Goal: Information Seeking & Learning: Understand process/instructions

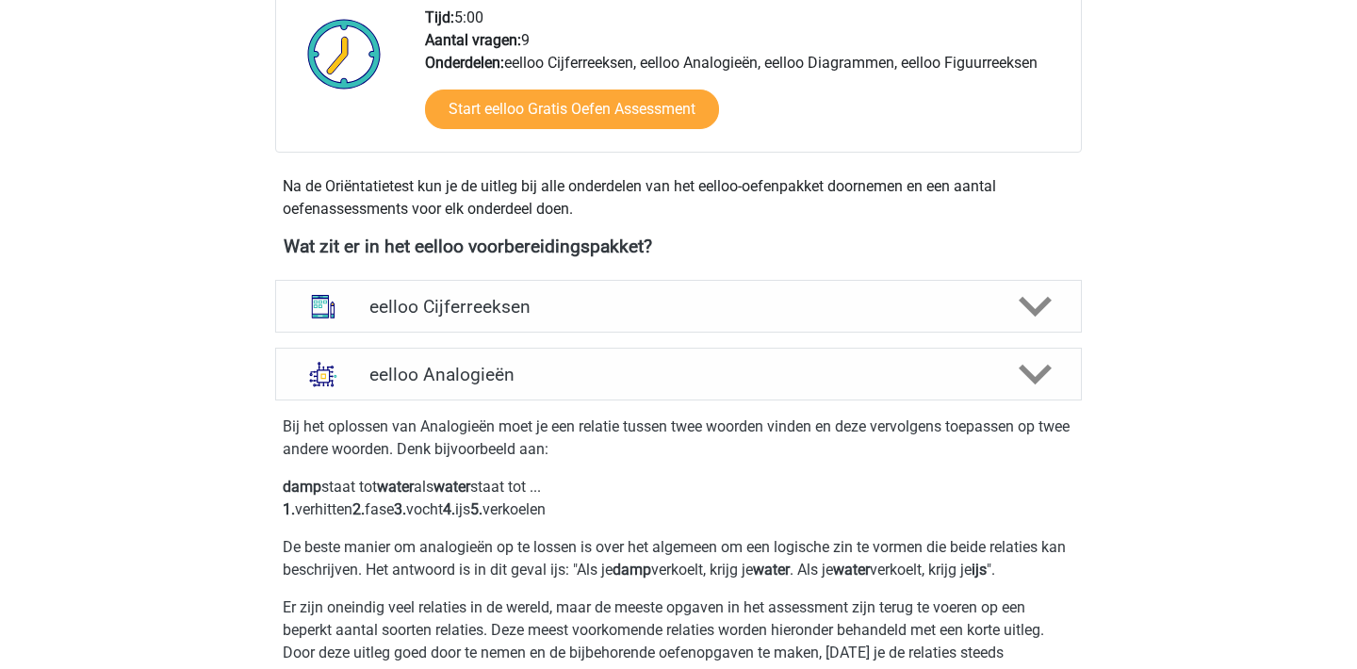
scroll to position [498, 0]
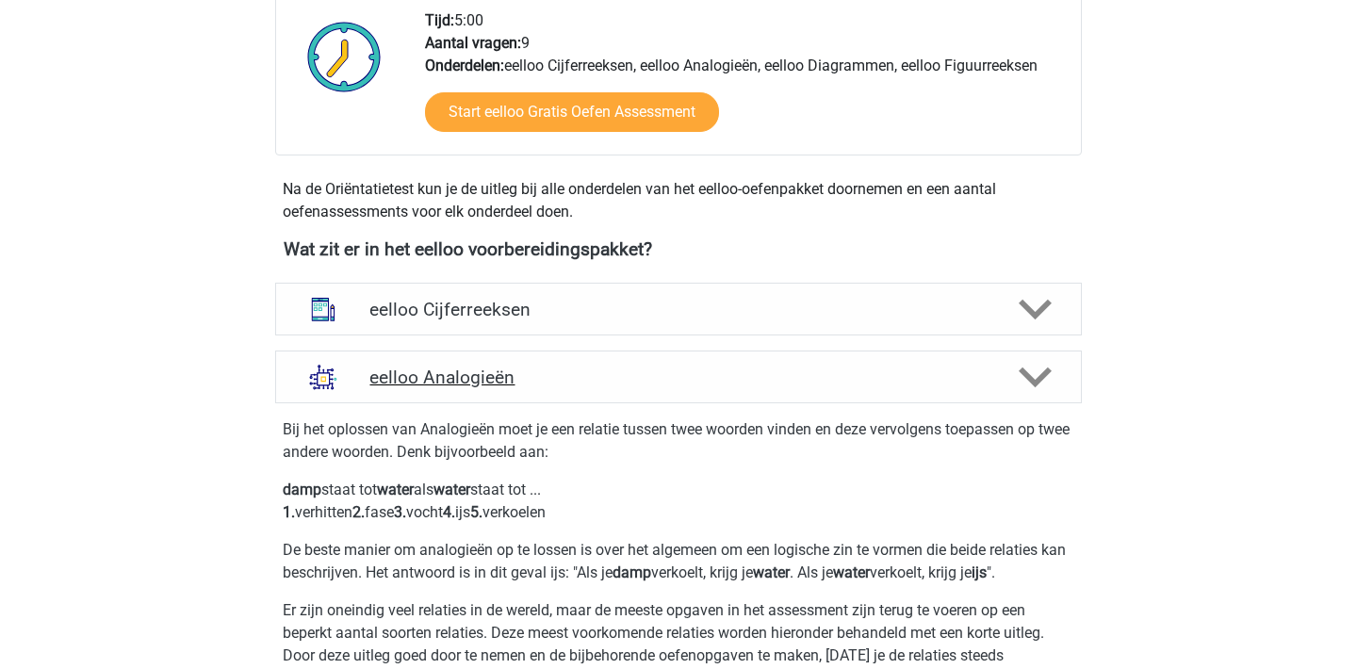
click at [927, 389] on div "eelloo Analogieën" at bounding box center [678, 377] width 807 height 53
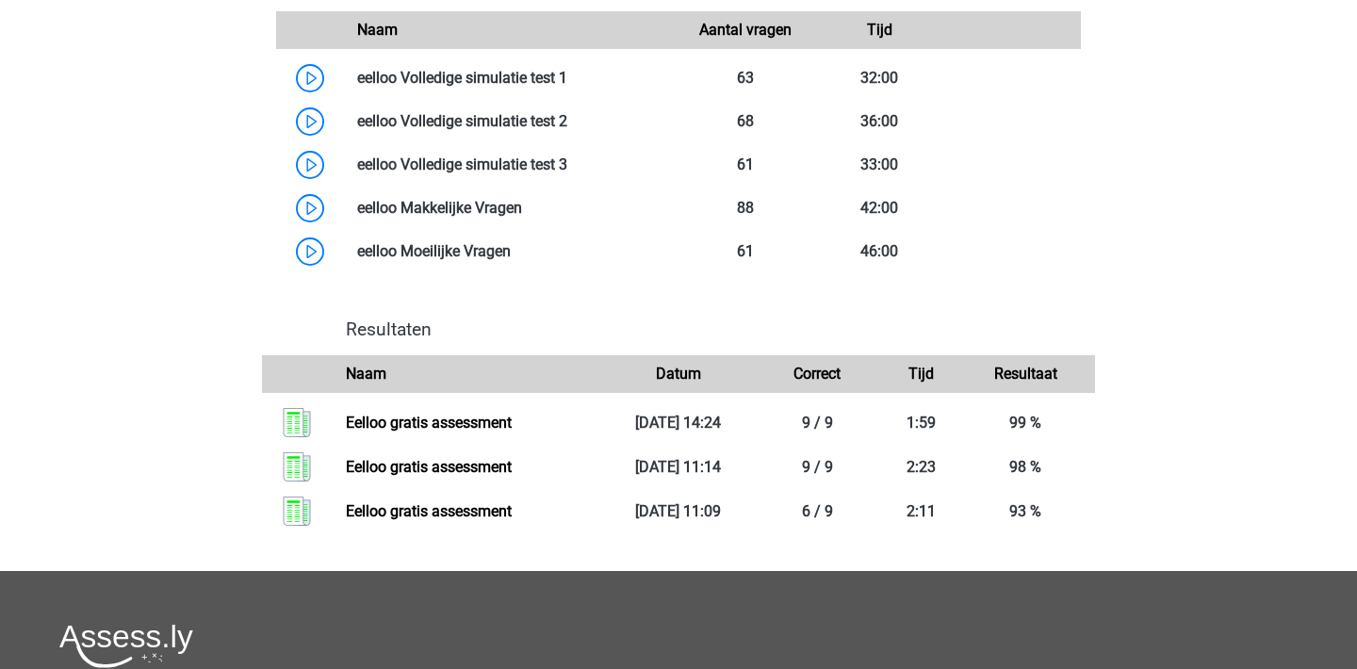
scroll to position [1179, 0]
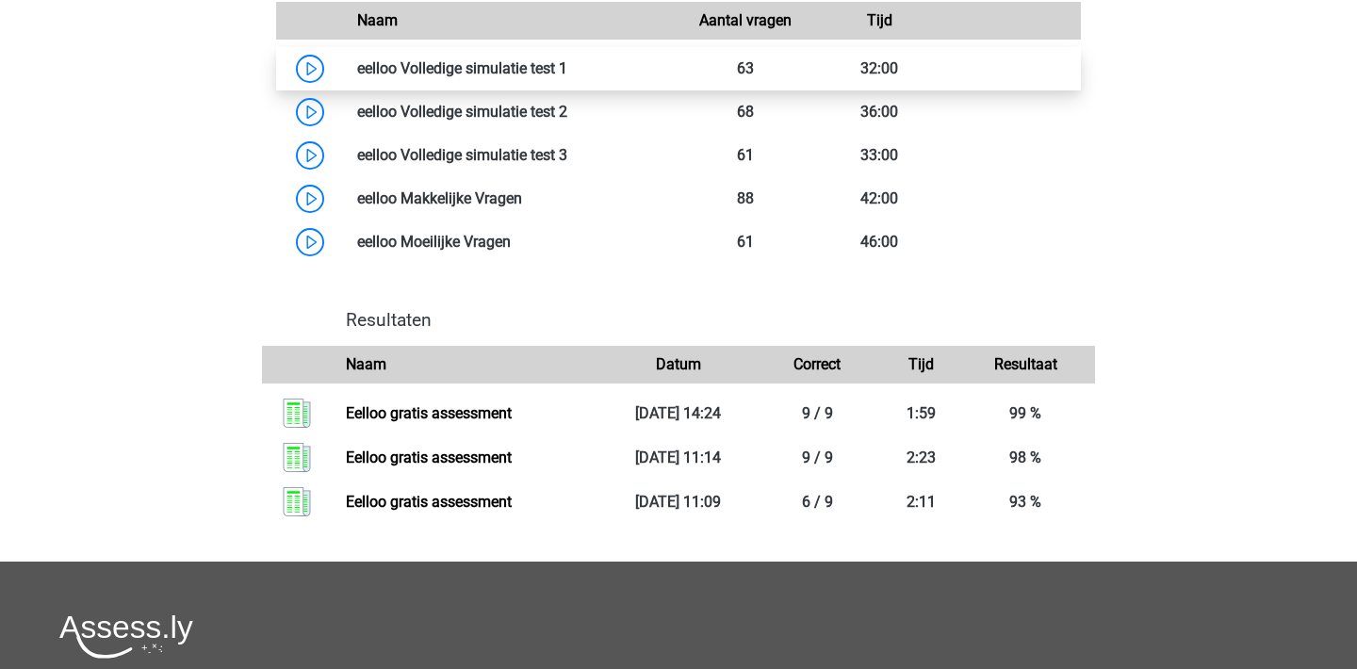
click at [567, 77] on link at bounding box center [567, 68] width 0 height 18
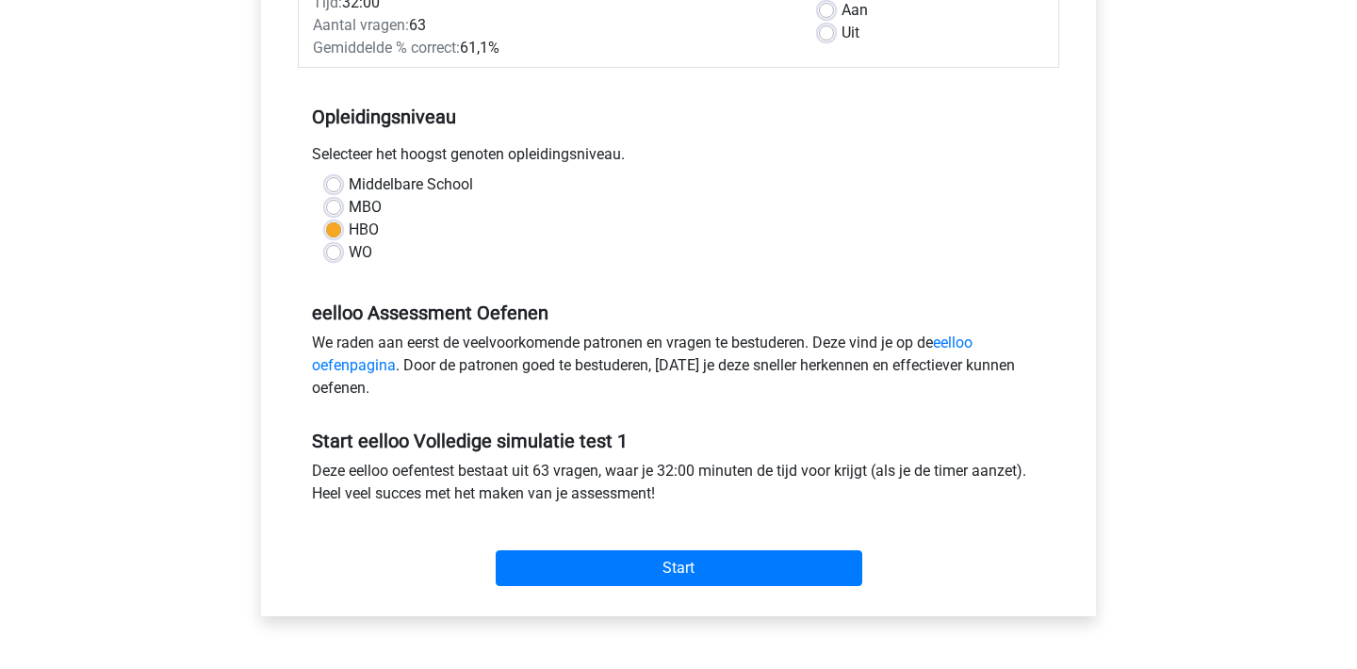
scroll to position [318, 0]
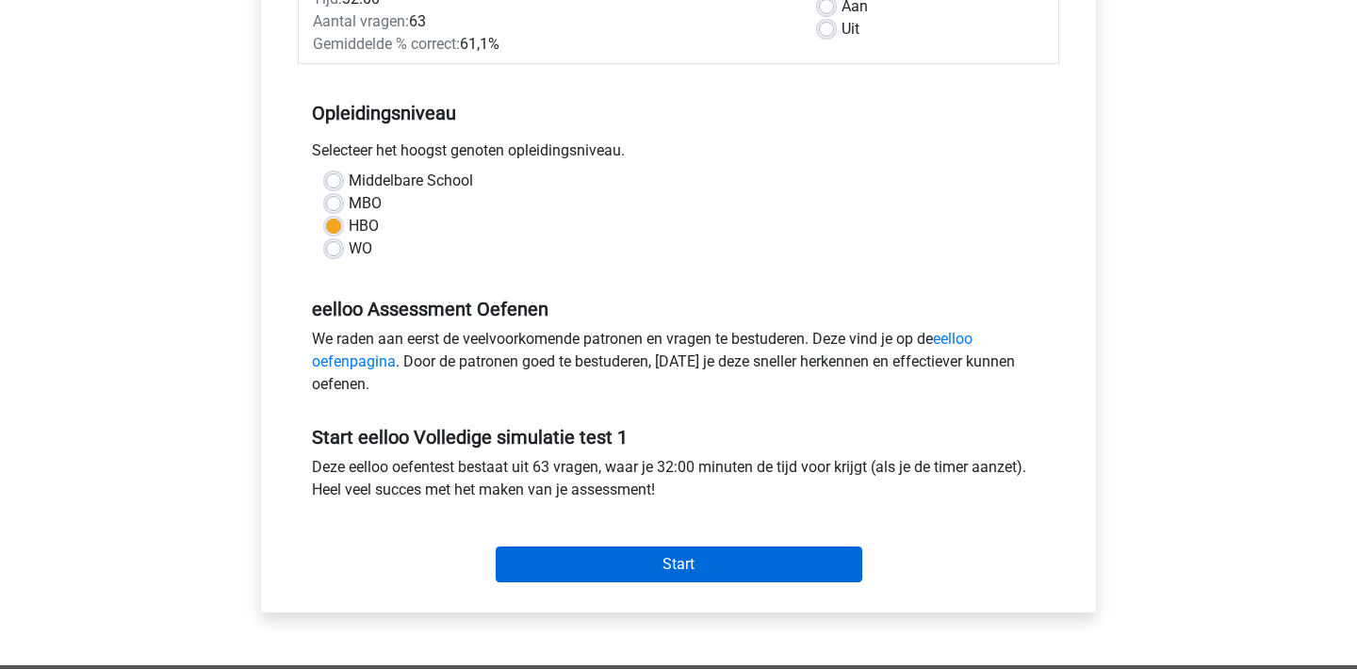
click at [747, 567] on input "Start" at bounding box center [679, 564] width 367 height 36
click at [611, 558] on input "Start" at bounding box center [679, 564] width 367 height 36
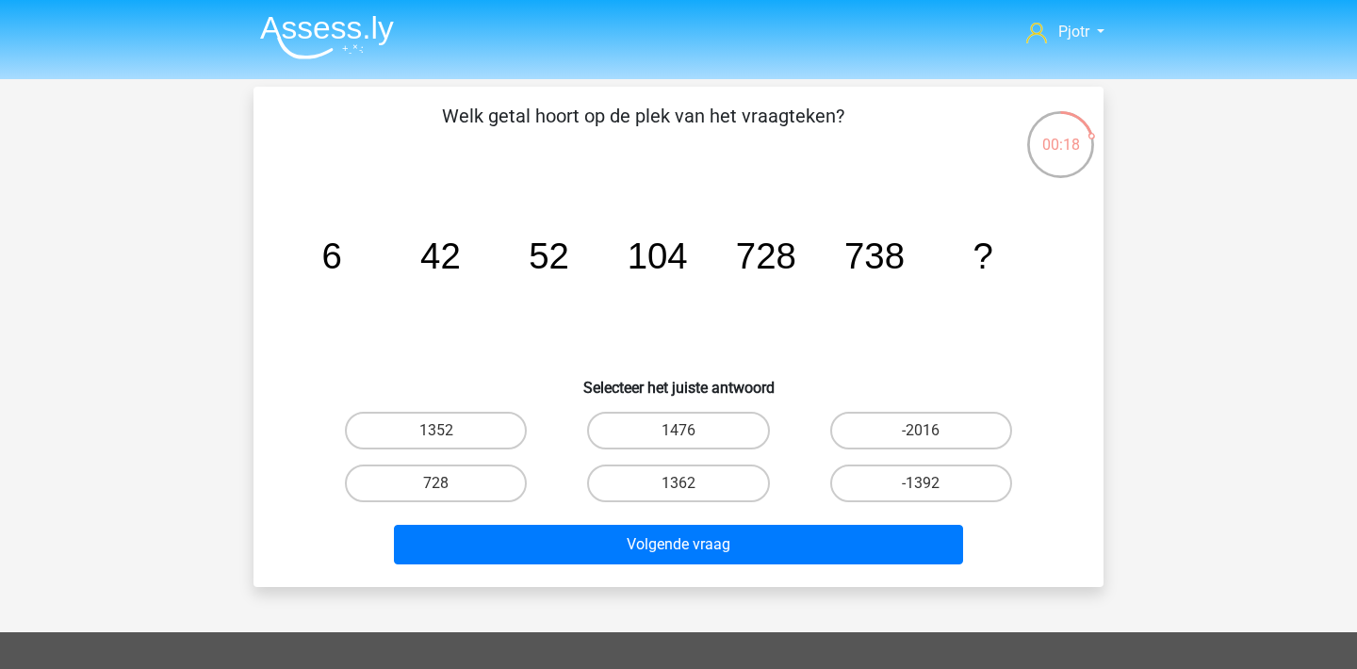
click at [865, 258] on tspan "738" at bounding box center [874, 256] width 60 height 41
click at [977, 430] on label "2" at bounding box center [921, 431] width 182 height 38
click at [933, 431] on input "2" at bounding box center [927, 437] width 12 height 12
radio input "true"
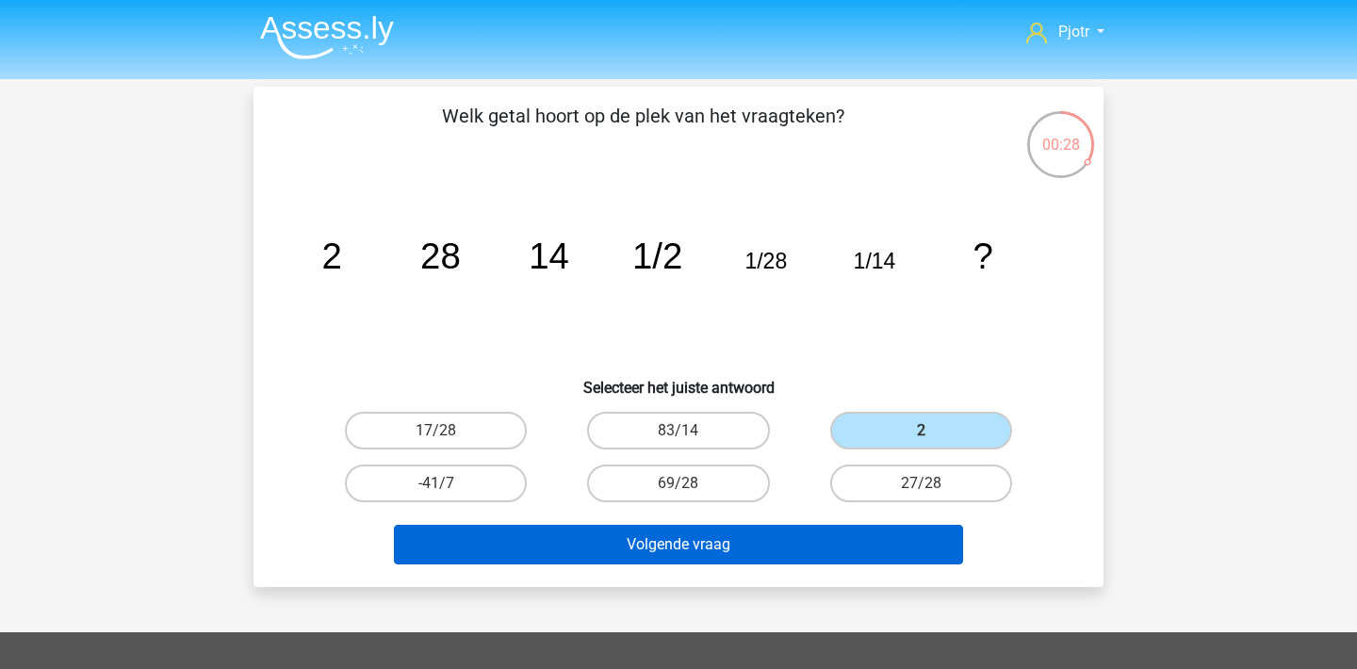
click at [826, 549] on button "Volgende vraag" at bounding box center [679, 545] width 570 height 40
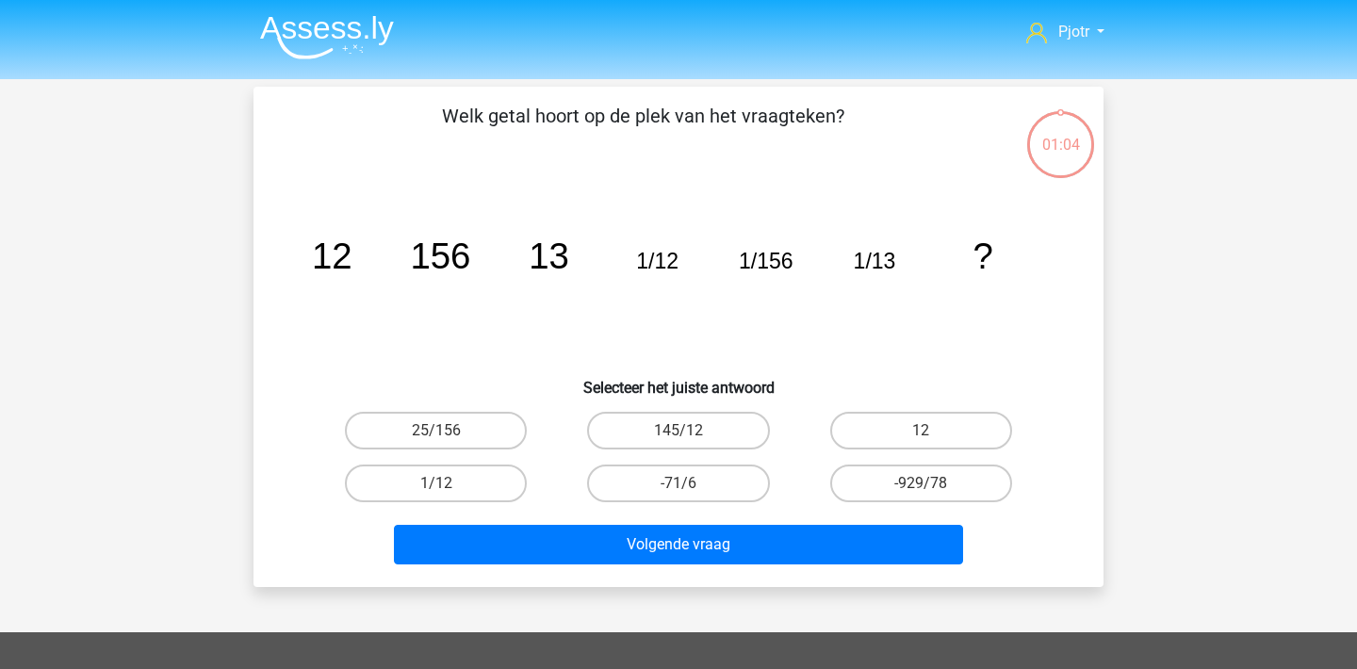
scroll to position [87, 0]
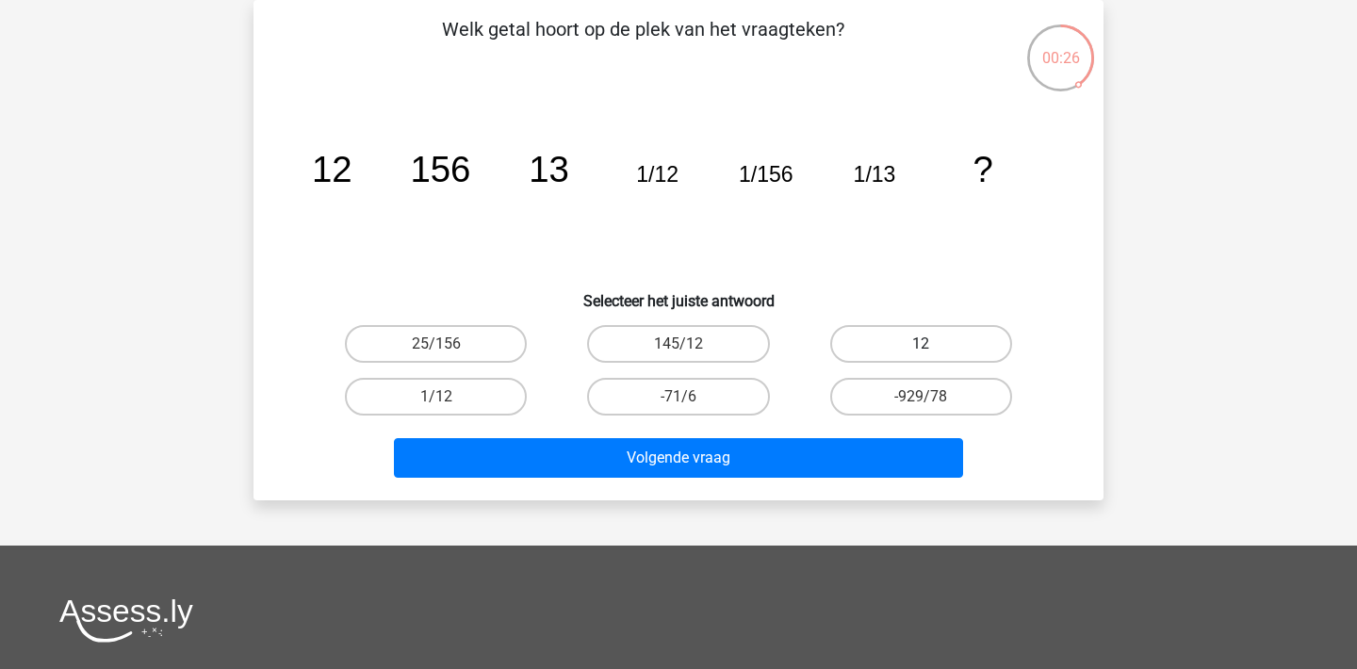
click at [950, 346] on label "12" at bounding box center [921, 344] width 182 height 38
click at [933, 346] on input "12" at bounding box center [927, 350] width 12 height 12
radio input "true"
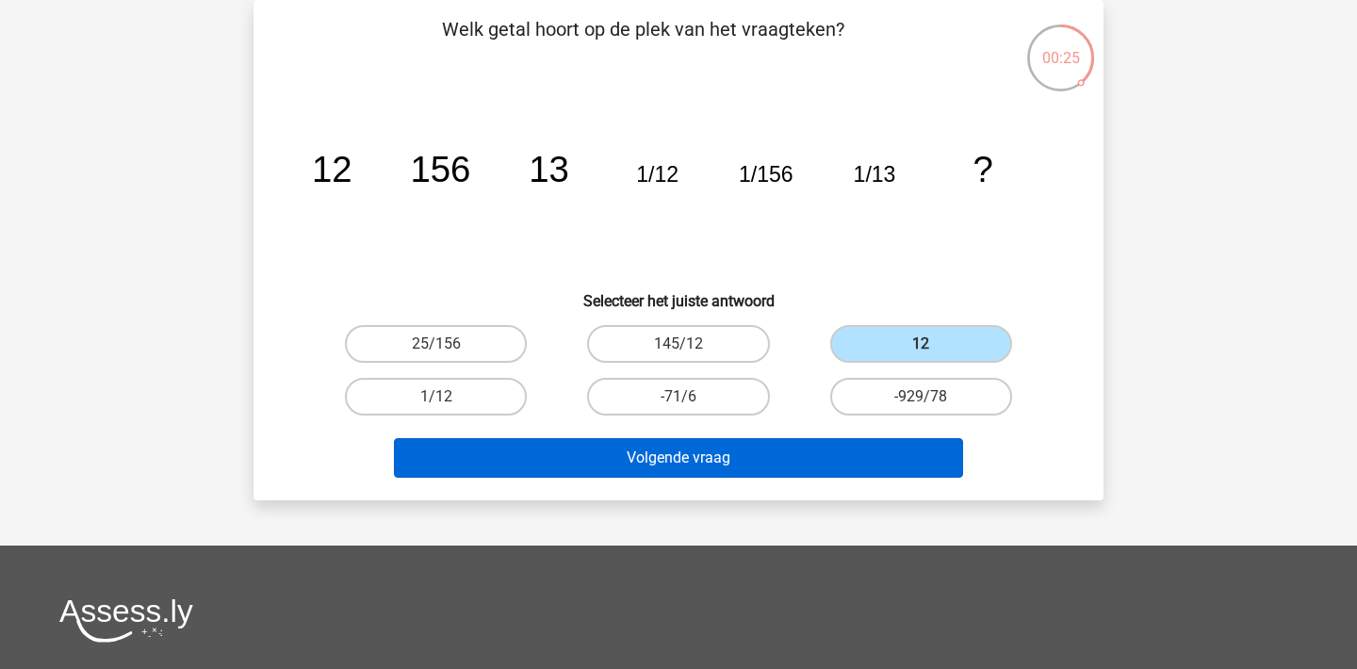
click at [796, 455] on button "Volgende vraag" at bounding box center [679, 458] width 570 height 40
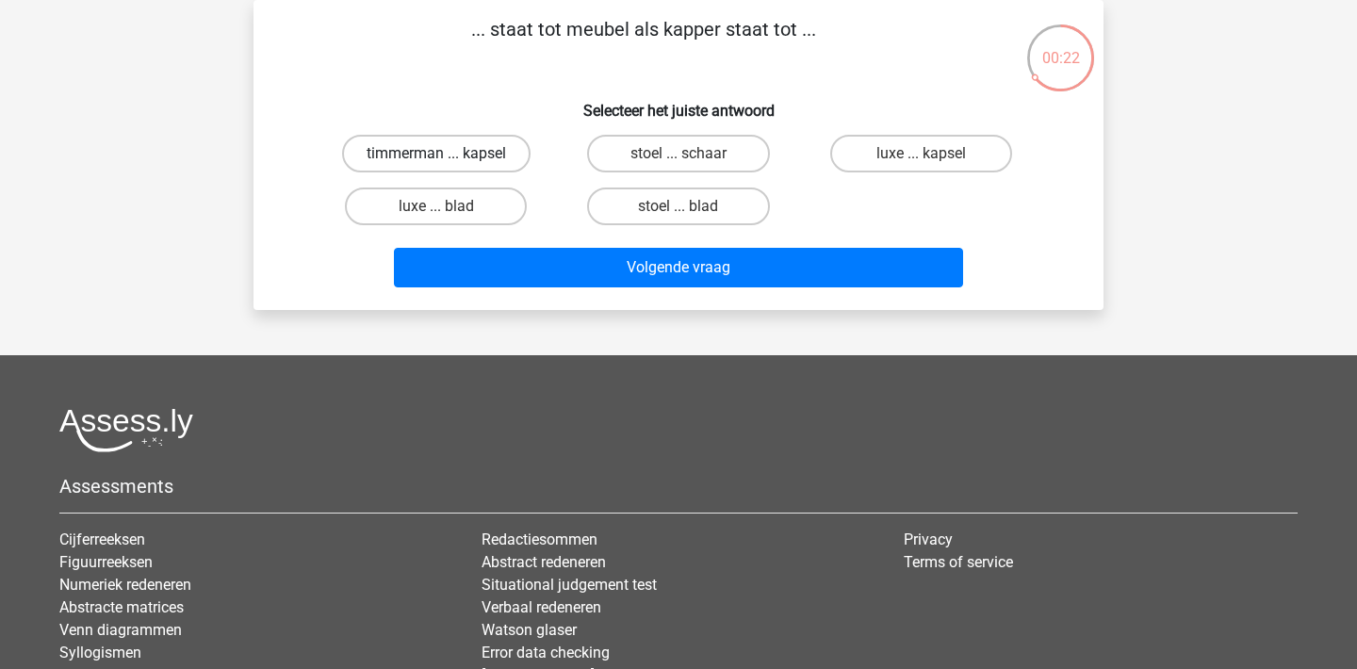
click at [506, 163] on label "timmerman ... kapsel" at bounding box center [436, 154] width 188 height 38
click at [448, 163] on input "timmerman ... kapsel" at bounding box center [442, 160] width 12 height 12
radio input "true"
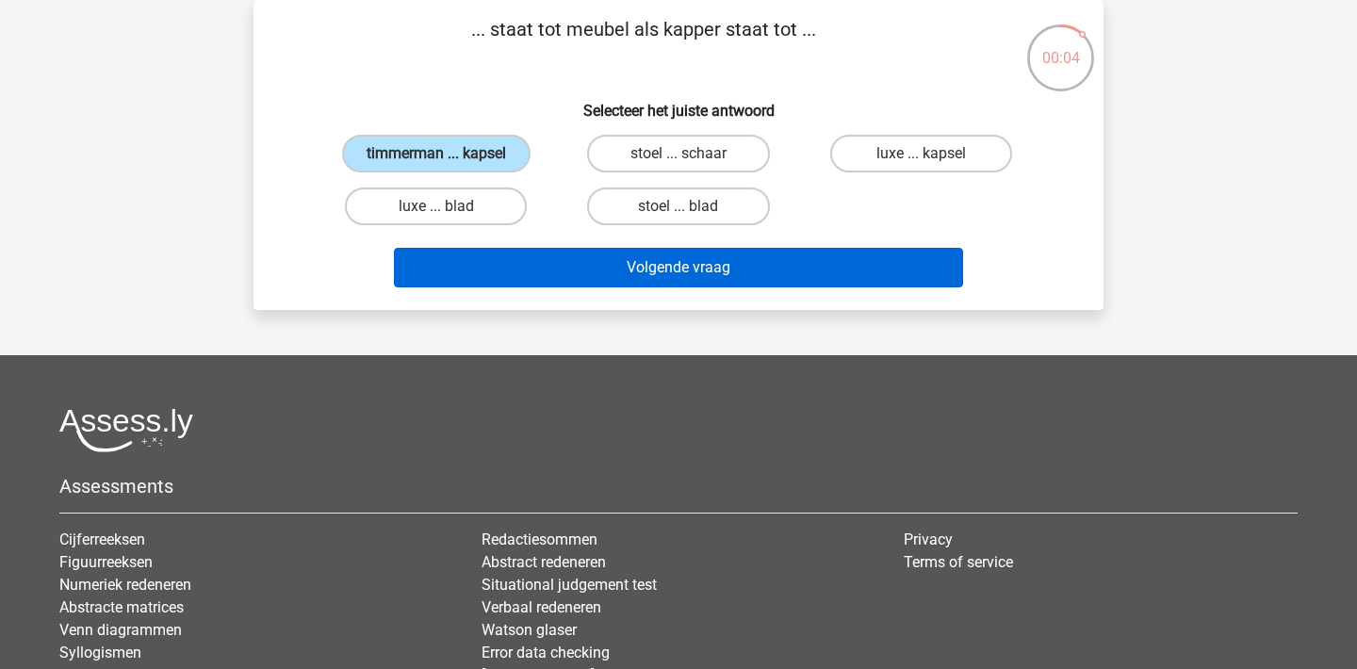
click at [737, 259] on button "Volgende vraag" at bounding box center [679, 268] width 570 height 40
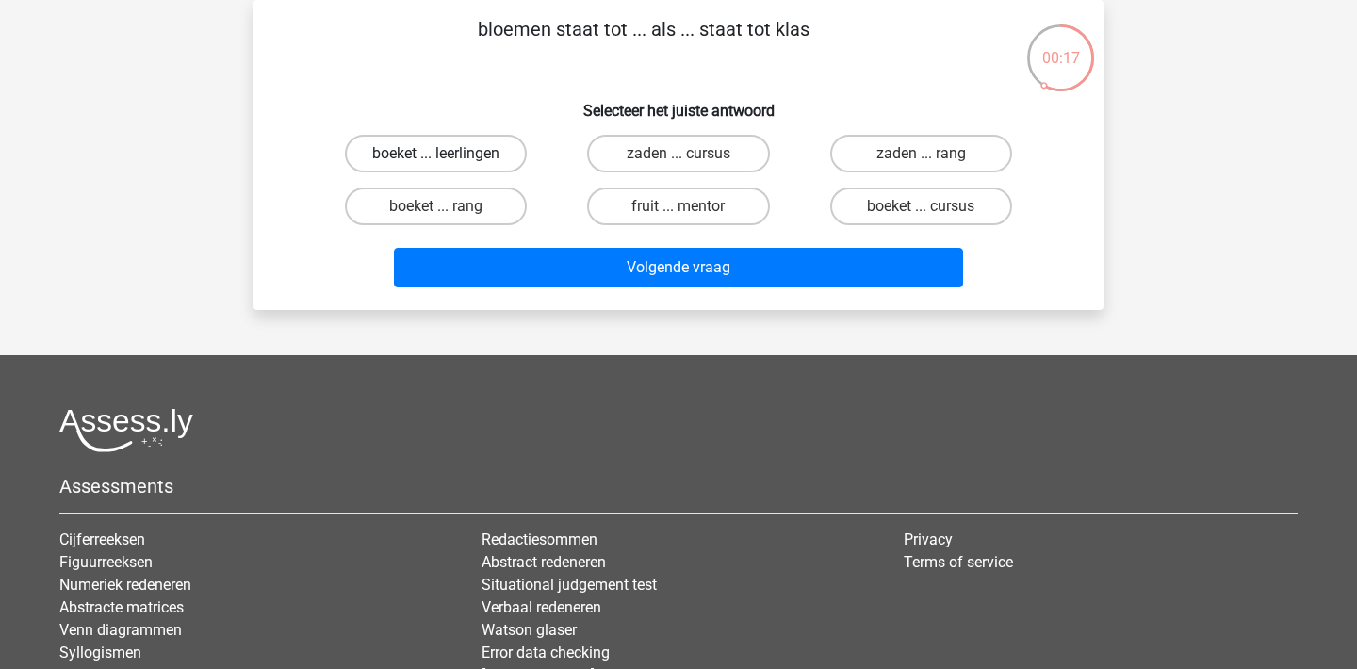
click at [473, 140] on label "boeket ... leerlingen" at bounding box center [436, 154] width 182 height 38
click at [448, 154] on input "boeket ... leerlingen" at bounding box center [442, 160] width 12 height 12
radio input "true"
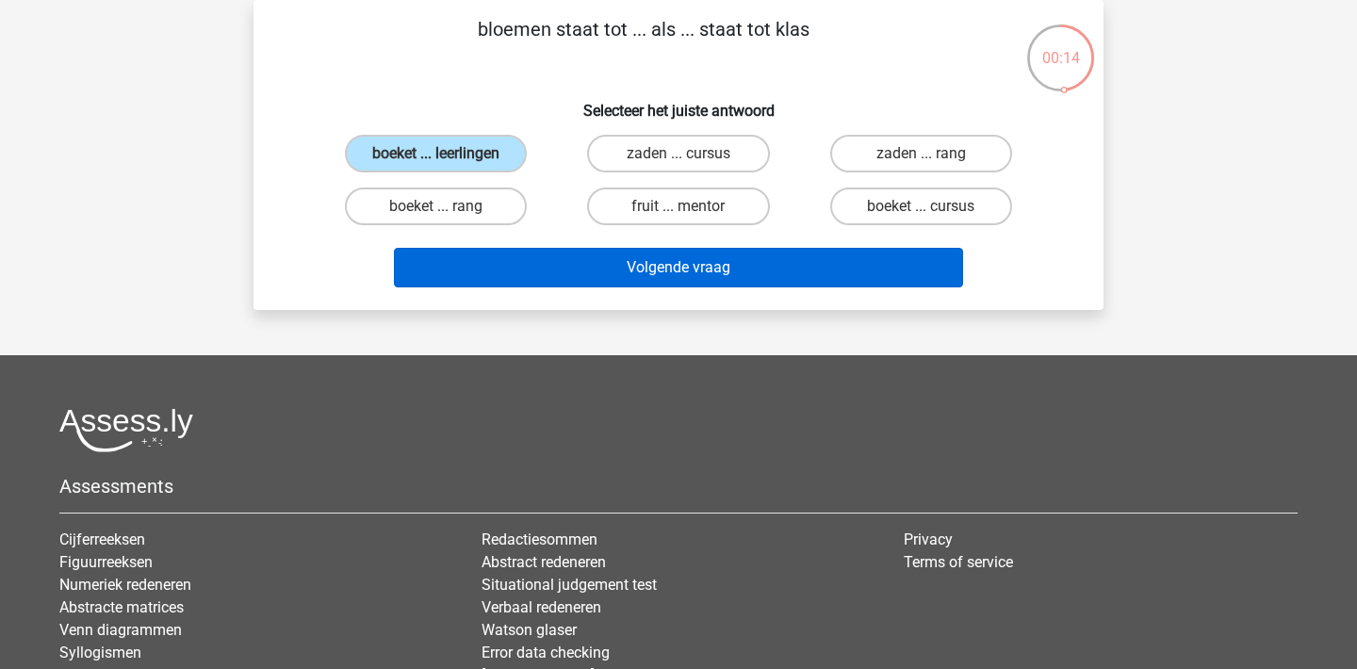
click at [680, 281] on button "Volgende vraag" at bounding box center [679, 268] width 570 height 40
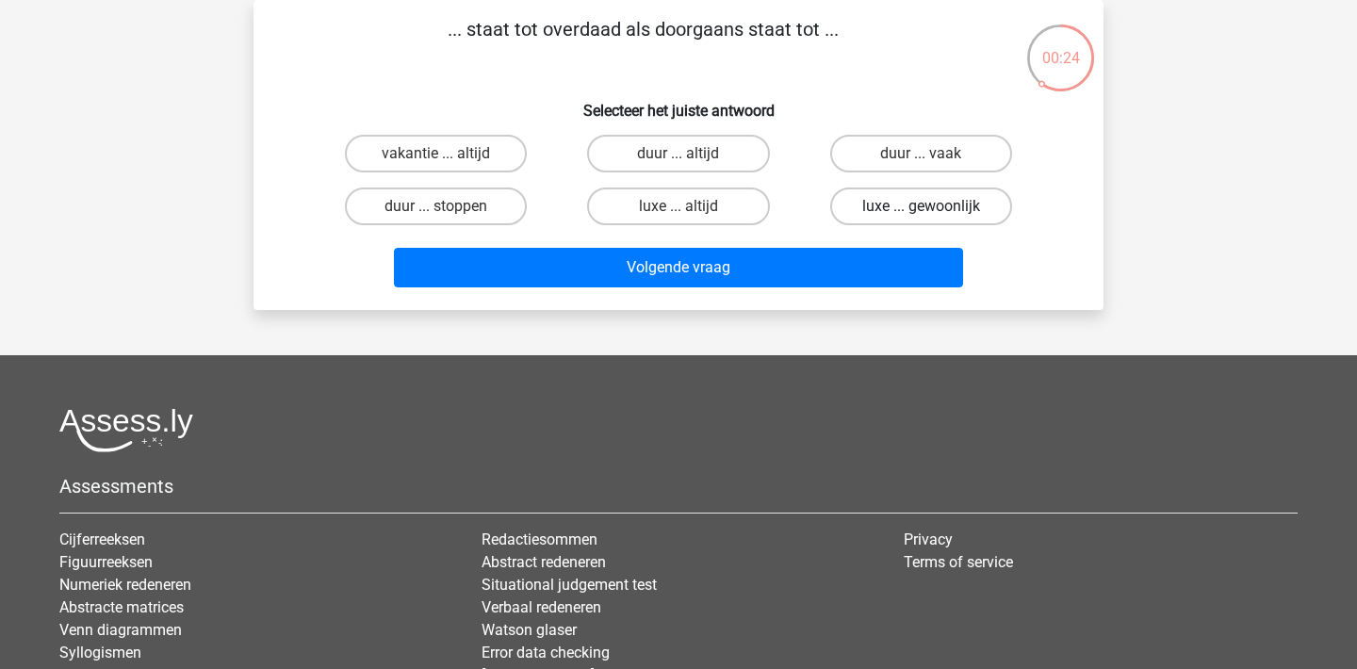
click at [976, 218] on label "luxe ... gewoonlijk" at bounding box center [921, 207] width 182 height 38
click at [933, 218] on input "luxe ... gewoonlijk" at bounding box center [927, 212] width 12 height 12
radio input "true"
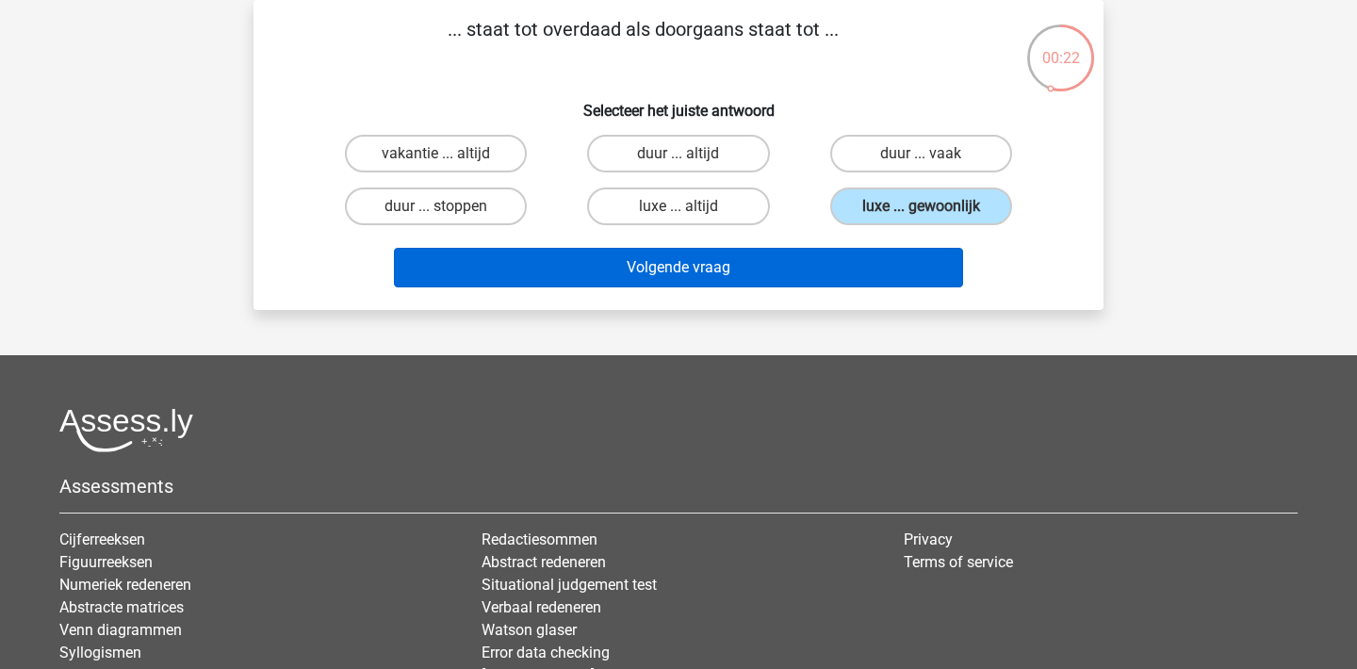
click at [879, 266] on button "Volgende vraag" at bounding box center [679, 268] width 570 height 40
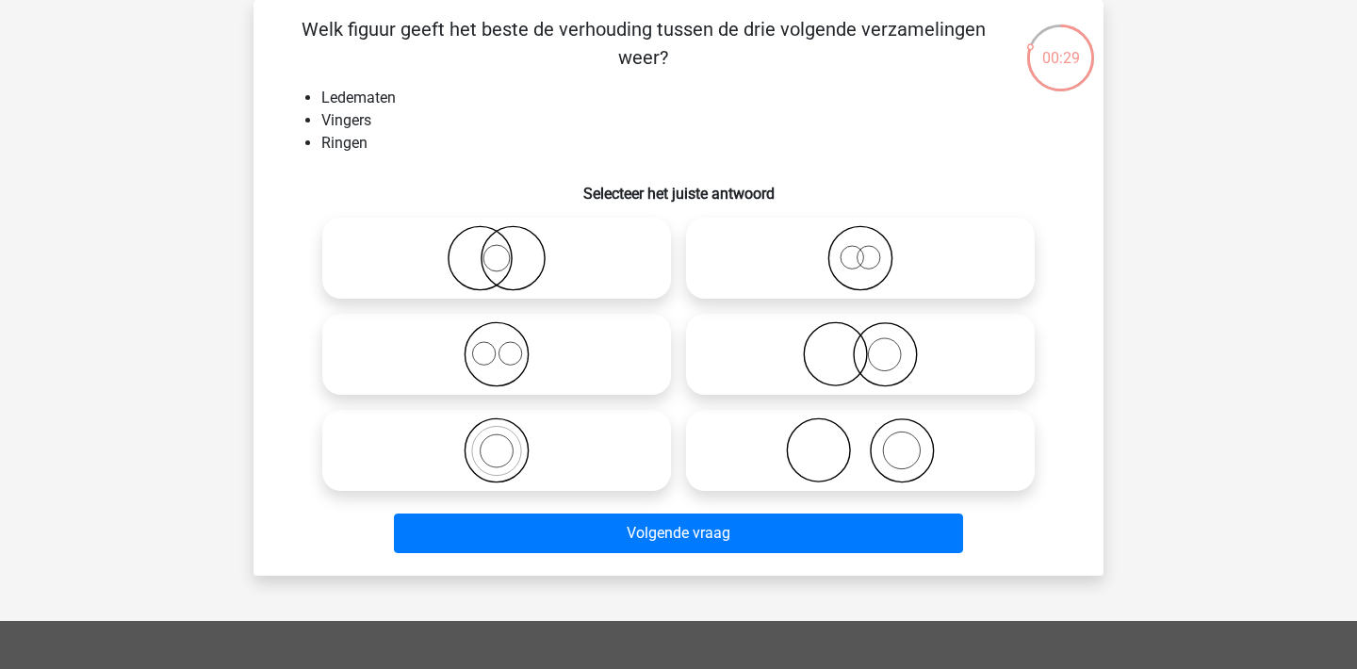
click at [1124, 188] on div "00:29 Vraag 7 van de 63 Categorie: eelloo Volledige simulatie test 1 Welk figuu…" at bounding box center [678, 288] width 895 height 576
click at [903, 443] on icon at bounding box center [860, 450] width 334 height 66
click at [872, 441] on input "radio" at bounding box center [866, 435] width 12 height 12
radio input "true"
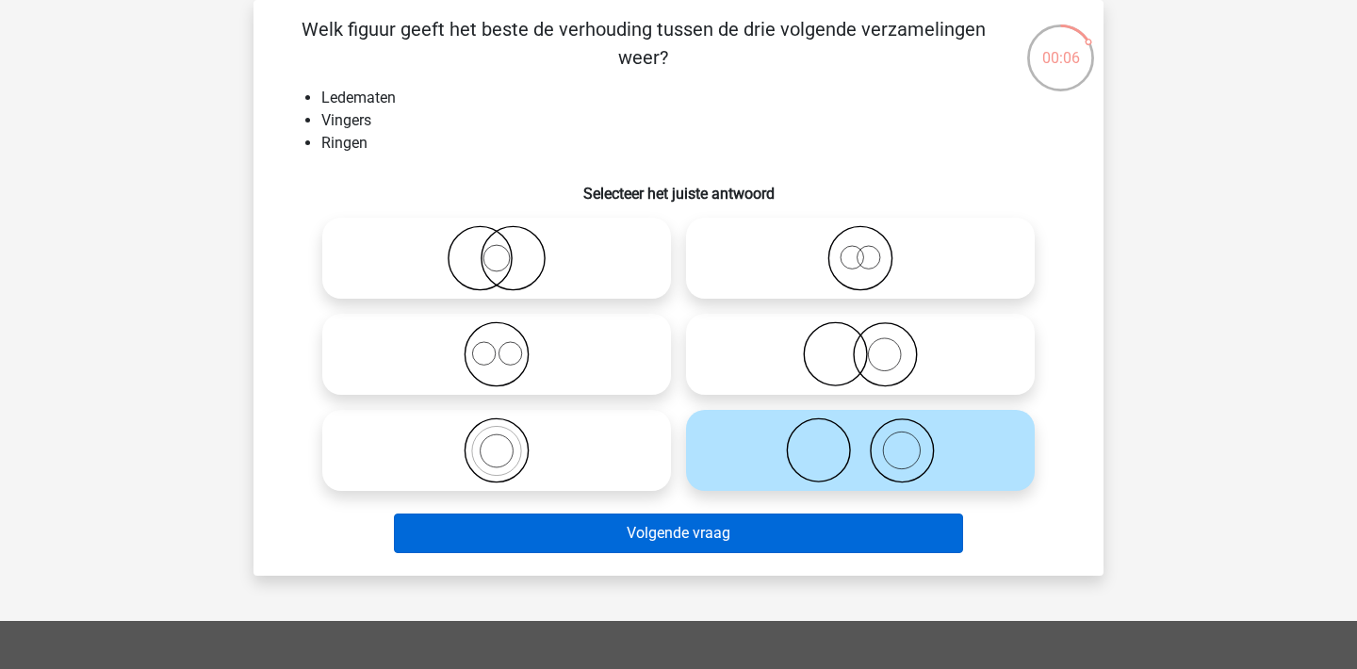
click at [819, 540] on button "Volgende vraag" at bounding box center [679, 534] width 570 height 40
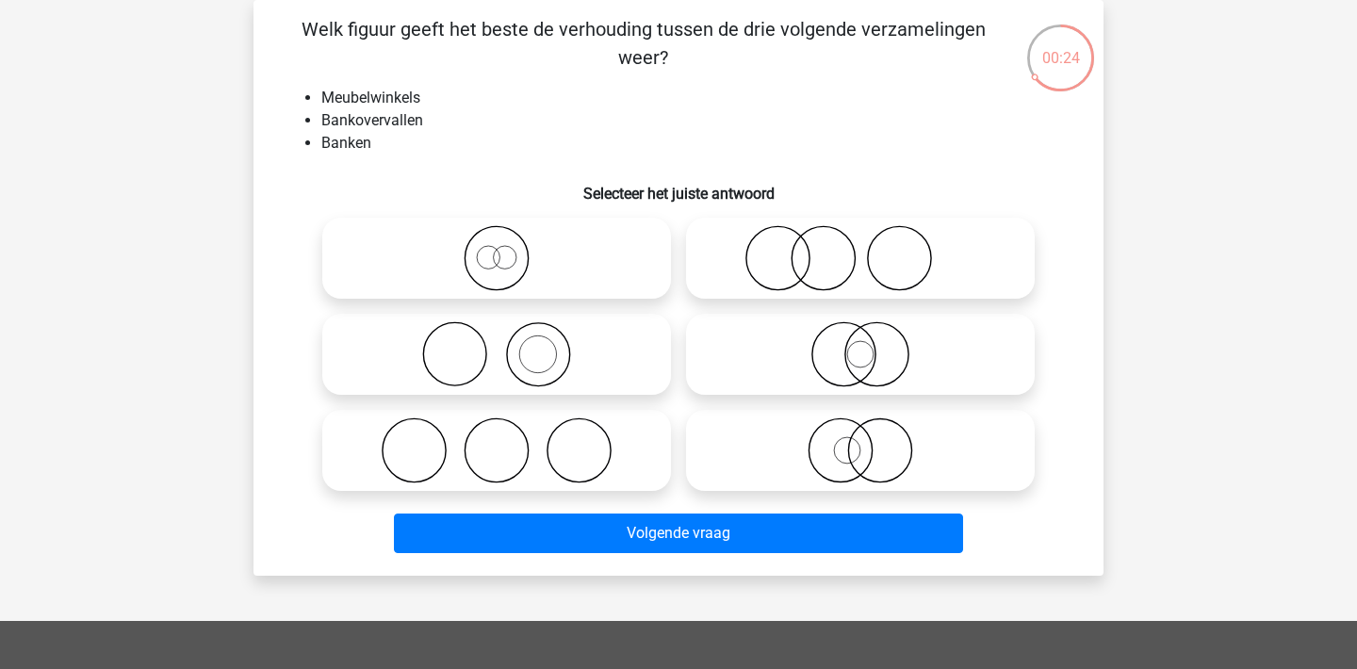
click at [886, 359] on icon at bounding box center [860, 354] width 334 height 66
click at [872, 345] on input "radio" at bounding box center [866, 339] width 12 height 12
radio input "true"
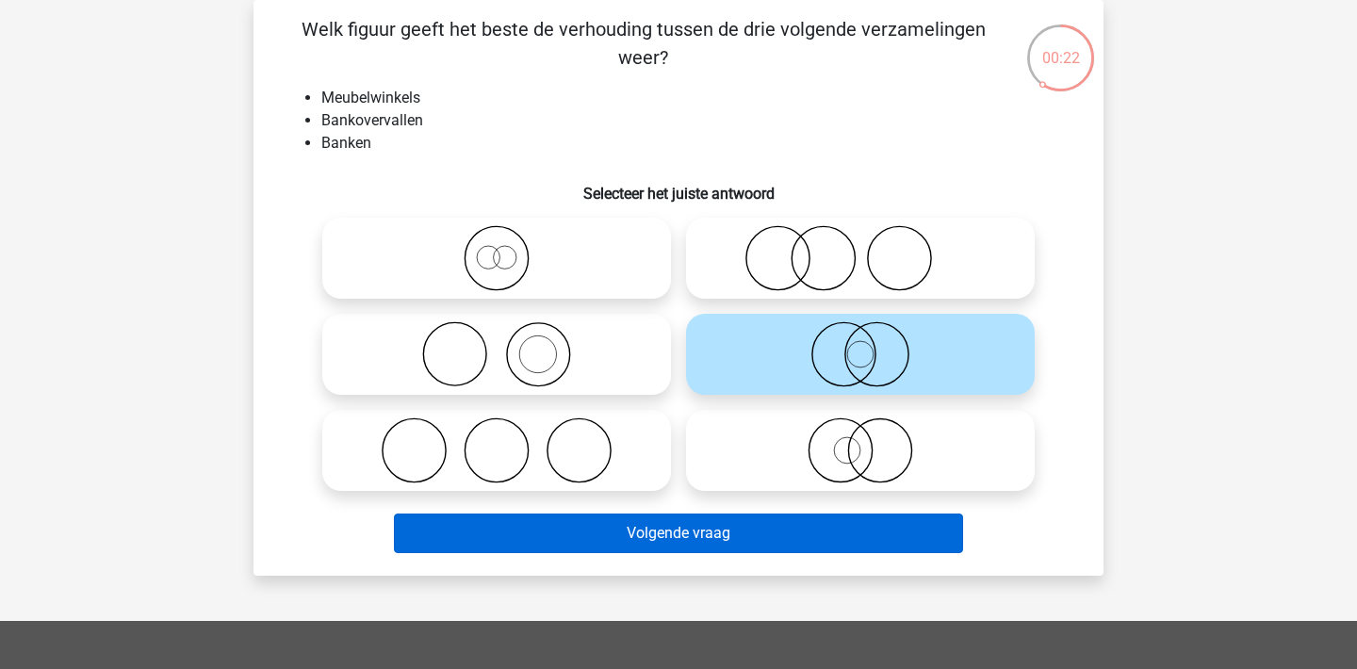
click at [858, 541] on button "Volgende vraag" at bounding box center [679, 534] width 570 height 40
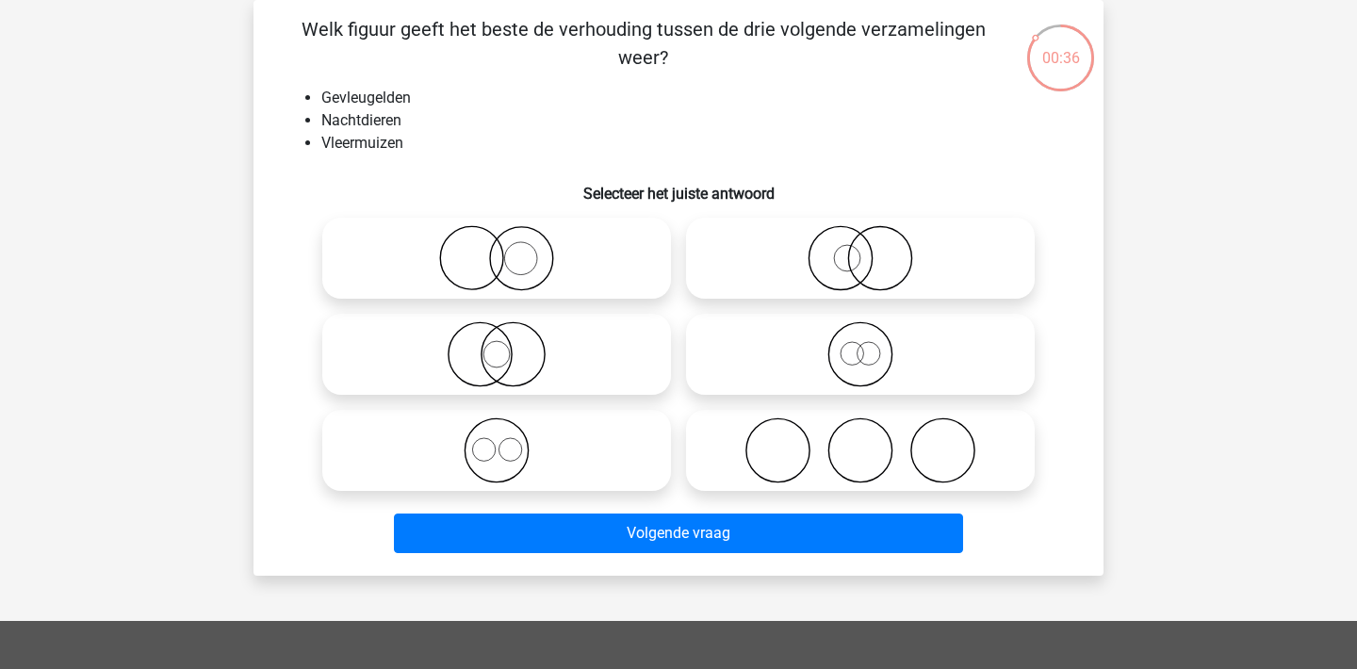
click at [1111, 225] on div "00:36 Vraag 9 van de 63 Categorie: eelloo Volledige simulatie test 1 Welk figuu…" at bounding box center [678, 288] width 880 height 576
click at [502, 341] on input "radio" at bounding box center [503, 339] width 12 height 12
radio input "true"
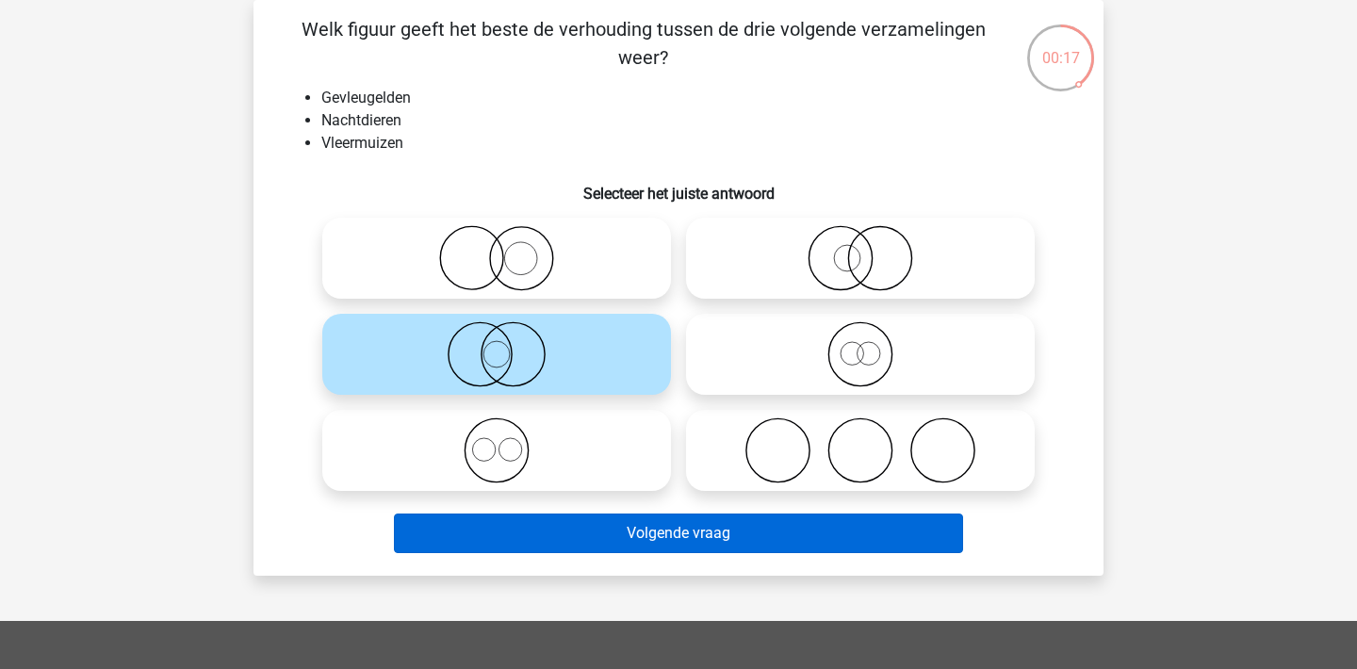
click at [625, 522] on button "Volgende vraag" at bounding box center [679, 534] width 570 height 40
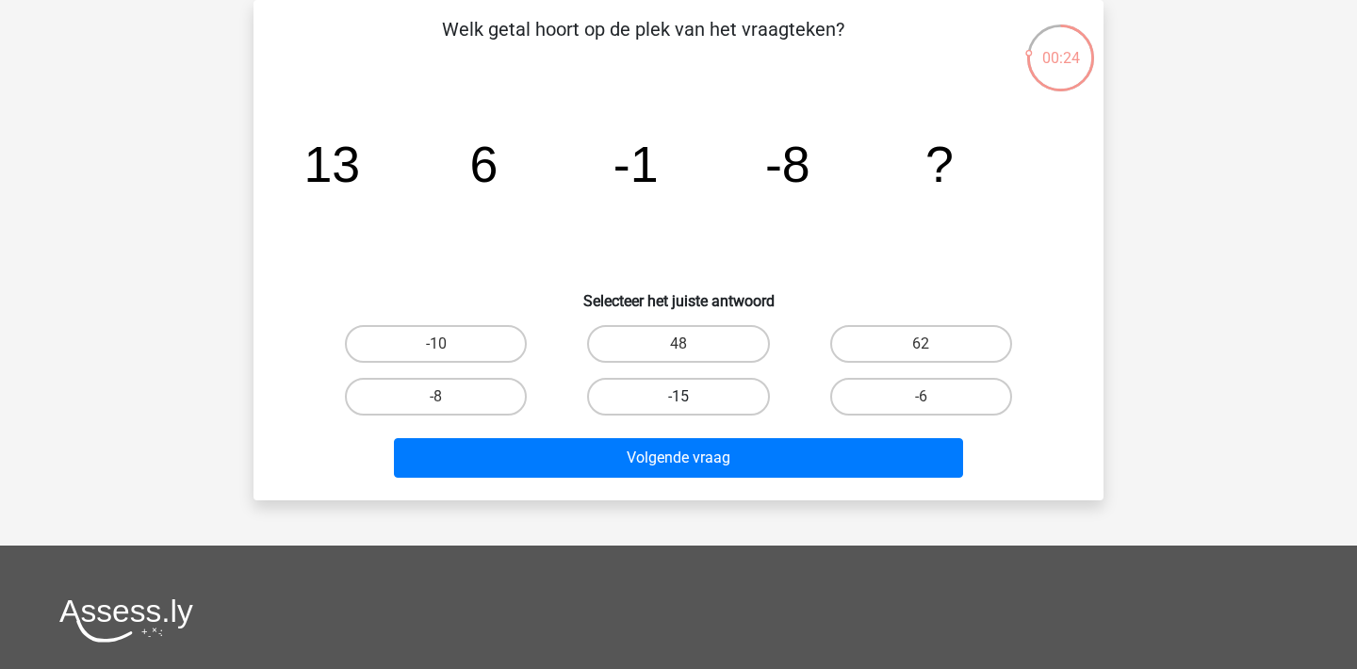
click at [687, 394] on label "-15" at bounding box center [678, 397] width 182 height 38
click at [687, 397] on input "-15" at bounding box center [684, 403] width 12 height 12
radio input "true"
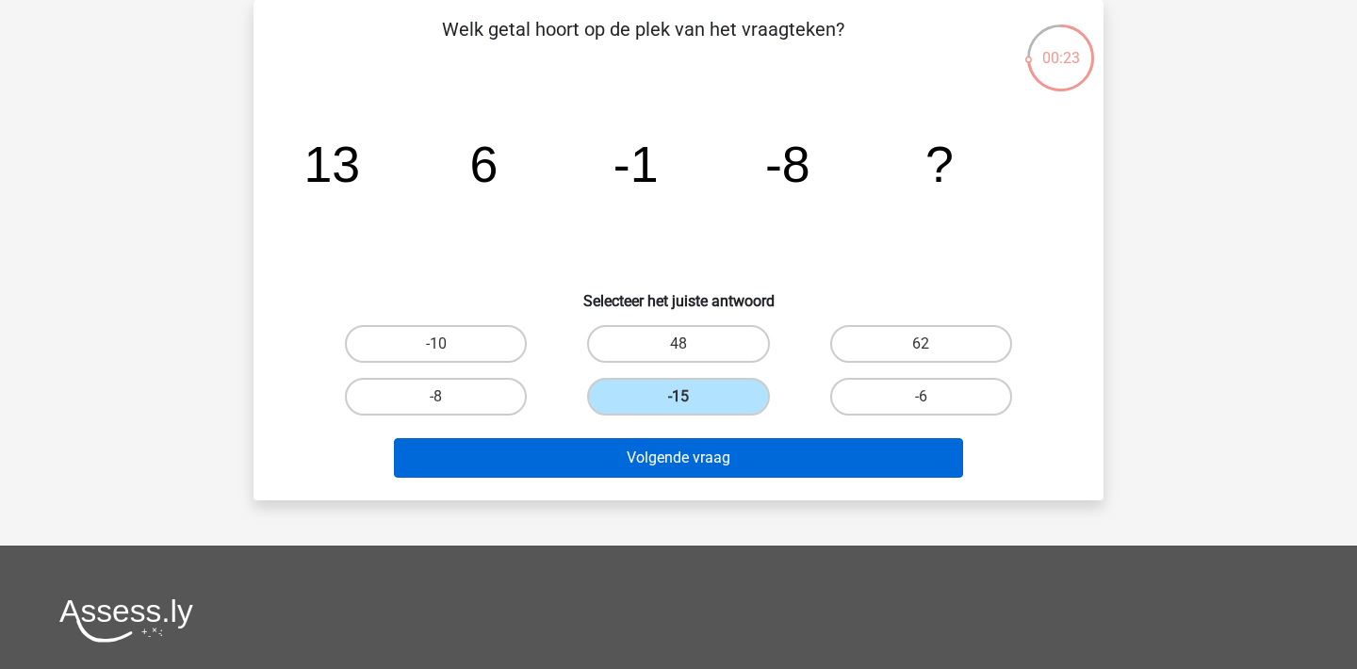
click at [705, 464] on button "Volgende vraag" at bounding box center [679, 458] width 570 height 40
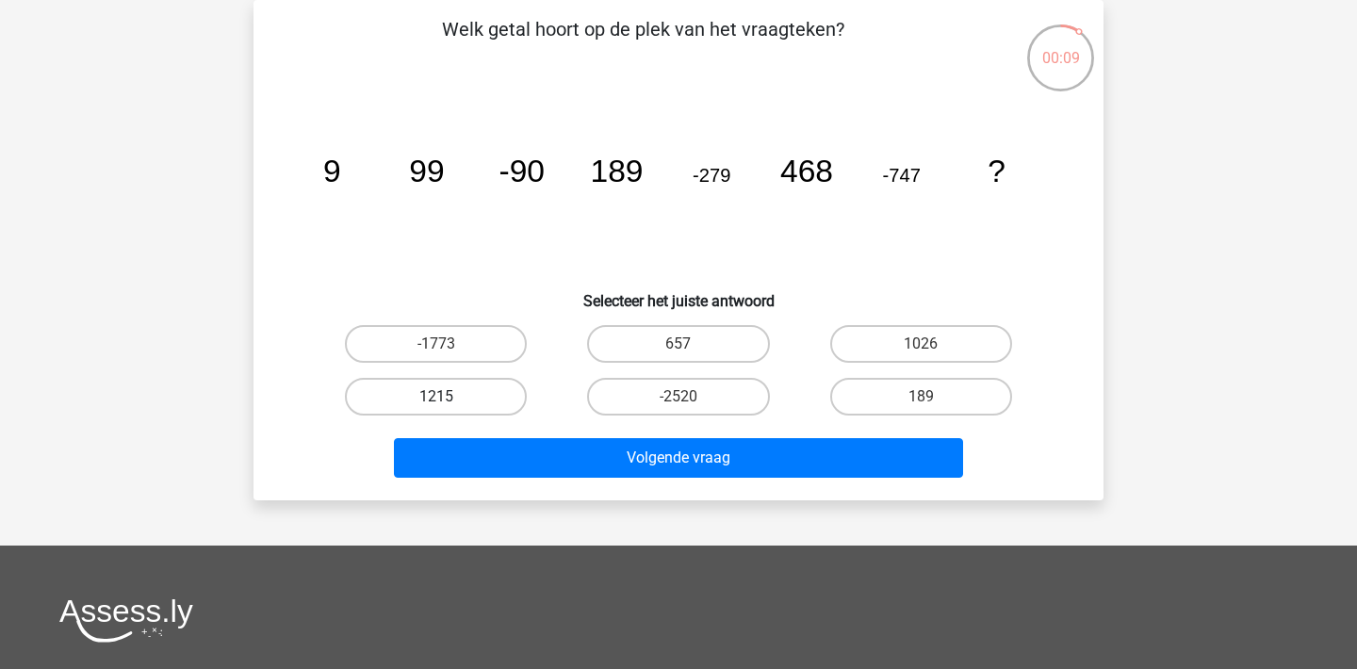
click at [513, 389] on label "1215" at bounding box center [436, 397] width 182 height 38
click at [448, 397] on input "1215" at bounding box center [442, 403] width 12 height 12
radio input "true"
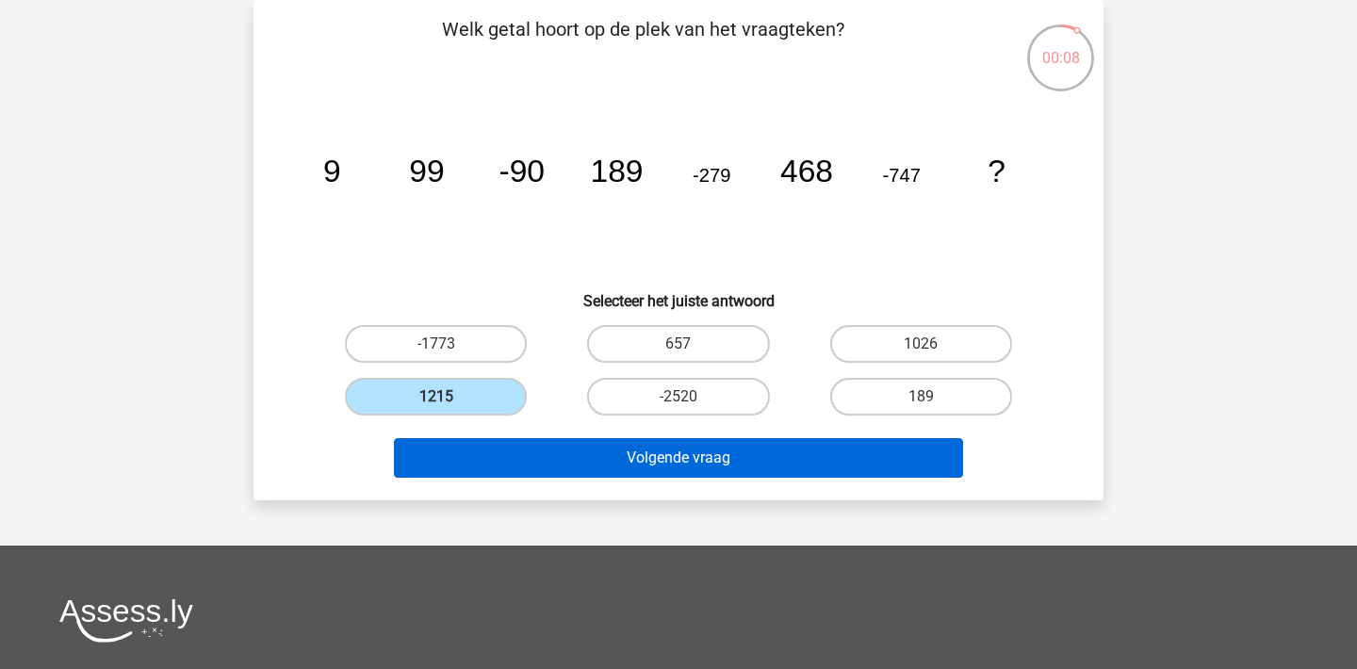
click at [635, 463] on button "Volgende vraag" at bounding box center [679, 458] width 570 height 40
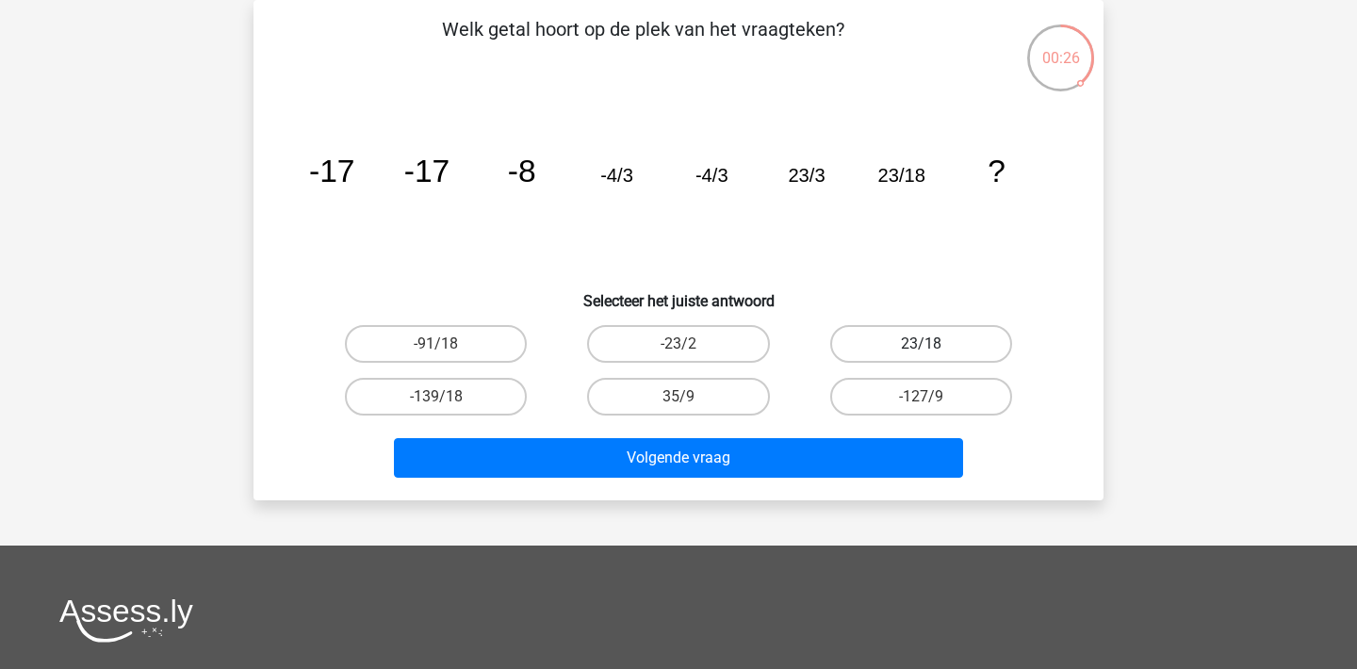
click at [937, 342] on label "23/18" at bounding box center [921, 344] width 182 height 38
click at [933, 344] on input "23/18" at bounding box center [927, 350] width 12 height 12
radio input "true"
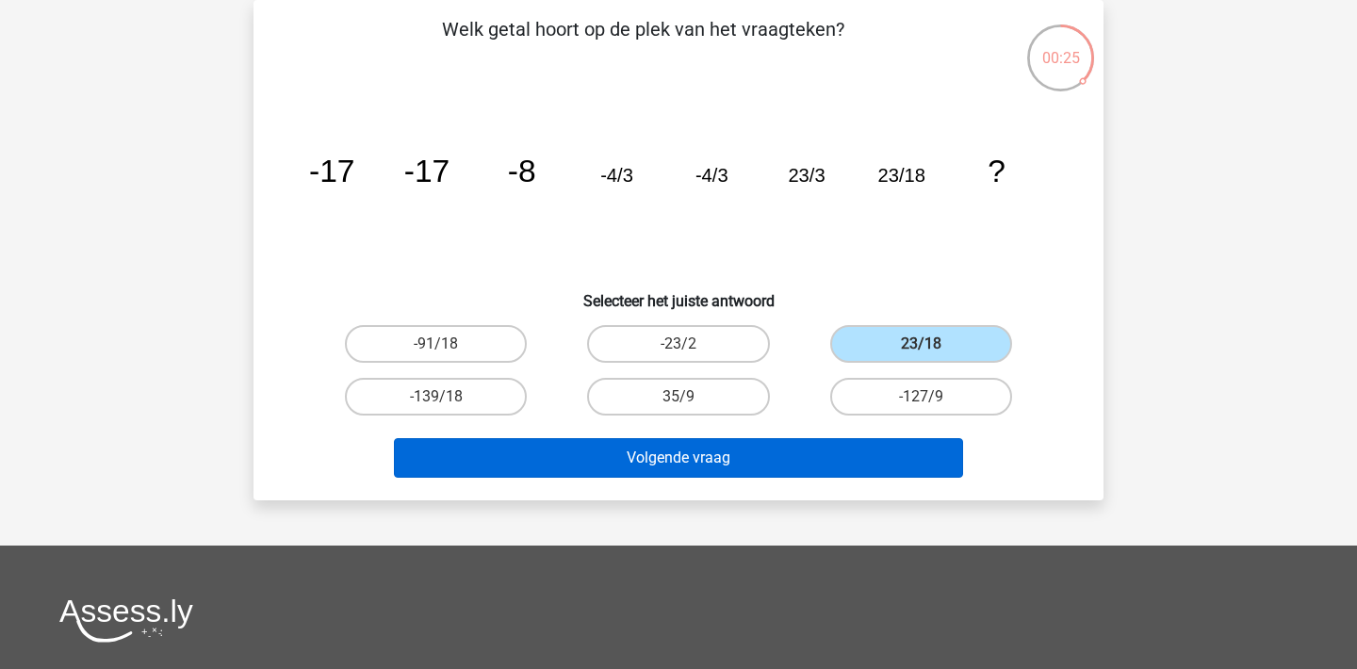
click at [842, 467] on button "Volgende vraag" at bounding box center [679, 458] width 570 height 40
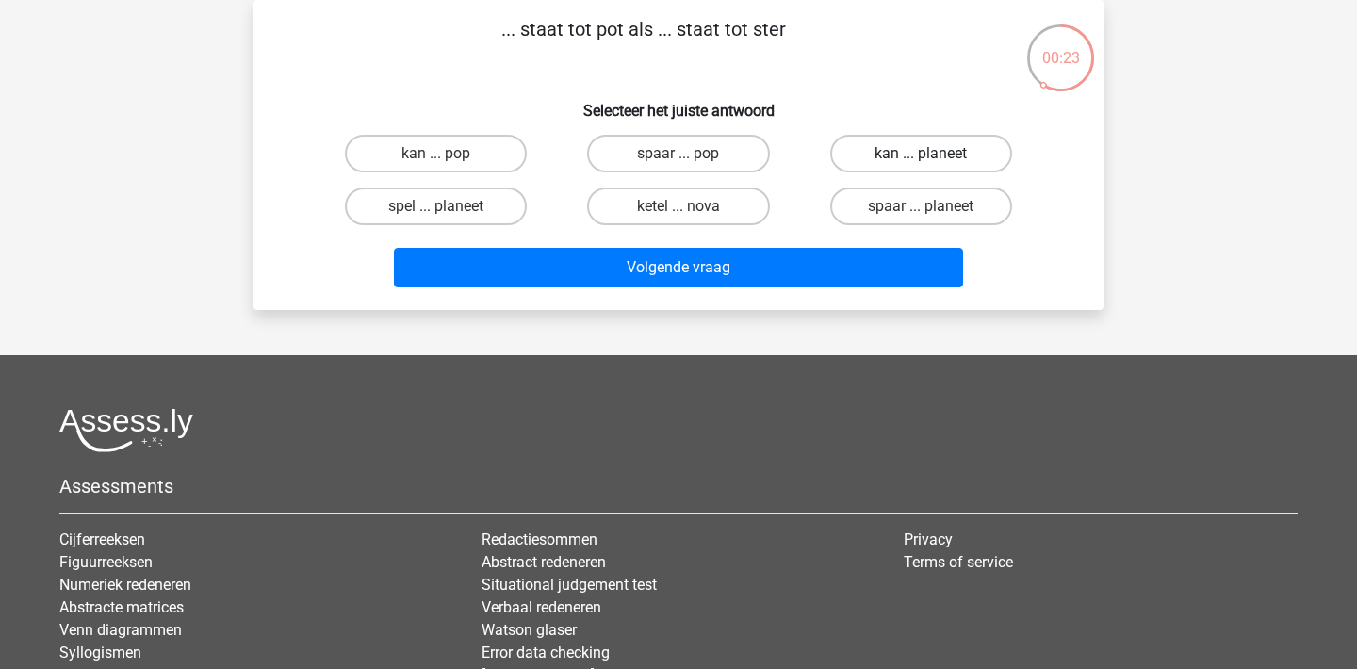
click at [985, 157] on label "kan ... planeet" at bounding box center [921, 154] width 182 height 38
click at [933, 157] on input "kan ... planeet" at bounding box center [927, 160] width 12 height 12
radio input "true"
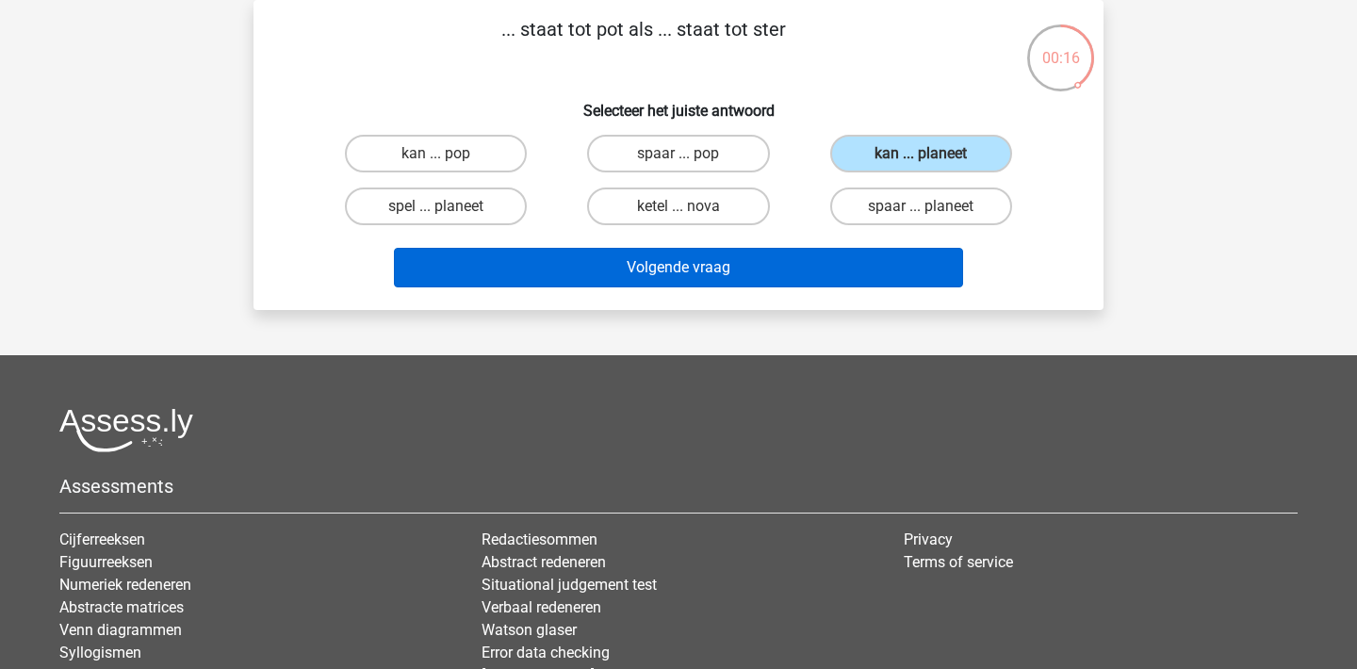
click at [824, 255] on button "Volgende vraag" at bounding box center [679, 268] width 570 height 40
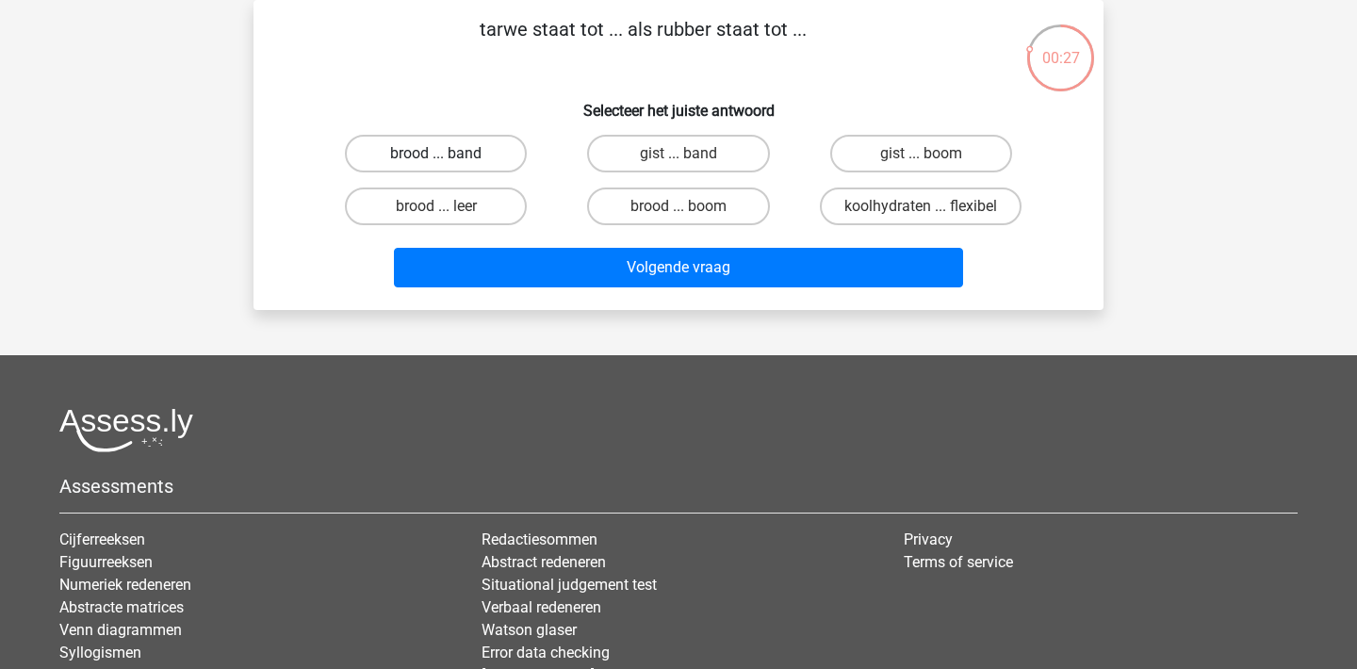
click at [497, 158] on label "brood ... band" at bounding box center [436, 154] width 182 height 38
click at [448, 158] on input "brood ... band" at bounding box center [442, 160] width 12 height 12
radio input "true"
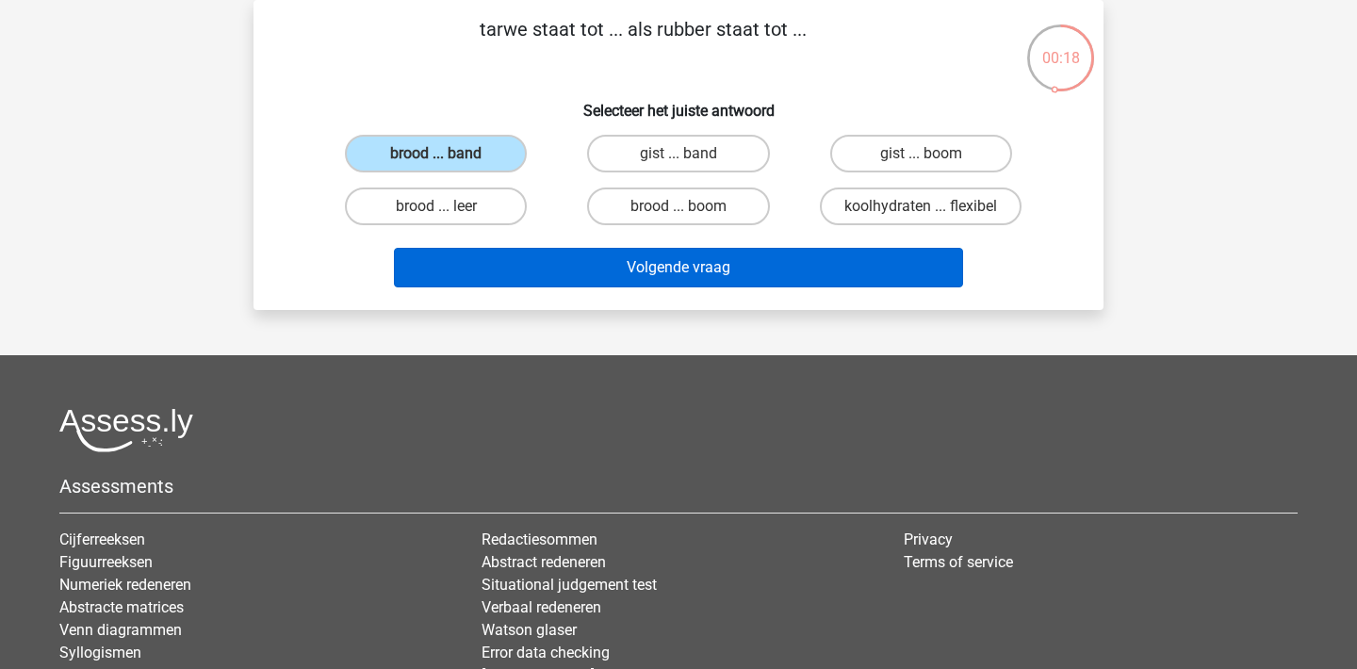
click at [771, 263] on button "Volgende vraag" at bounding box center [679, 268] width 570 height 40
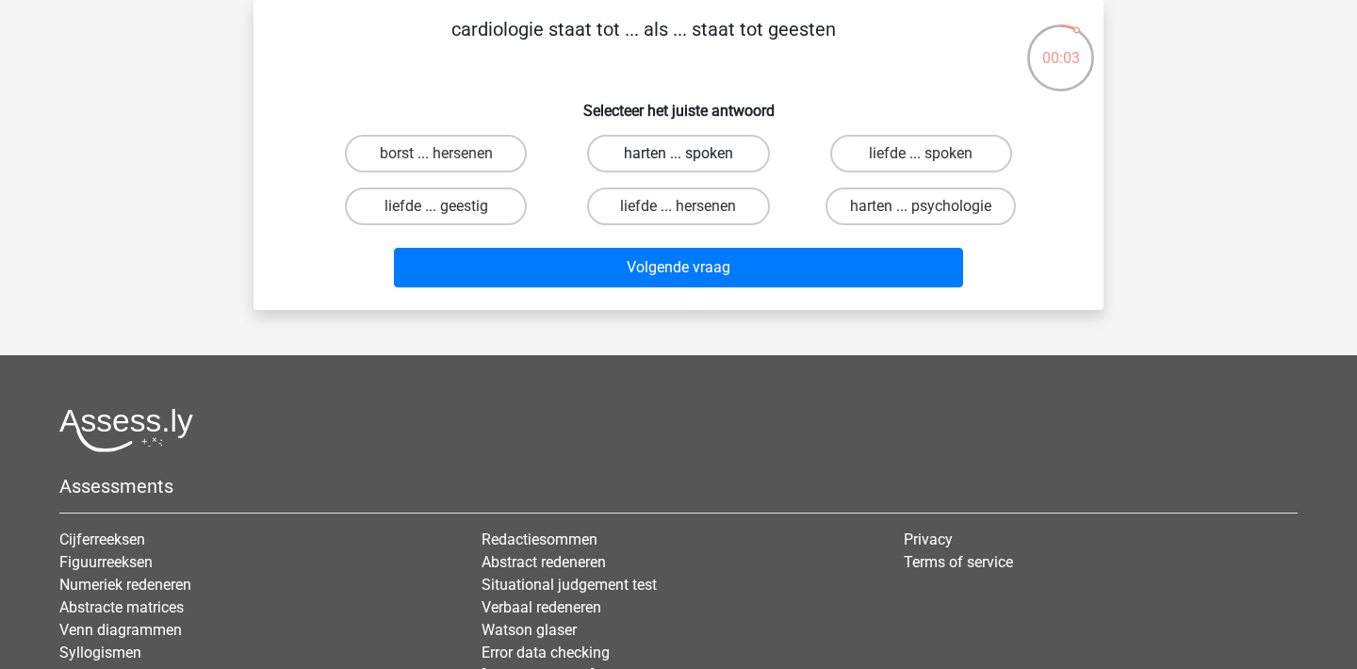
click at [743, 154] on label "harten ... spoken" at bounding box center [678, 154] width 182 height 38
click at [691, 154] on input "harten ... spoken" at bounding box center [684, 160] width 12 height 12
radio input "true"
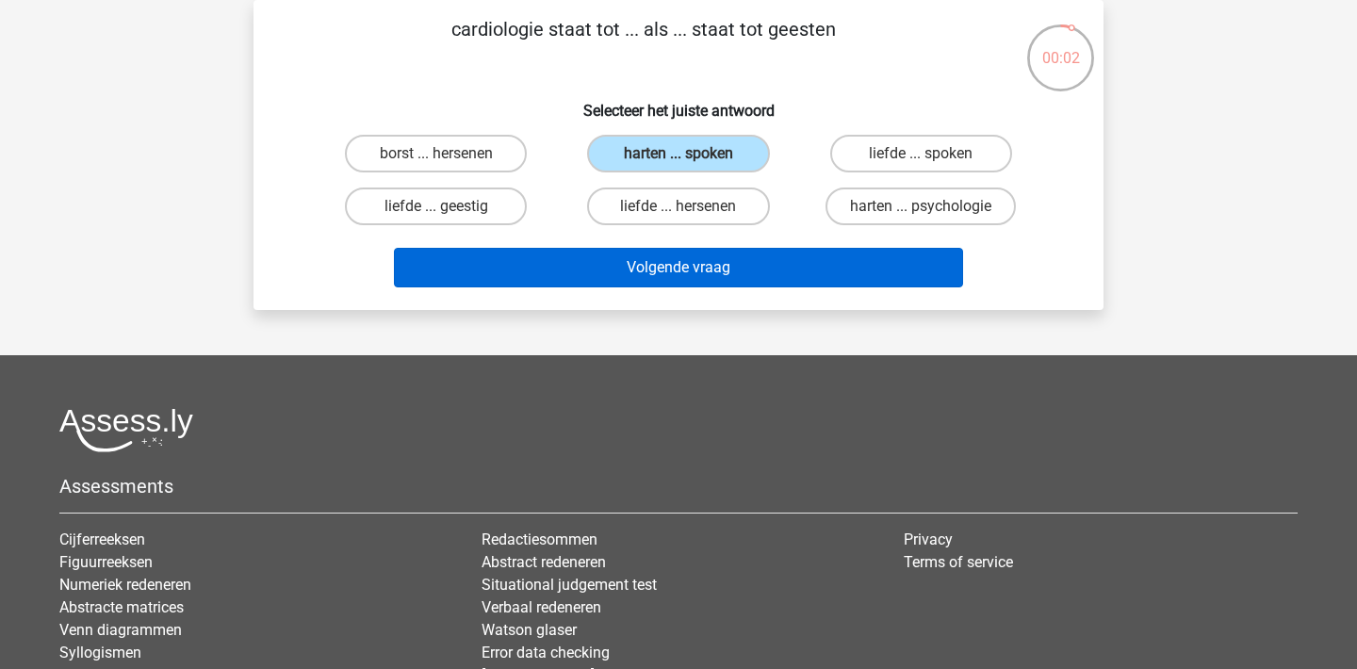
click at [759, 281] on button "Volgende vraag" at bounding box center [679, 268] width 570 height 40
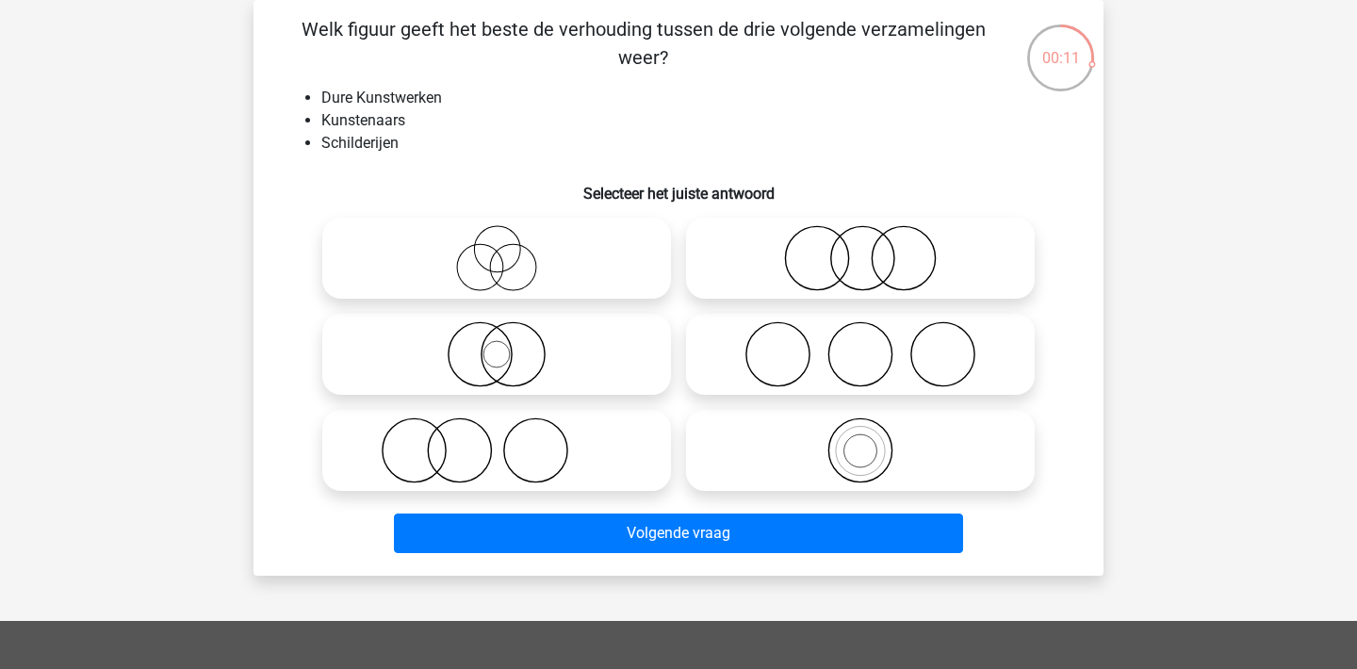
click at [595, 440] on icon at bounding box center [497, 450] width 334 height 66
click at [509, 440] on input "radio" at bounding box center [503, 435] width 12 height 12
radio input "true"
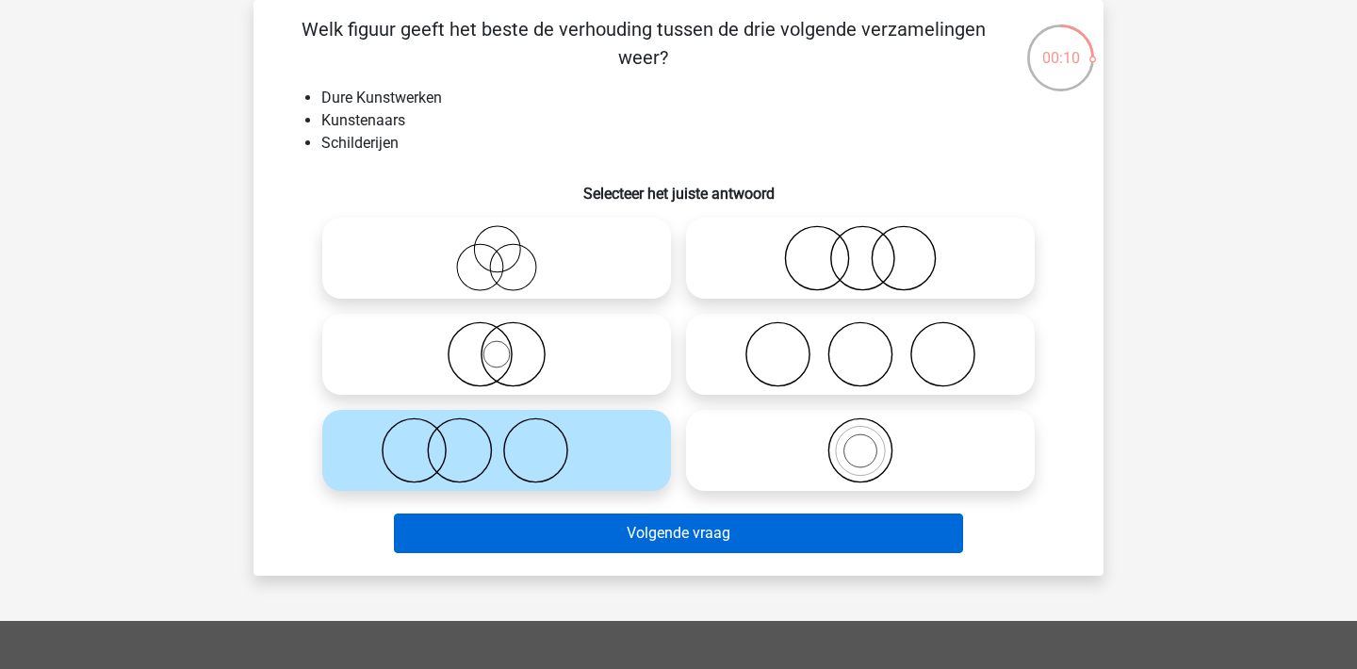
click at [889, 532] on button "Volgende vraag" at bounding box center [679, 534] width 570 height 40
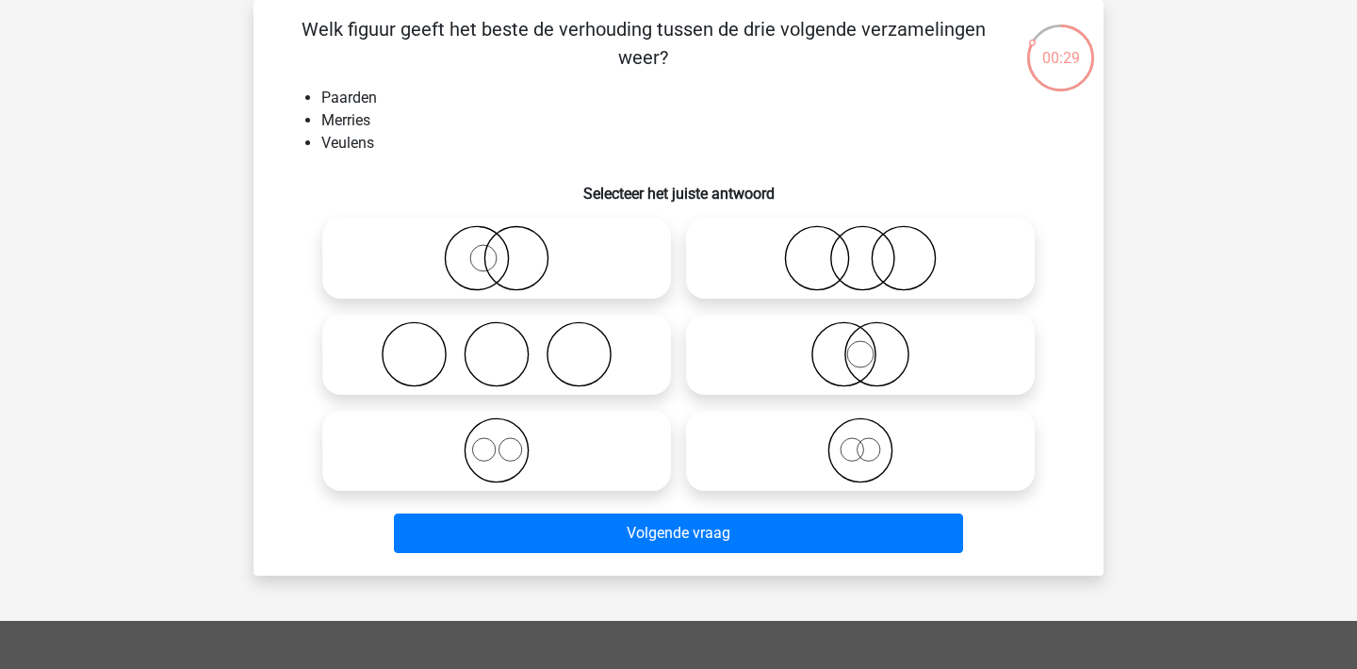
click at [593, 444] on icon at bounding box center [497, 450] width 334 height 66
click at [509, 441] on input "radio" at bounding box center [503, 435] width 12 height 12
radio input "true"
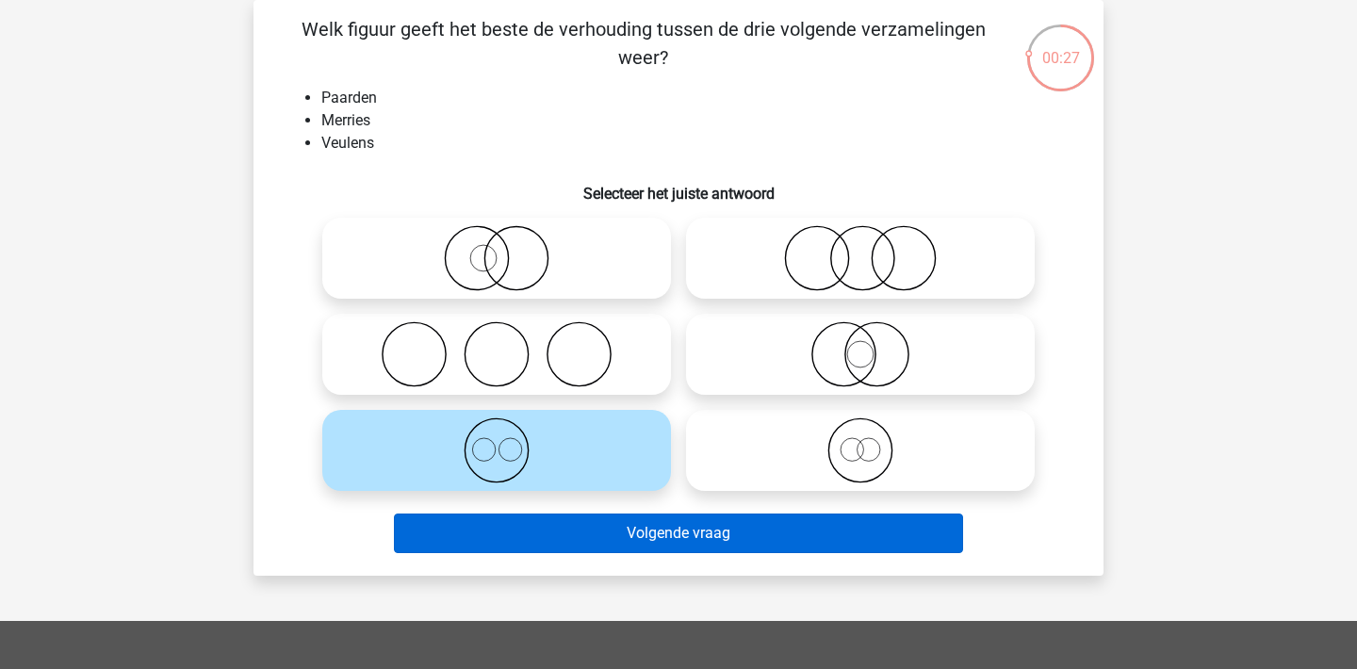
click at [702, 523] on button "Volgende vraag" at bounding box center [679, 534] width 570 height 40
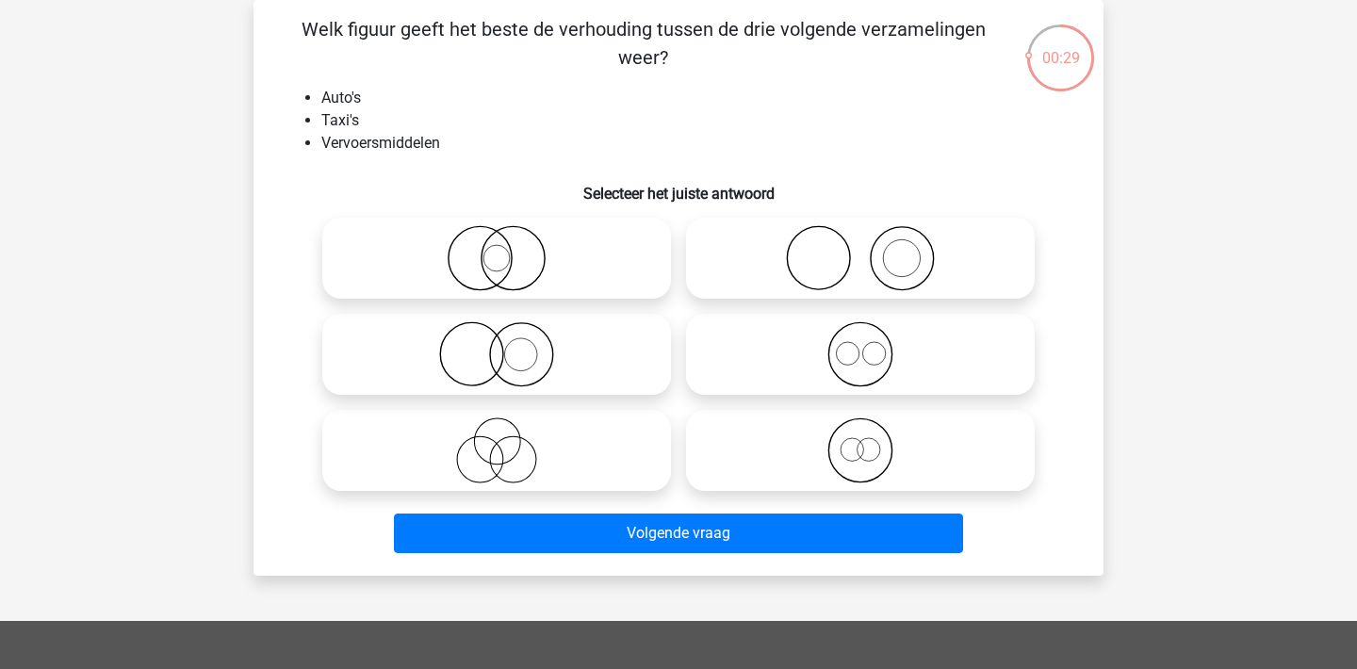
click at [556, 277] on icon at bounding box center [497, 258] width 334 height 66
click at [509, 249] on input "radio" at bounding box center [503, 242] width 12 height 12
radio input "true"
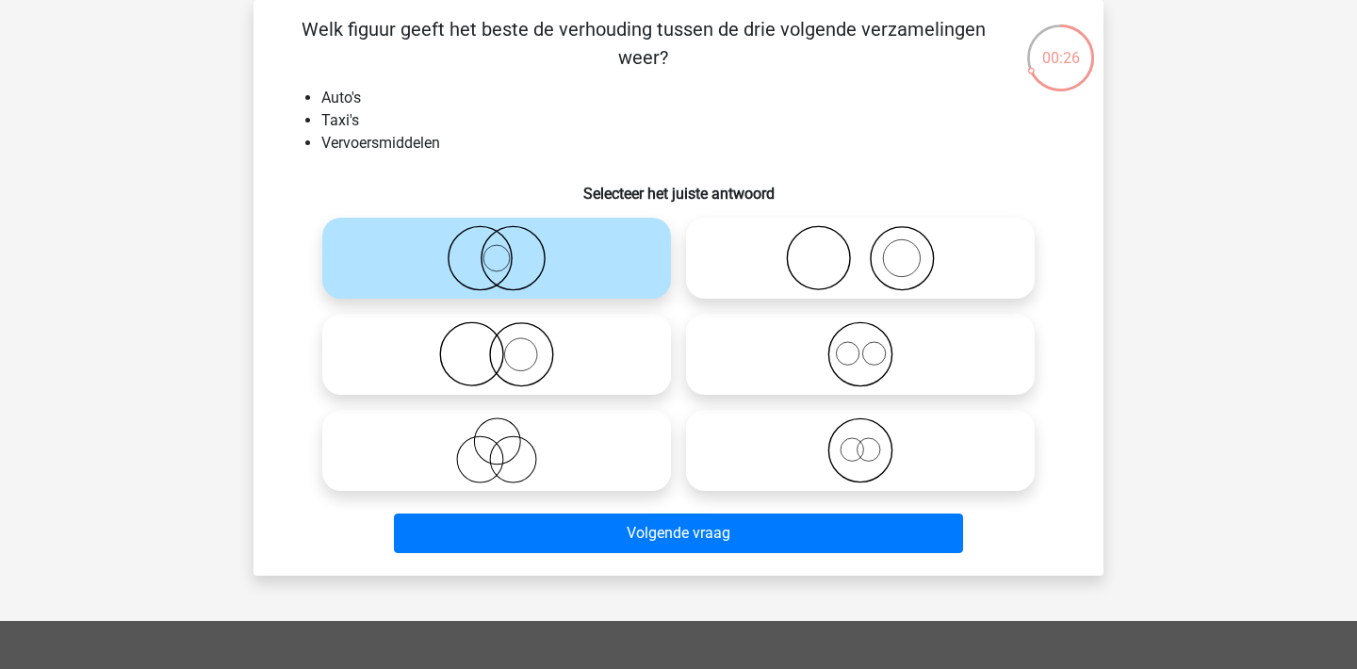
click at [864, 430] on input "radio" at bounding box center [866, 435] width 12 height 12
radio input "true"
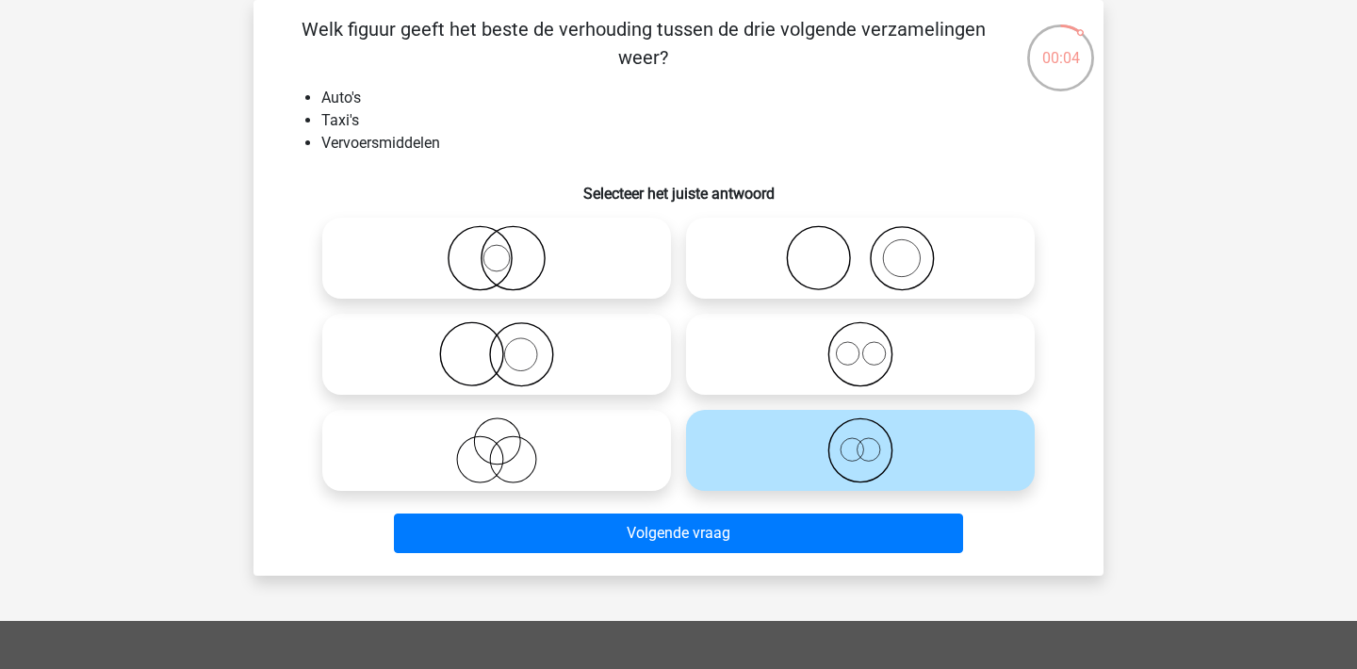
click at [581, 446] on icon at bounding box center [497, 450] width 334 height 66
click at [509, 441] on input "radio" at bounding box center [503, 435] width 12 height 12
radio input "true"
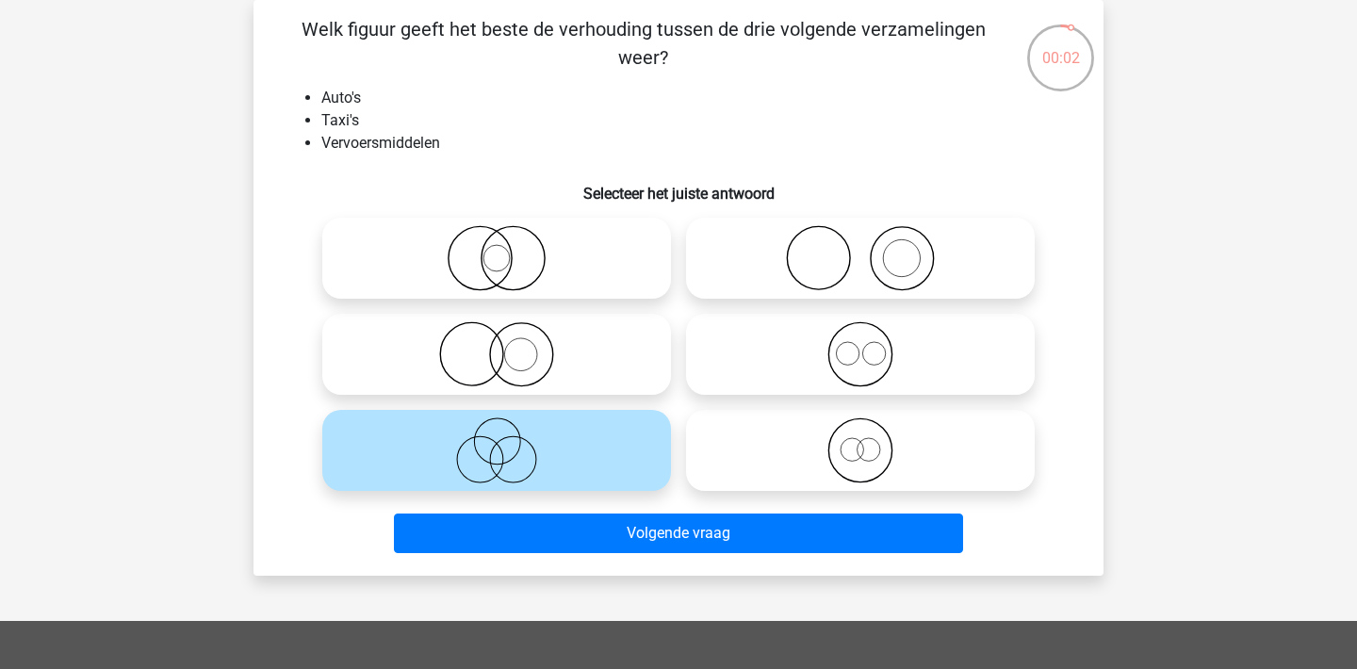
click at [597, 247] on icon at bounding box center [497, 258] width 334 height 66
click at [509, 247] on input "radio" at bounding box center [503, 242] width 12 height 12
radio input "true"
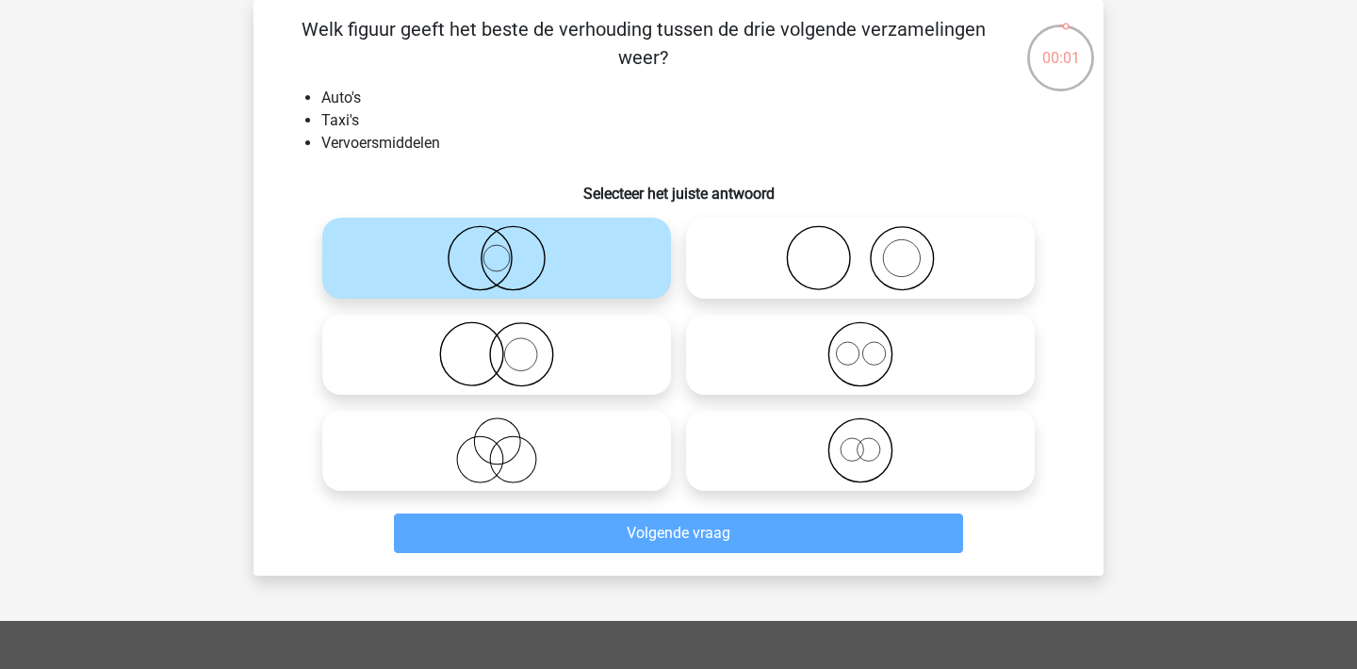
click at [657, 557] on div "Volgende vraag" at bounding box center [678, 537] width 727 height 47
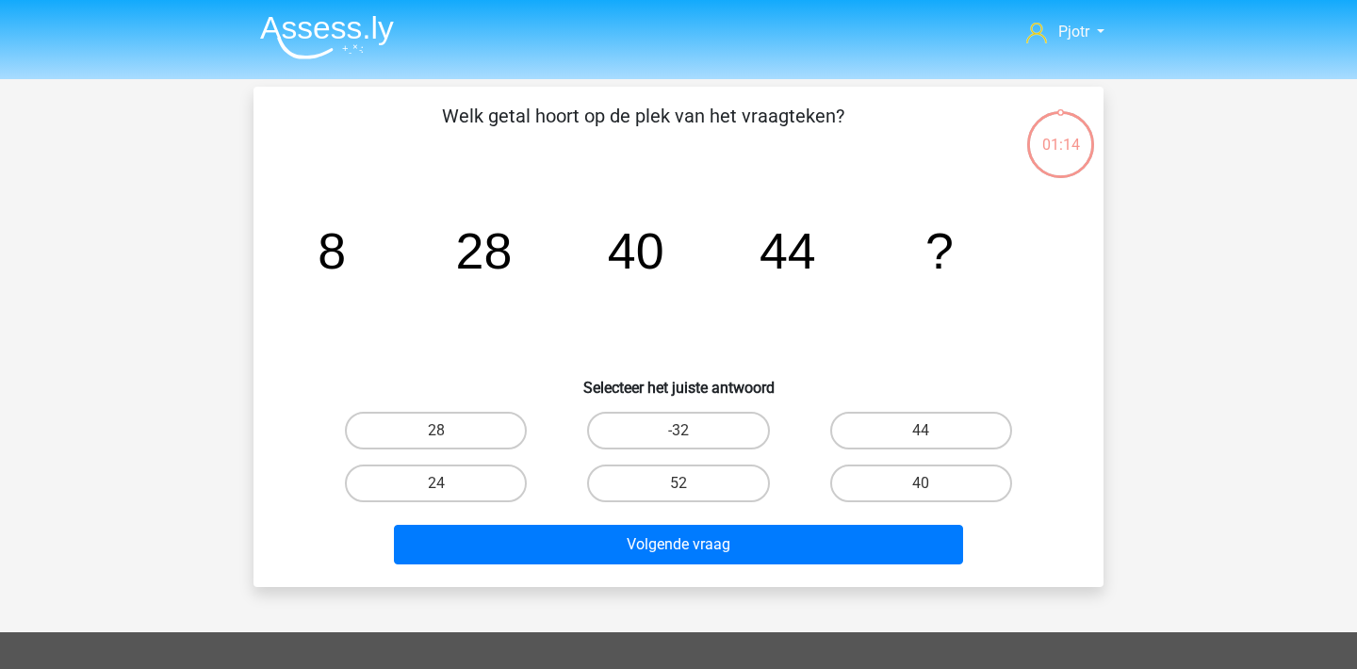
scroll to position [87, 0]
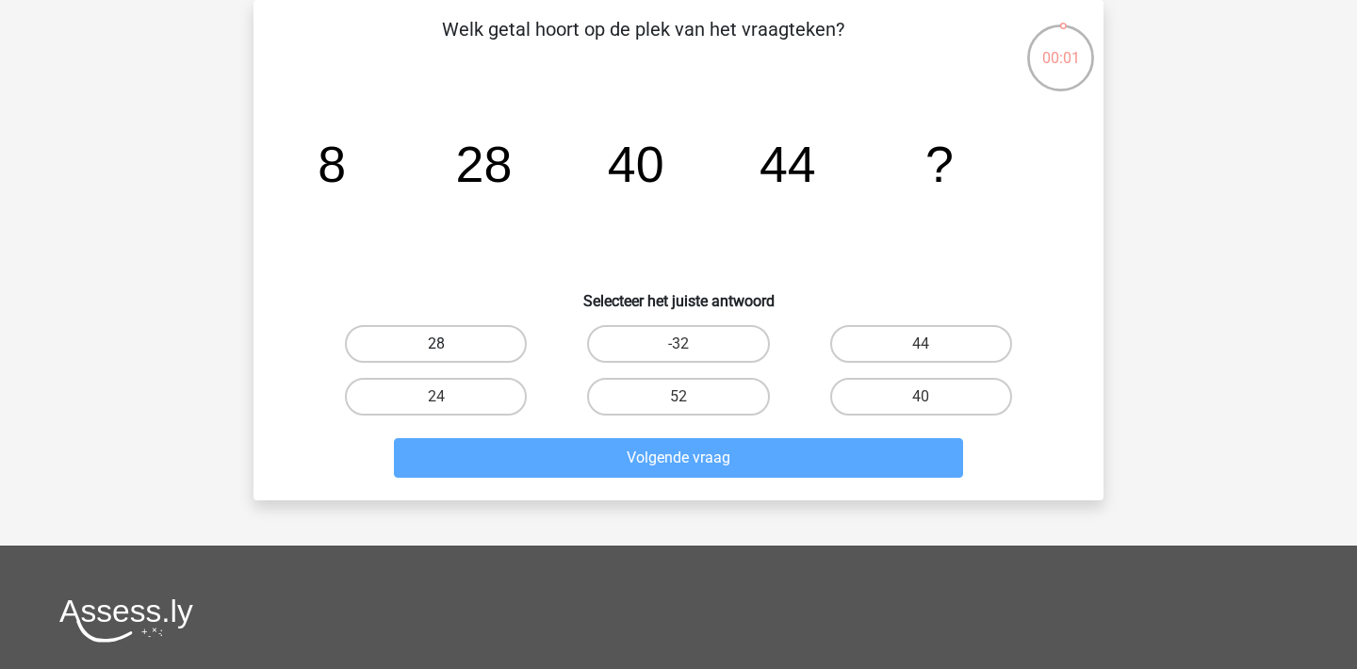
click at [488, 357] on label "28" at bounding box center [436, 344] width 182 height 38
click at [448, 356] on input "28" at bounding box center [442, 350] width 12 height 12
radio input "true"
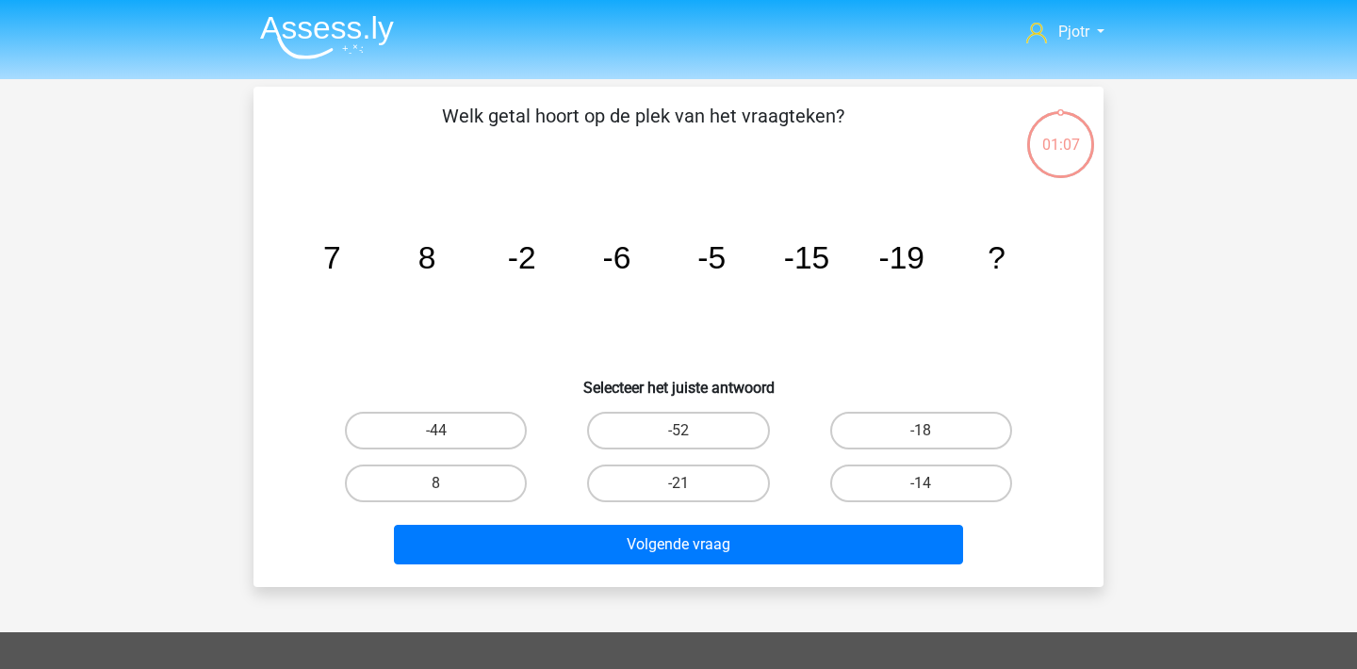
click at [649, 491] on div "Welk getal hoort op de plek van het vraagteken? image/svg+xml 7 [DATE] -[DATE] …" at bounding box center [678, 337] width 850 height 500
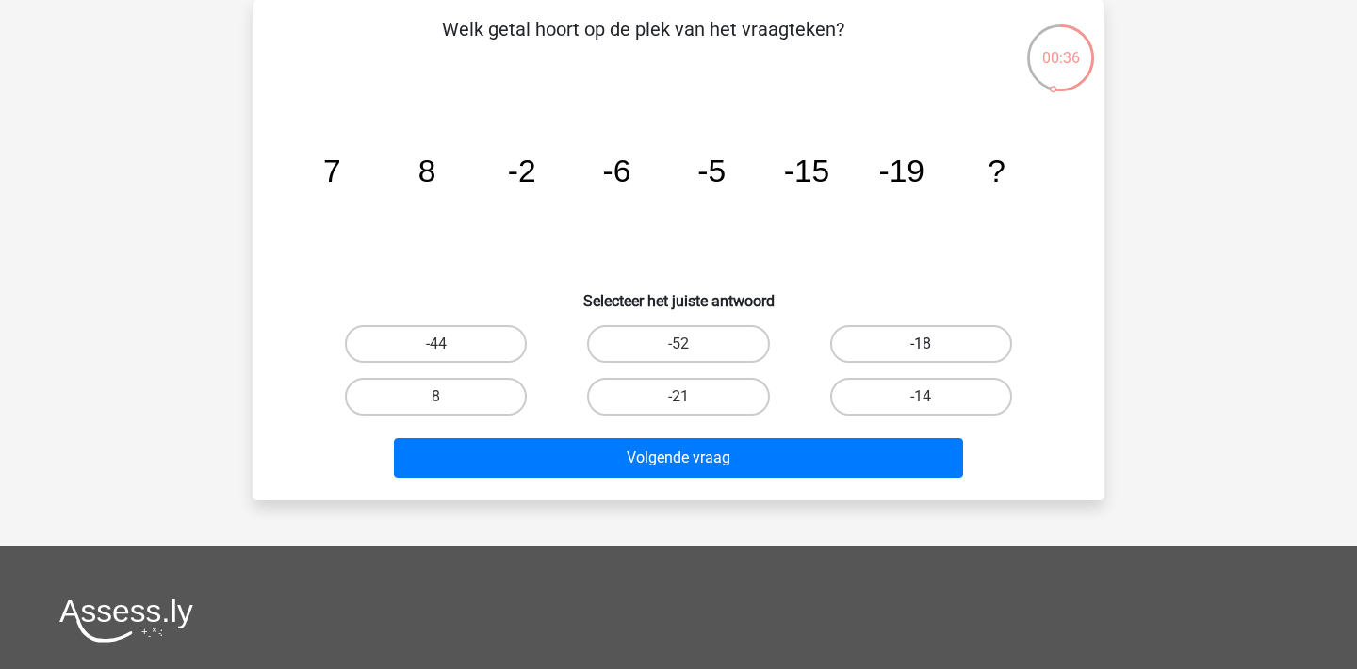
click at [952, 335] on label "-18" at bounding box center [921, 344] width 182 height 38
click at [933, 344] on input "-18" at bounding box center [927, 350] width 12 height 12
radio input "true"
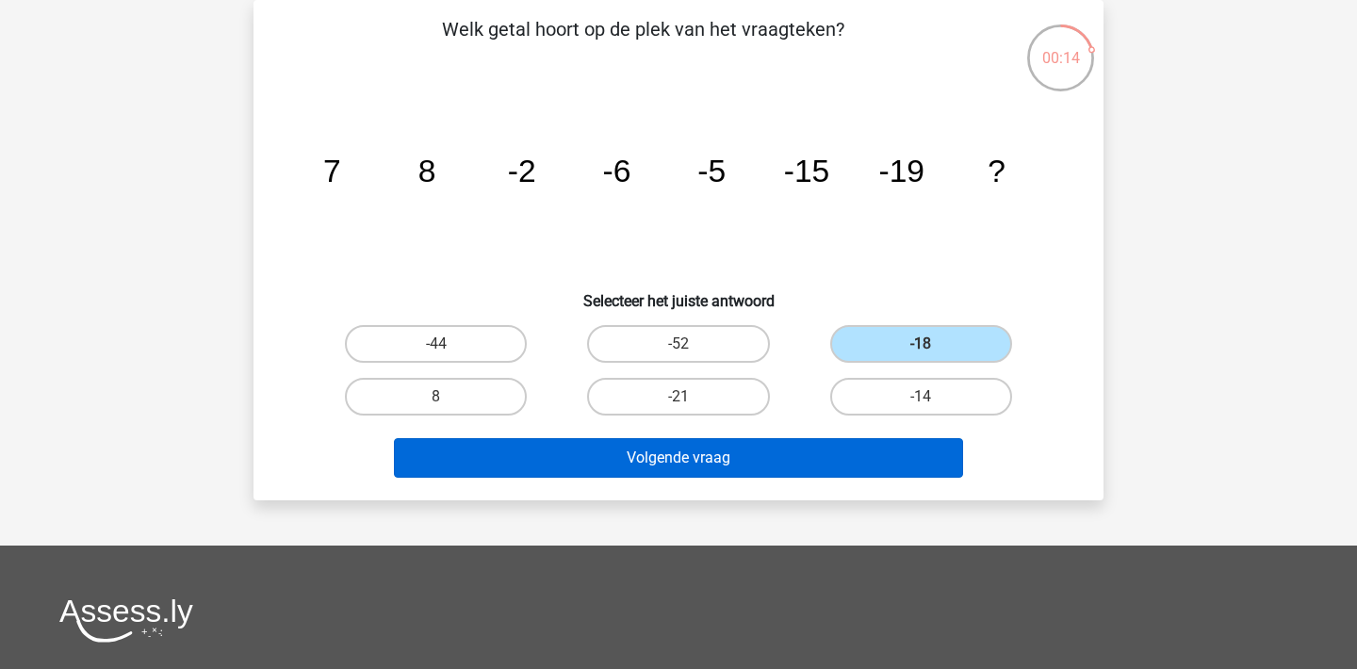
click at [833, 456] on button "Volgende vraag" at bounding box center [679, 458] width 570 height 40
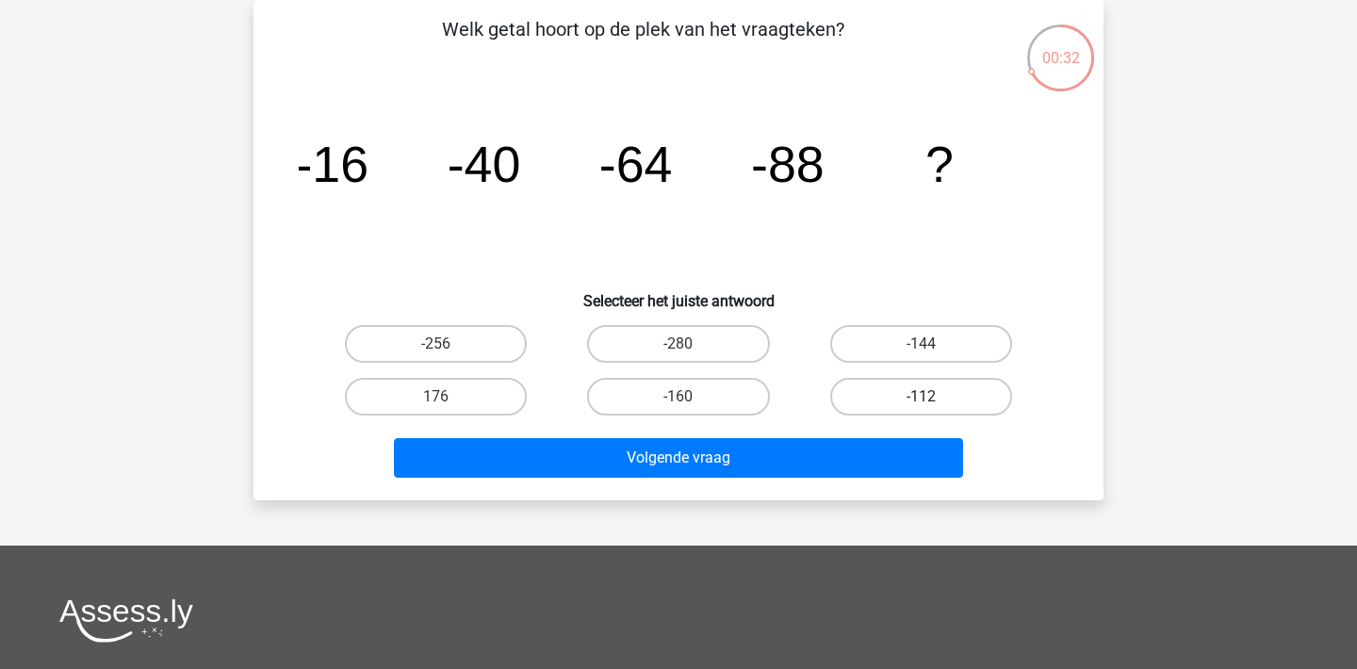
click at [984, 384] on label "-112" at bounding box center [921, 397] width 182 height 38
click at [933, 397] on input "-112" at bounding box center [927, 403] width 12 height 12
radio input "true"
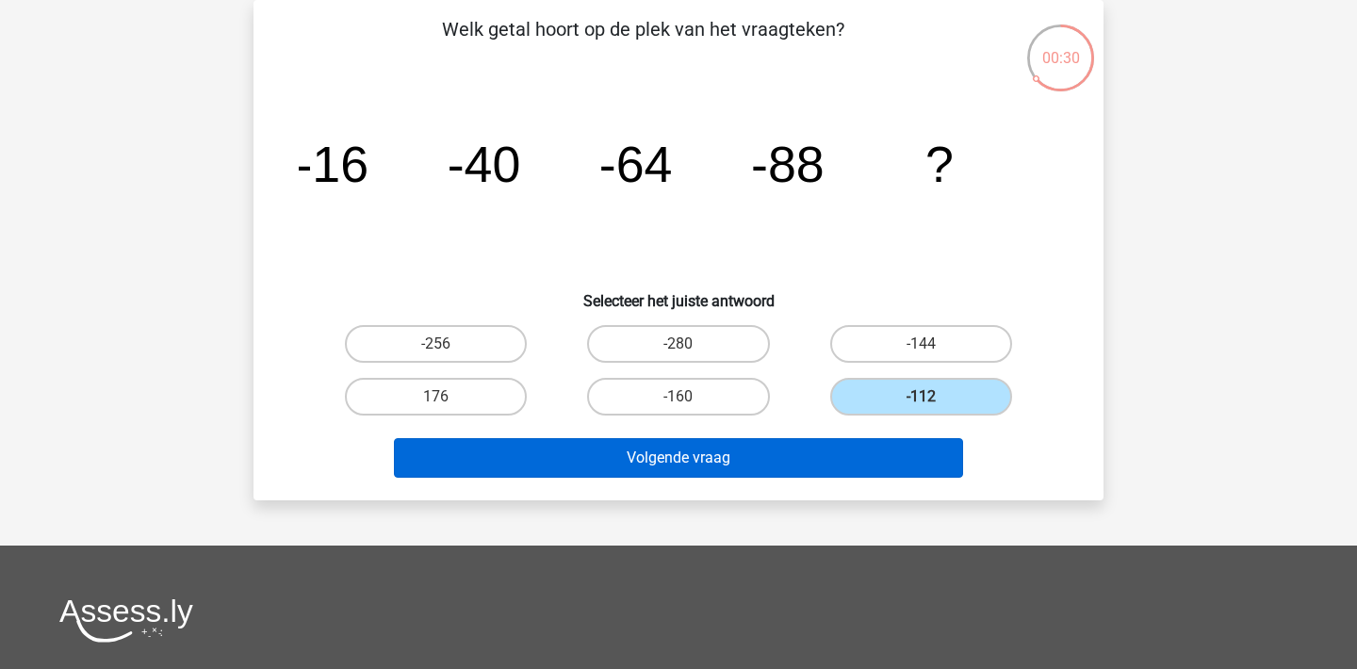
click at [895, 471] on button "Volgende vraag" at bounding box center [679, 458] width 570 height 40
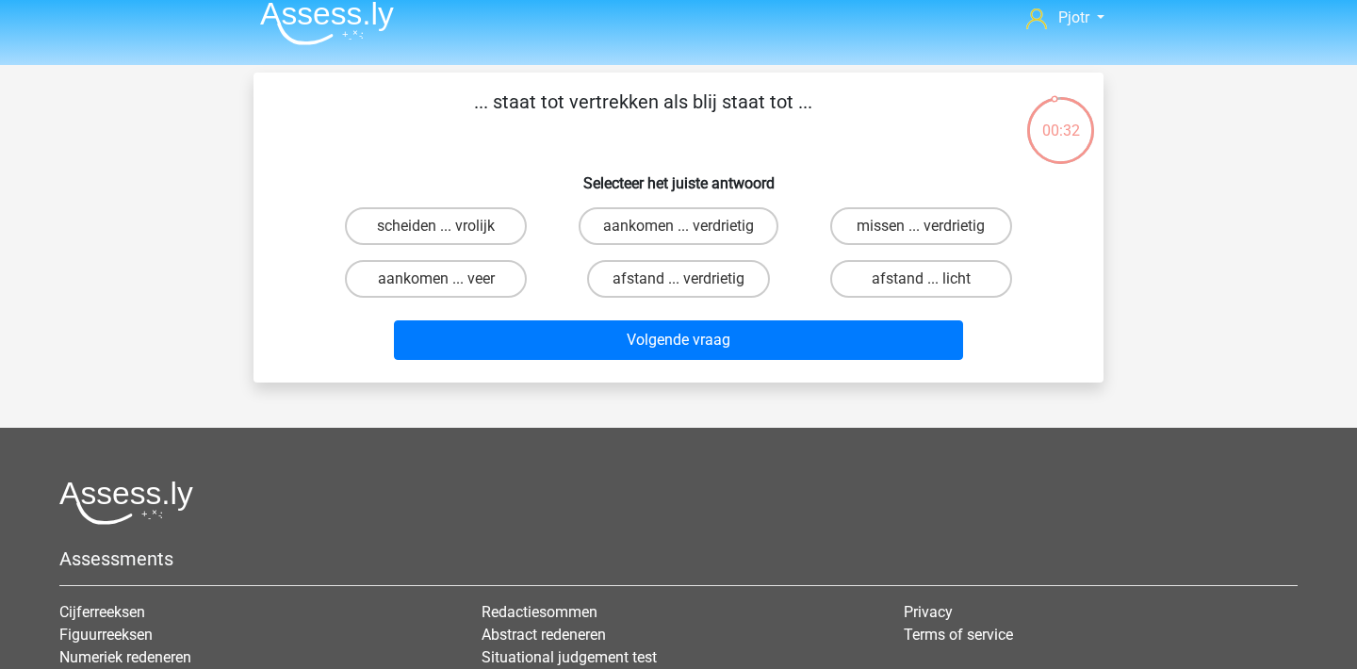
scroll to position [6, 0]
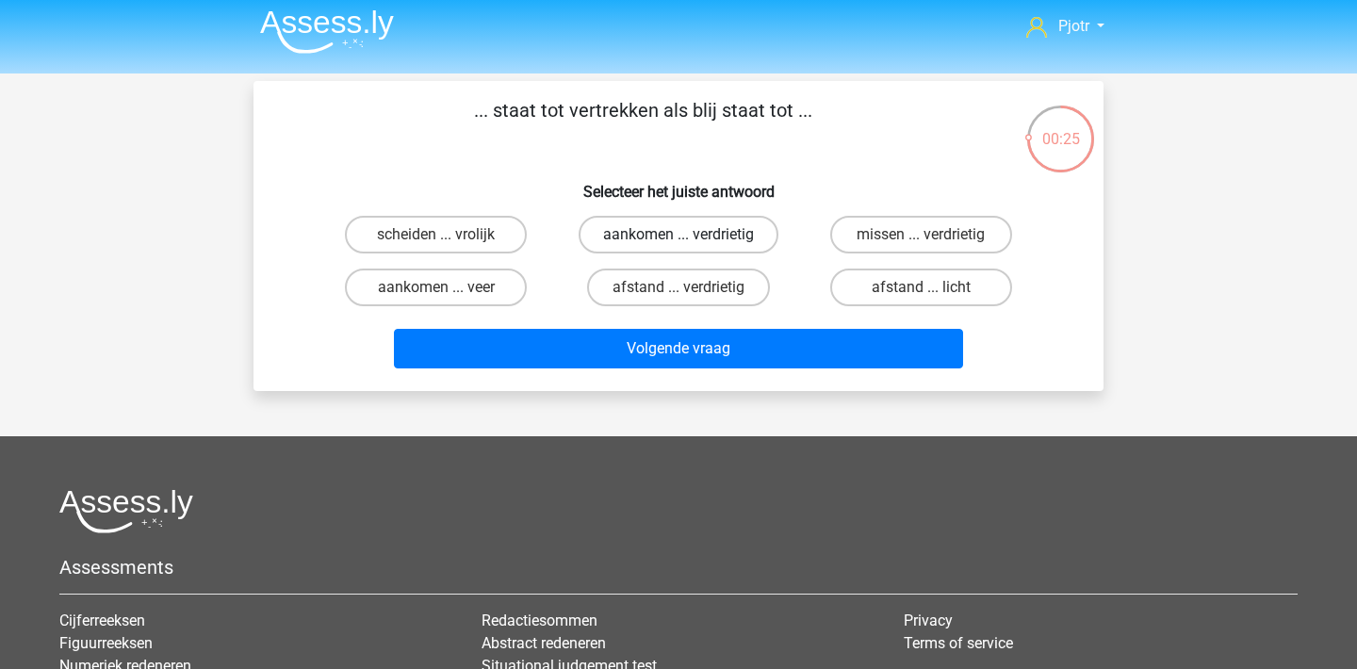
click at [752, 241] on label "aankomen ... verdrietig" at bounding box center [679, 235] width 200 height 38
click at [691, 241] on input "aankomen ... verdrietig" at bounding box center [684, 241] width 12 height 12
radio input "true"
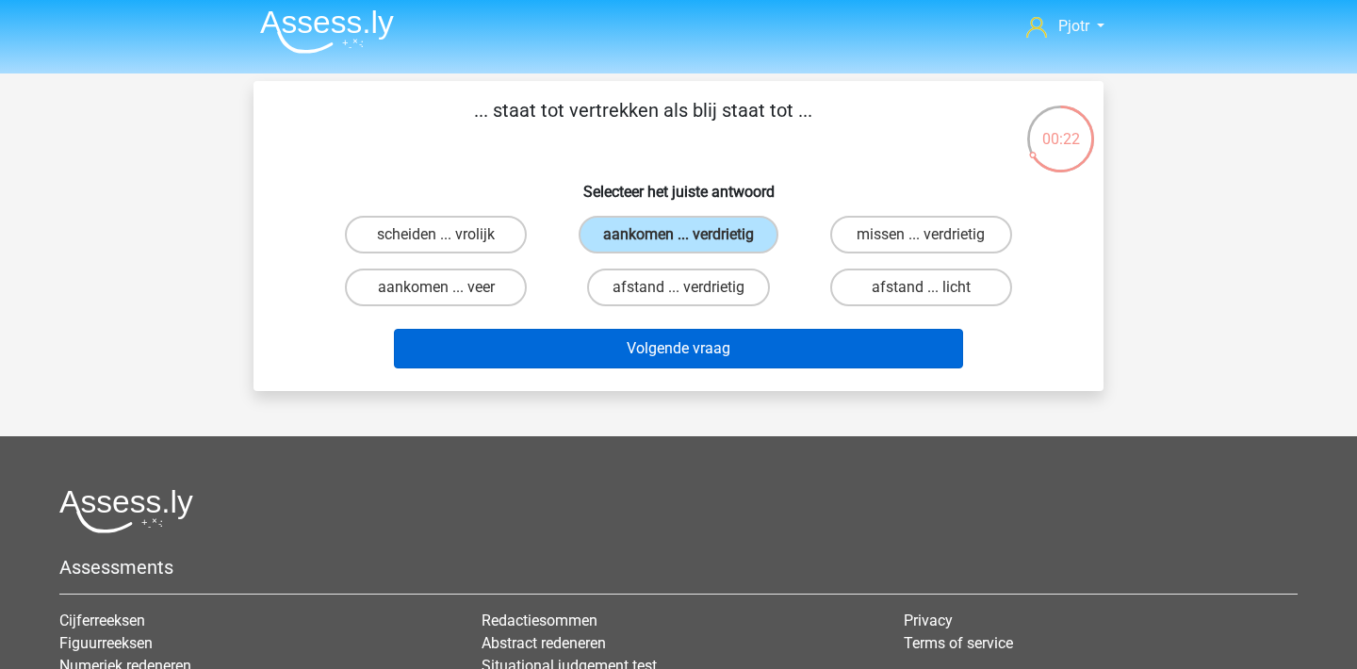
click at [769, 359] on button "Volgende vraag" at bounding box center [679, 349] width 570 height 40
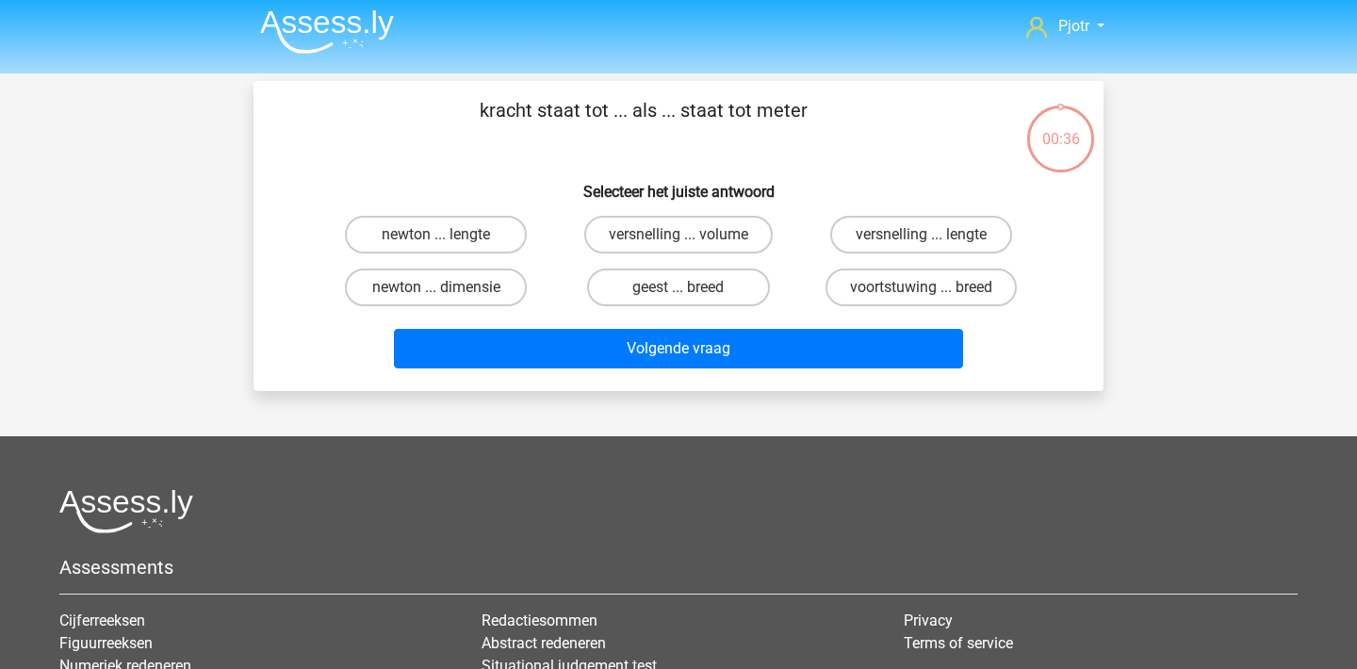
scroll to position [87, 0]
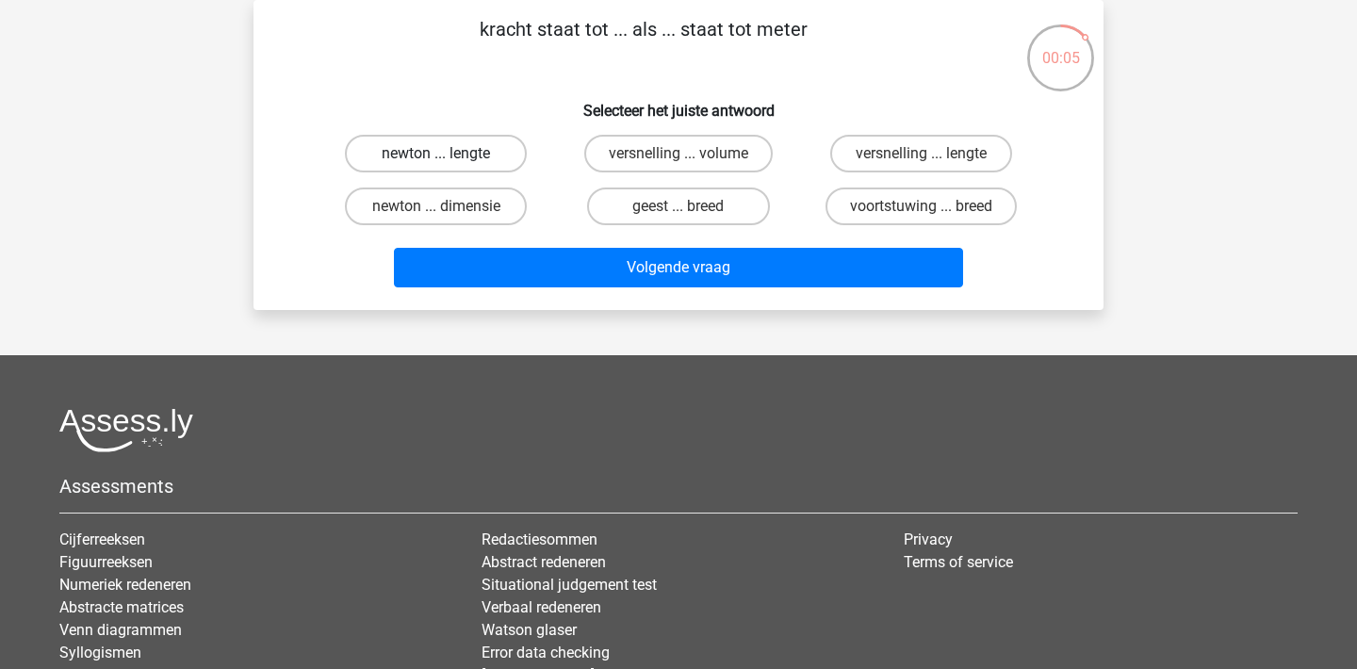
click at [497, 152] on label "newton ... lengte" at bounding box center [436, 154] width 182 height 38
click at [448, 154] on input "newton ... lengte" at bounding box center [442, 160] width 12 height 12
radio input "true"
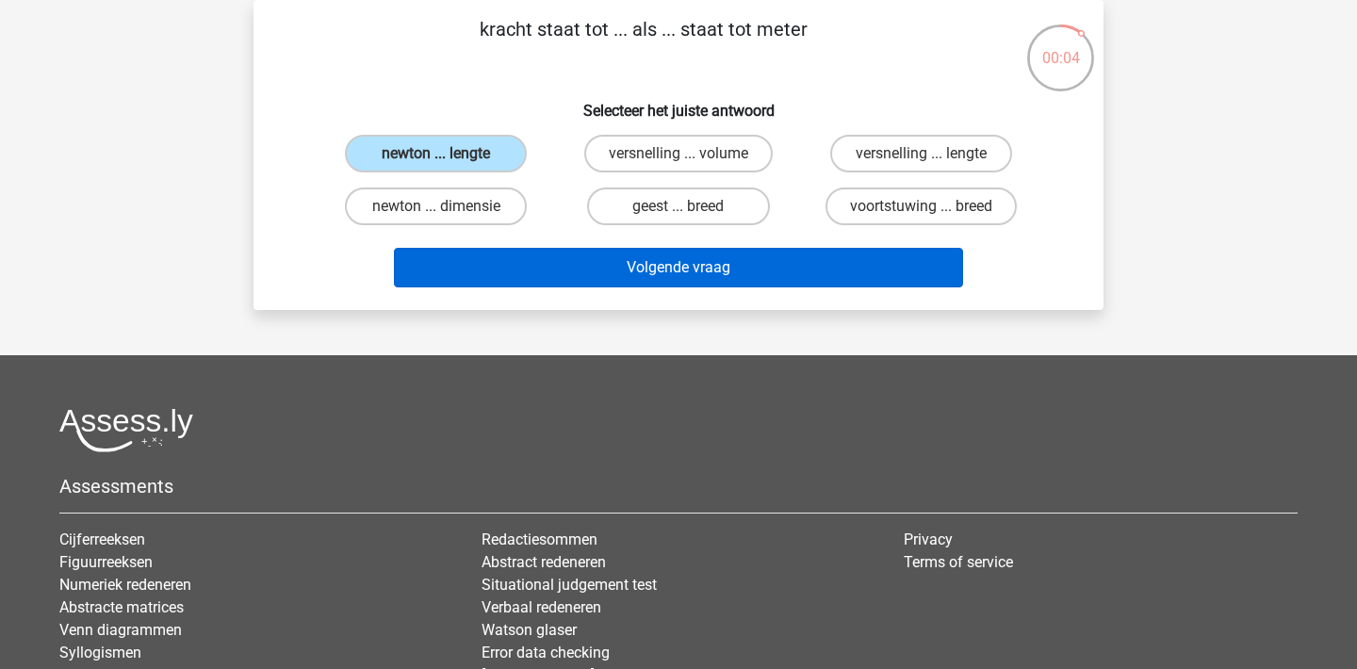
click at [595, 260] on button "Volgende vraag" at bounding box center [679, 268] width 570 height 40
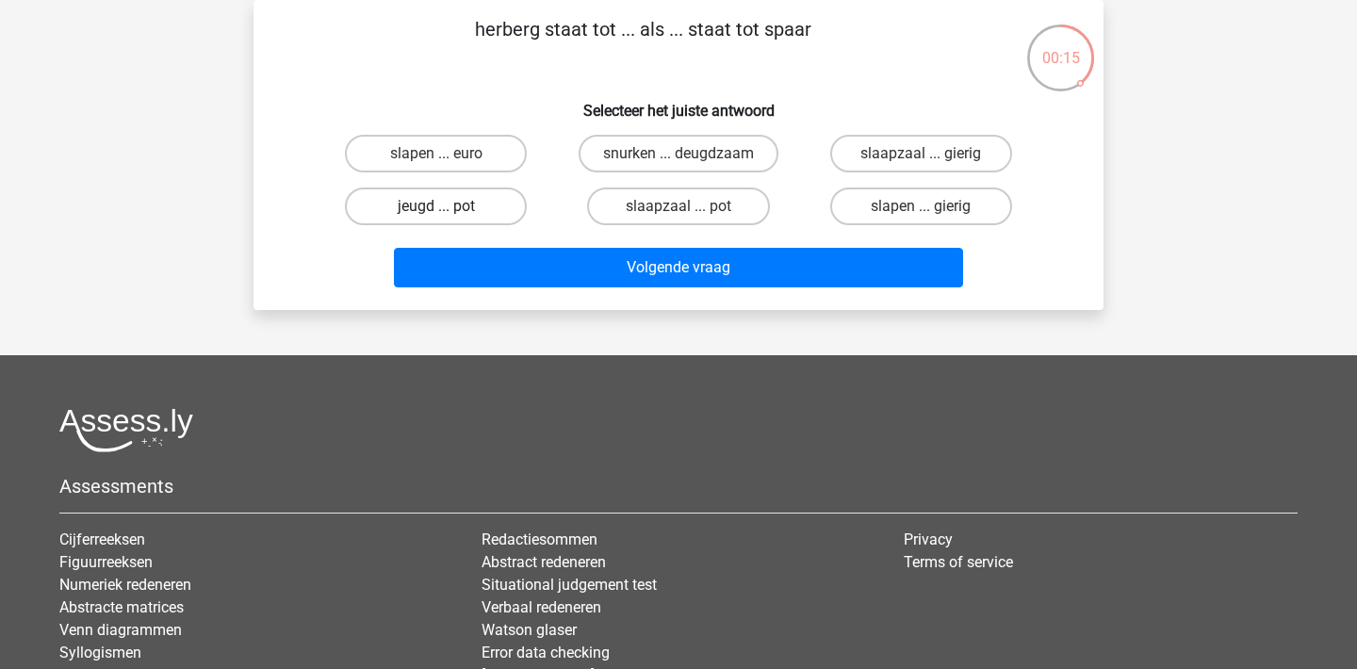
click at [482, 199] on label "jeugd ... pot" at bounding box center [436, 207] width 182 height 38
click at [448, 206] on input "jeugd ... pot" at bounding box center [442, 212] width 12 height 12
radio input "true"
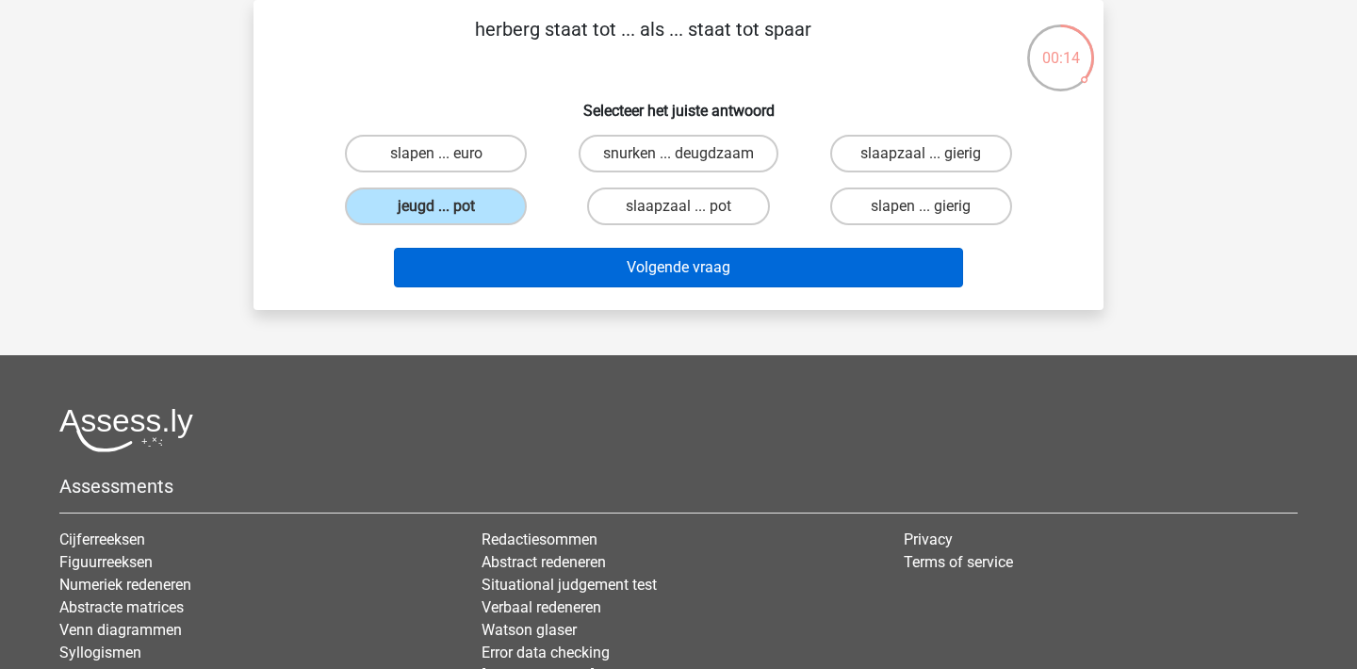
click at [554, 269] on button "Volgende vraag" at bounding box center [679, 268] width 570 height 40
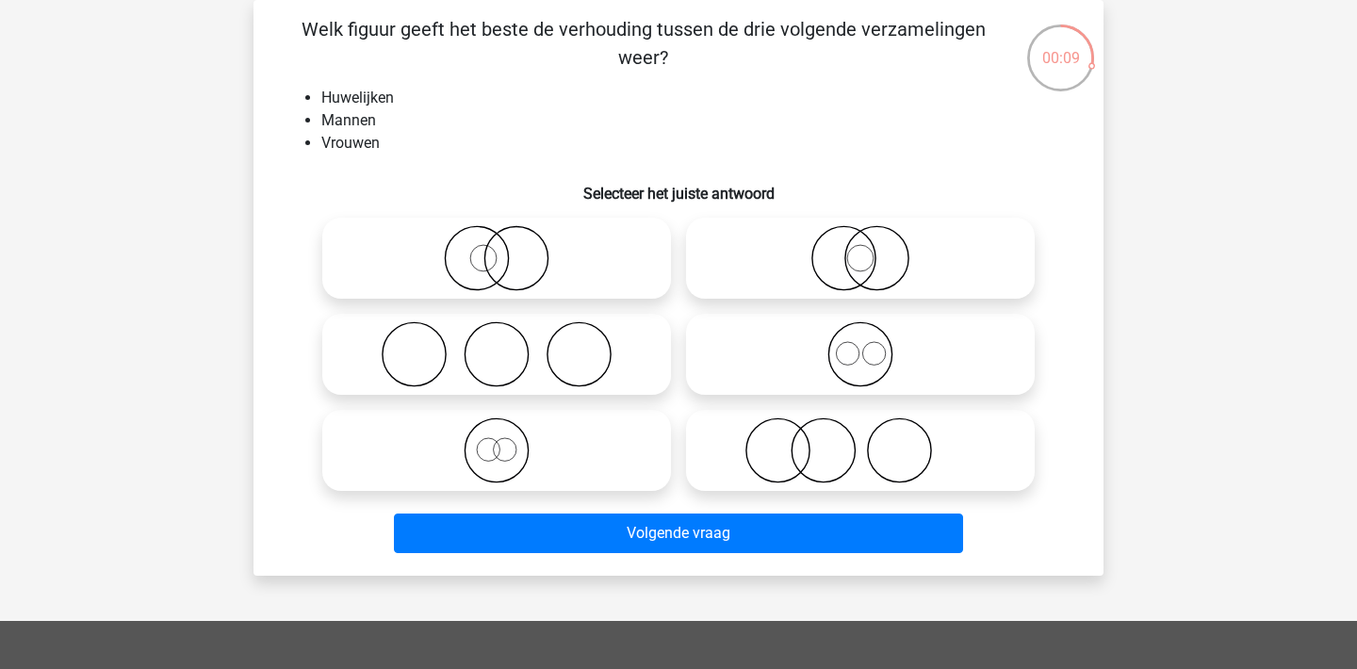
click at [829, 350] on circle at bounding box center [859, 354] width 63 height 63
click at [860, 345] on input "radio" at bounding box center [866, 339] width 12 height 12
radio input "true"
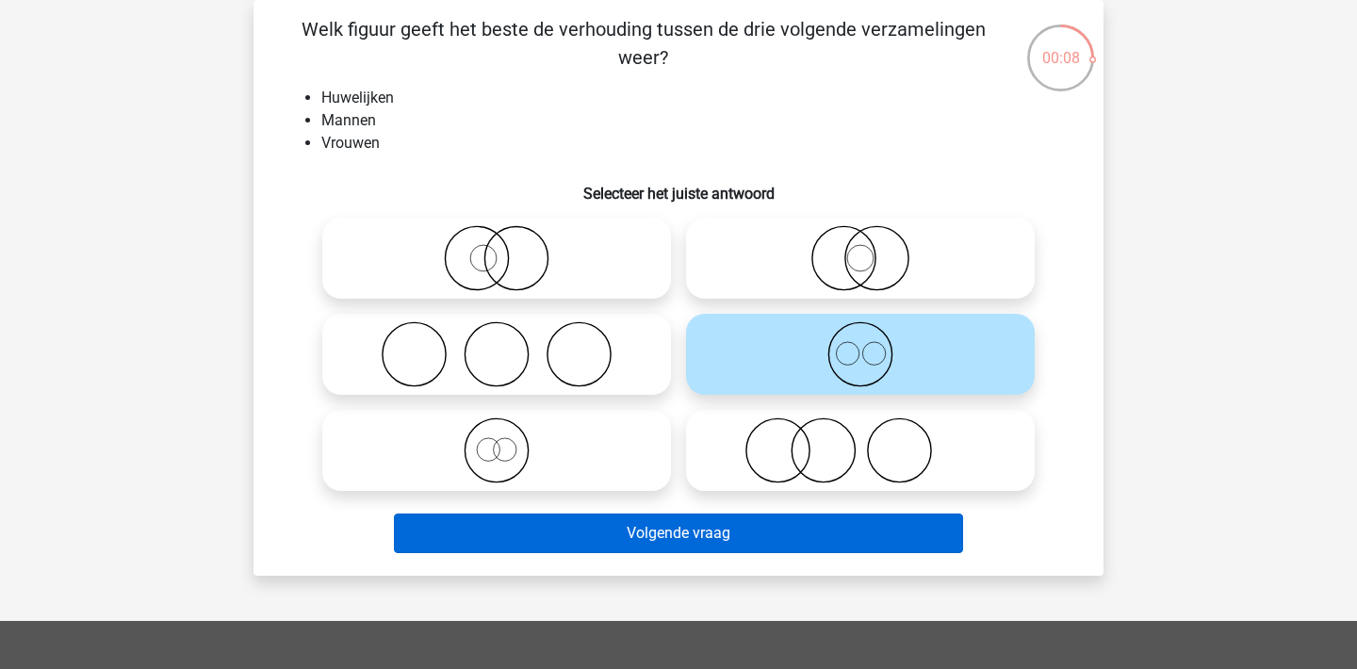
click at [792, 541] on button "Volgende vraag" at bounding box center [679, 534] width 570 height 40
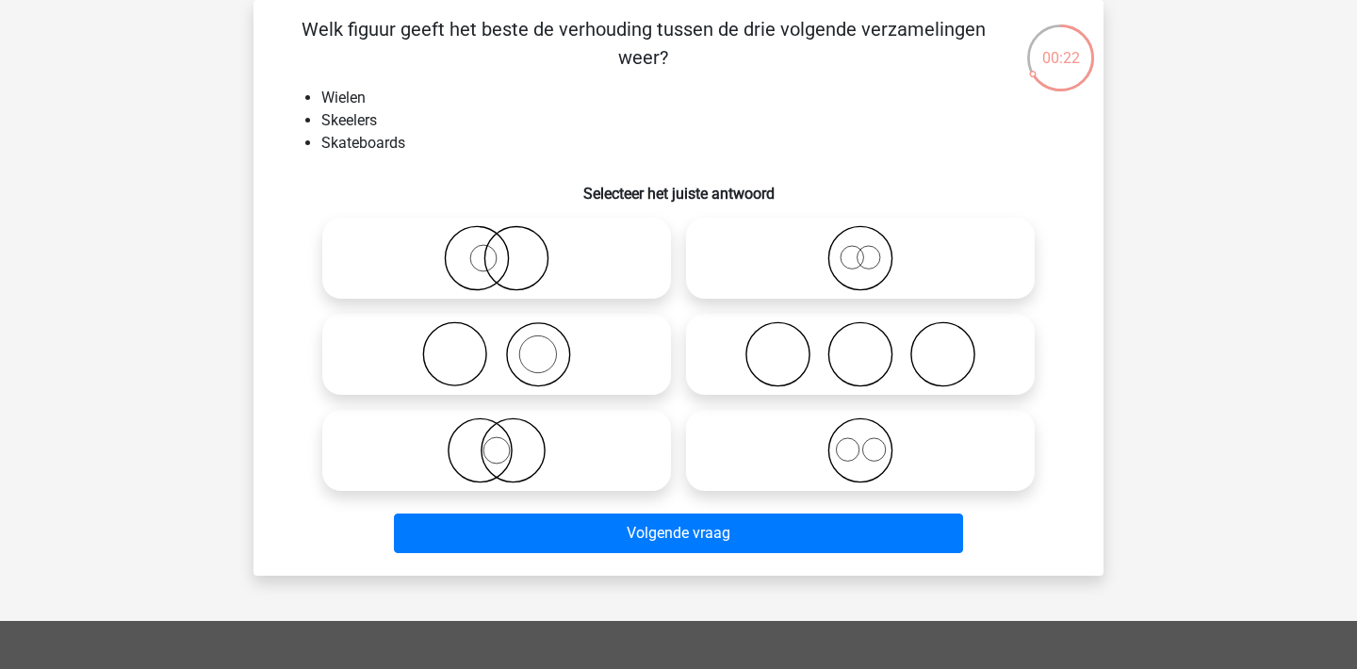
click at [845, 450] on icon at bounding box center [860, 450] width 334 height 66
click at [860, 441] on input "radio" at bounding box center [866, 435] width 12 height 12
radio input "true"
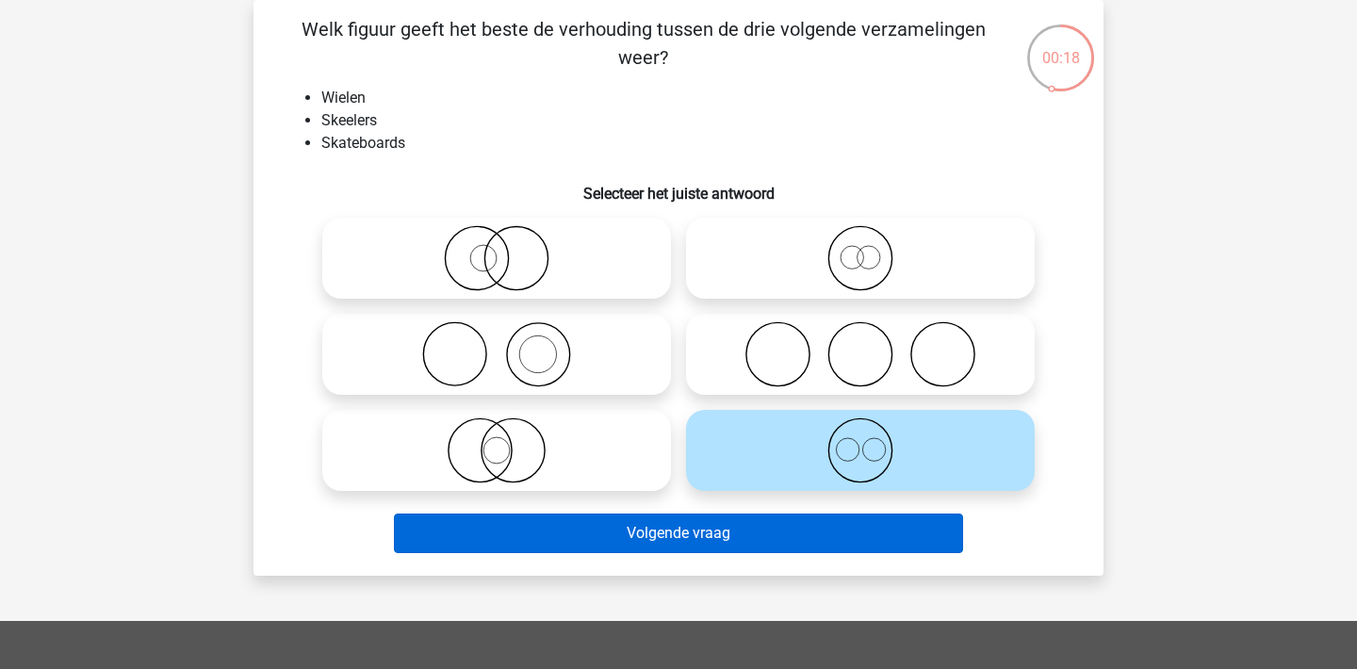
click at [799, 548] on button "Volgende vraag" at bounding box center [679, 534] width 570 height 40
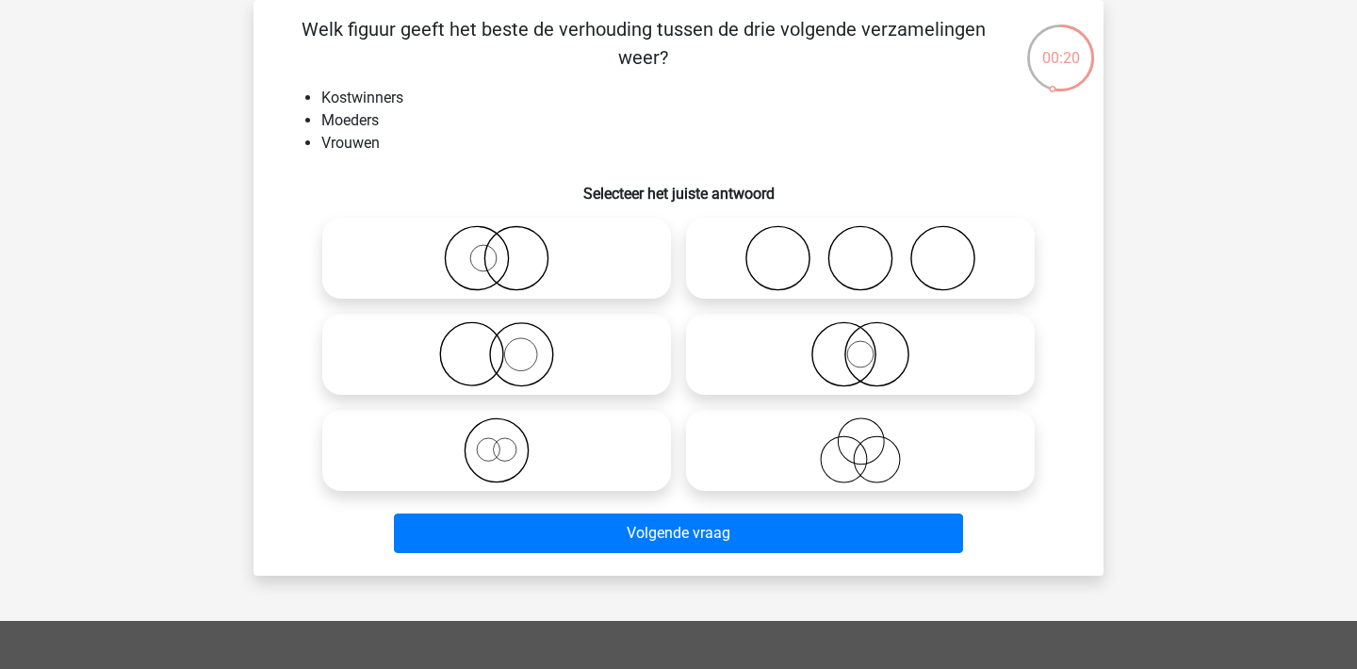
click at [568, 444] on icon at bounding box center [497, 450] width 334 height 66
click at [509, 441] on input "radio" at bounding box center [503, 435] width 12 height 12
radio input "true"
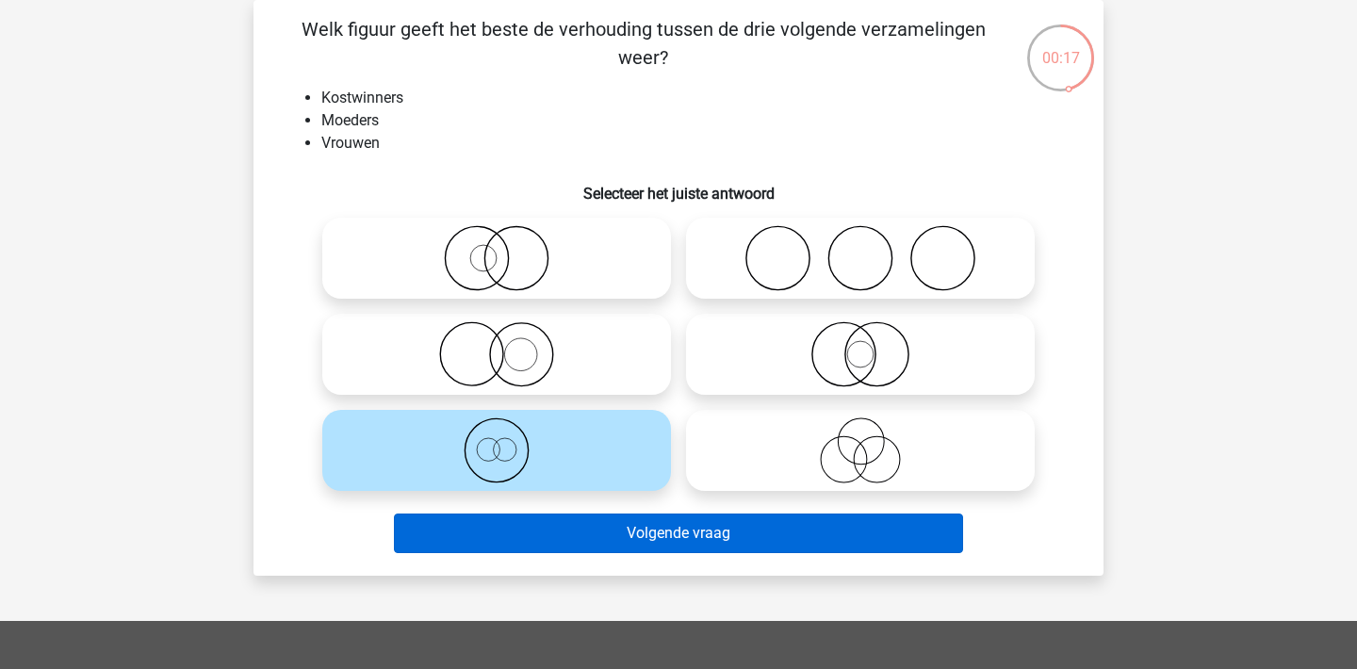
click at [688, 541] on button "Volgende vraag" at bounding box center [679, 534] width 570 height 40
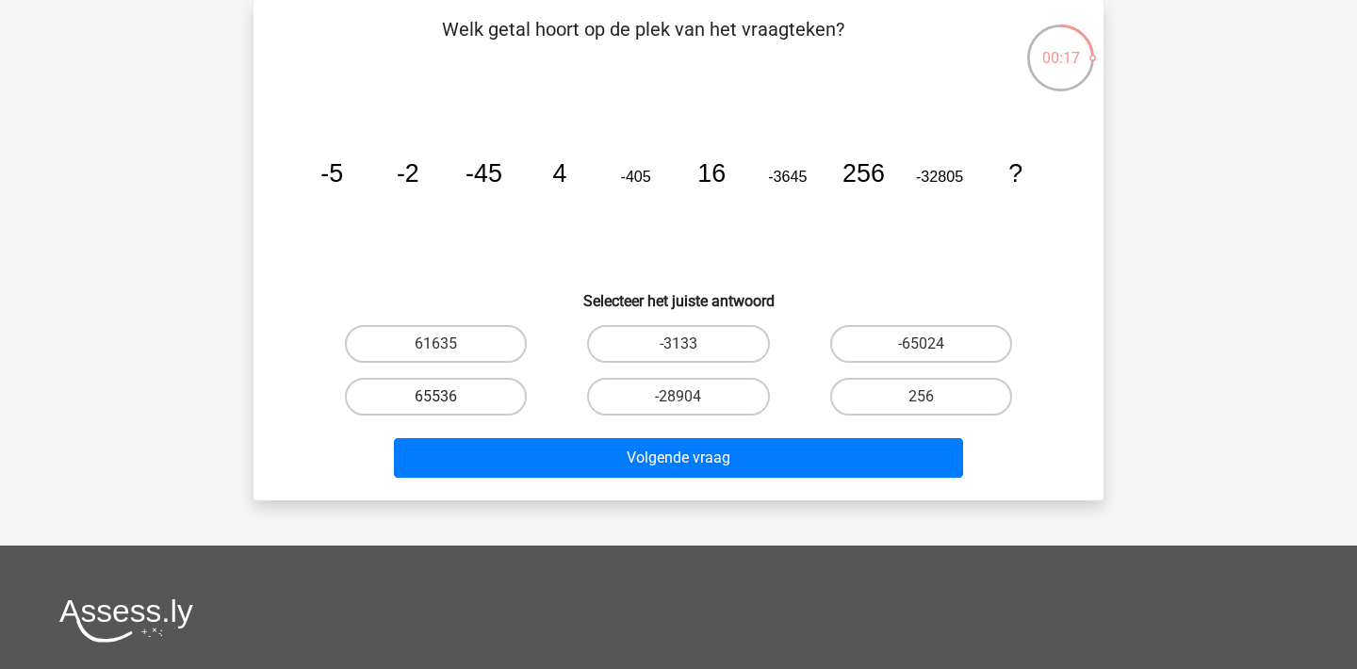
click at [379, 393] on label "65536" at bounding box center [436, 397] width 182 height 38
click at [436, 397] on input "65536" at bounding box center [442, 403] width 12 height 12
radio input "true"
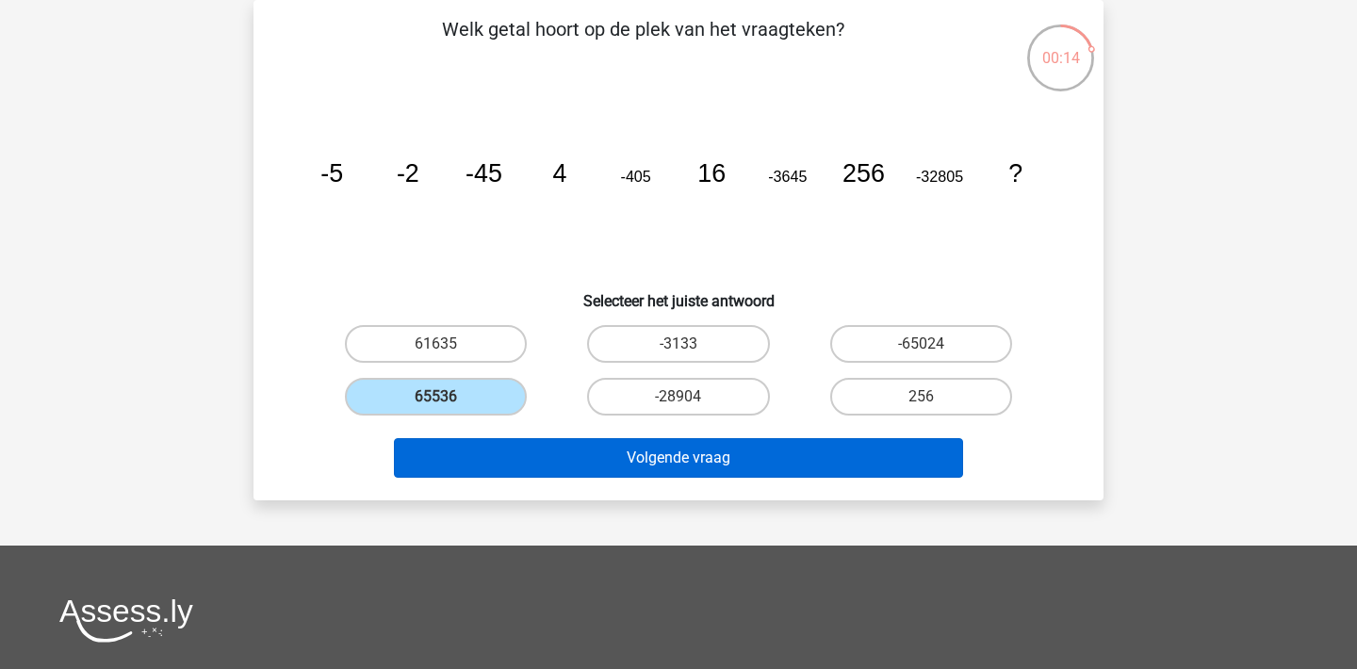
click at [628, 451] on button "Volgende vraag" at bounding box center [679, 458] width 570 height 40
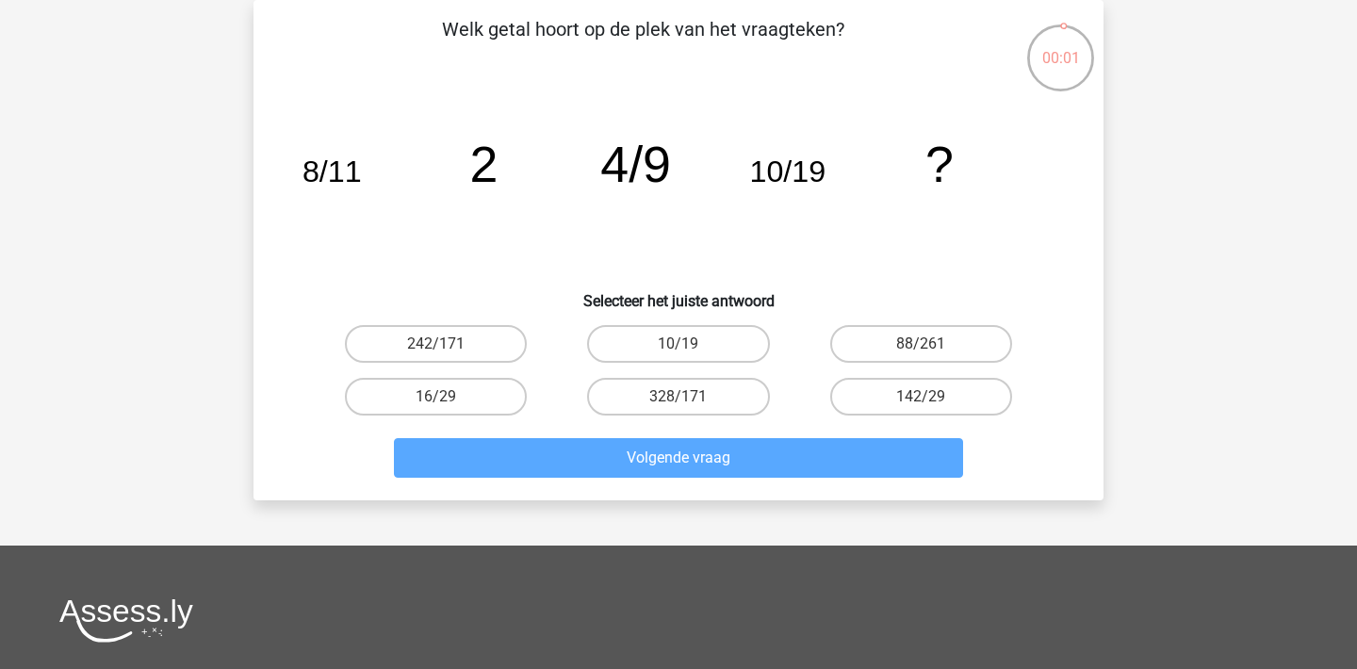
click at [485, 323] on div "242/171" at bounding box center [436, 344] width 242 height 53
click at [489, 338] on label "242/171" at bounding box center [436, 344] width 182 height 38
click at [448, 344] on input "242/171" at bounding box center [442, 350] width 12 height 12
radio input "true"
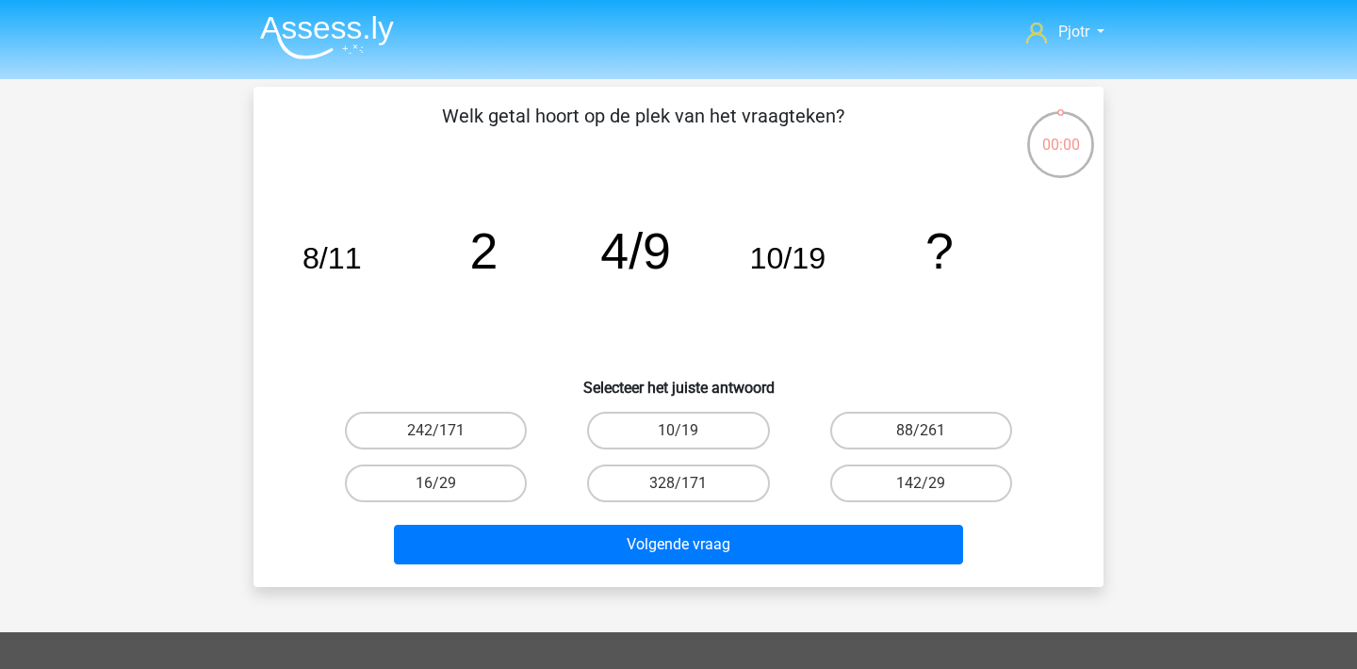
scroll to position [87, 0]
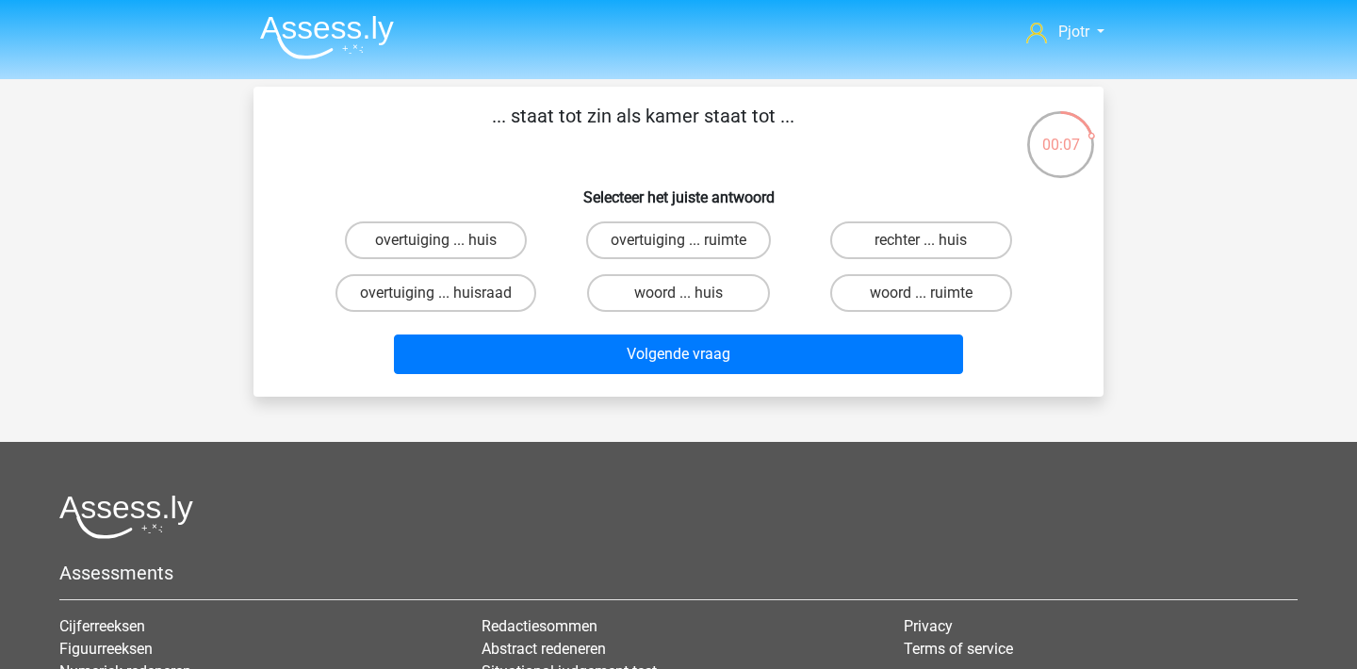
click at [656, 268] on div "woord ... huis" at bounding box center [678, 293] width 242 height 53
click at [669, 296] on label "woord ... huis" at bounding box center [678, 293] width 182 height 38
click at [678, 296] on input "woord ... huis" at bounding box center [684, 299] width 12 height 12
radio input "true"
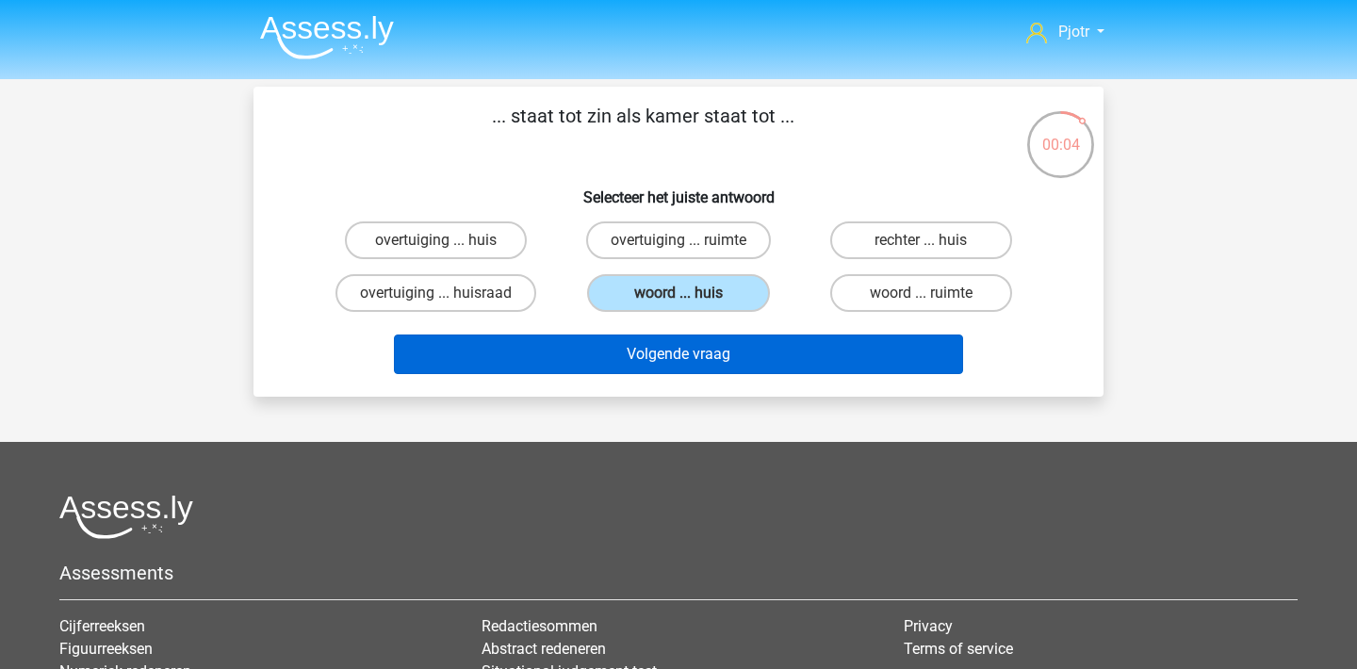
click at [701, 354] on button "Volgende vraag" at bounding box center [679, 354] width 570 height 40
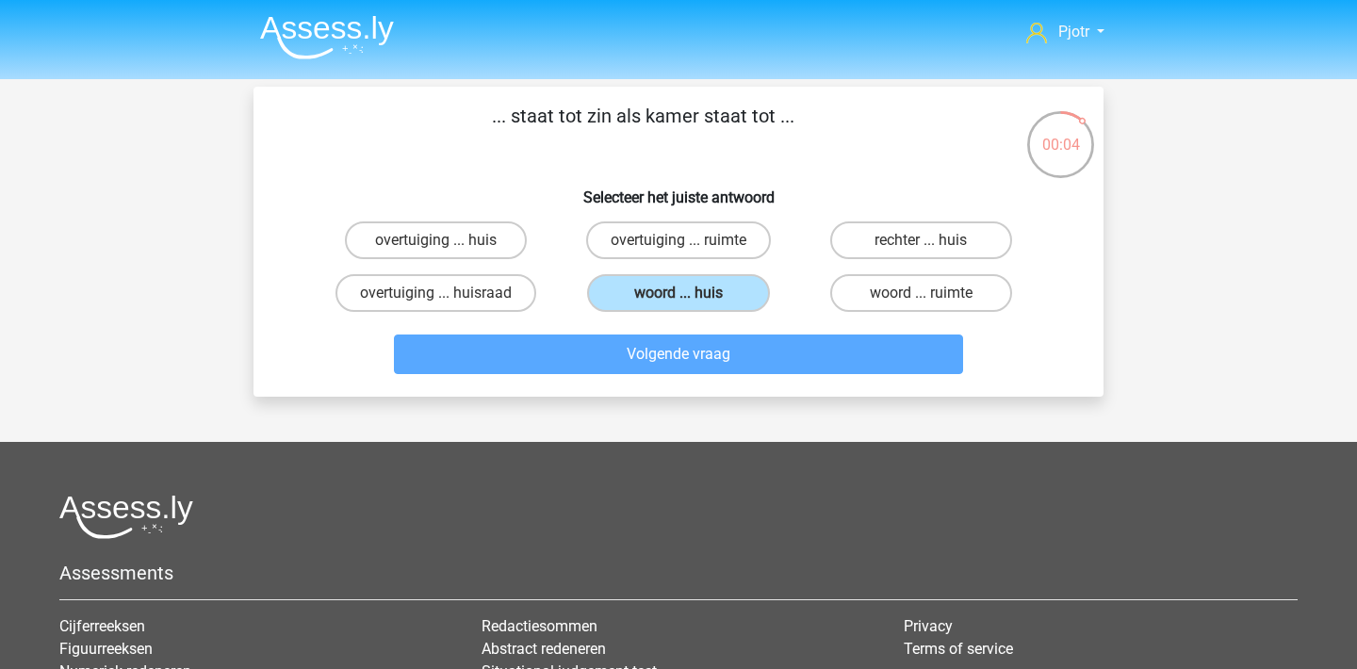
scroll to position [87, 0]
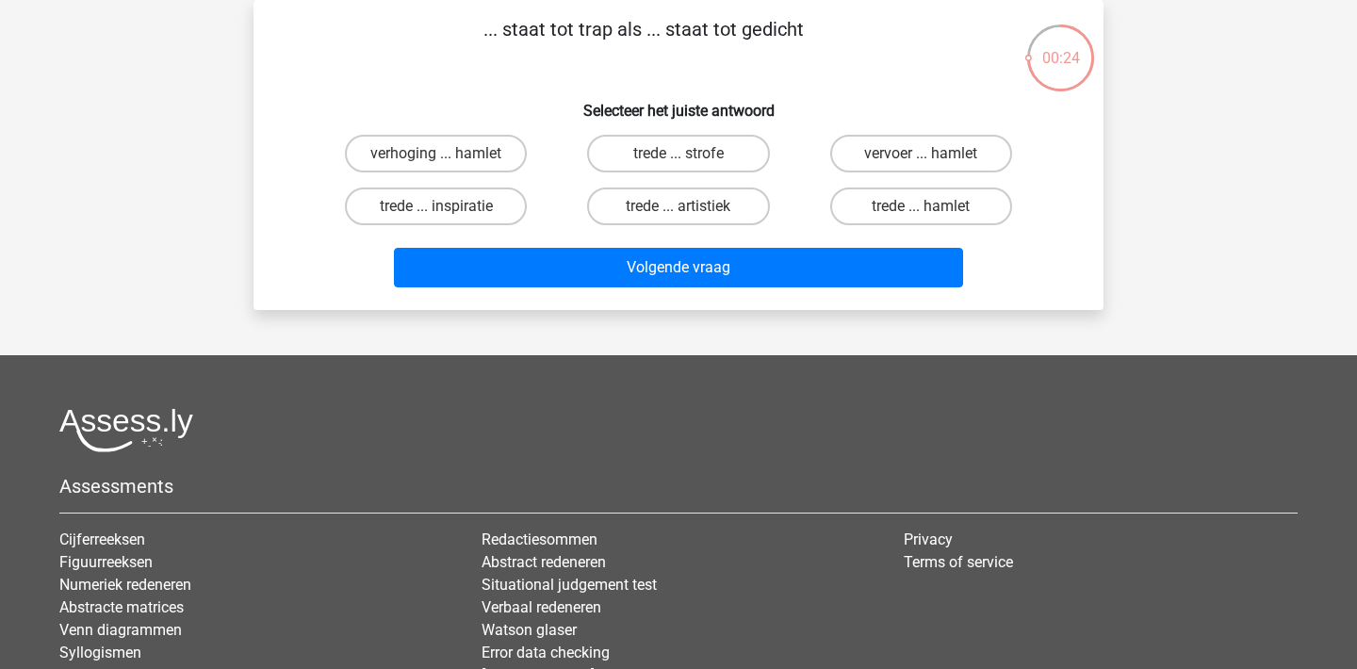
click at [437, 213] on input "trede ... inspiratie" at bounding box center [442, 212] width 12 height 12
radio input "true"
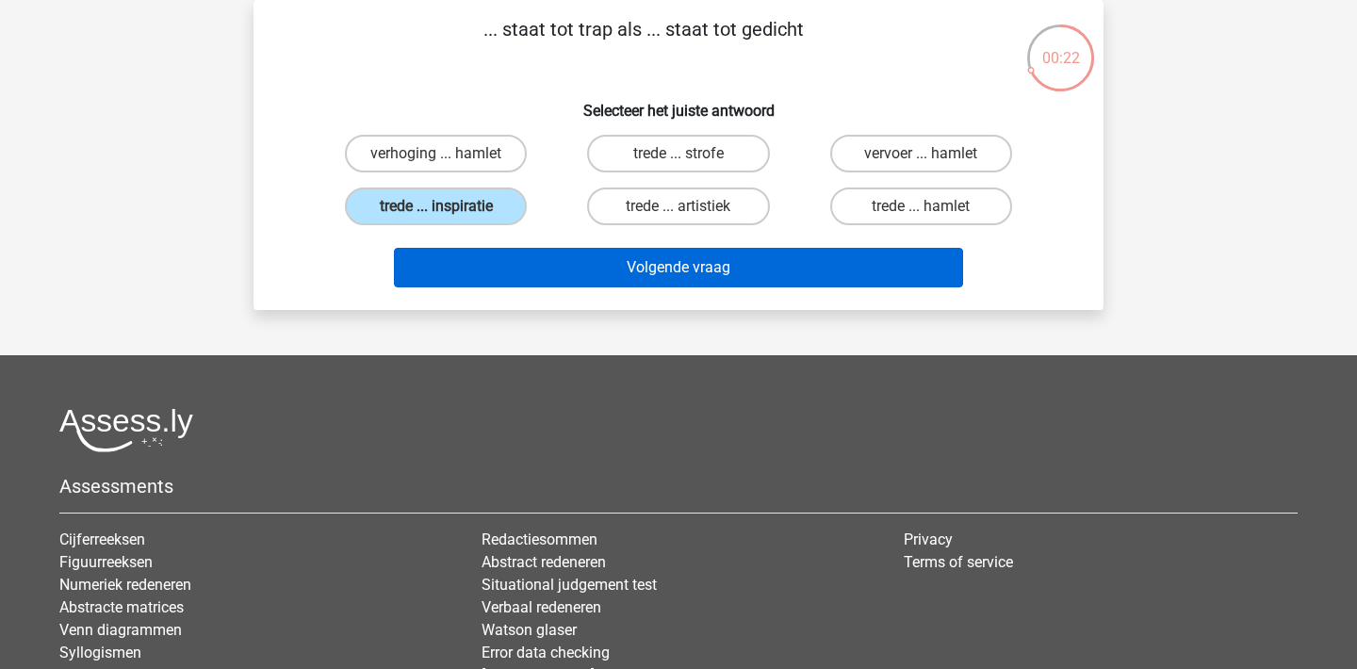
click at [665, 276] on button "Volgende vraag" at bounding box center [679, 268] width 570 height 40
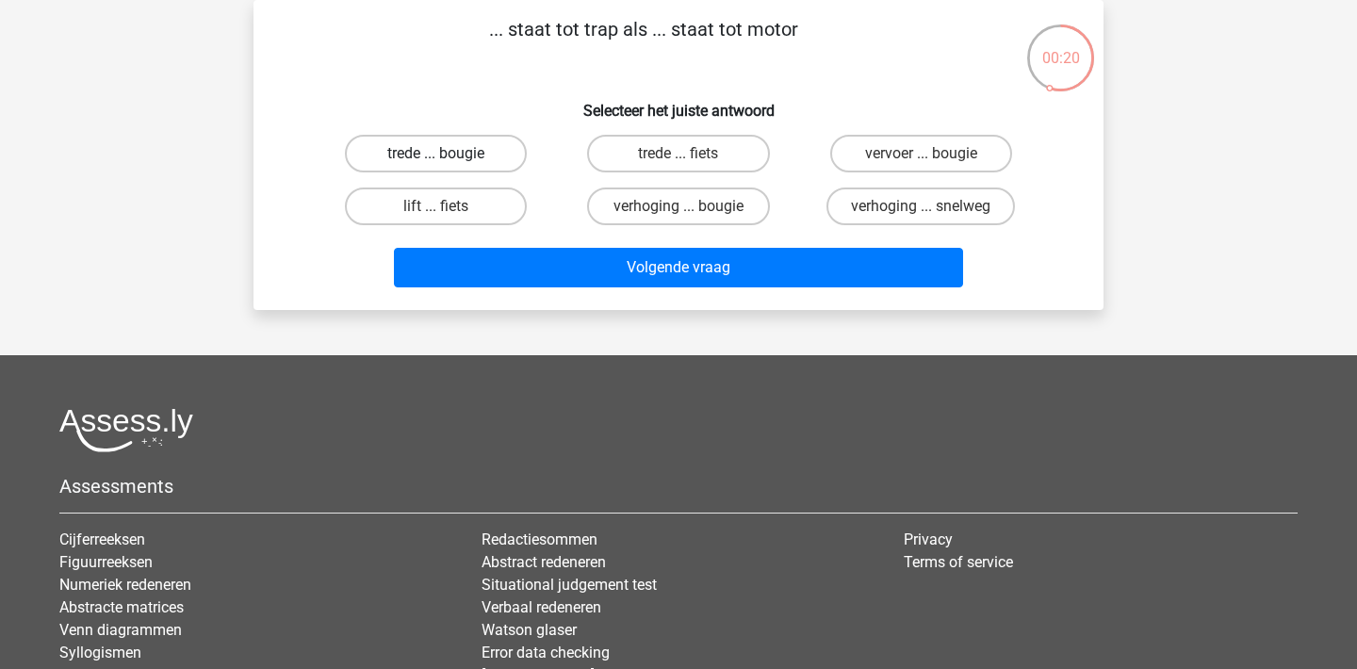
click at [457, 160] on label "trede ... bougie" at bounding box center [436, 154] width 182 height 38
click at [448, 160] on input "trede ... bougie" at bounding box center [442, 160] width 12 height 12
radio input "true"
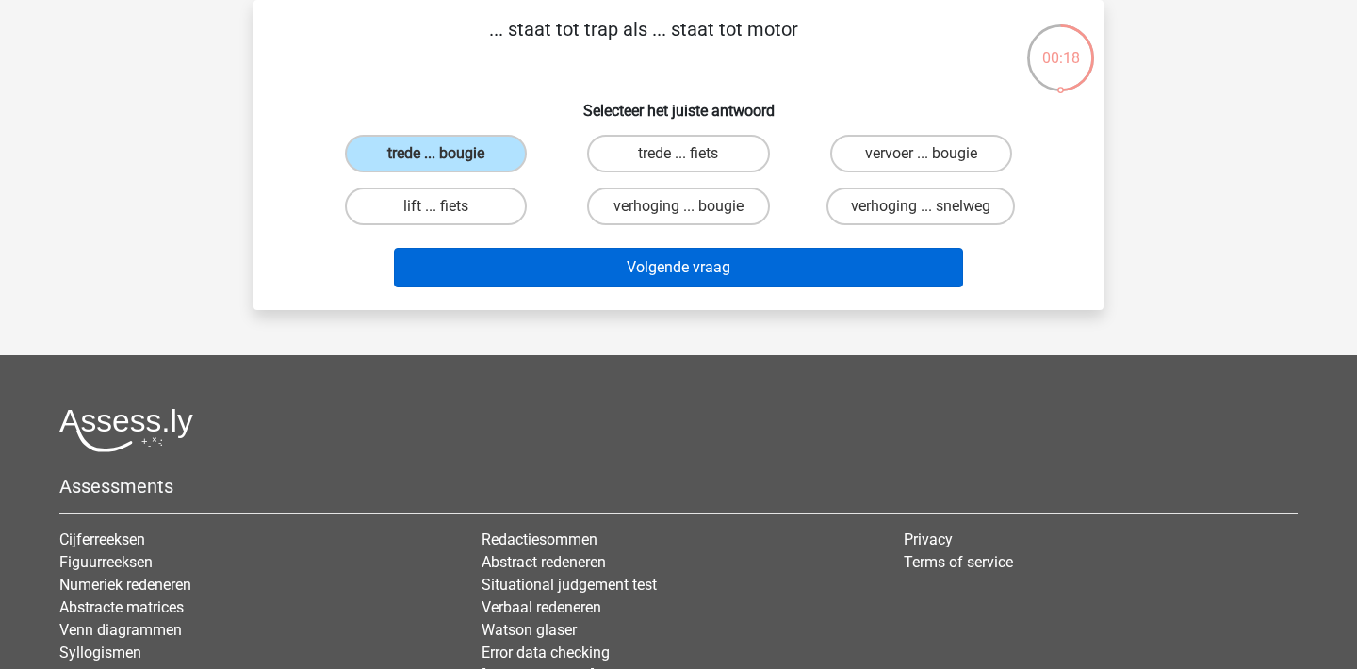
click at [641, 269] on button "Volgende vraag" at bounding box center [679, 268] width 570 height 40
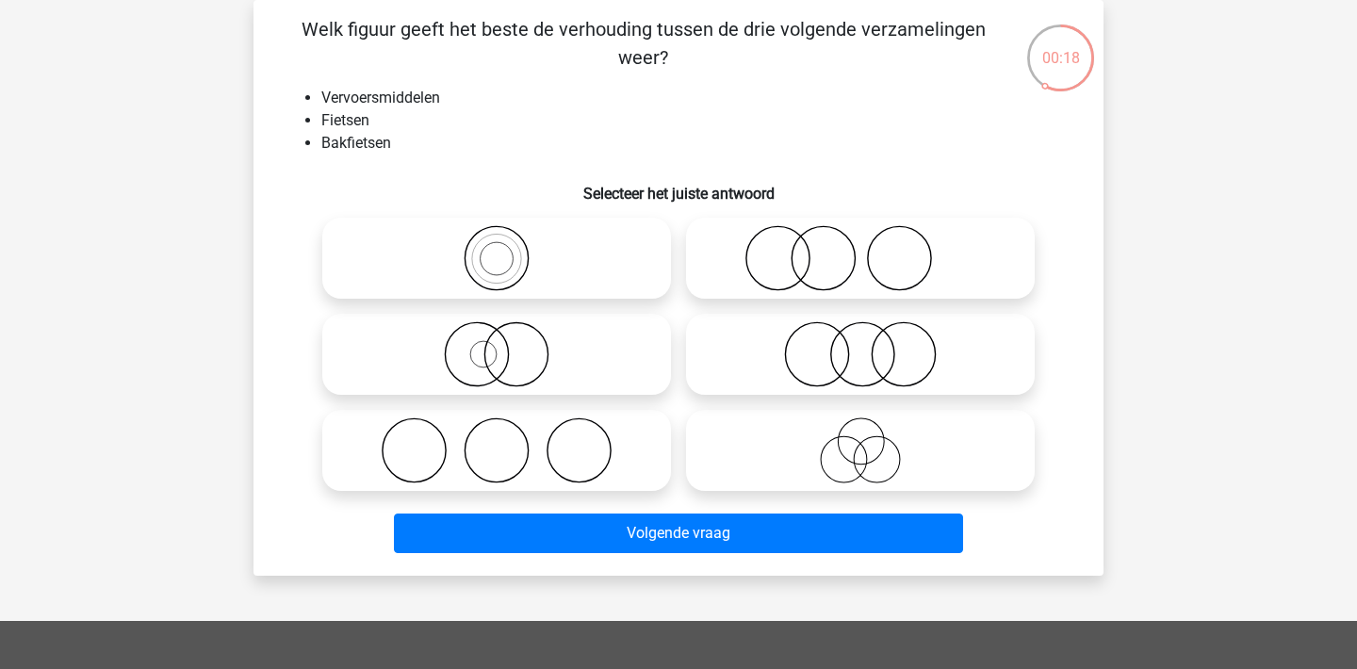
click at [556, 368] on icon at bounding box center [497, 354] width 334 height 66
click at [509, 345] on input "radio" at bounding box center [503, 339] width 12 height 12
radio input "true"
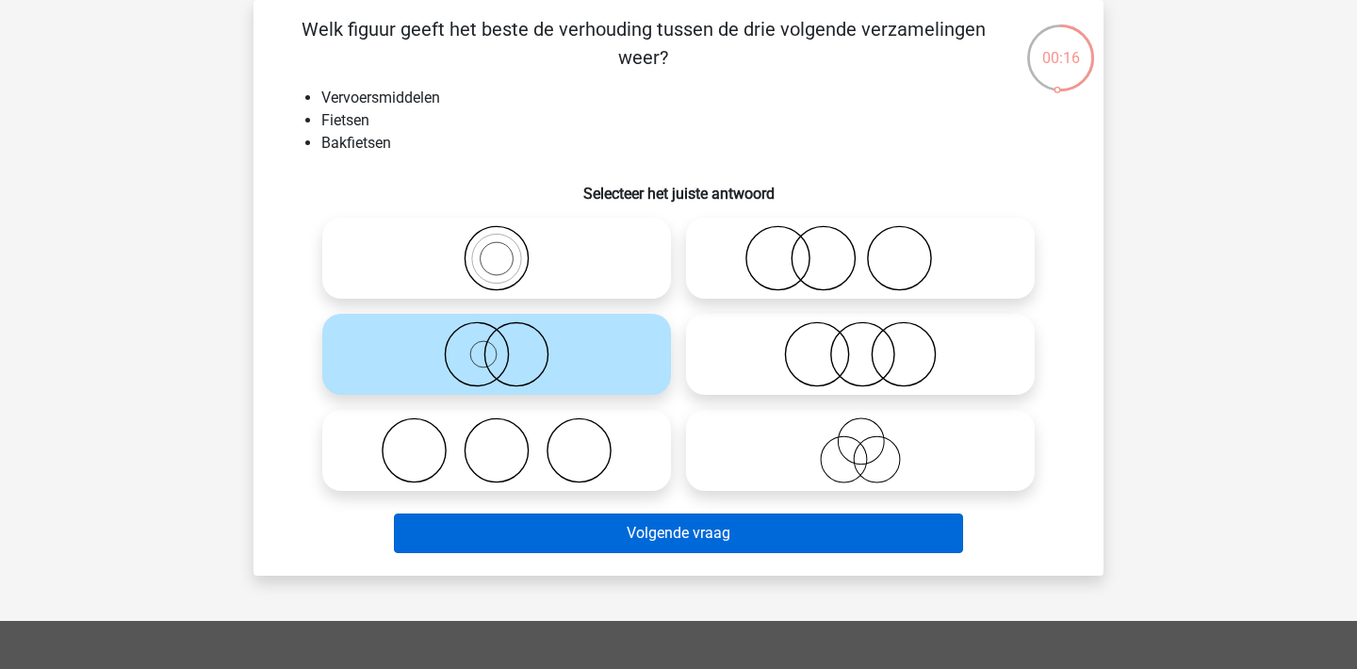
click at [837, 545] on button "Volgende vraag" at bounding box center [679, 534] width 570 height 40
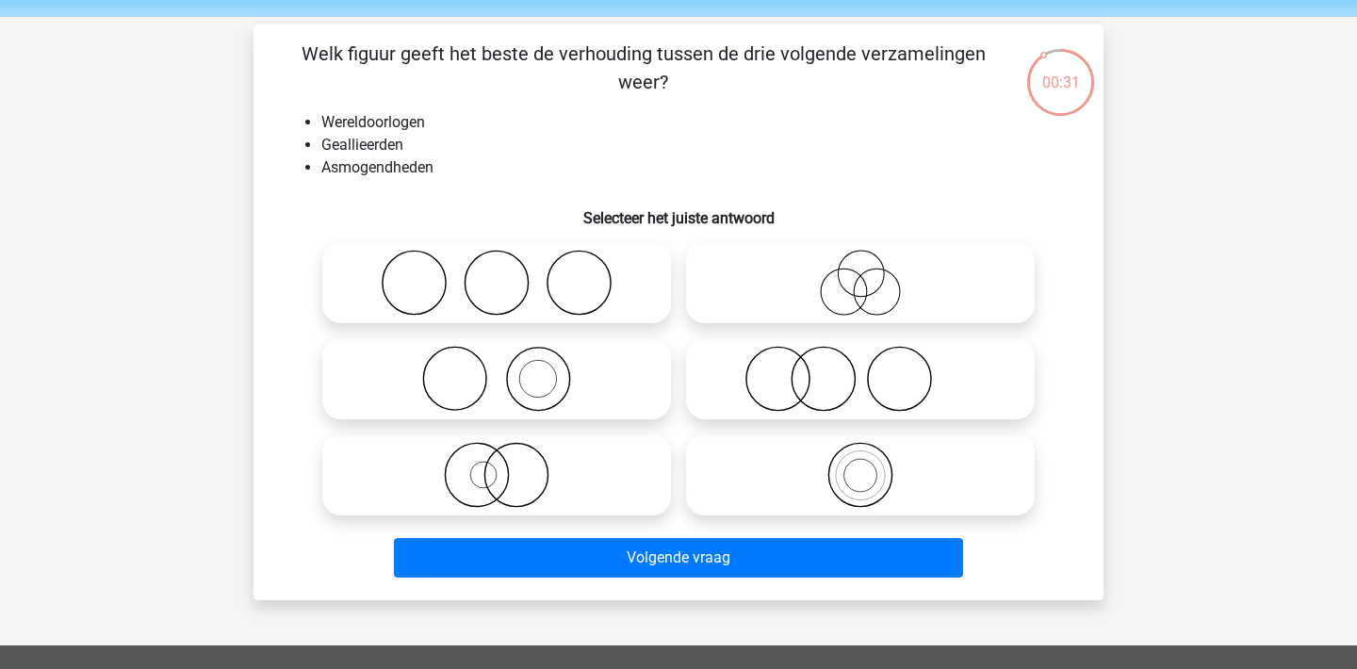
scroll to position [62, 0]
click at [872, 380] on icon at bounding box center [860, 379] width 334 height 66
click at [872, 369] on input "radio" at bounding box center [866, 363] width 12 height 12
radio input "true"
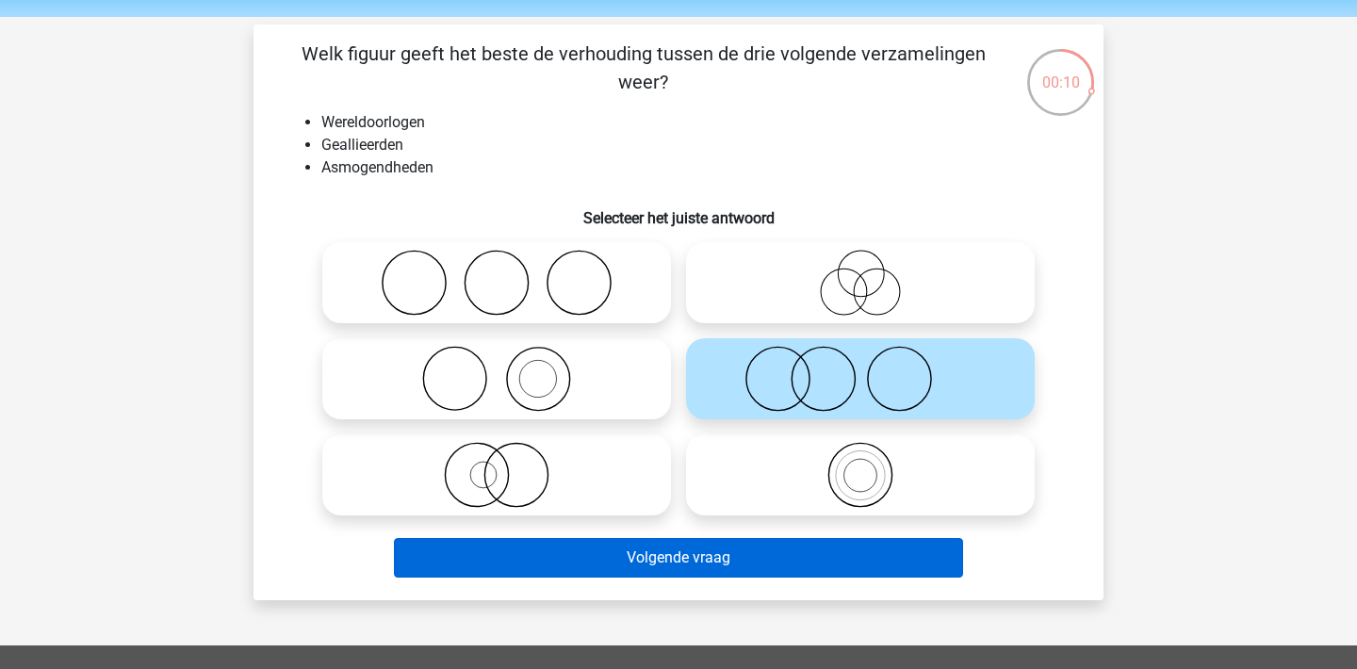
click at [813, 562] on button "Volgende vraag" at bounding box center [679, 558] width 570 height 40
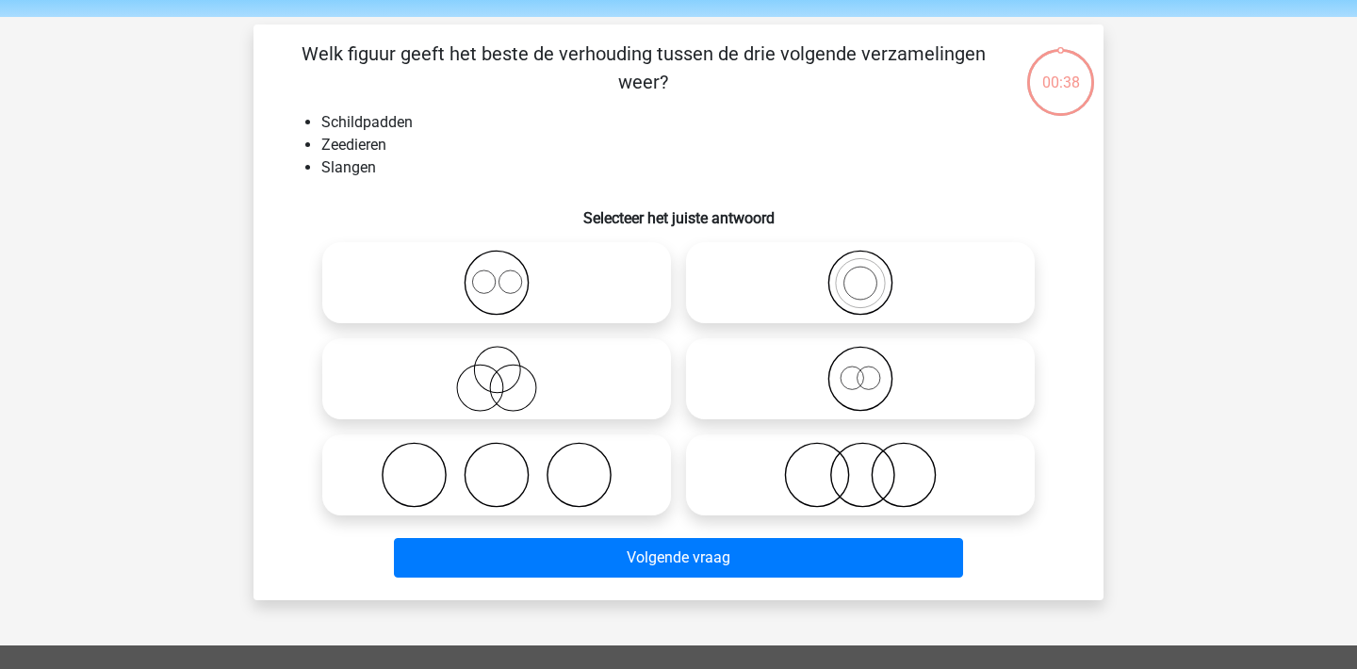
scroll to position [87, 0]
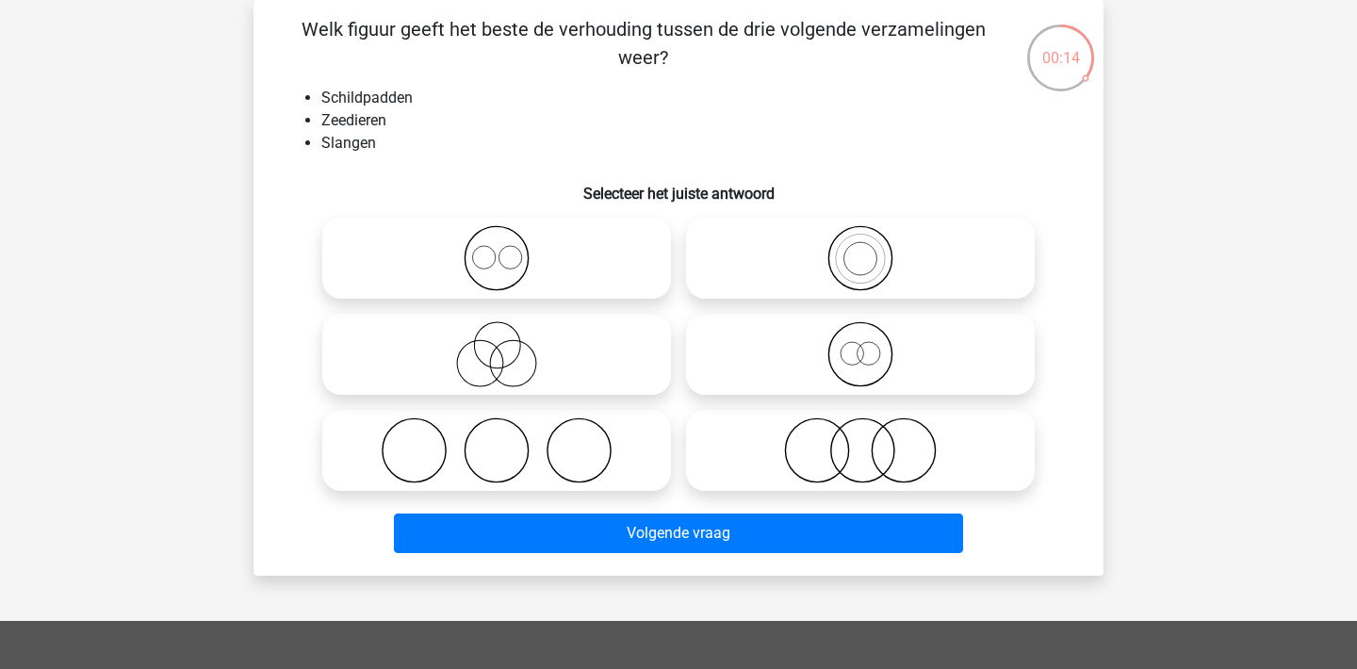
click at [597, 256] on icon at bounding box center [497, 258] width 334 height 66
click at [509, 249] on input "radio" at bounding box center [503, 242] width 12 height 12
radio input "true"
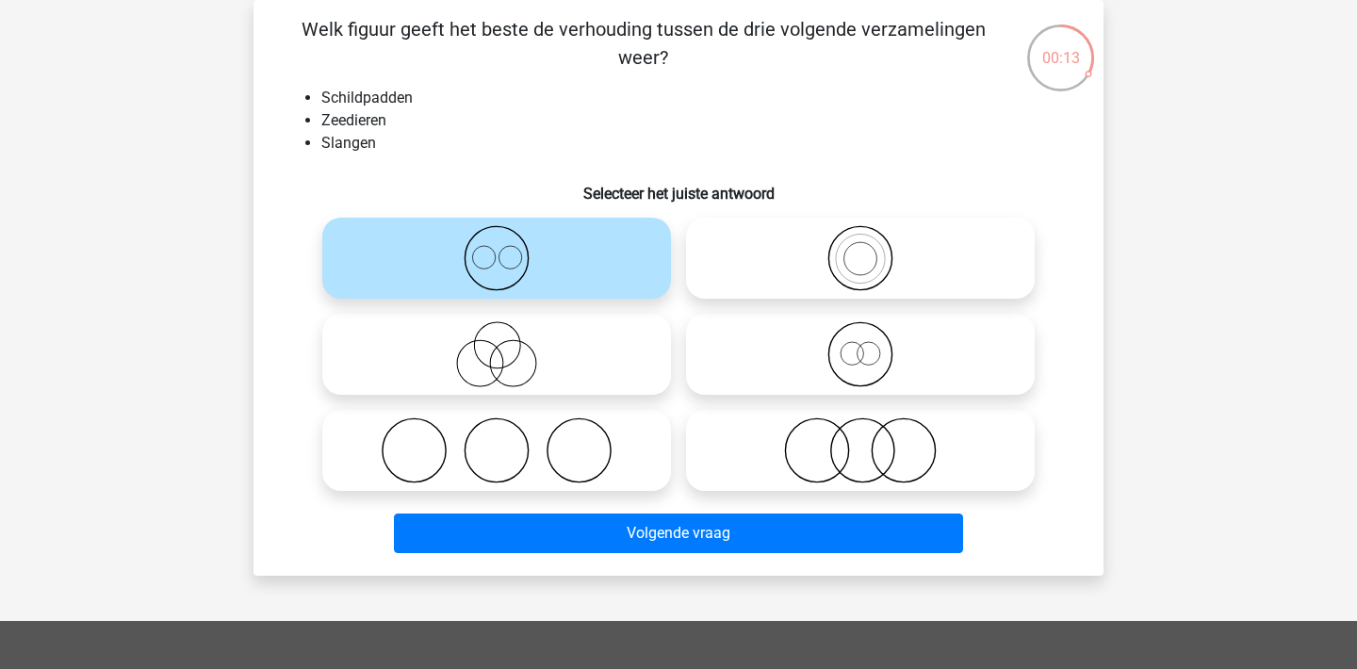
click at [798, 465] on icon at bounding box center [860, 450] width 334 height 66
click at [860, 441] on input "radio" at bounding box center [866, 435] width 12 height 12
radio input "true"
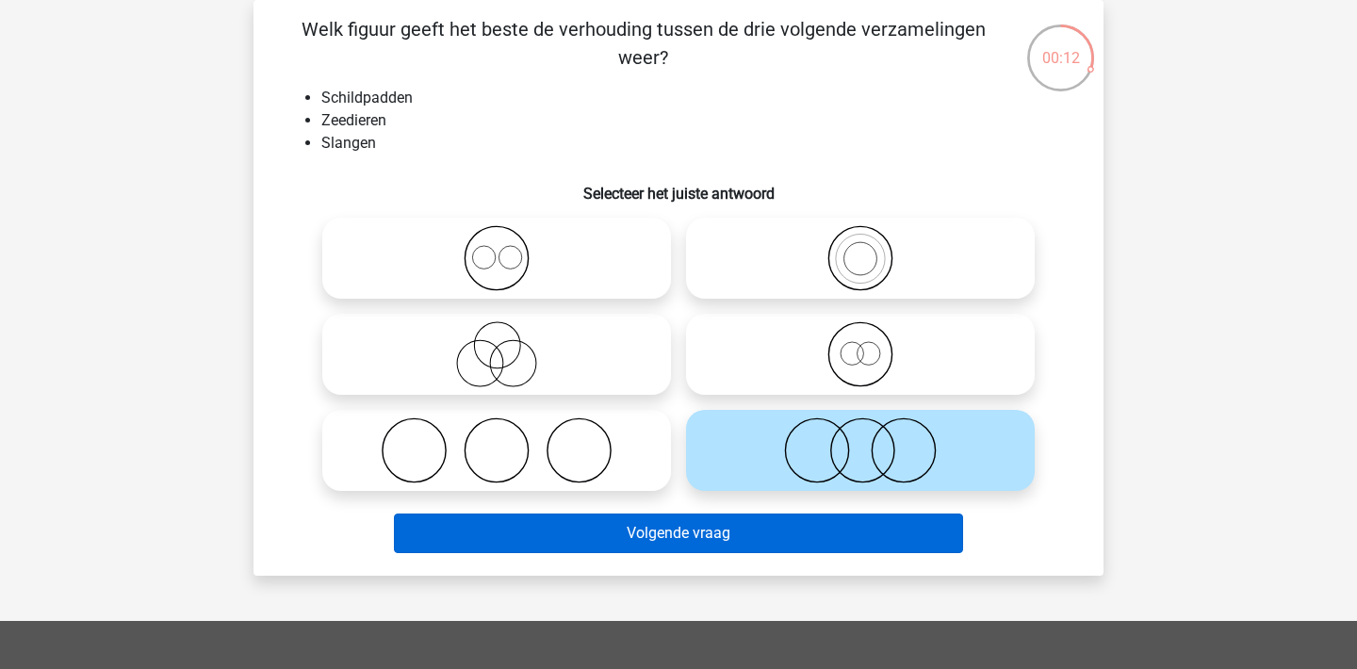
click at [818, 541] on button "Volgende vraag" at bounding box center [679, 534] width 570 height 40
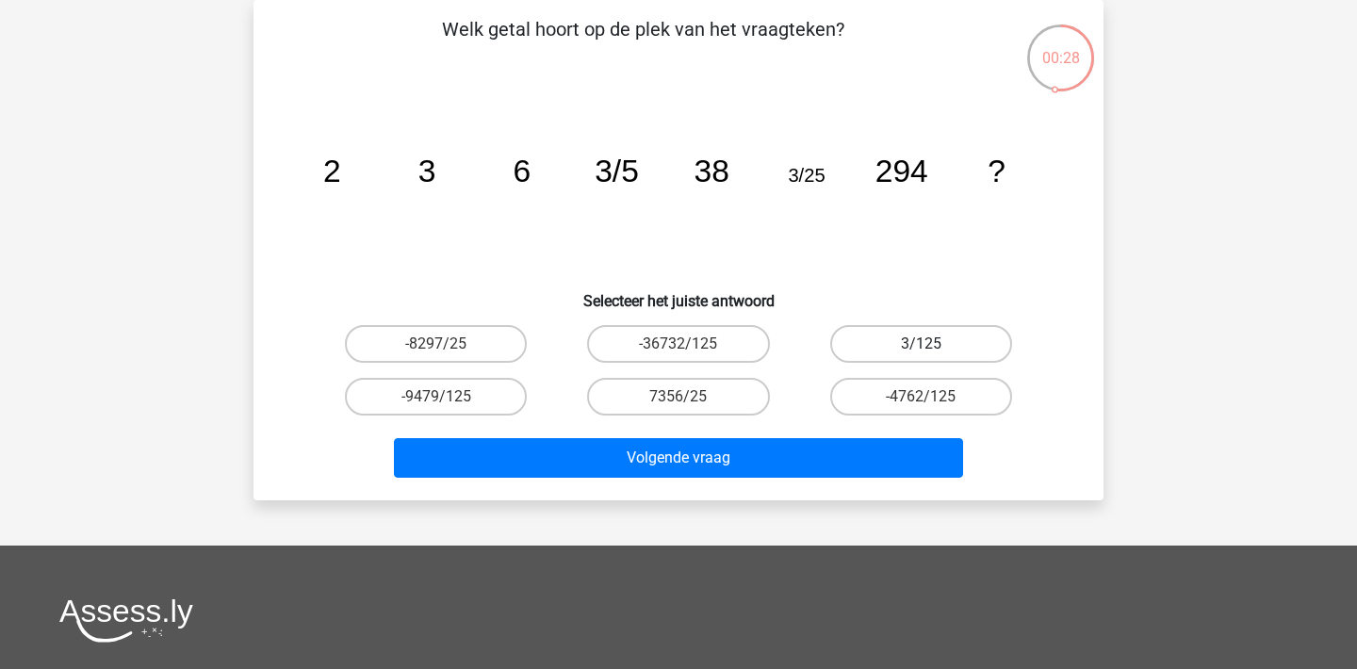
click at [953, 344] on label "3/125" at bounding box center [921, 344] width 182 height 38
click at [933, 344] on input "3/125" at bounding box center [927, 350] width 12 height 12
radio input "true"
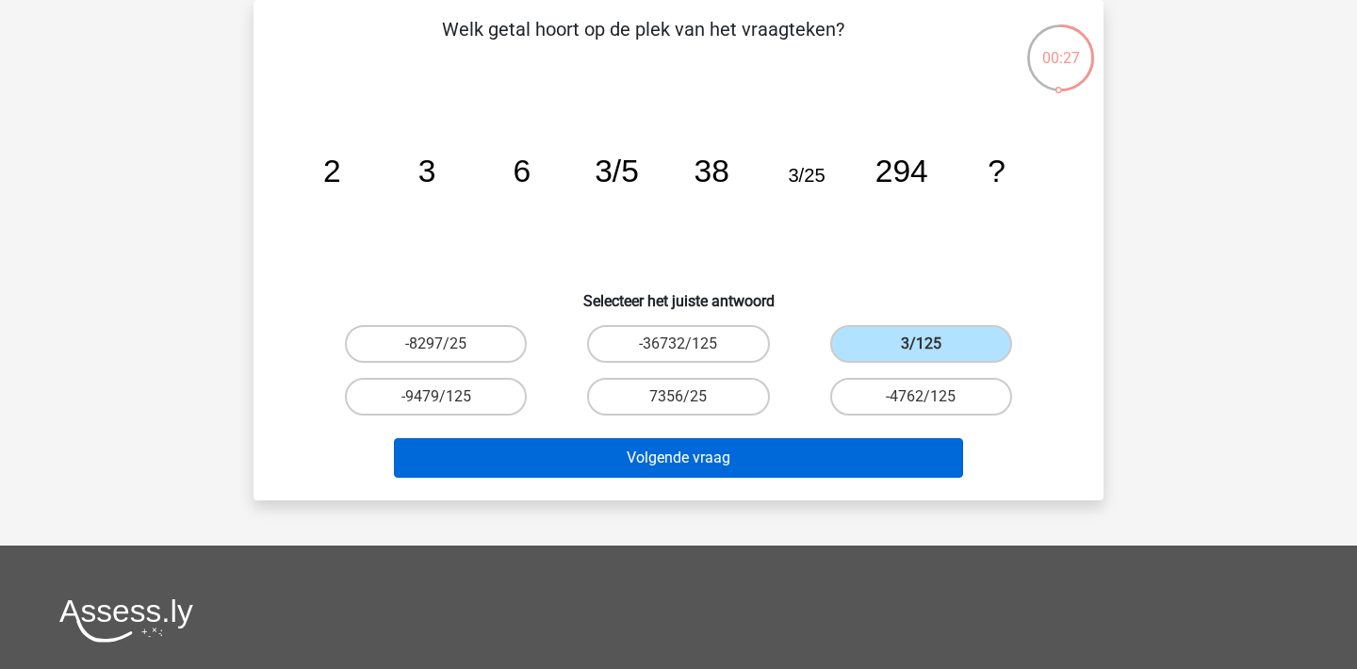
click at [818, 462] on button "Volgende vraag" at bounding box center [679, 458] width 570 height 40
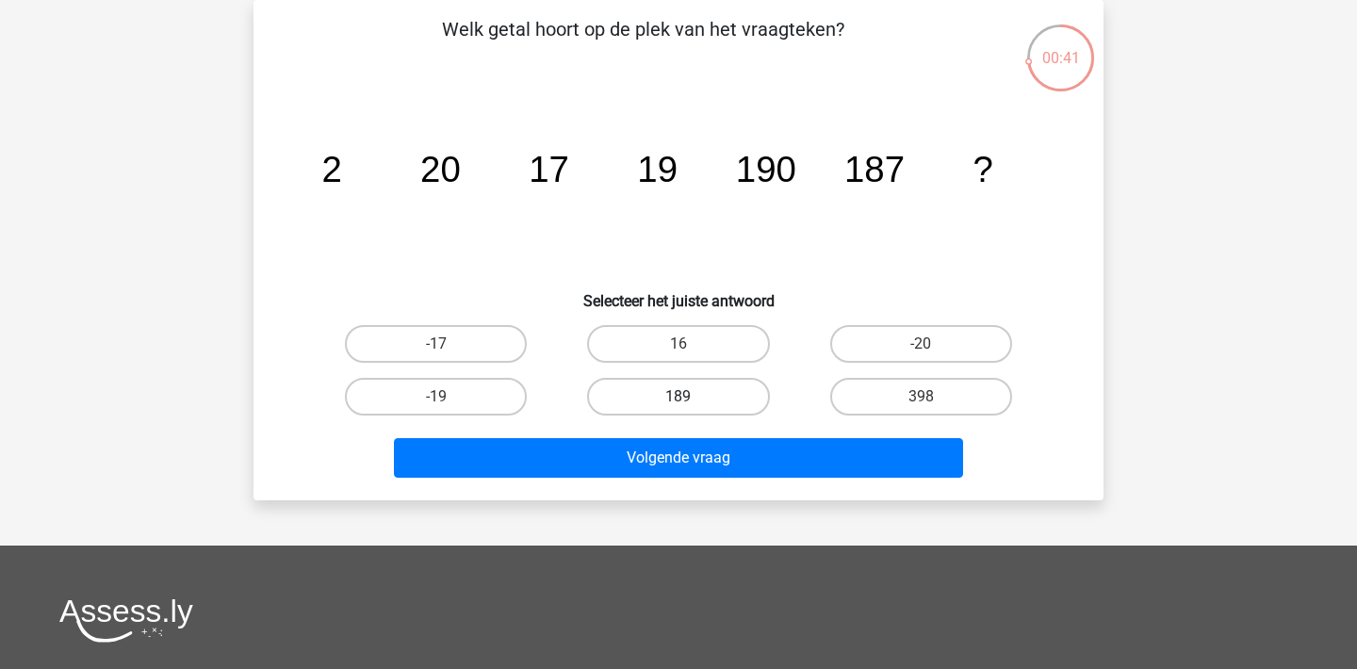
click at [666, 398] on label "189" at bounding box center [678, 397] width 182 height 38
click at [678, 398] on input "189" at bounding box center [684, 403] width 12 height 12
radio input "true"
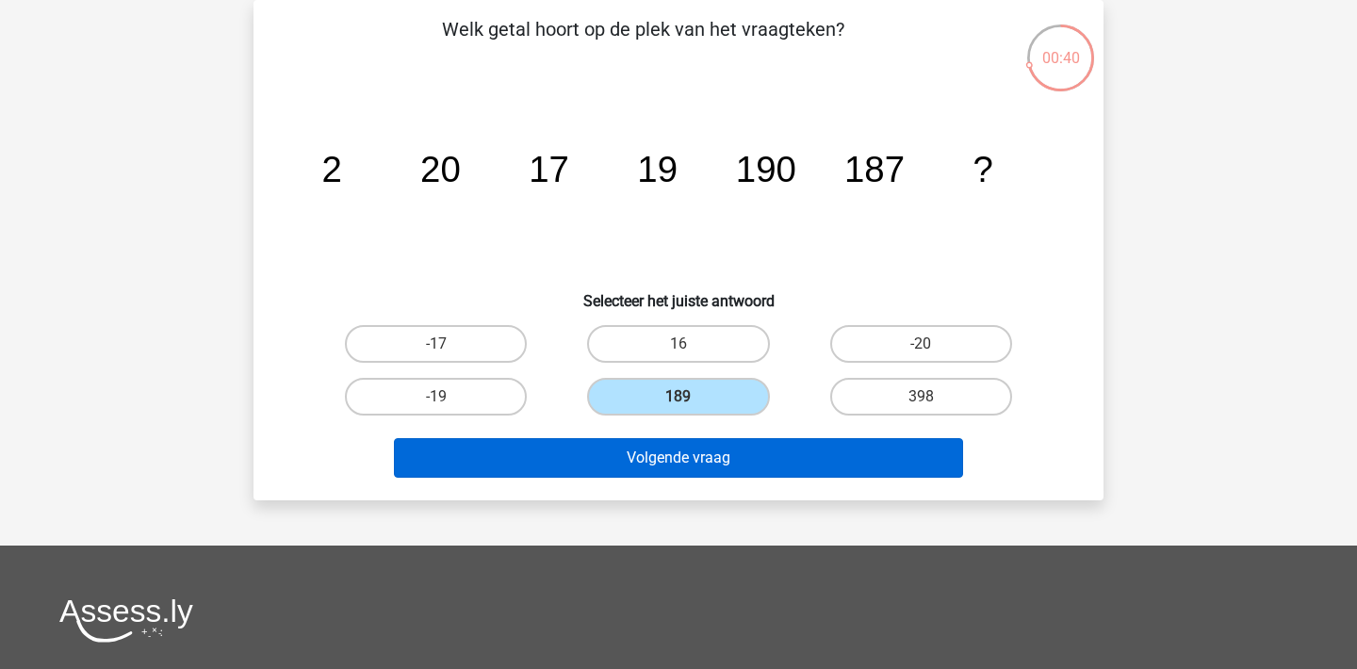
click at [752, 465] on button "Volgende vraag" at bounding box center [679, 458] width 570 height 40
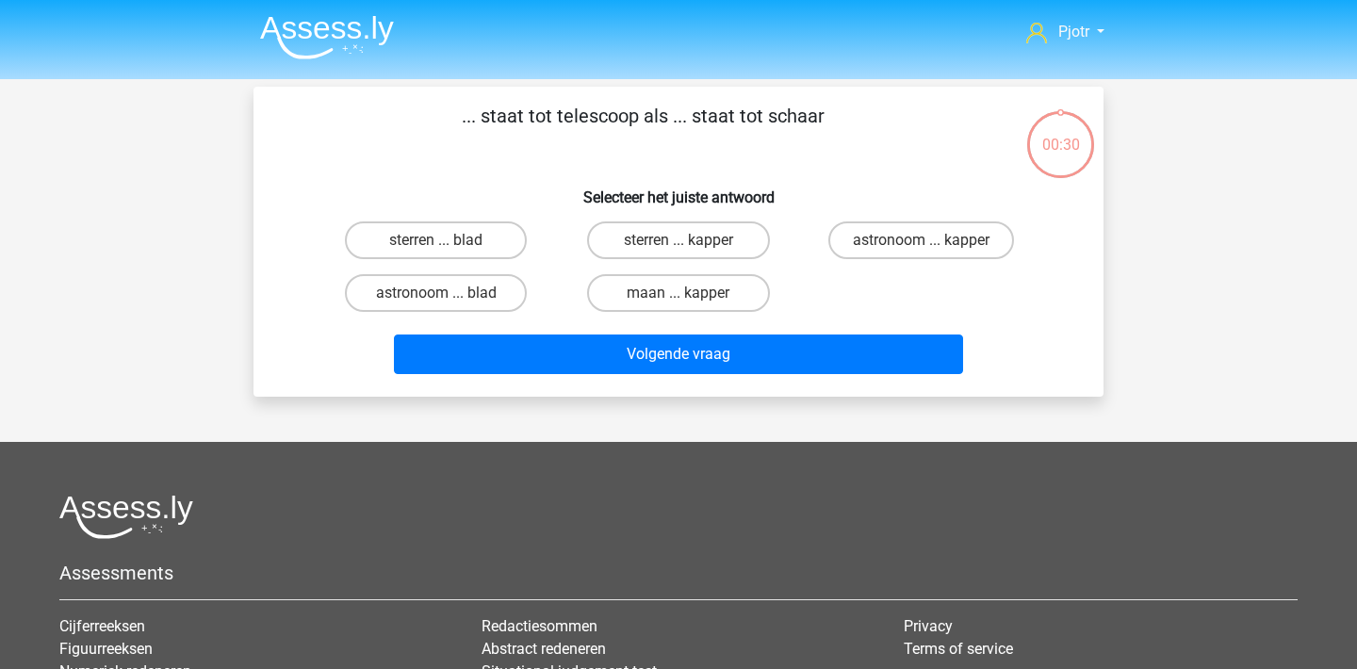
scroll to position [87, 0]
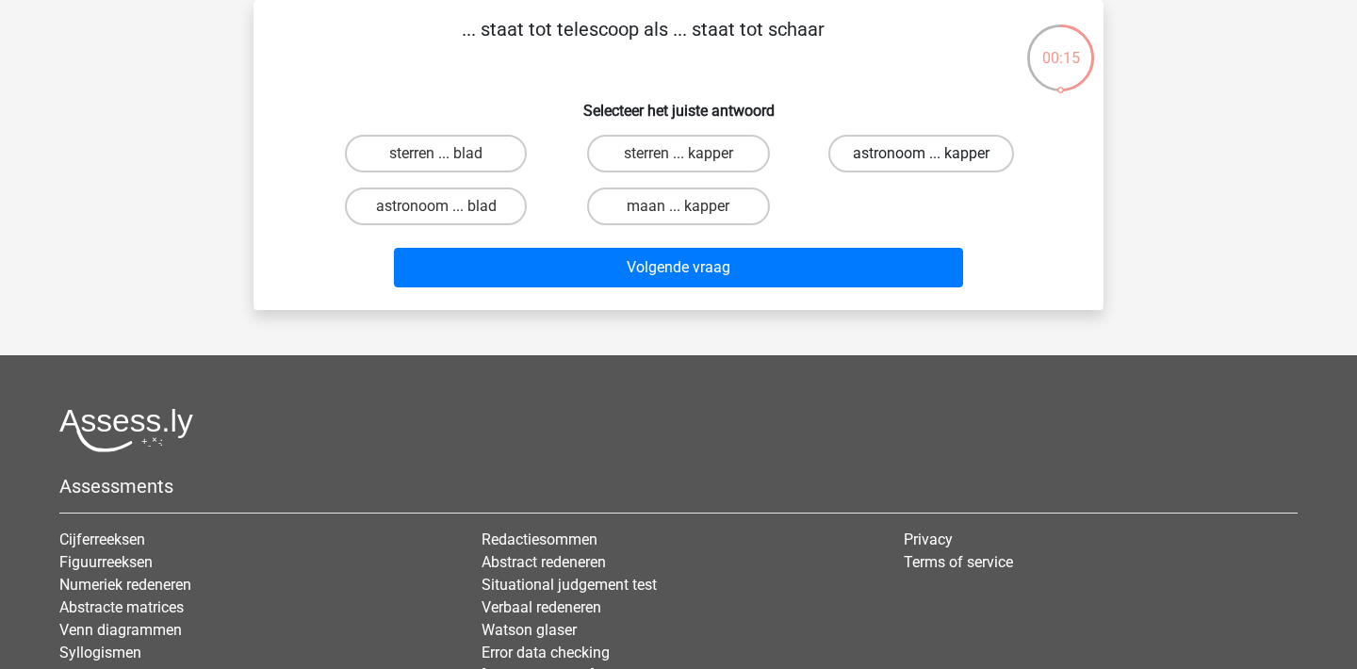
click at [945, 156] on label "astronoom ... kapper" at bounding box center [921, 154] width 186 height 38
click at [933, 156] on input "astronoom ... kapper" at bounding box center [927, 160] width 12 height 12
radio input "true"
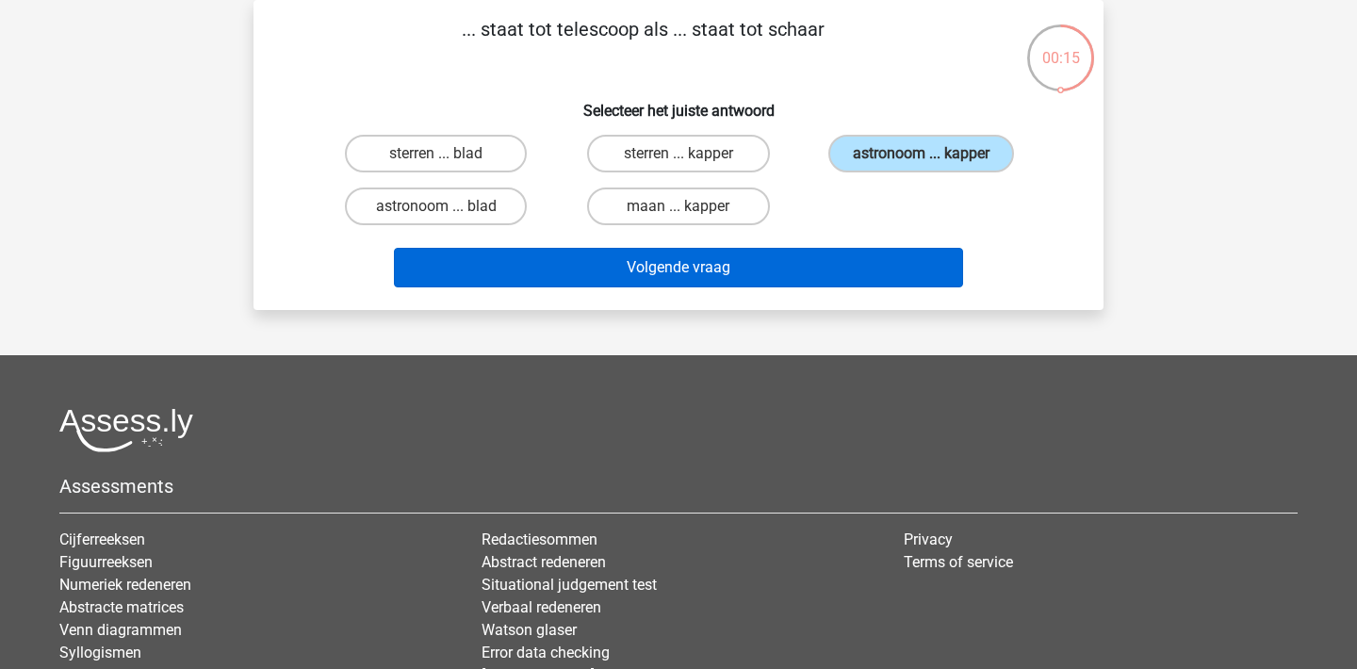
click at [826, 258] on button "Volgende vraag" at bounding box center [679, 268] width 570 height 40
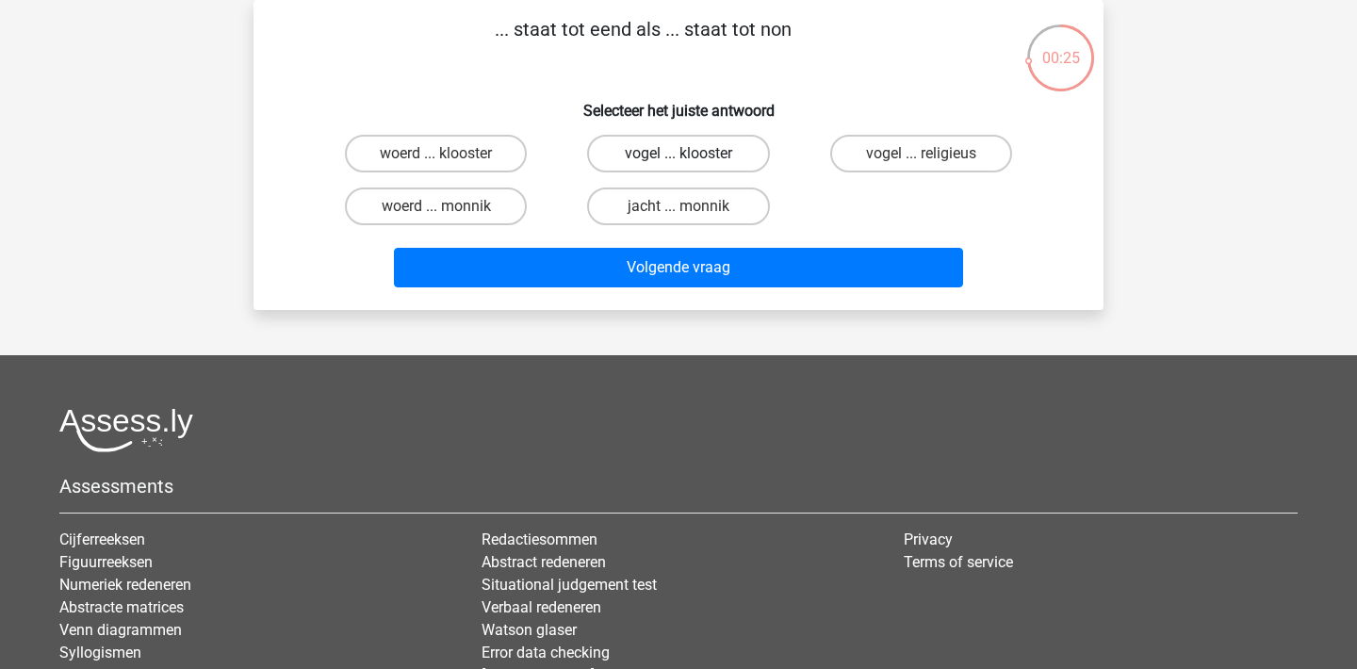
click at [736, 144] on label "vogel ... klooster" at bounding box center [678, 154] width 182 height 38
click at [691, 154] on input "vogel ... klooster" at bounding box center [684, 160] width 12 height 12
radio input "true"
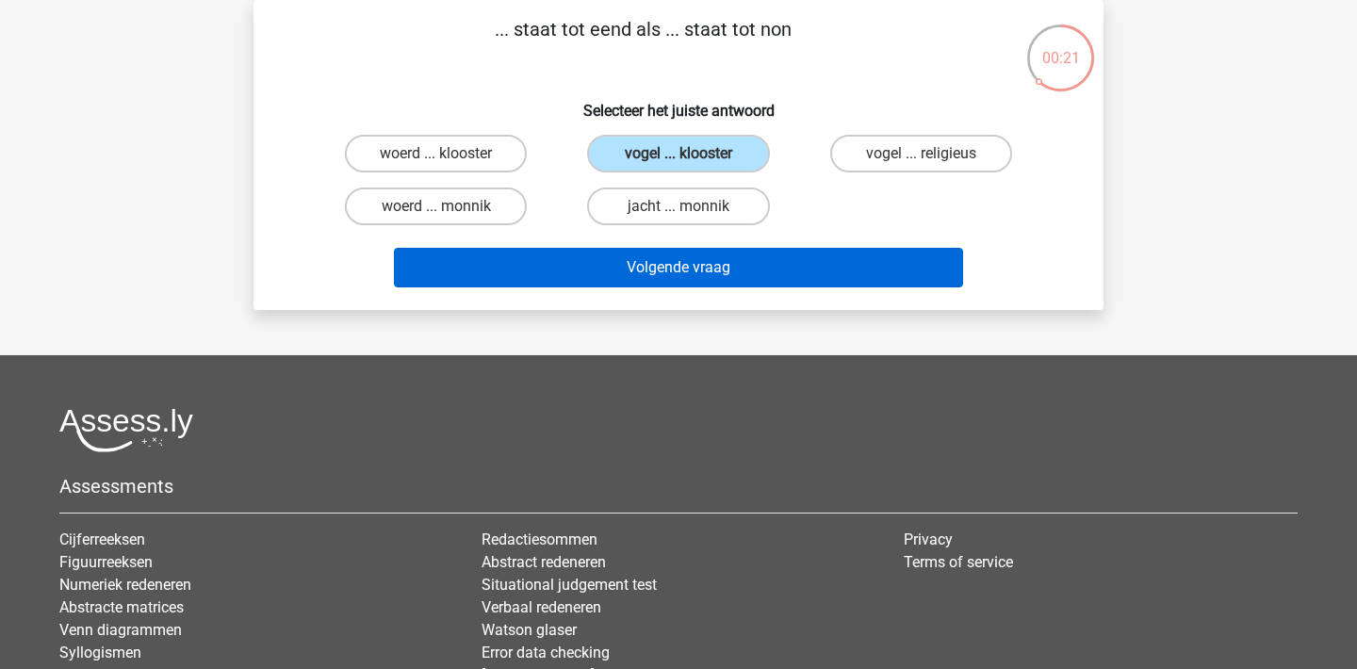
click at [752, 275] on button "Volgende vraag" at bounding box center [679, 268] width 570 height 40
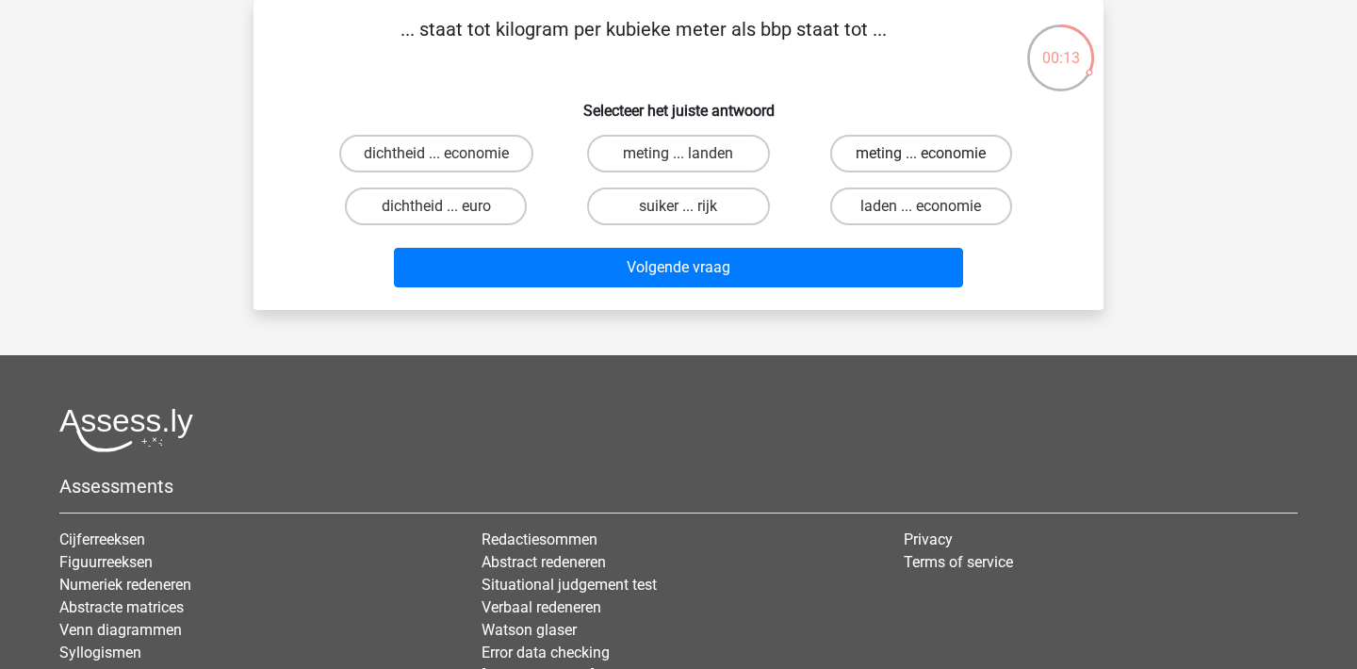
click at [967, 161] on label "meting ... economie" at bounding box center [921, 154] width 182 height 38
click at [933, 161] on input "meting ... economie" at bounding box center [927, 160] width 12 height 12
radio input "true"
click at [500, 212] on label "dichtheid ... euro" at bounding box center [436, 207] width 182 height 38
click at [448, 212] on input "dichtheid ... euro" at bounding box center [442, 212] width 12 height 12
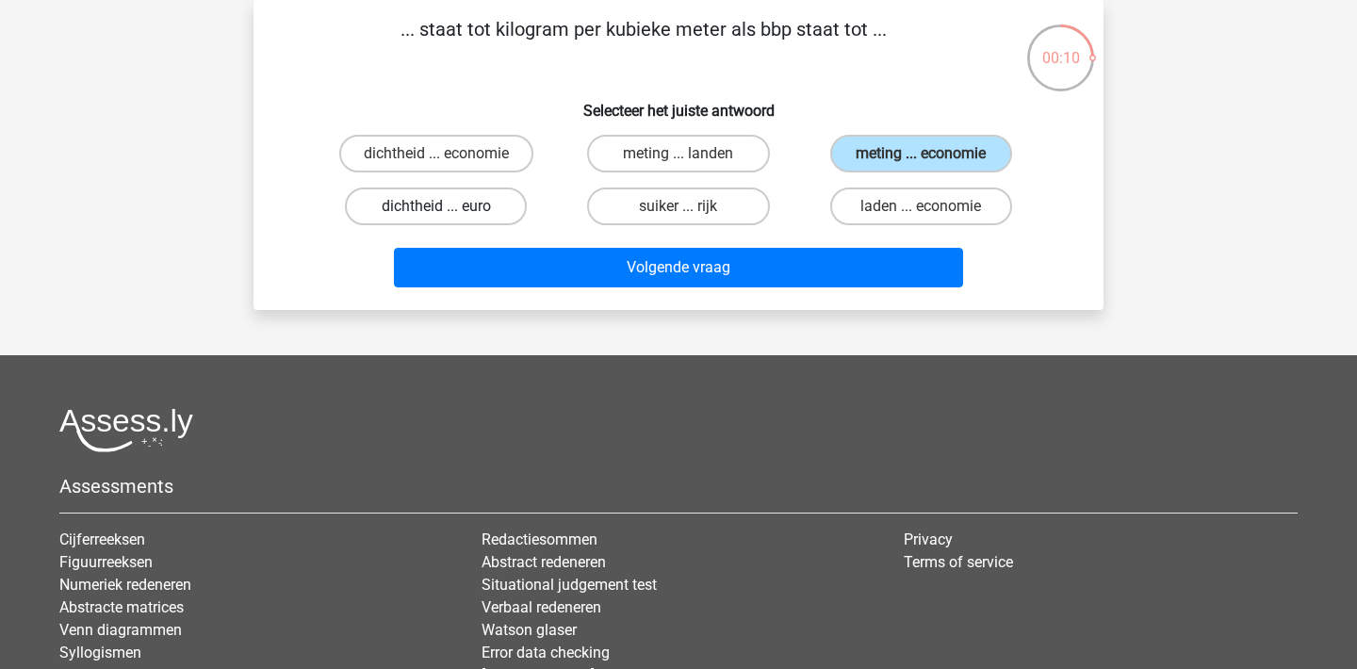
radio input "true"
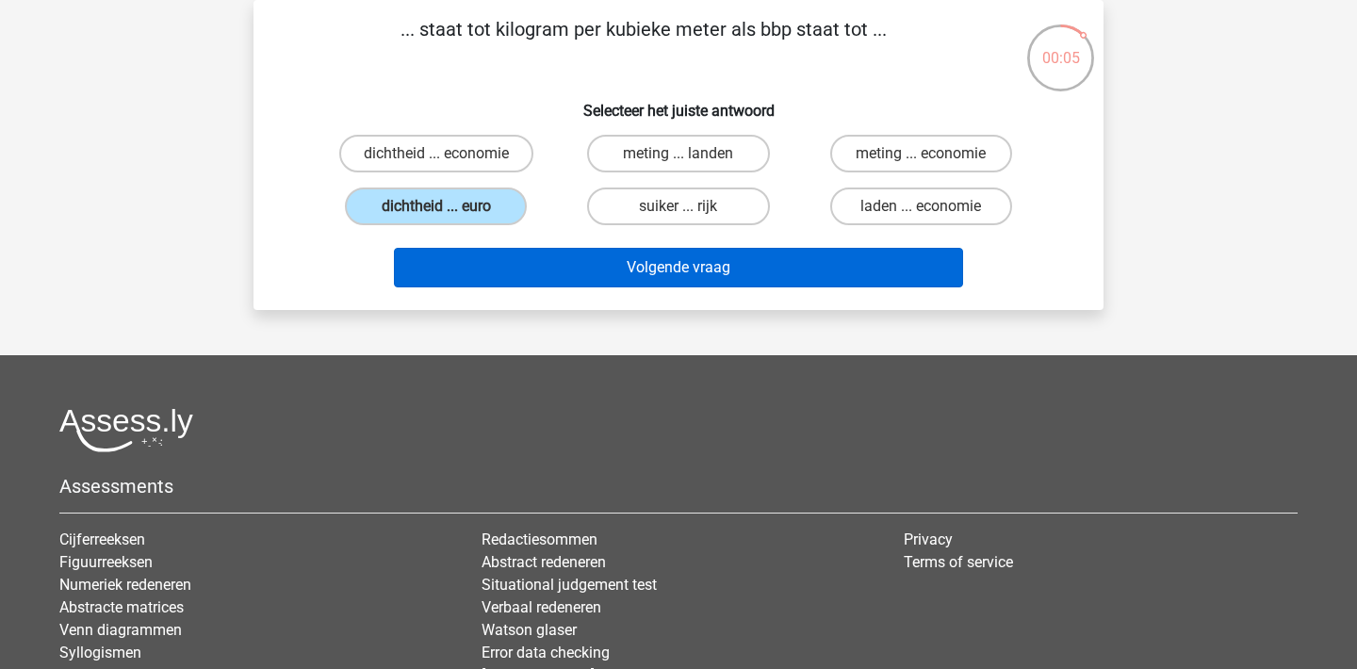
click at [621, 284] on button "Volgende vraag" at bounding box center [679, 268] width 570 height 40
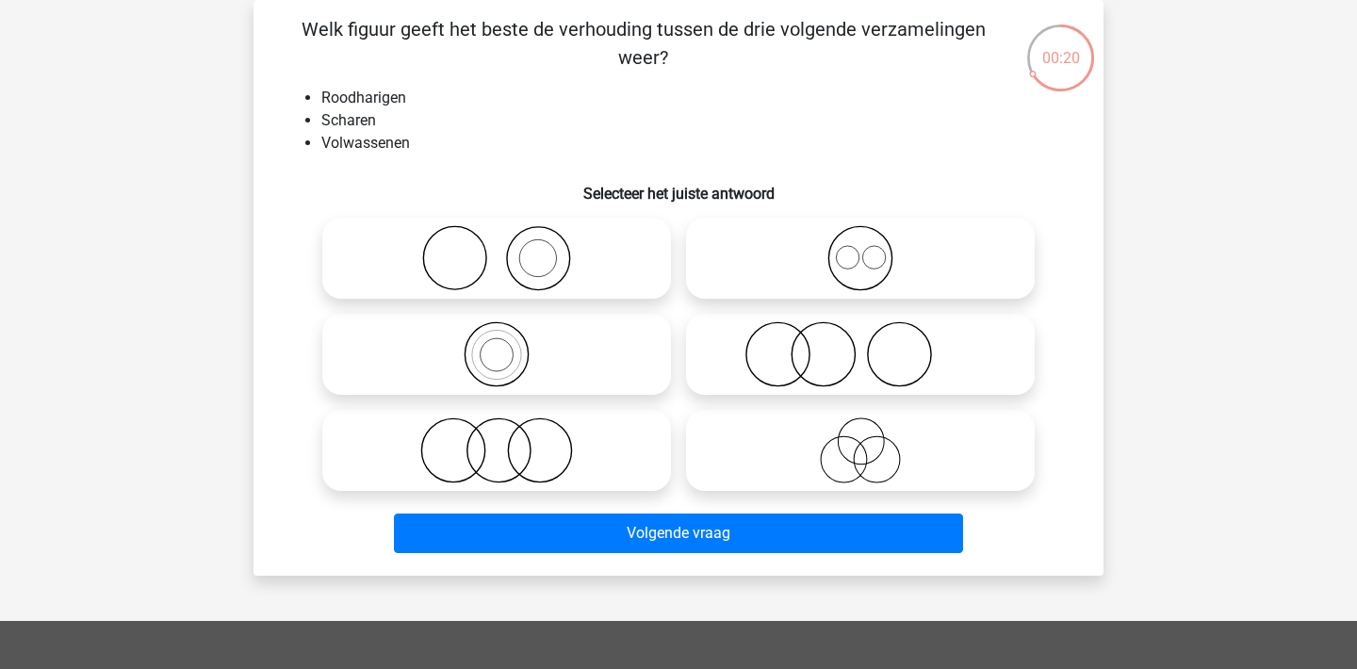
click at [834, 345] on icon at bounding box center [860, 354] width 334 height 66
click at [860, 345] on input "radio" at bounding box center [866, 339] width 12 height 12
radio input "true"
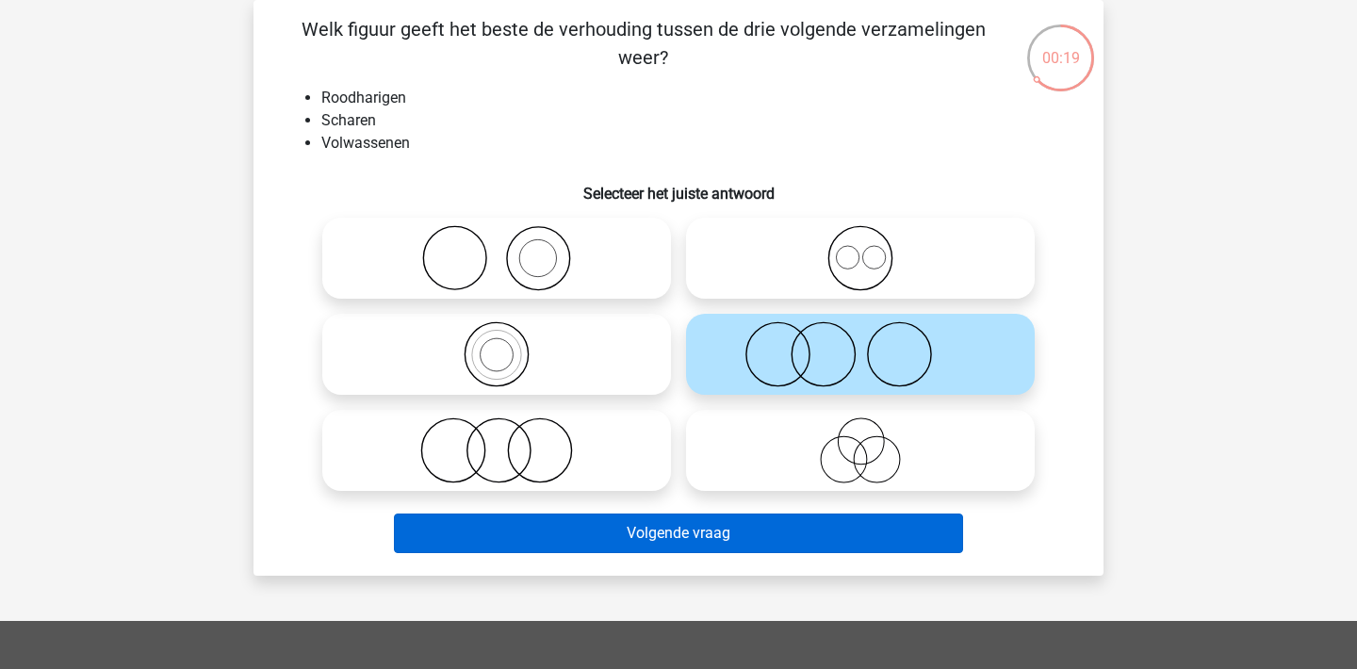
click at [785, 528] on button "Volgende vraag" at bounding box center [679, 534] width 570 height 40
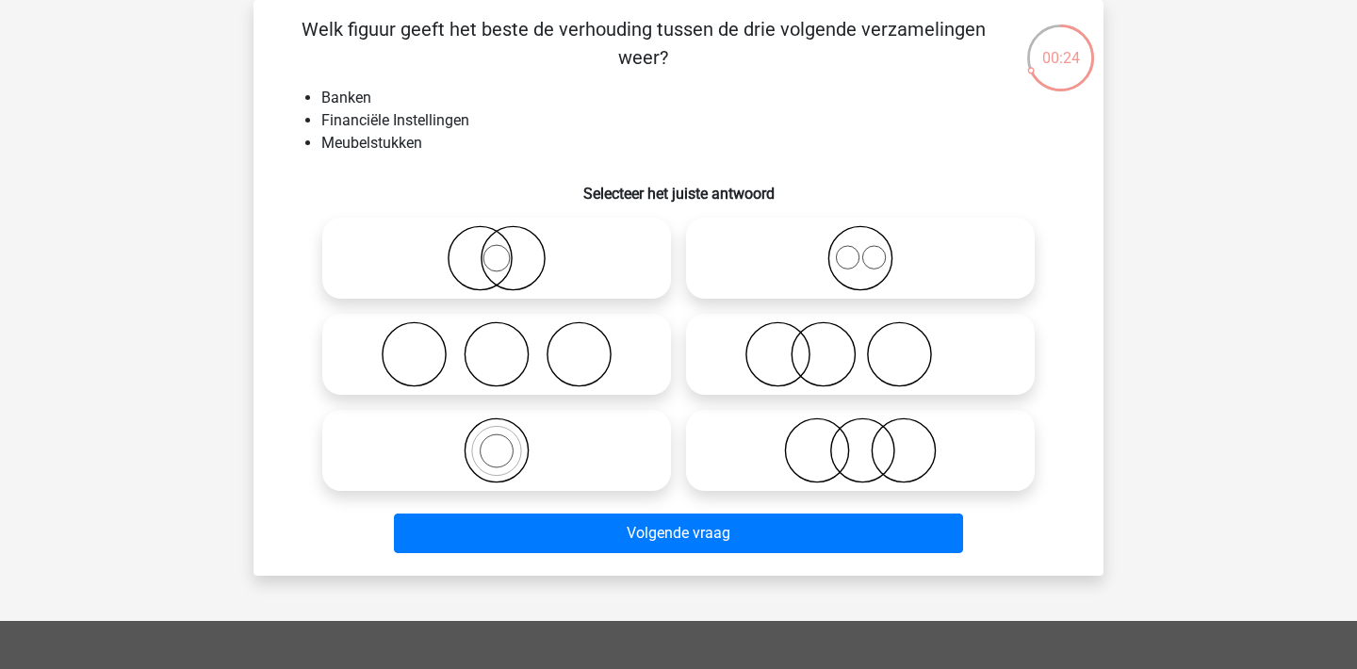
click at [637, 264] on icon at bounding box center [497, 258] width 334 height 66
click at [509, 249] on input "radio" at bounding box center [503, 242] width 12 height 12
radio input "true"
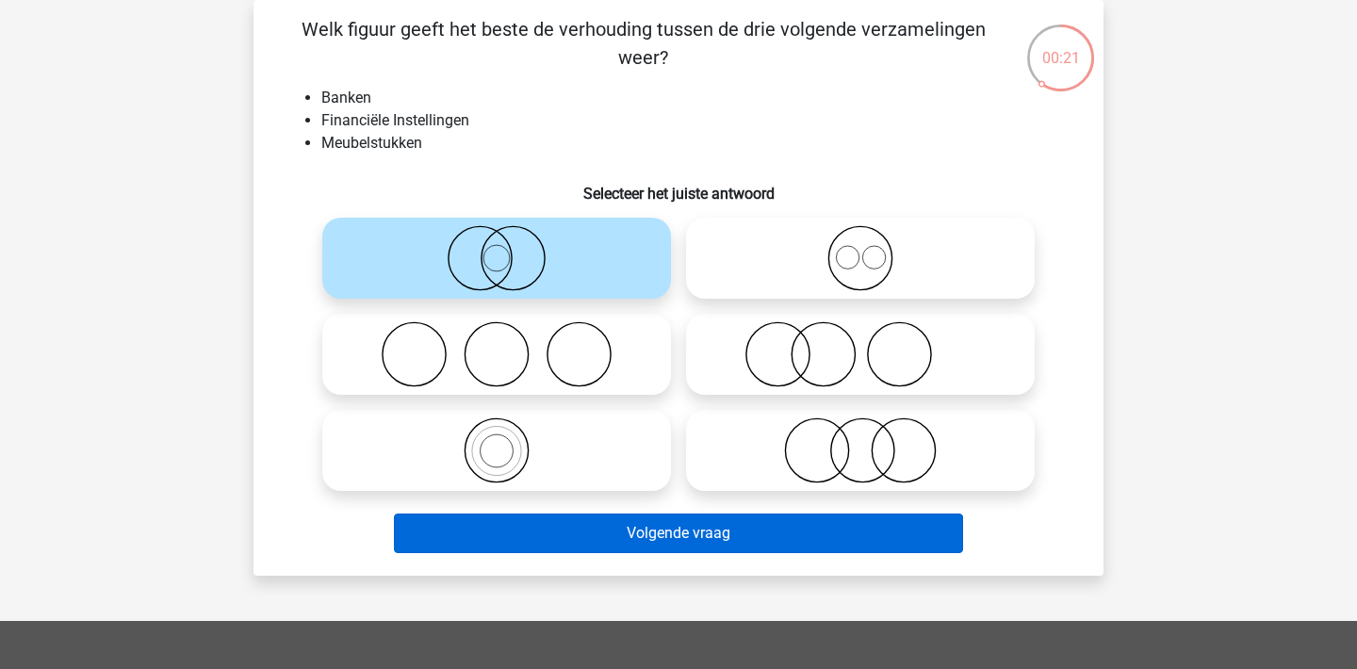
click at [810, 530] on button "Volgende vraag" at bounding box center [679, 534] width 570 height 40
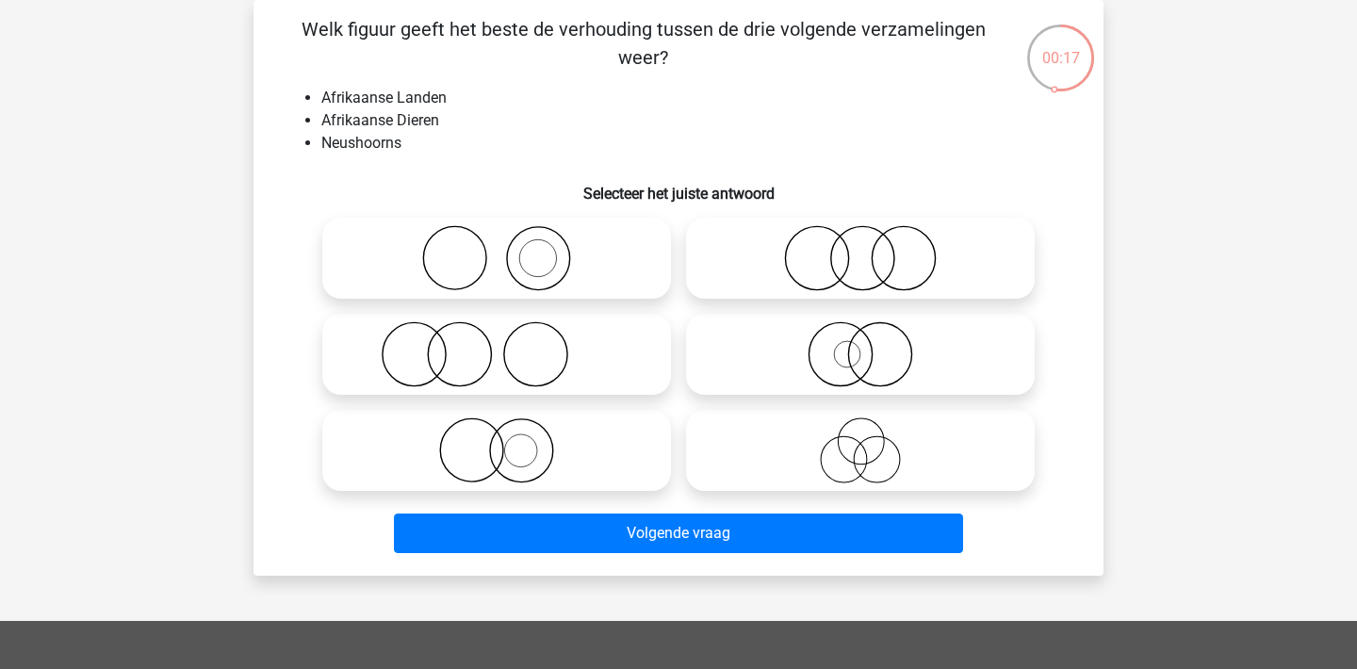
click at [615, 269] on icon at bounding box center [497, 258] width 334 height 66
click at [509, 249] on input "radio" at bounding box center [503, 242] width 12 height 12
radio input "true"
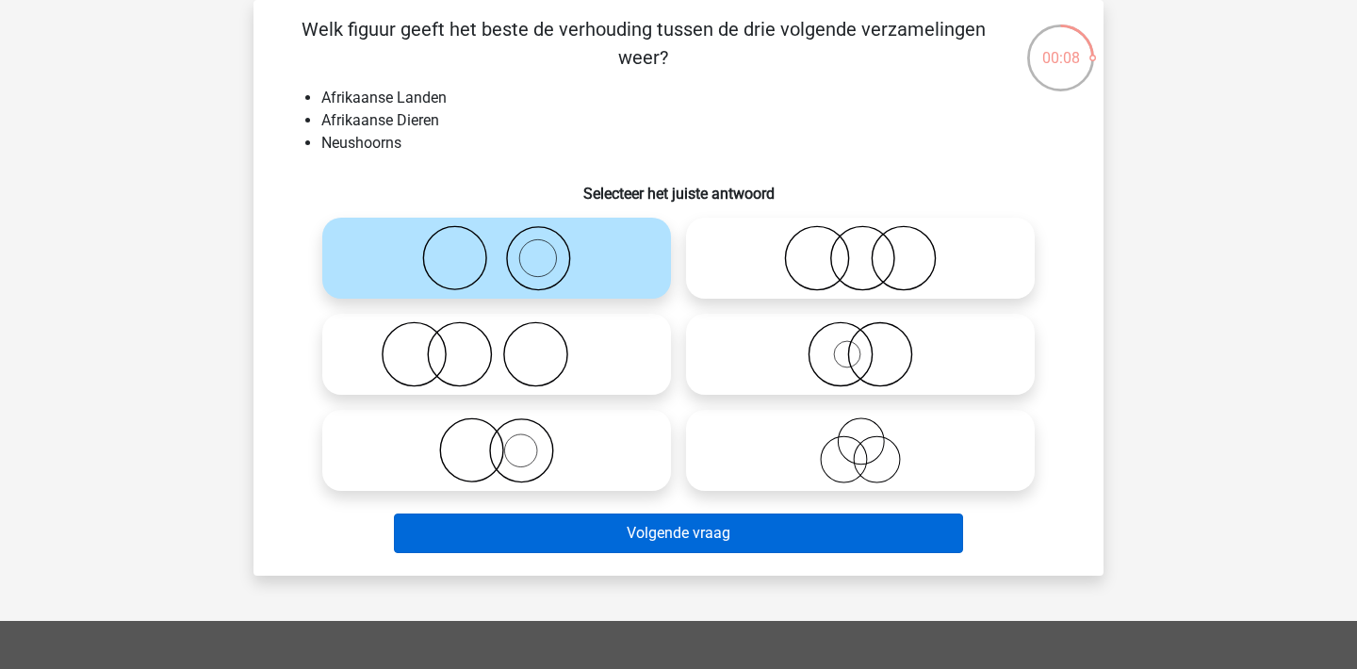
click at [721, 526] on button "Volgende vraag" at bounding box center [679, 534] width 570 height 40
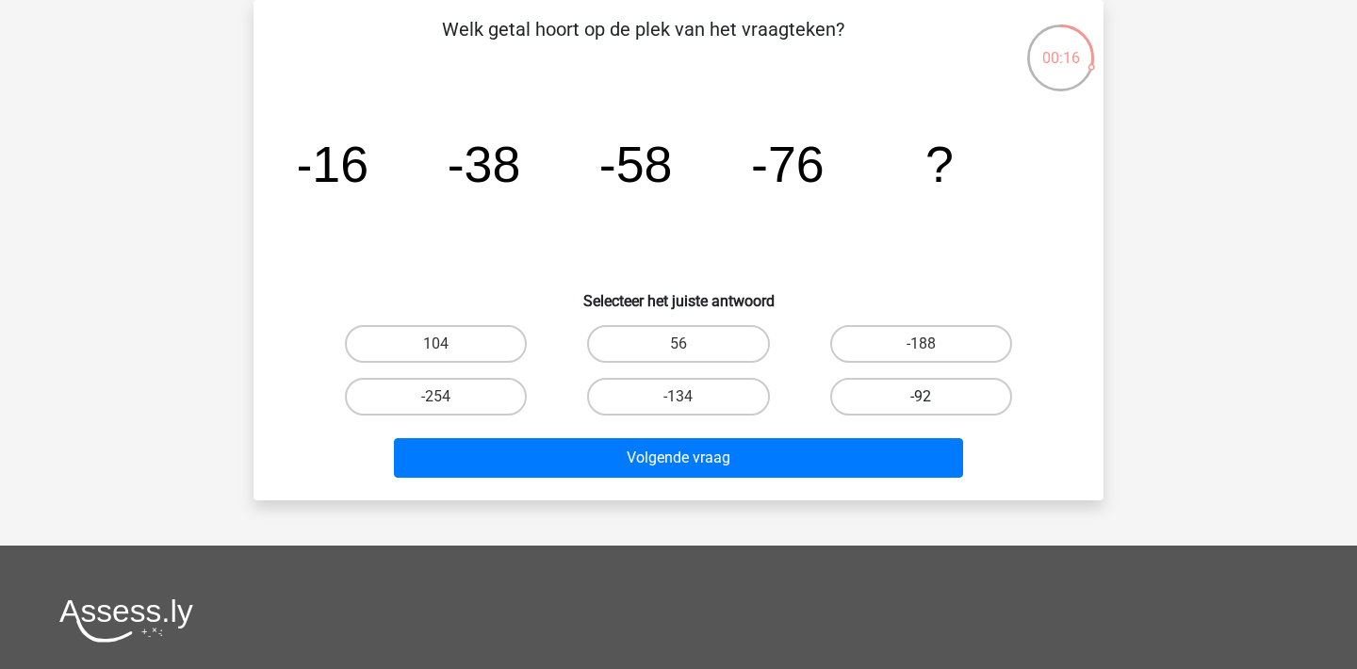
click at [987, 390] on label "-92" at bounding box center [921, 397] width 182 height 38
click at [933, 397] on input "-92" at bounding box center [927, 403] width 12 height 12
radio input "true"
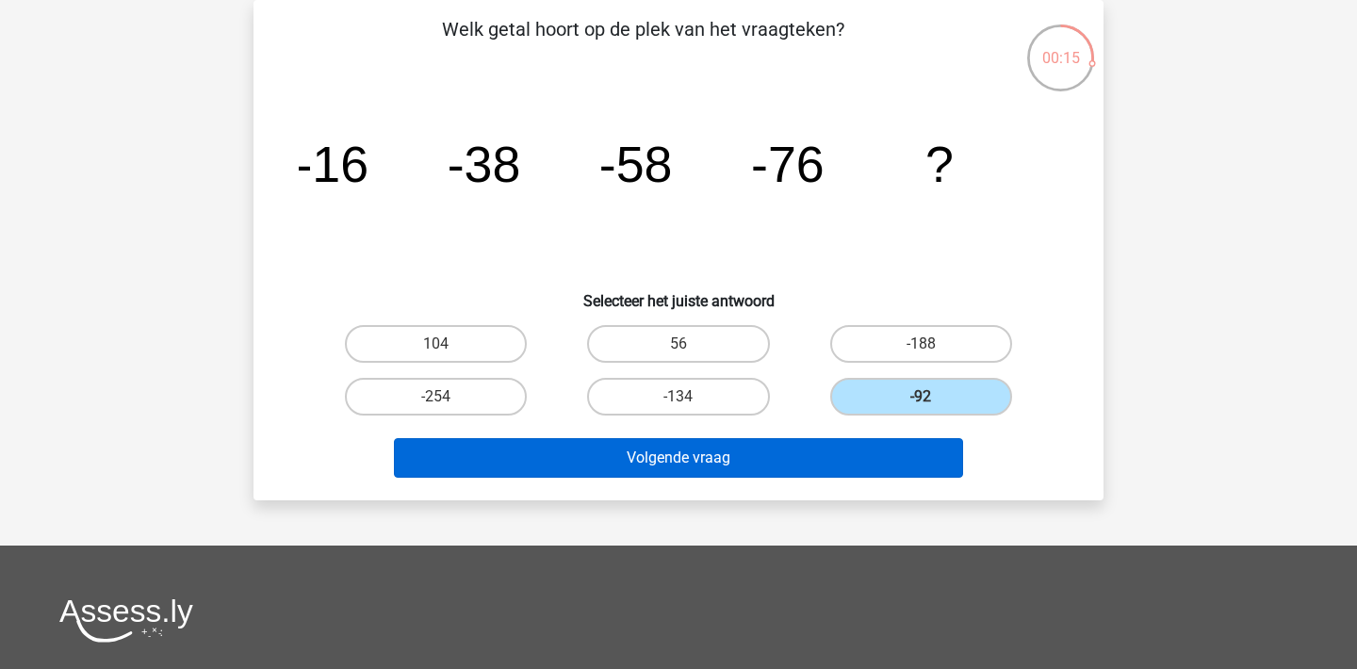
click at [842, 463] on button "Volgende vraag" at bounding box center [679, 458] width 570 height 40
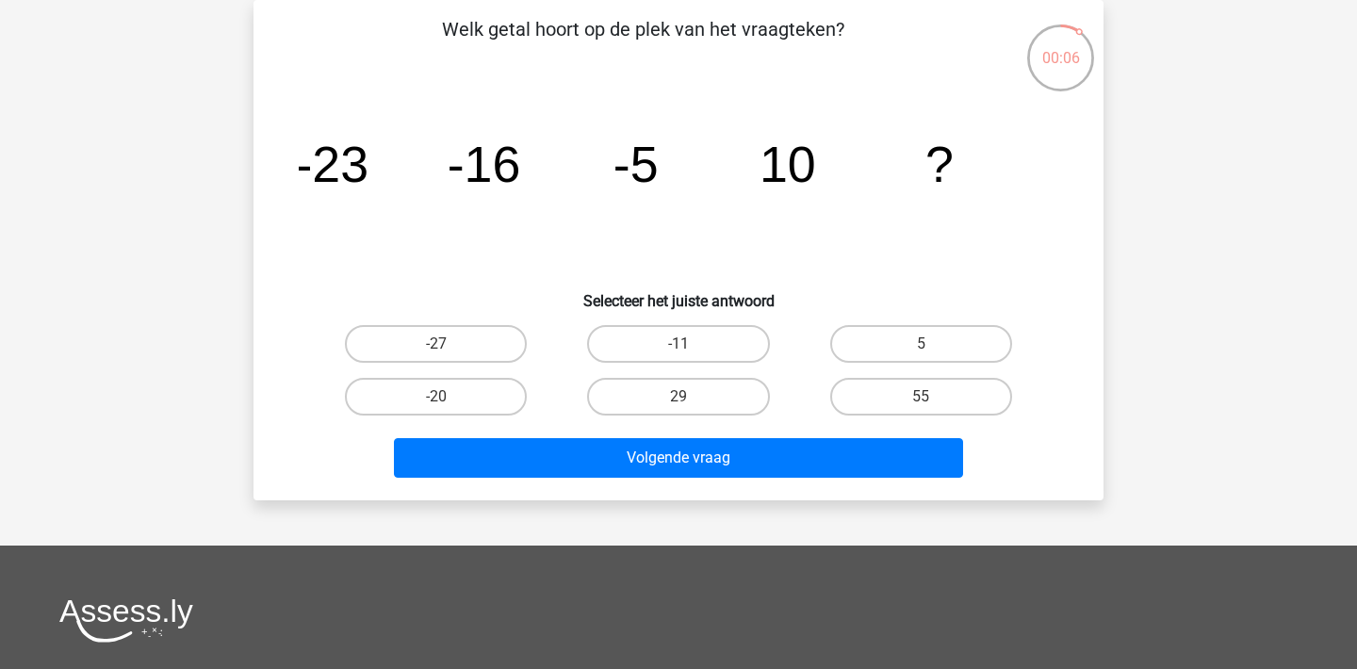
click at [684, 398] on input "29" at bounding box center [684, 403] width 12 height 12
radio input "true"
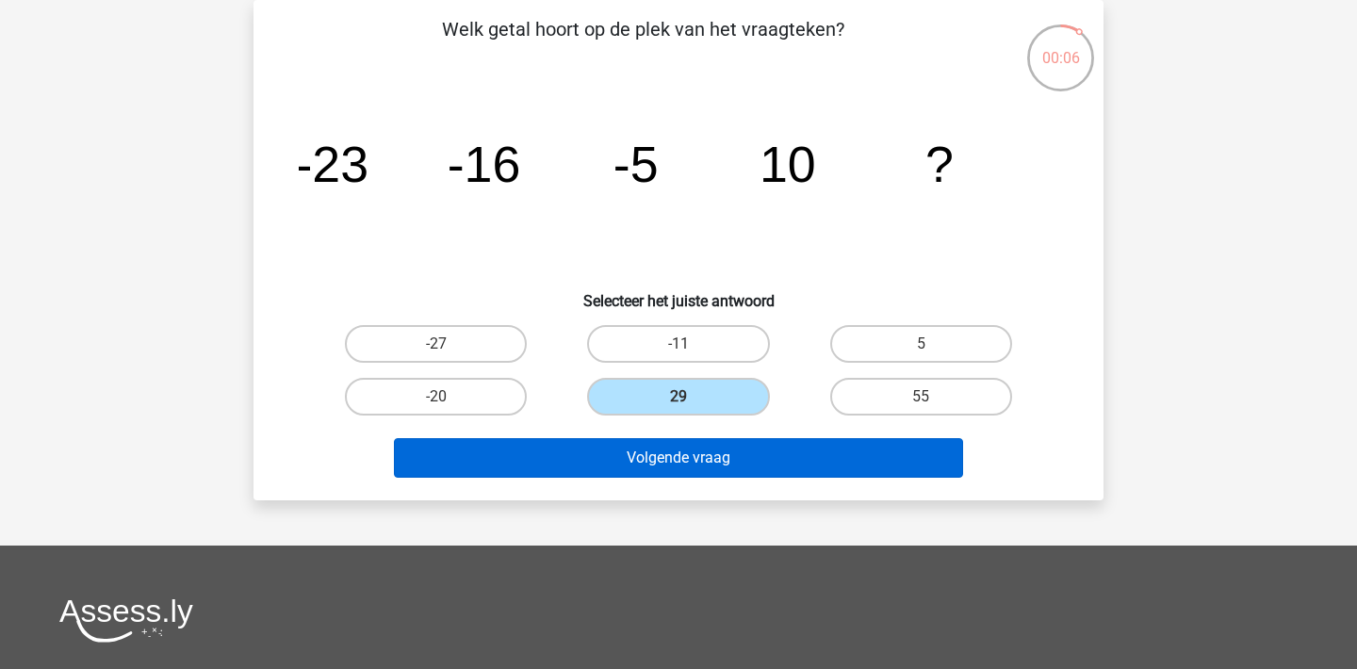
click at [741, 471] on button "Volgende vraag" at bounding box center [679, 458] width 570 height 40
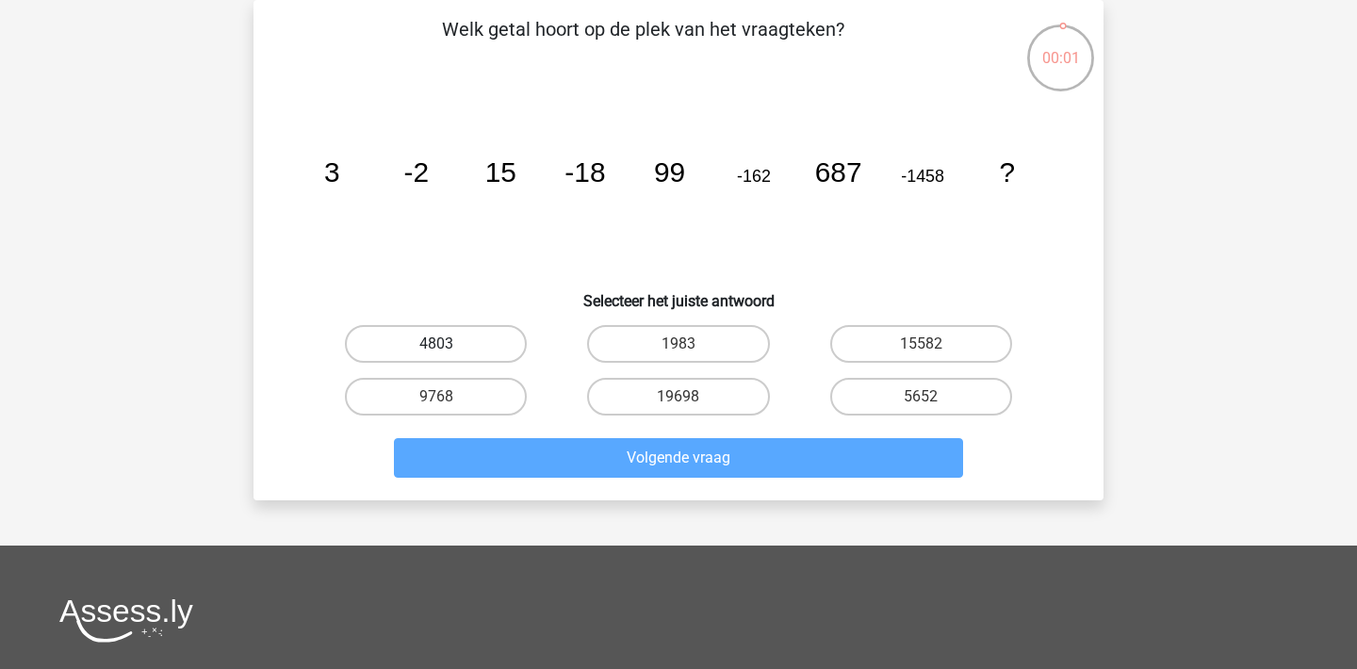
click at [520, 351] on label "4803" at bounding box center [436, 344] width 182 height 38
click at [448, 351] on input "4803" at bounding box center [442, 350] width 12 height 12
radio input "true"
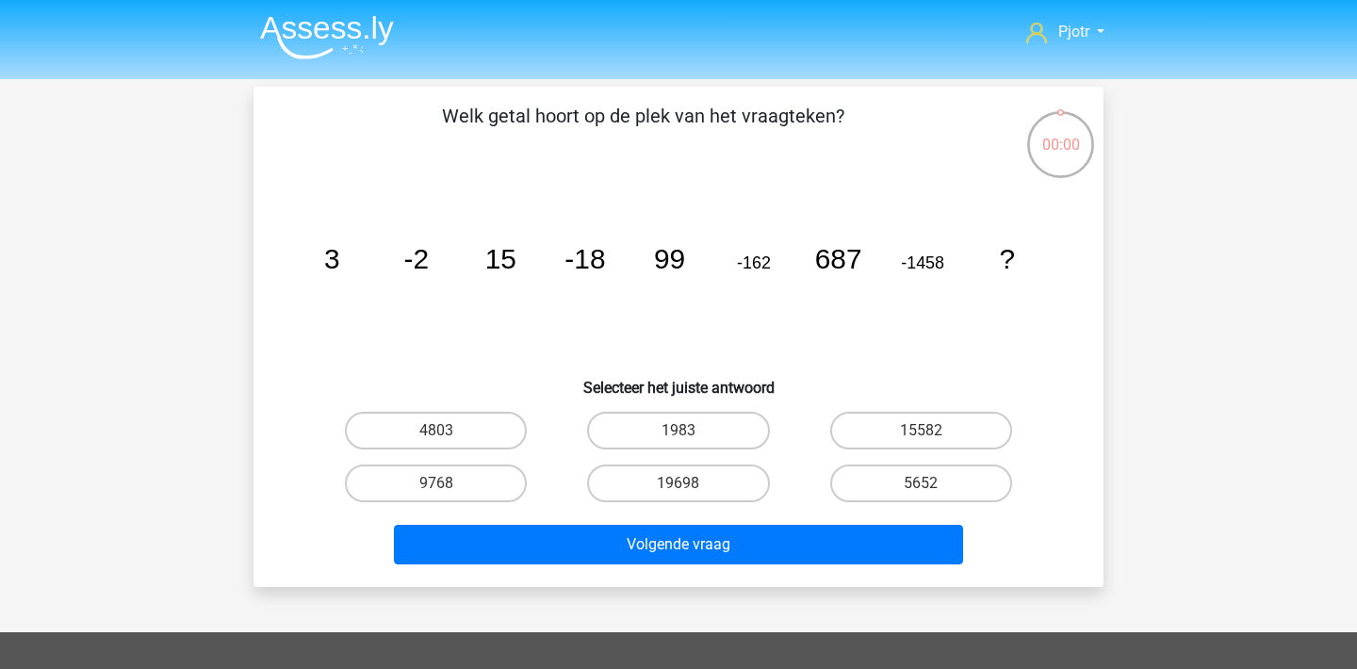
scroll to position [87, 0]
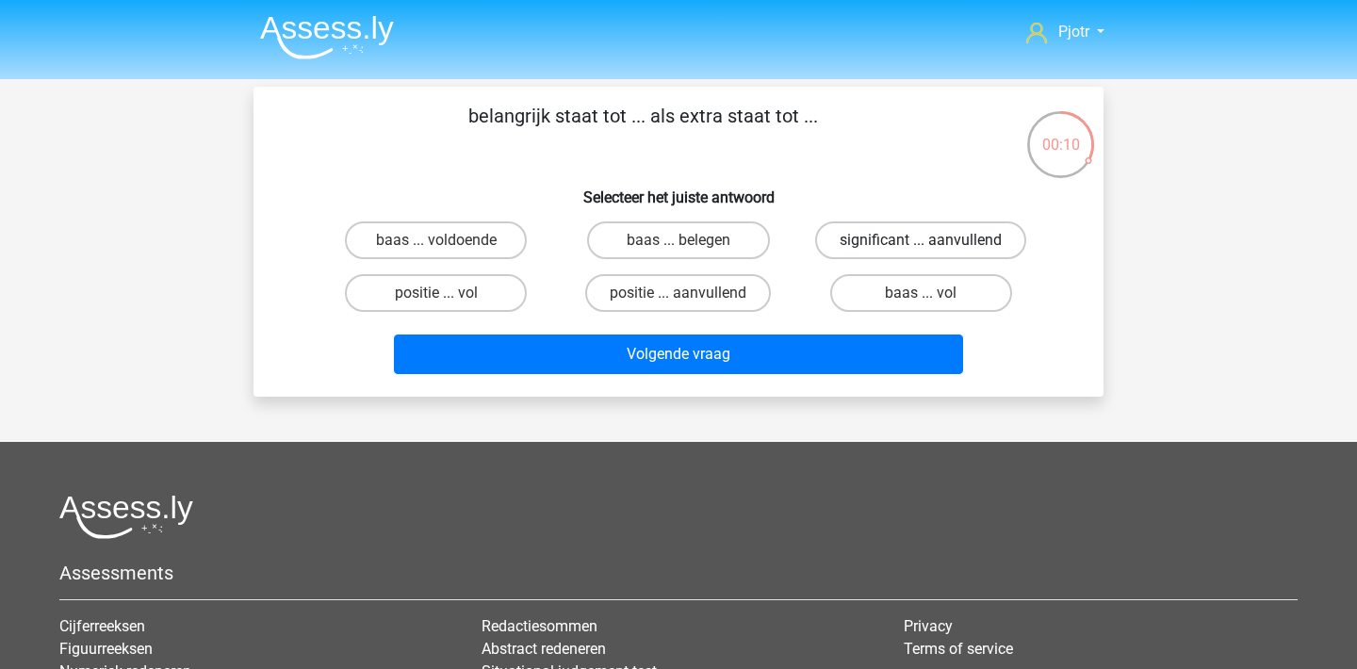
click at [889, 239] on label "significant ... aanvullend" at bounding box center [920, 240] width 211 height 38
click at [921, 240] on input "significant ... aanvullend" at bounding box center [927, 246] width 12 height 12
radio input "true"
click at [749, 382] on div "Volgende vraag" at bounding box center [678, 357] width 727 height 47
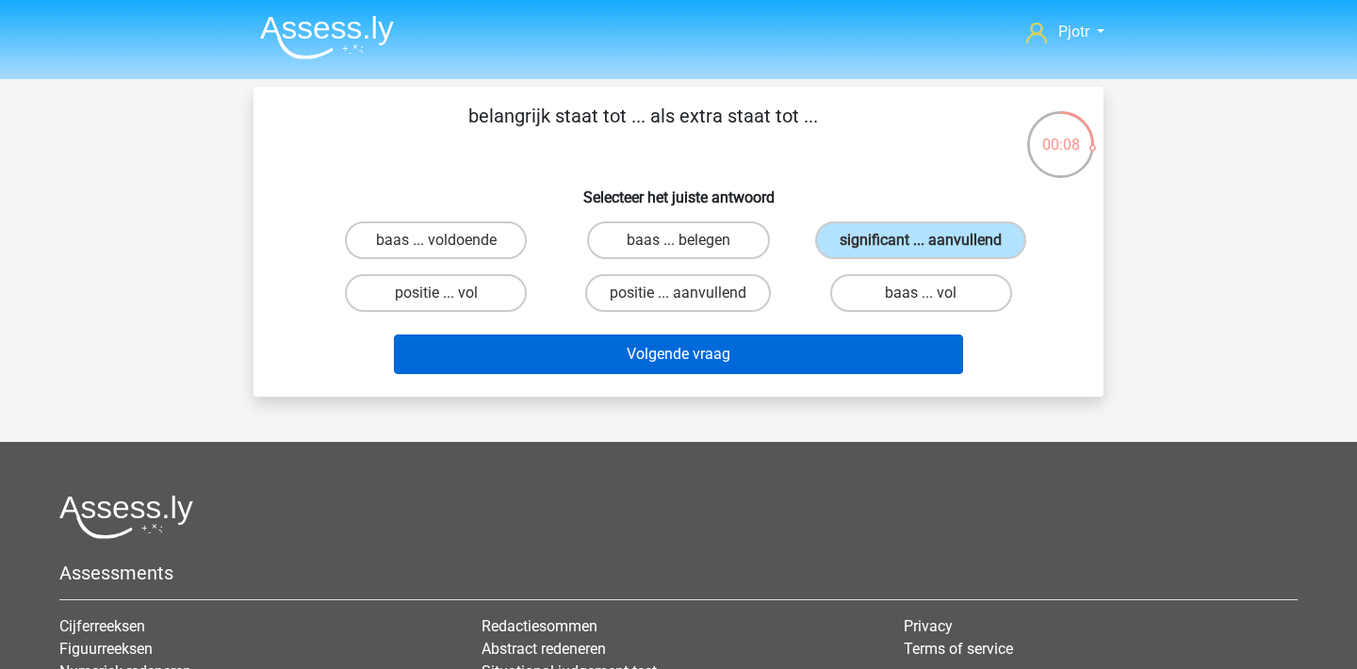
click at [774, 374] on button "Volgende vraag" at bounding box center [679, 354] width 570 height 40
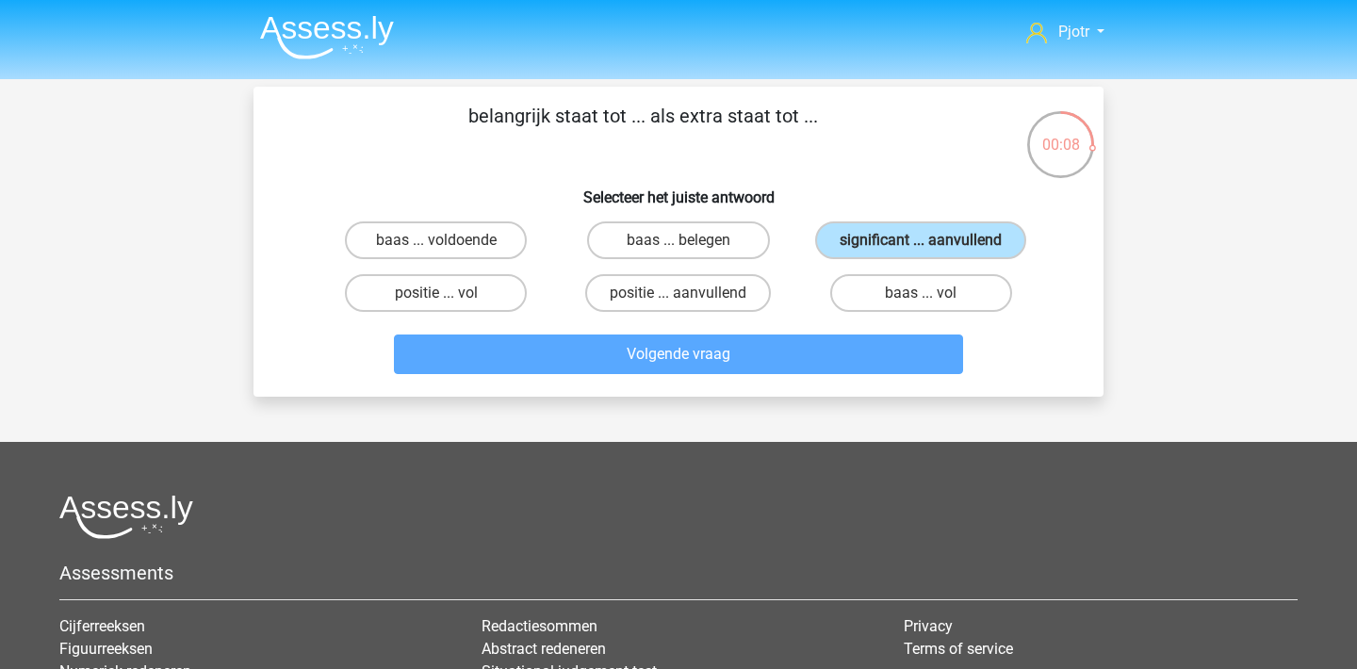
scroll to position [87, 0]
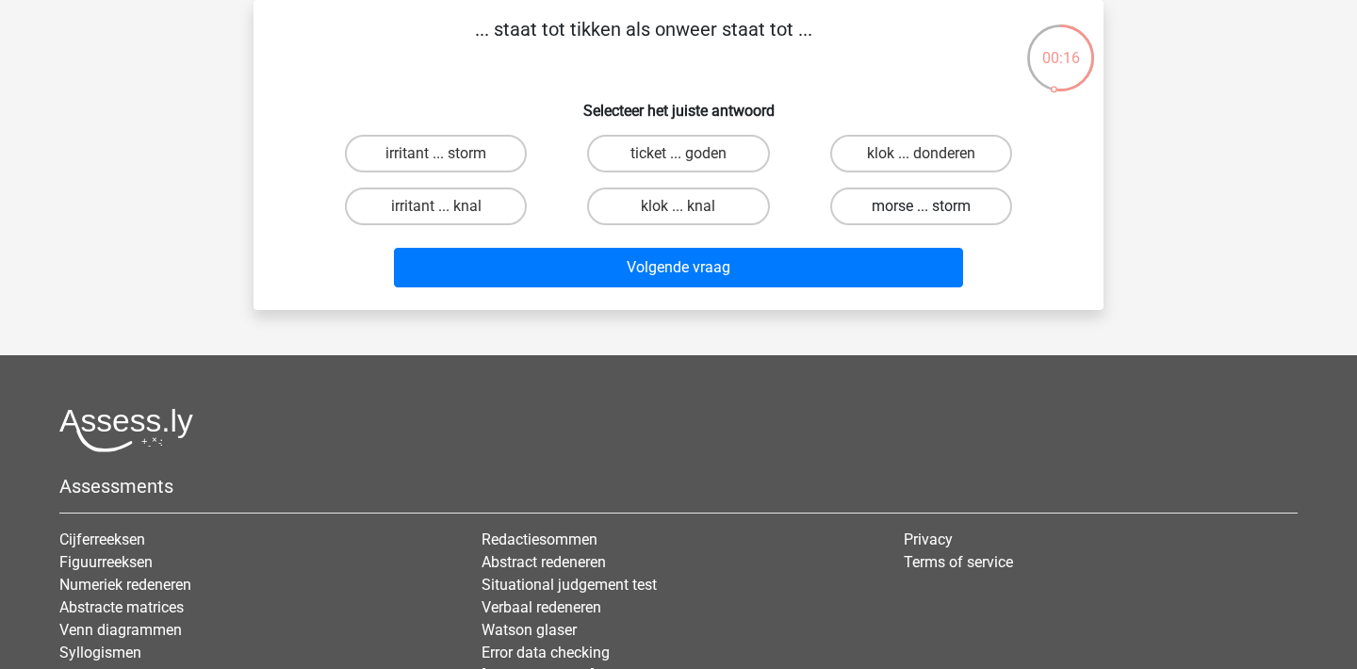
click at [966, 212] on label "morse ... storm" at bounding box center [921, 207] width 182 height 38
click at [933, 212] on input "morse ... storm" at bounding box center [927, 212] width 12 height 12
radio input "true"
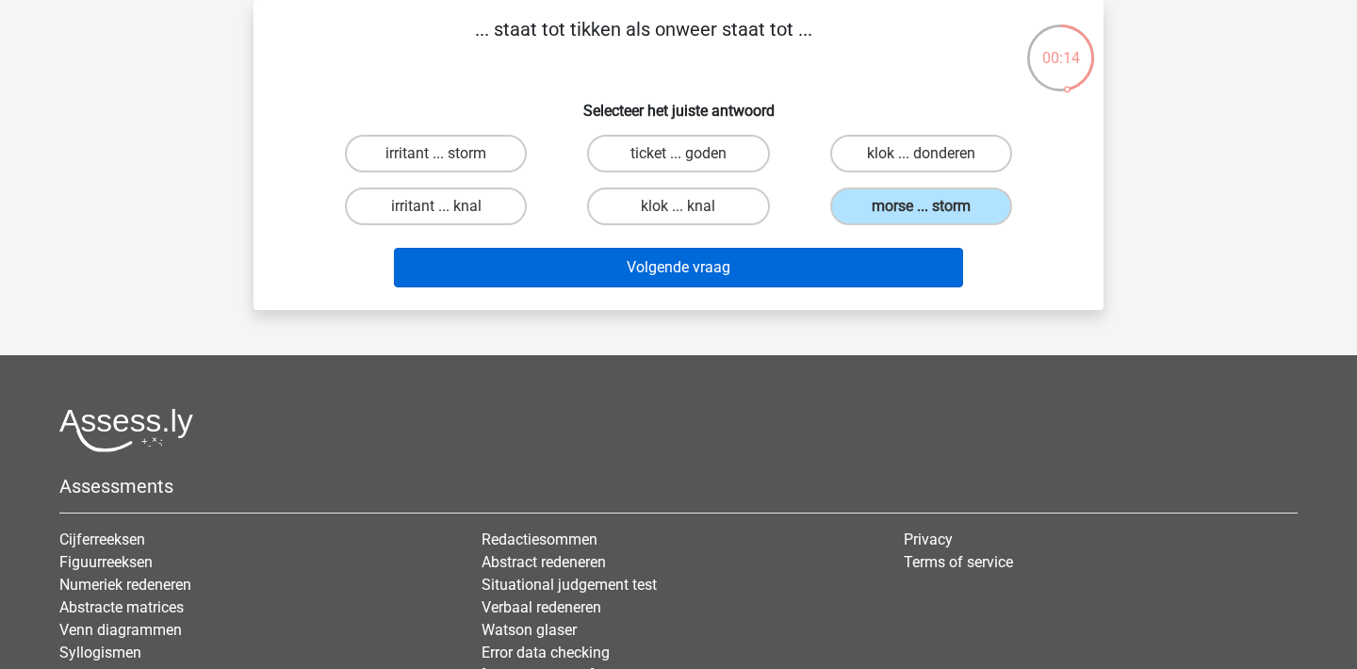
click at [884, 269] on button "Volgende vraag" at bounding box center [679, 268] width 570 height 40
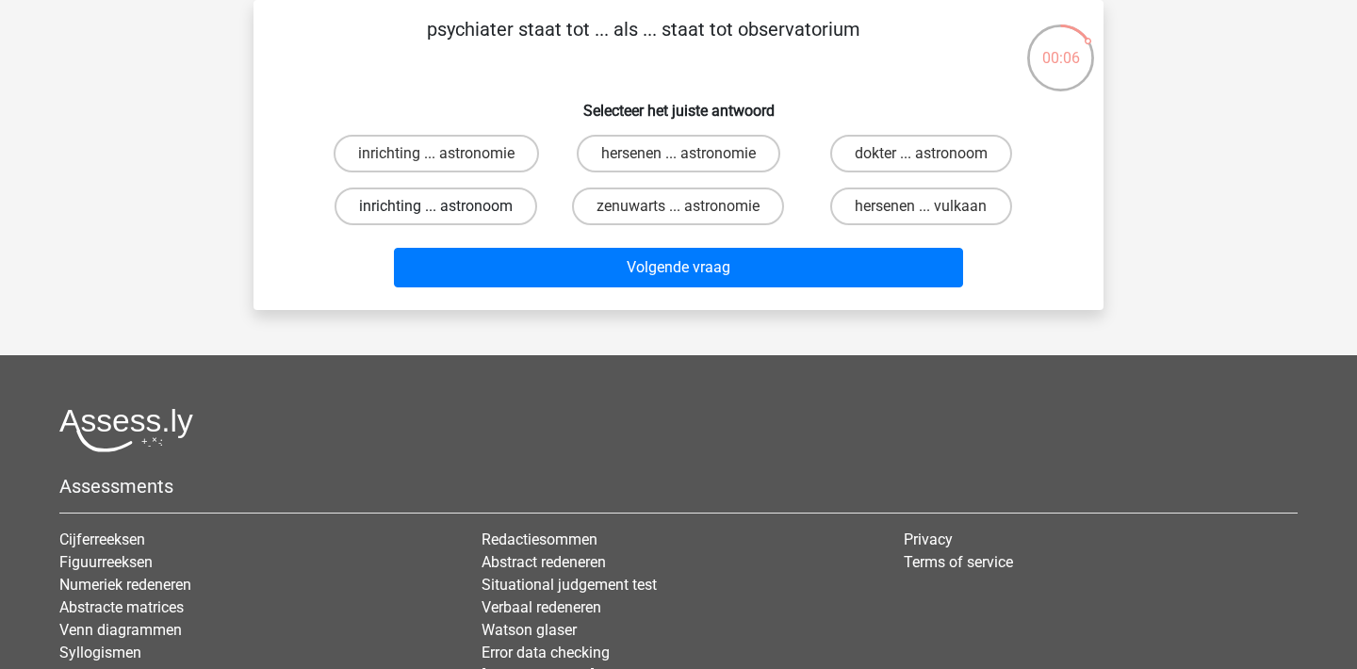
click at [498, 198] on label "inrichting ... astronoom" at bounding box center [435, 207] width 203 height 38
click at [448, 206] on input "inrichting ... astronoom" at bounding box center [442, 212] width 12 height 12
radio input "true"
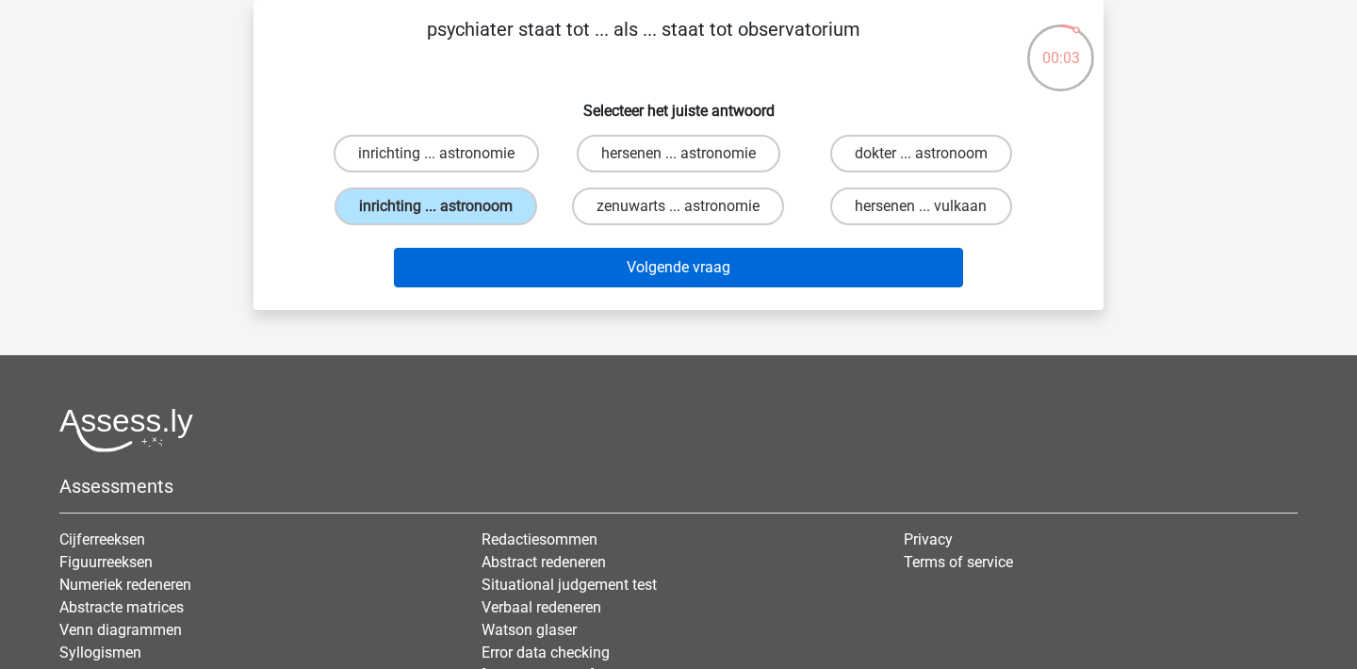
click at [706, 261] on button "Volgende vraag" at bounding box center [679, 268] width 570 height 40
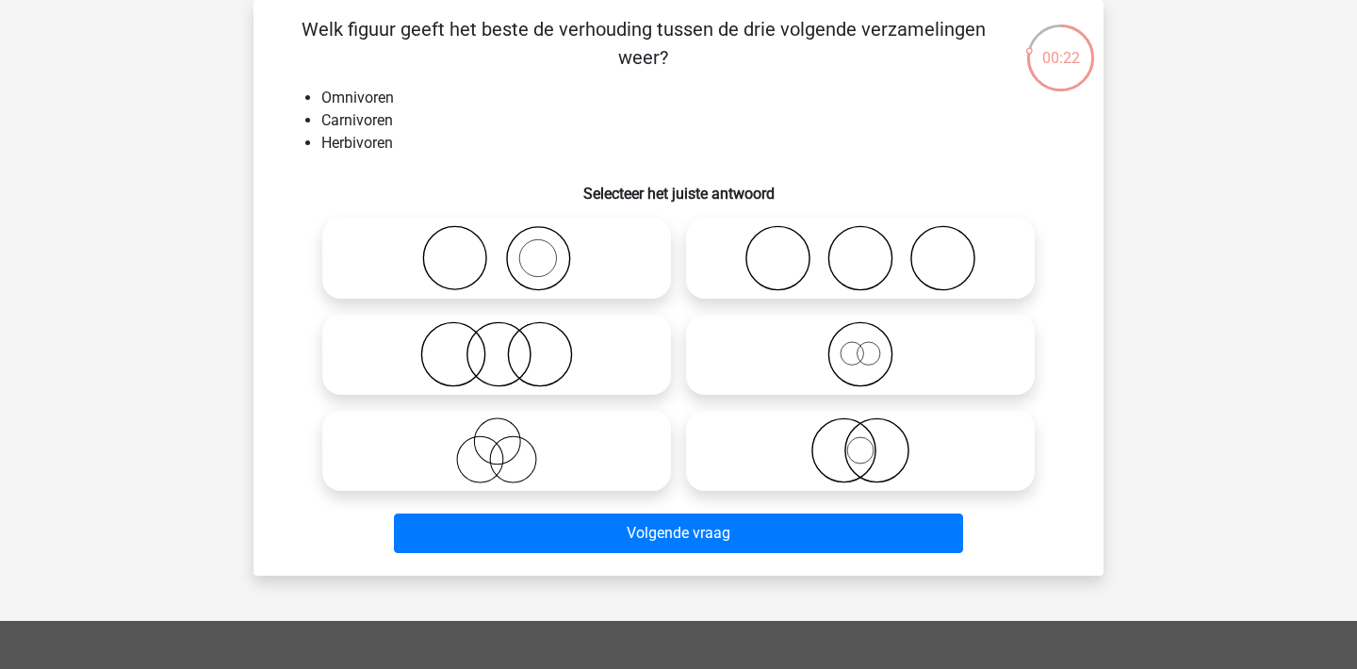
click at [868, 228] on circle at bounding box center [859, 258] width 63 height 63
click at [868, 236] on input "radio" at bounding box center [866, 242] width 12 height 12
radio input "true"
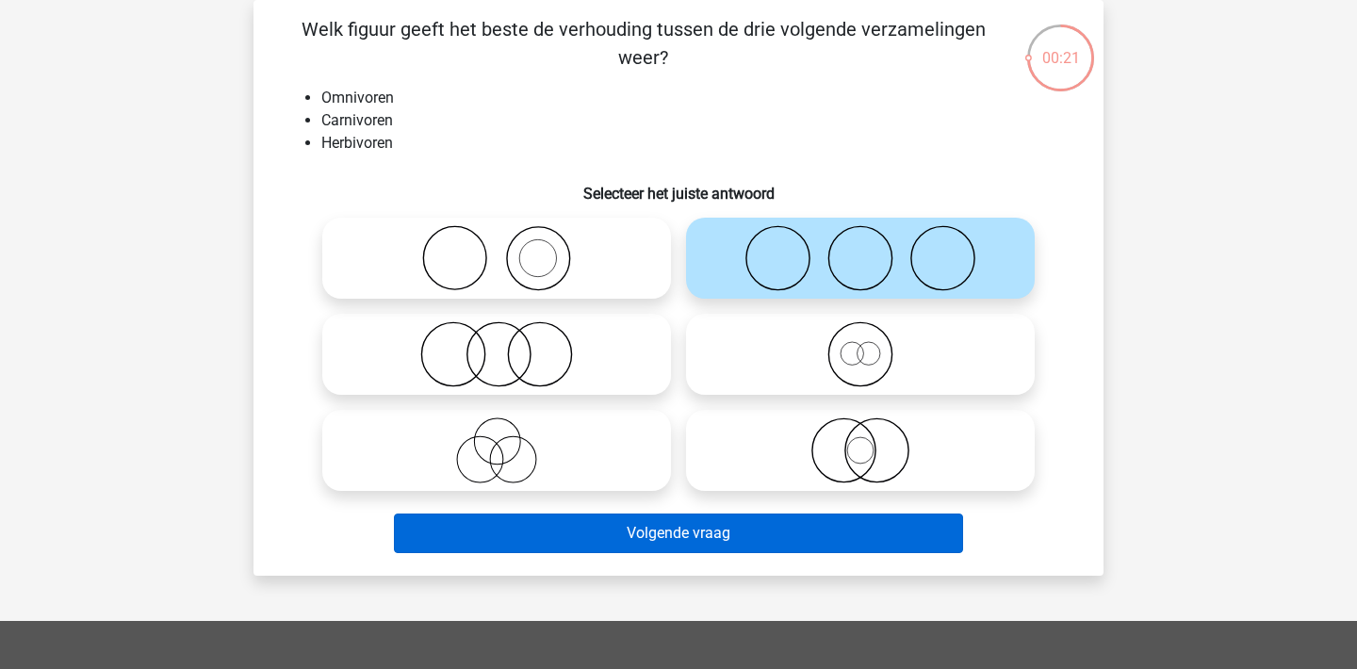
click at [801, 530] on button "Volgende vraag" at bounding box center [679, 534] width 570 height 40
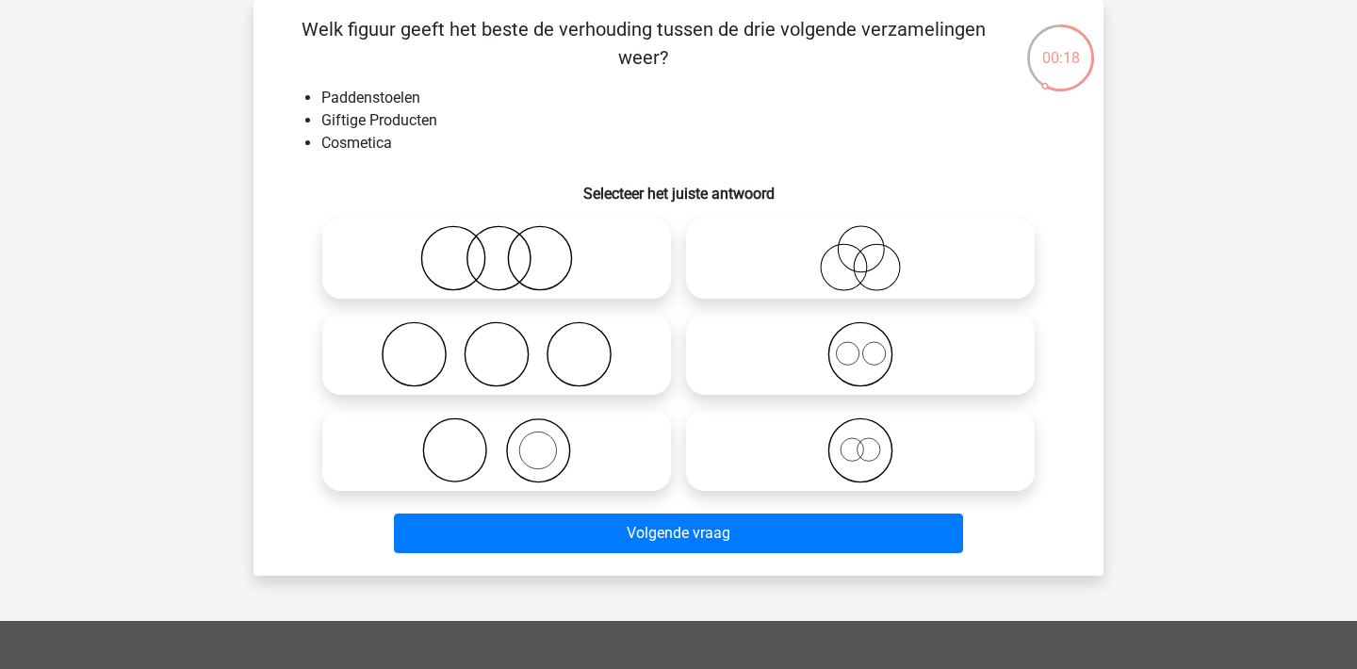
click at [862, 339] on input "radio" at bounding box center [866, 339] width 12 height 12
radio input "true"
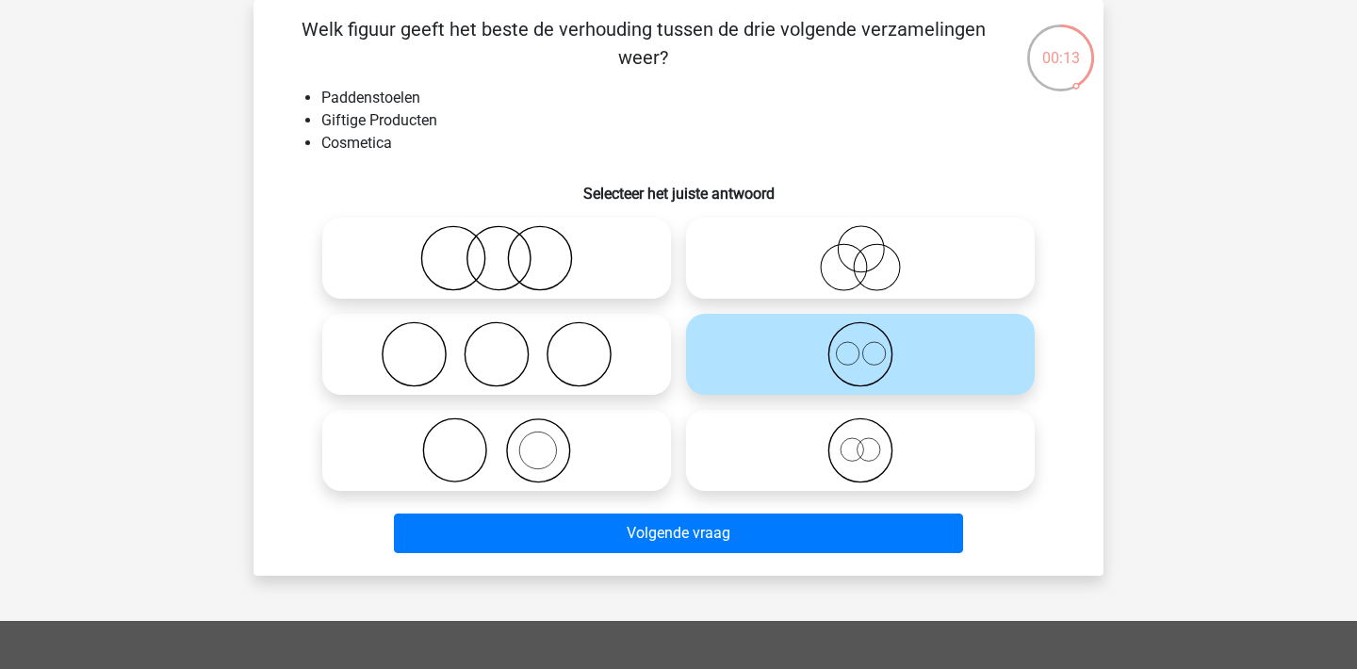
click at [604, 478] on icon at bounding box center [497, 450] width 334 height 66
click at [509, 441] on input "radio" at bounding box center [503, 435] width 12 height 12
radio input "true"
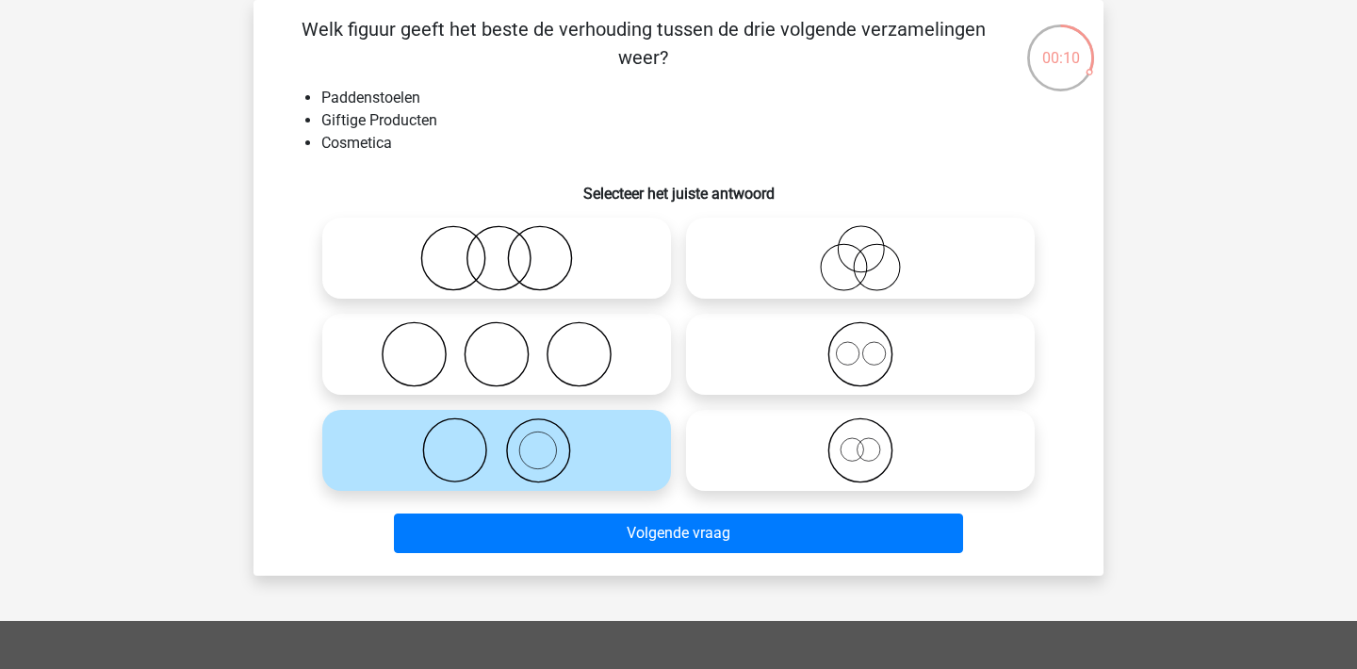
click at [609, 358] on icon at bounding box center [497, 354] width 334 height 66
click at [509, 345] on input "radio" at bounding box center [503, 339] width 12 height 12
radio input "true"
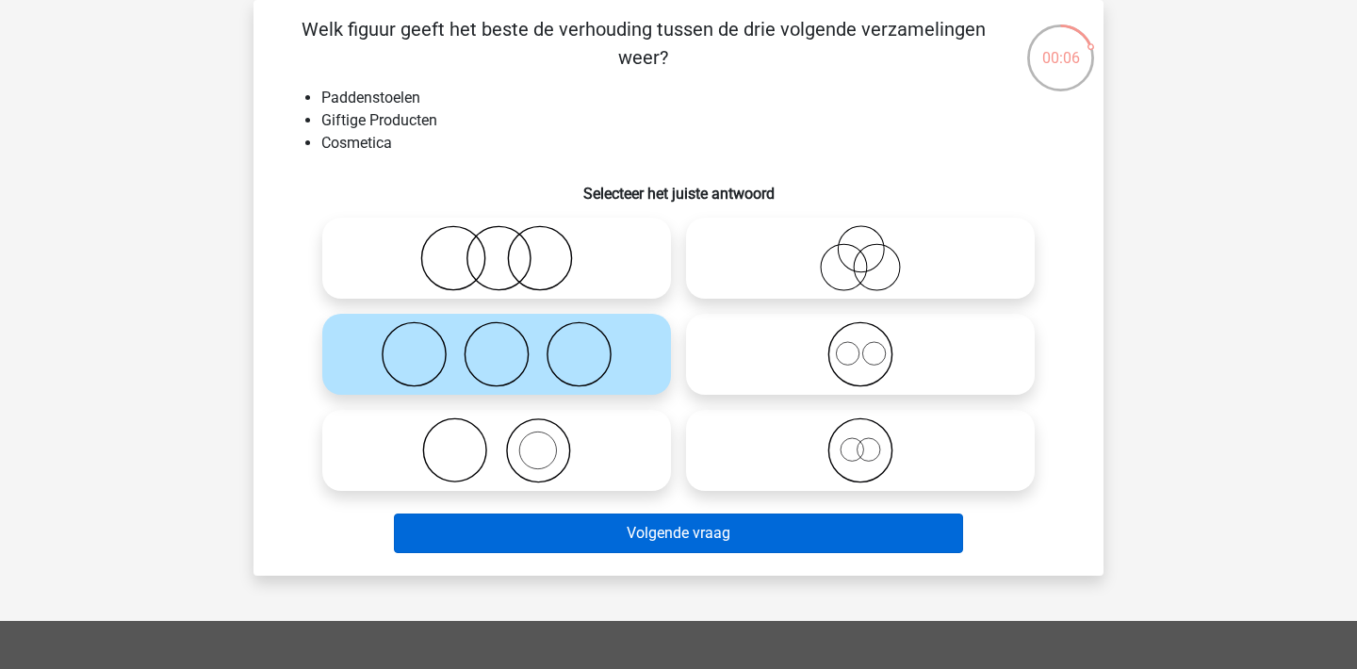
click at [791, 549] on button "Volgende vraag" at bounding box center [679, 534] width 570 height 40
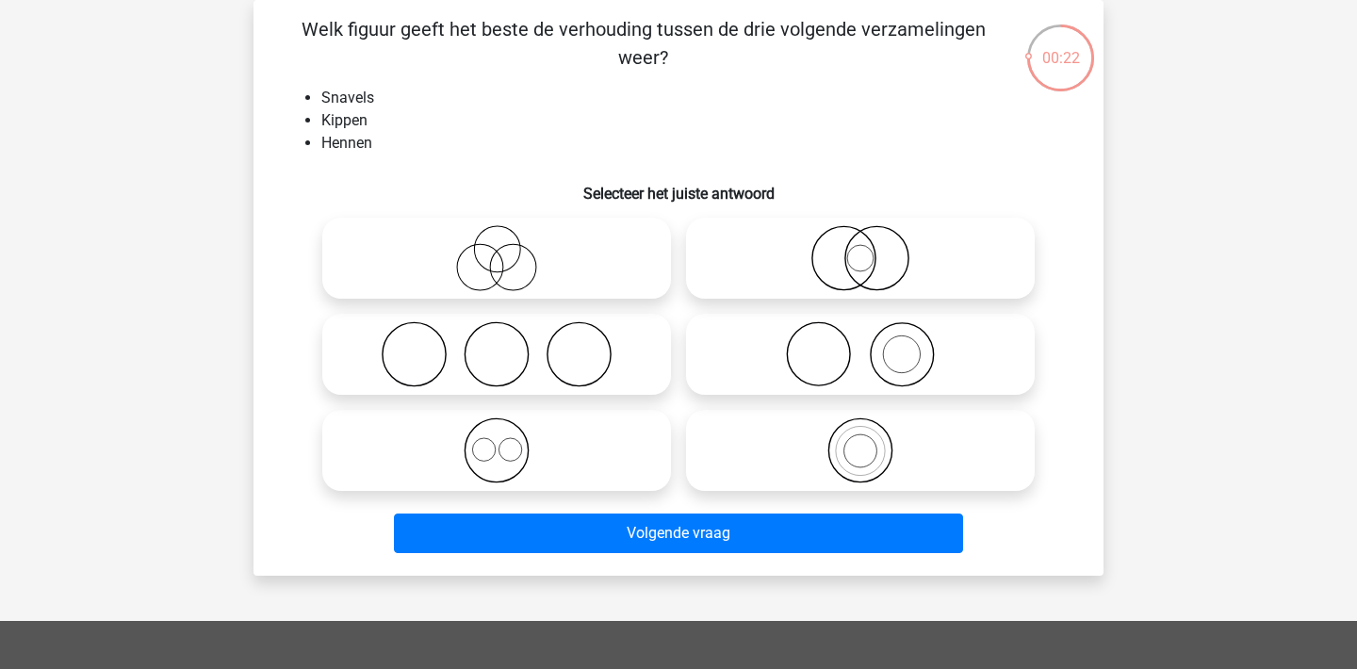
click at [572, 449] on icon at bounding box center [497, 450] width 334 height 66
click at [509, 441] on input "radio" at bounding box center [503, 435] width 12 height 12
radio input "true"
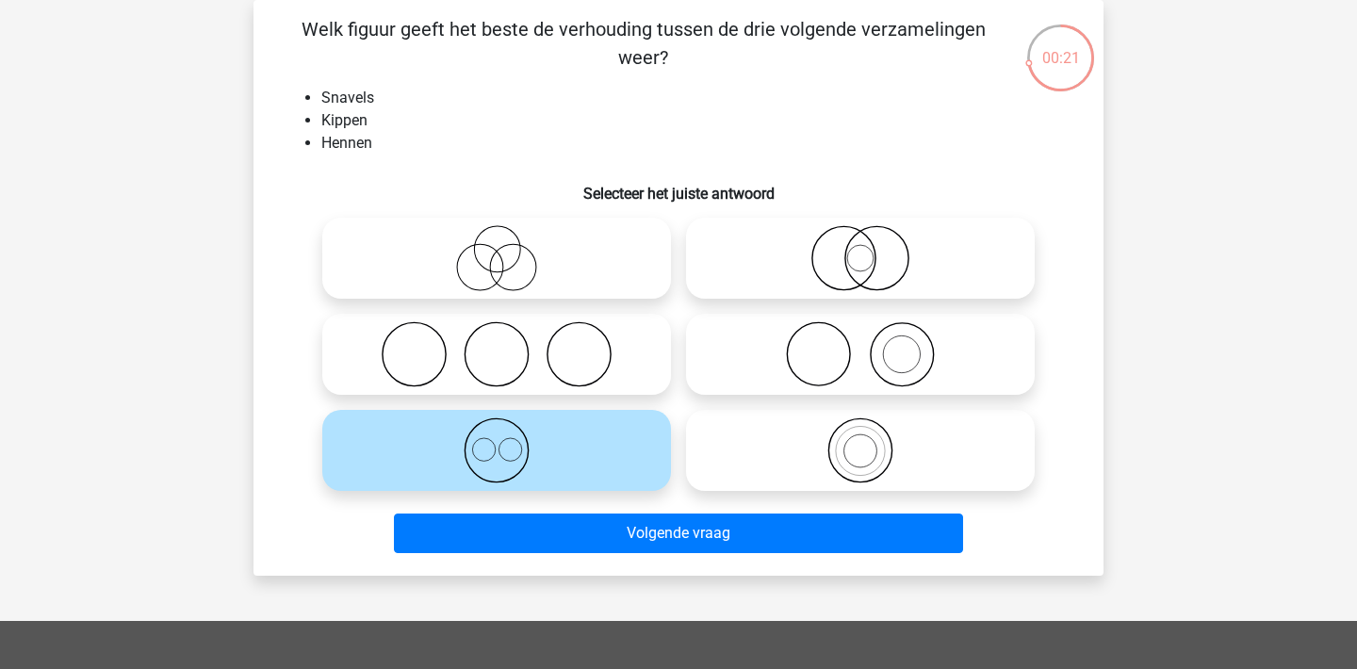
click at [848, 248] on icon at bounding box center [860, 258] width 334 height 66
click at [860, 248] on input "radio" at bounding box center [866, 242] width 12 height 12
radio input "true"
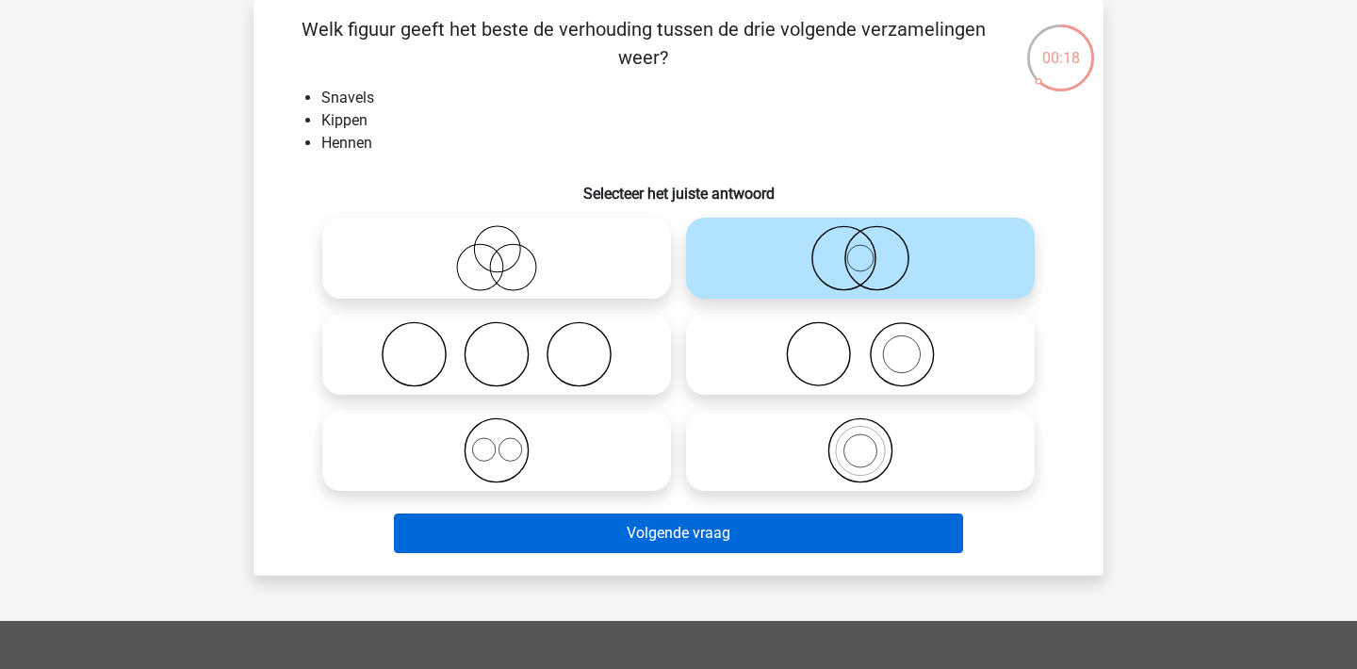
click at [843, 534] on button "Volgende vraag" at bounding box center [679, 534] width 570 height 40
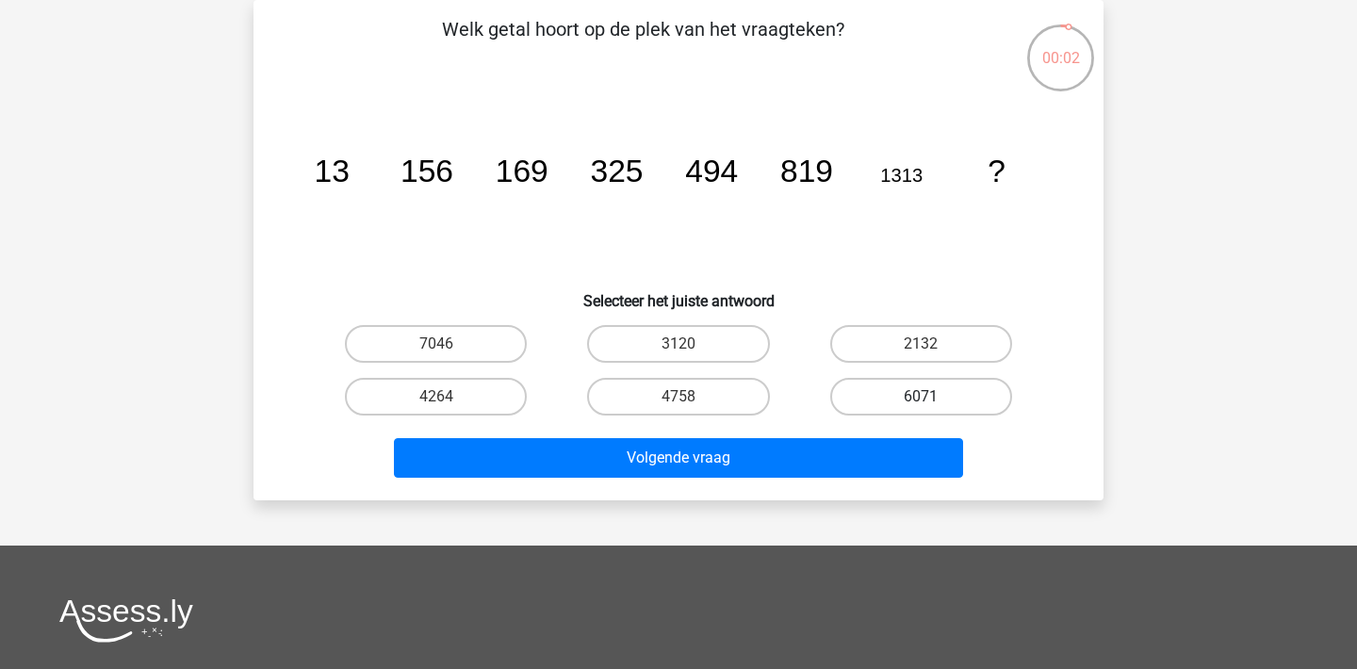
click at [905, 388] on label "6071" at bounding box center [921, 397] width 182 height 38
click at [921, 397] on input "6071" at bounding box center [927, 403] width 12 height 12
radio input "true"
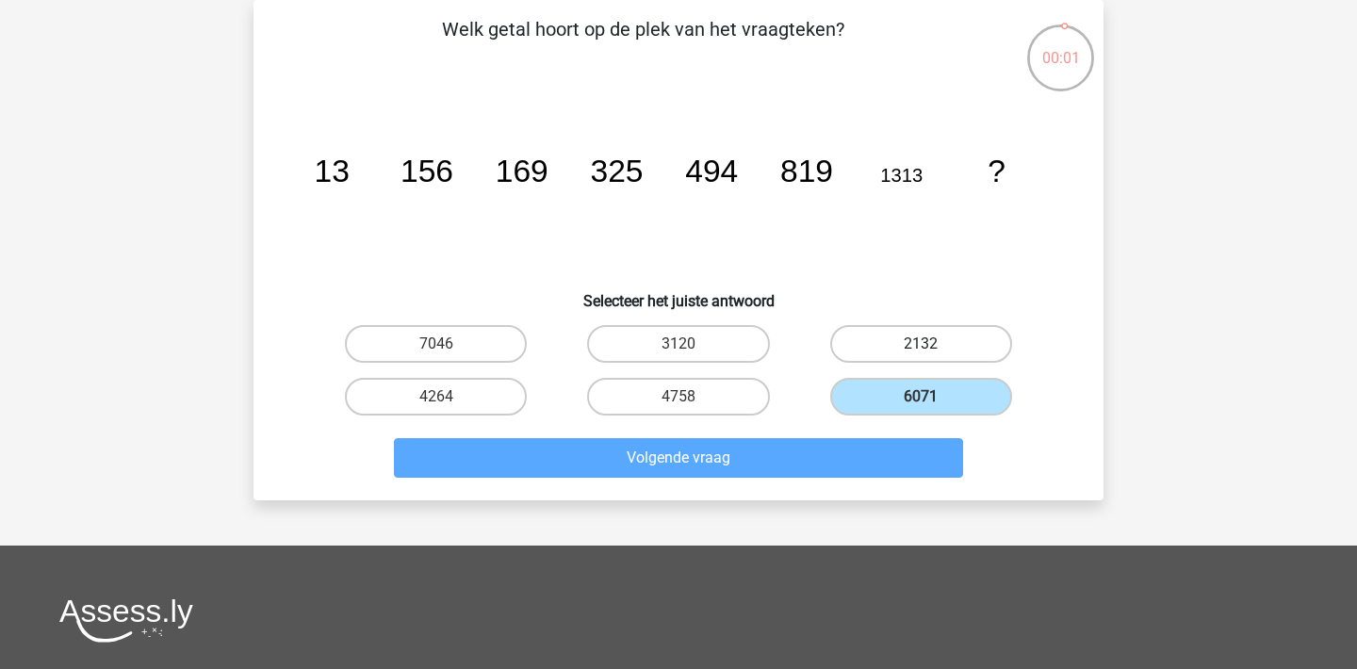
click at [920, 331] on label "2132" at bounding box center [921, 344] width 182 height 38
click at [921, 344] on input "2132" at bounding box center [927, 350] width 12 height 12
radio input "true"
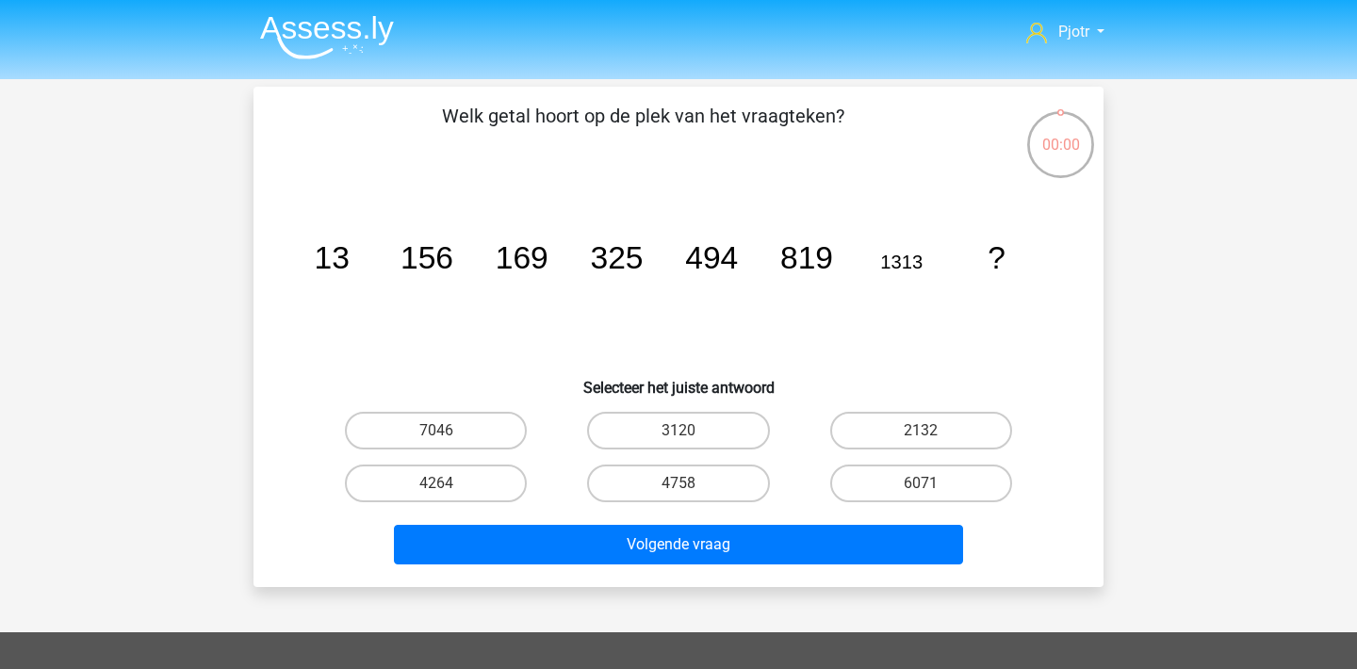
scroll to position [87, 0]
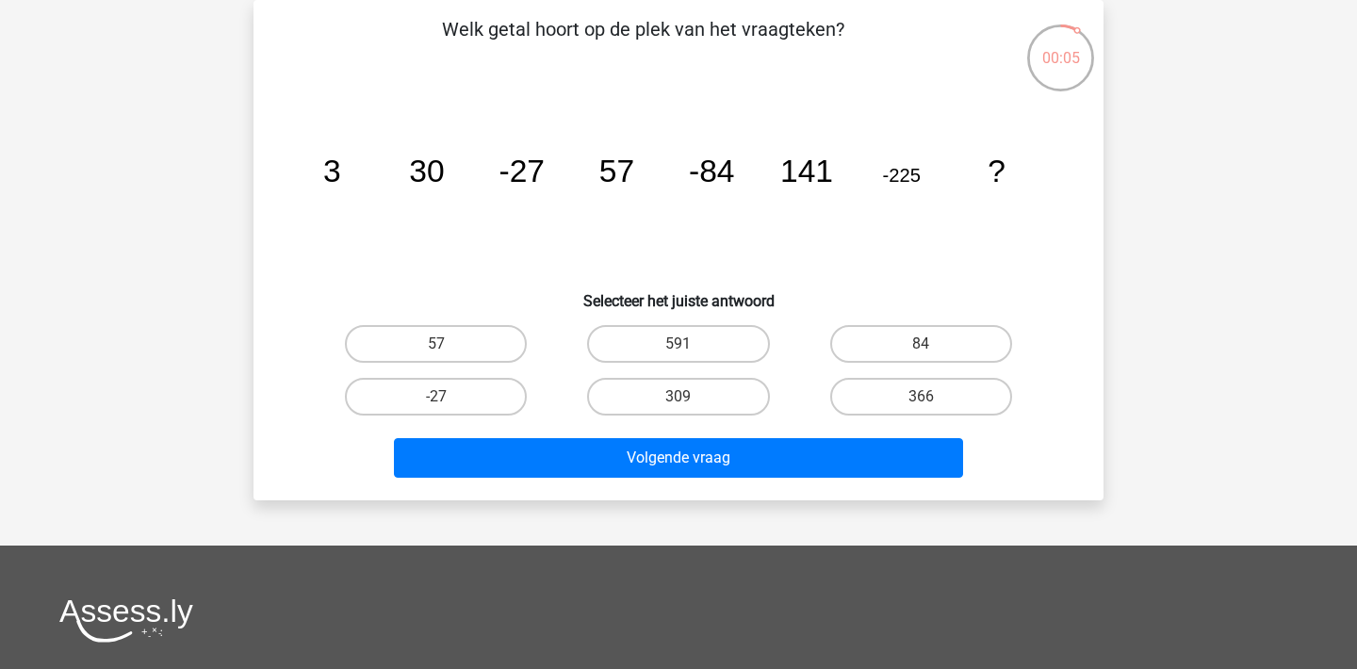
click at [1102, 286] on div "Welk getal hoort op de plek van het vraagteken? image/svg+xml 3 30 -27 57 -84 1…" at bounding box center [678, 250] width 850 height 500
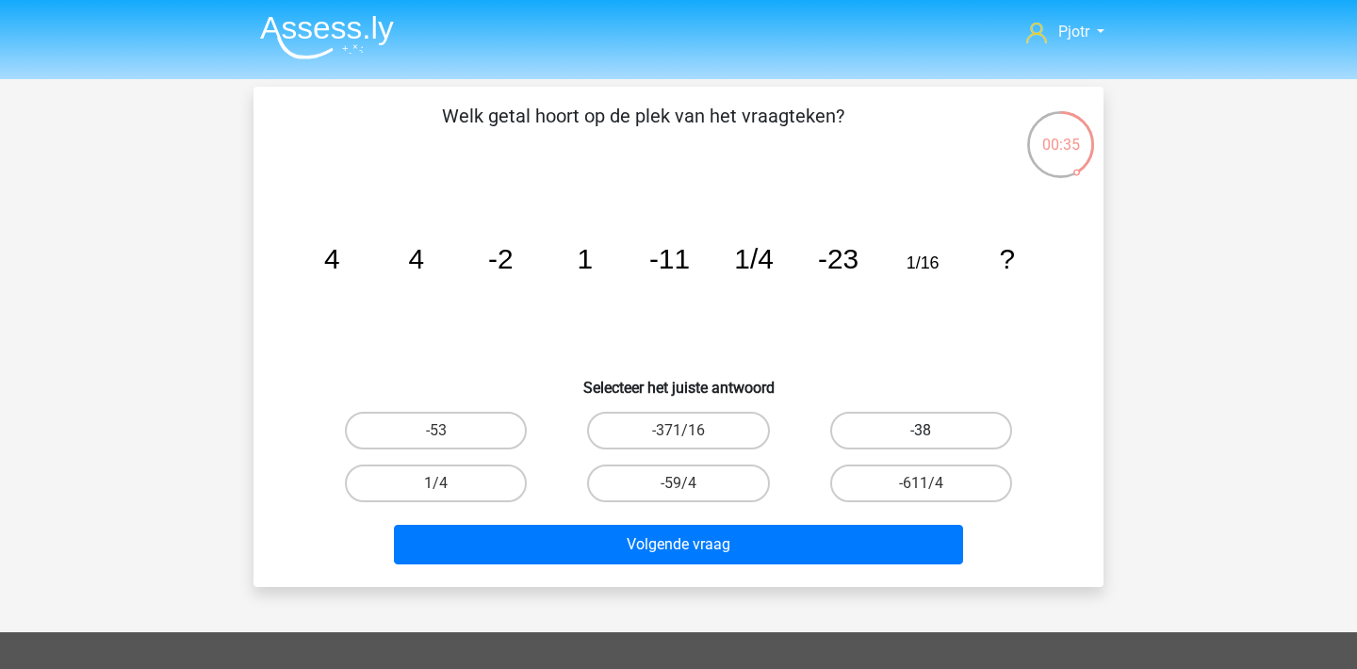
click at [942, 431] on label "-38" at bounding box center [921, 431] width 182 height 38
click at [933, 431] on input "-38" at bounding box center [927, 437] width 12 height 12
radio input "true"
click at [830, 570] on div "Volgende vraag" at bounding box center [678, 548] width 727 height 47
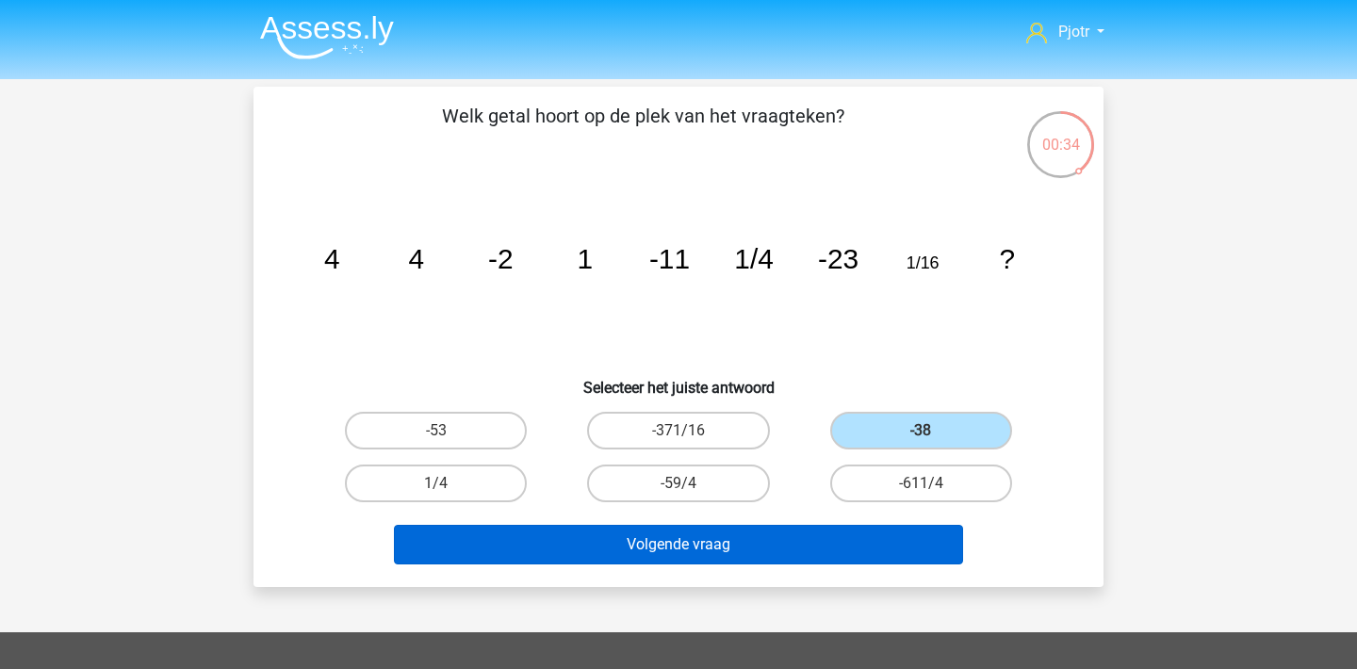
click at [838, 552] on button "Volgende vraag" at bounding box center [679, 545] width 570 height 40
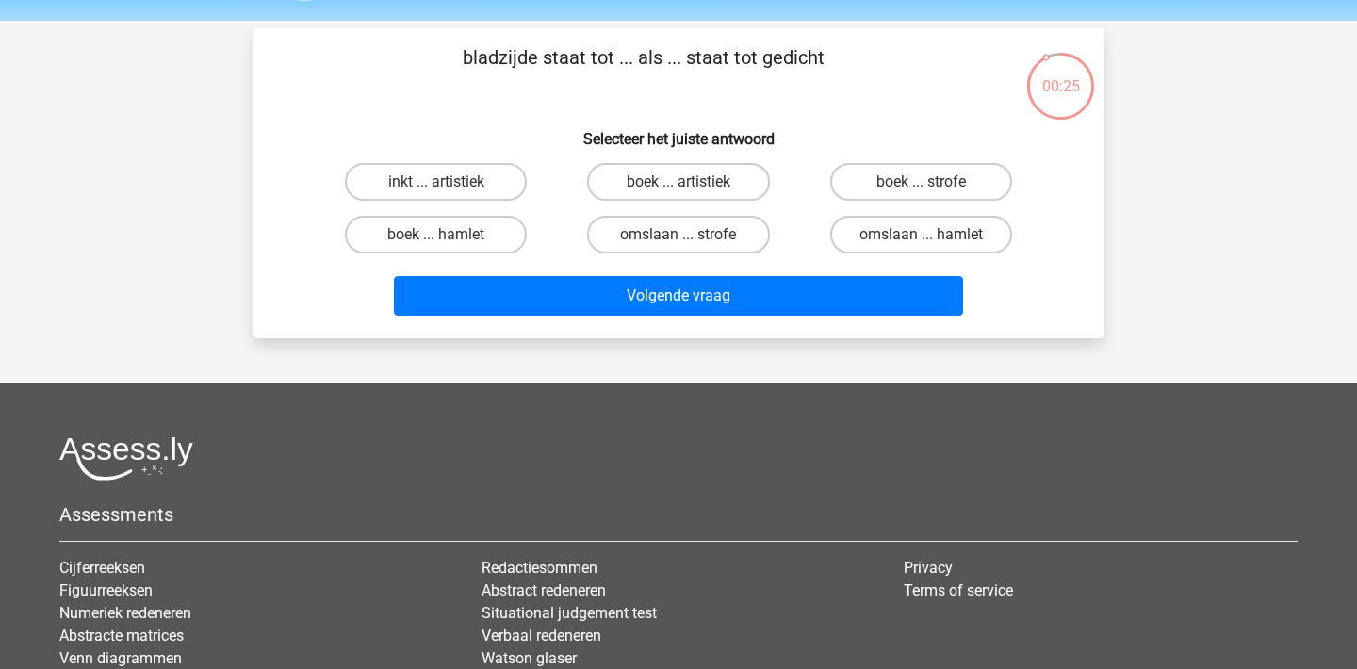
scroll to position [30, 0]
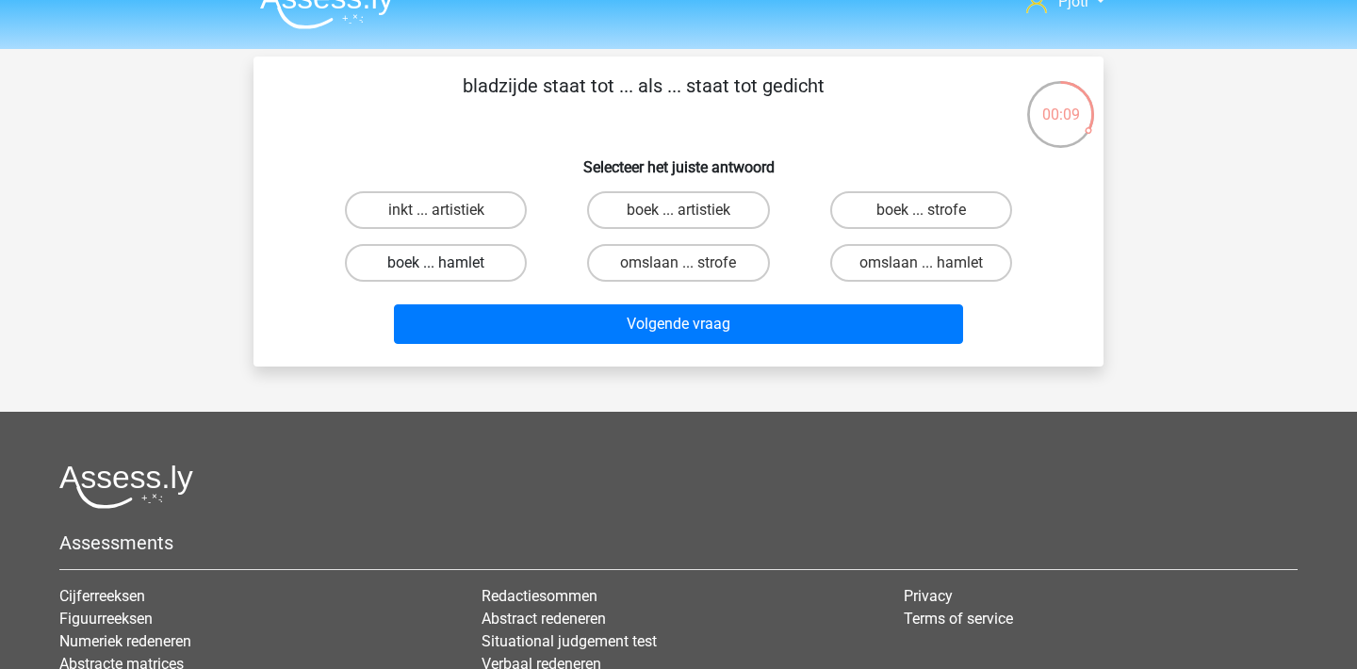
click at [468, 266] on label "boek ... hamlet" at bounding box center [436, 263] width 182 height 38
click at [448, 266] on input "boek ... hamlet" at bounding box center [442, 269] width 12 height 12
radio input "true"
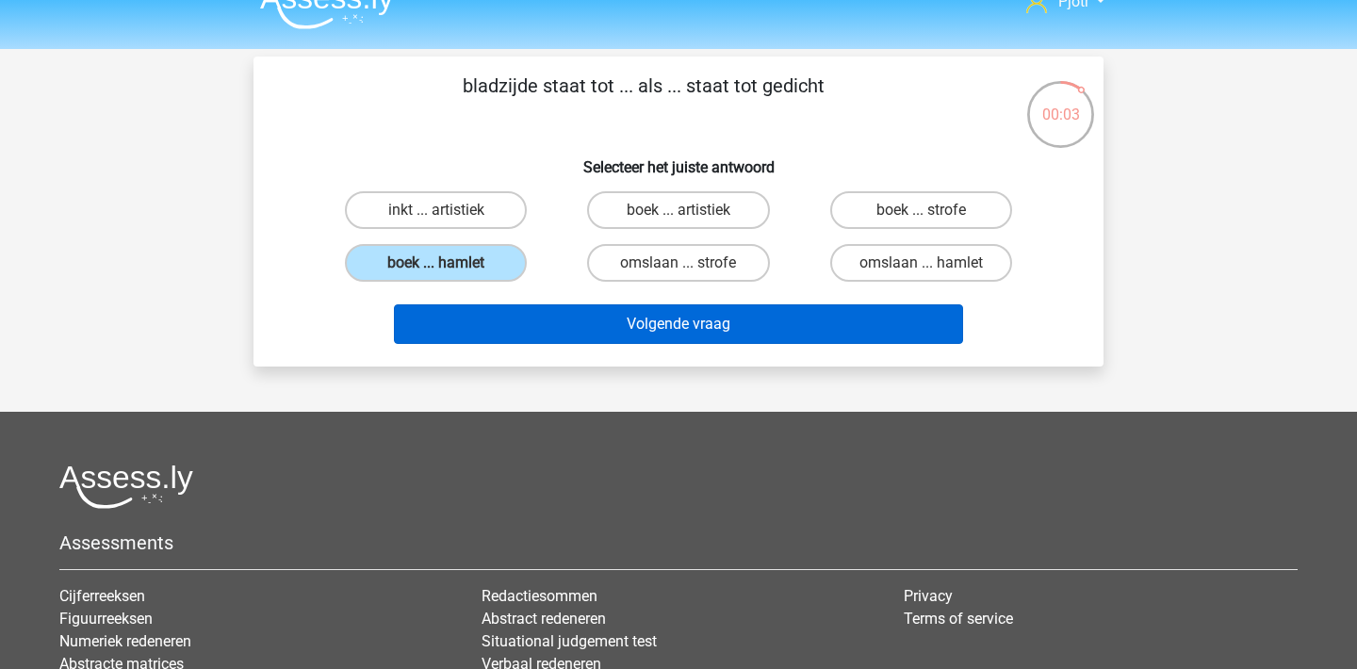
click at [730, 324] on button "Volgende vraag" at bounding box center [679, 324] width 570 height 40
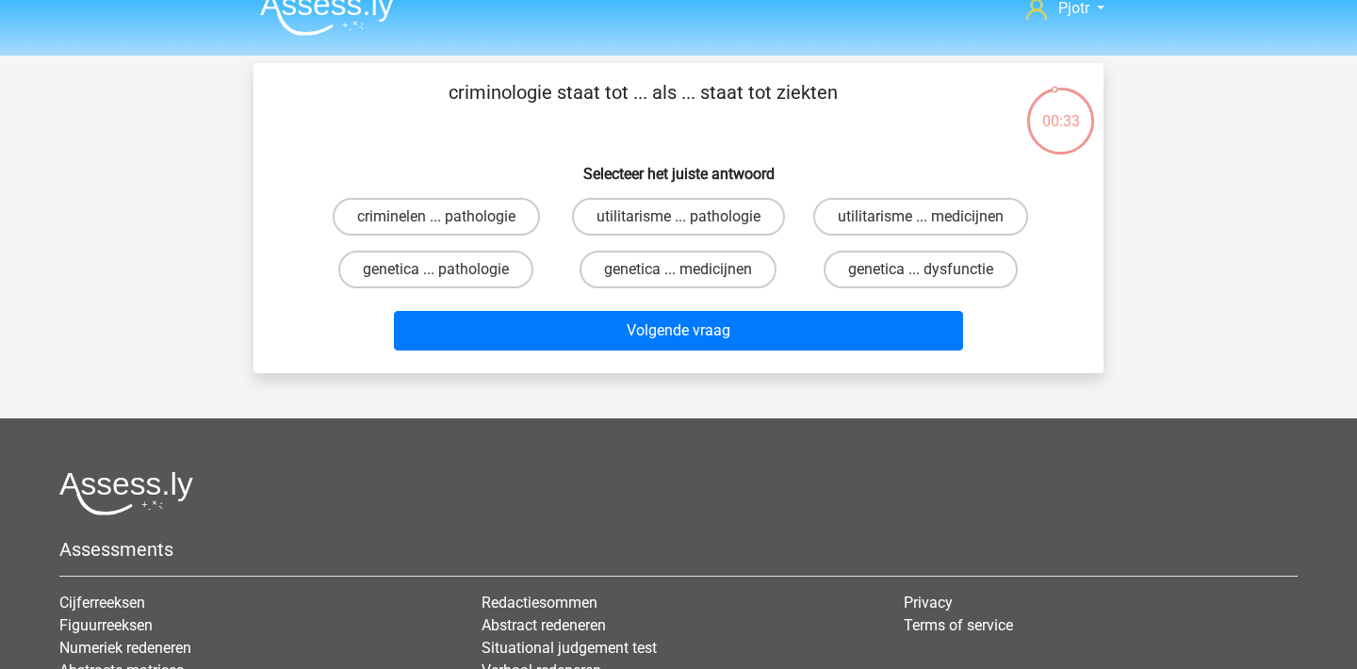
scroll to position [24, 0]
click at [509, 213] on label "criminelen ... pathologie" at bounding box center [436, 217] width 207 height 38
click at [448, 217] on input "criminelen ... pathologie" at bounding box center [442, 223] width 12 height 12
radio input "true"
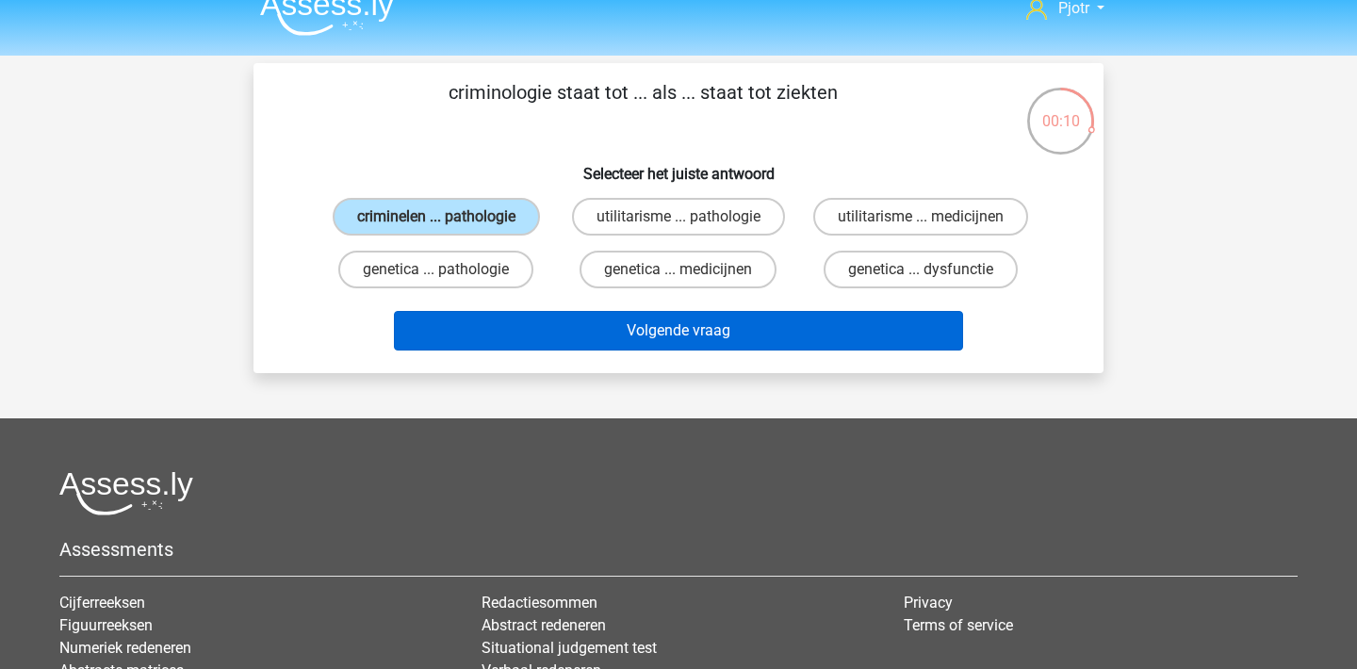
click at [787, 346] on button "Volgende vraag" at bounding box center [679, 331] width 570 height 40
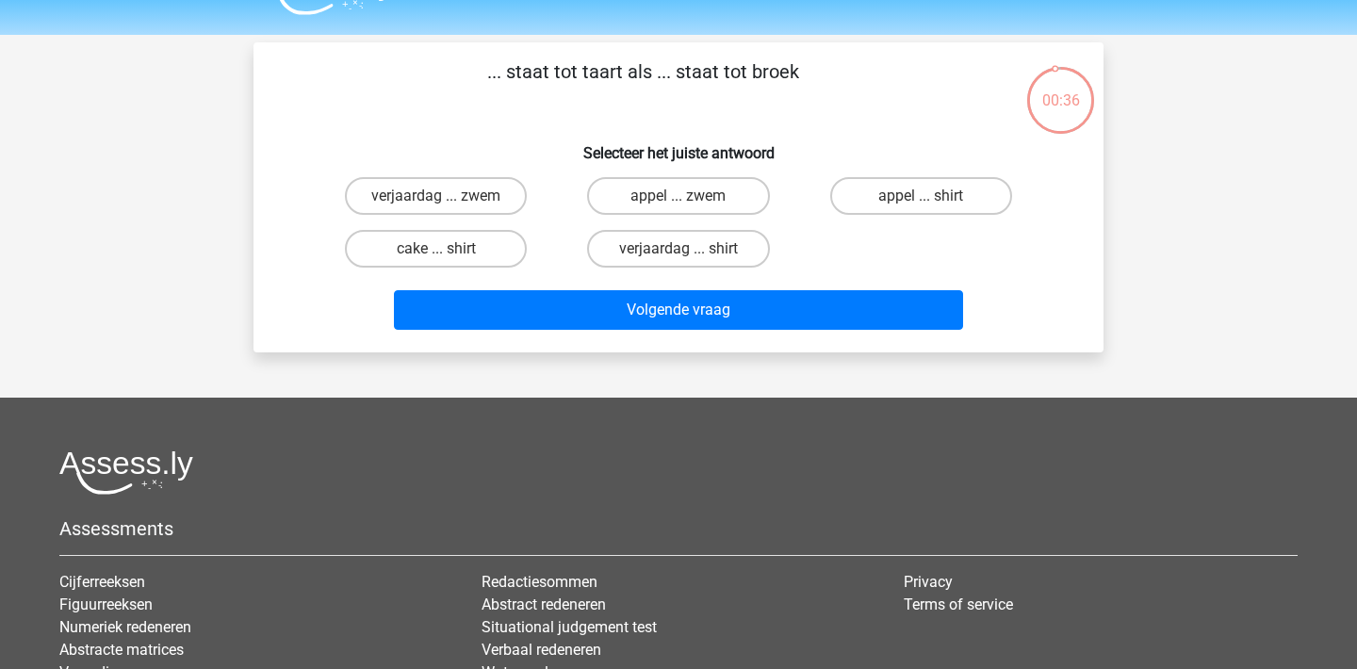
scroll to position [41, 0]
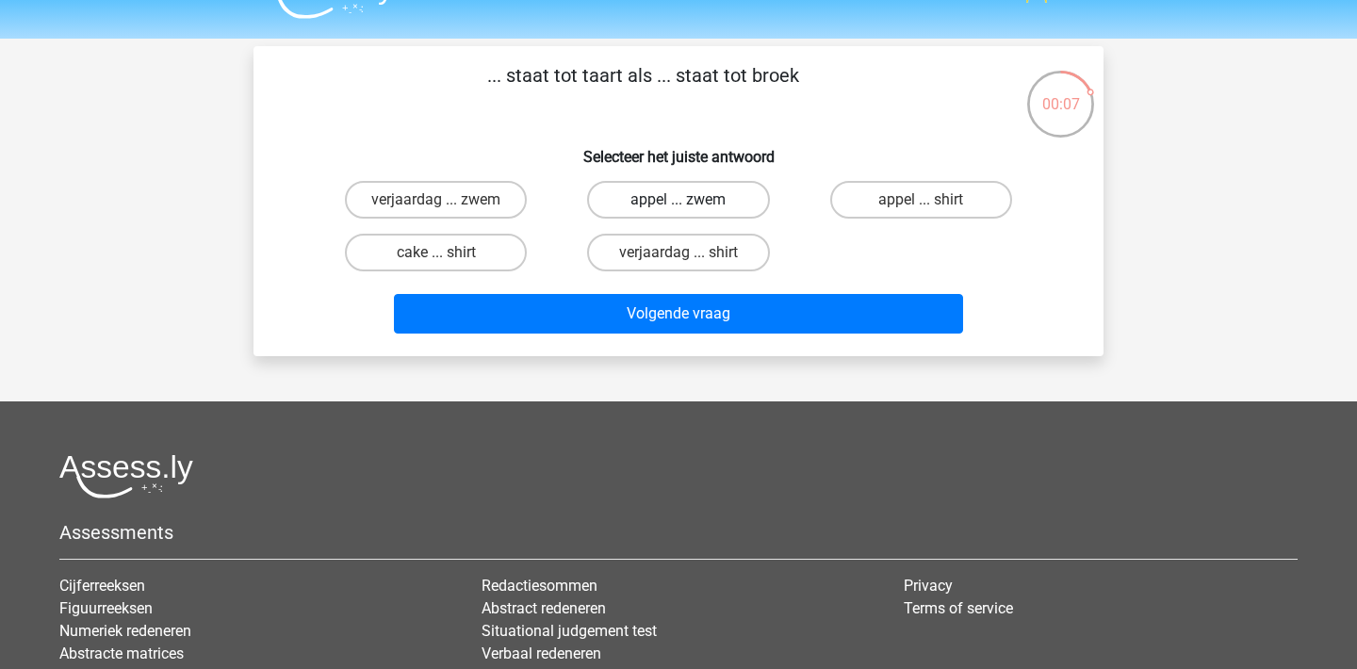
click at [735, 199] on label "appel ... zwem" at bounding box center [678, 200] width 182 height 38
click at [691, 200] on input "appel ... zwem" at bounding box center [684, 206] width 12 height 12
radio input "true"
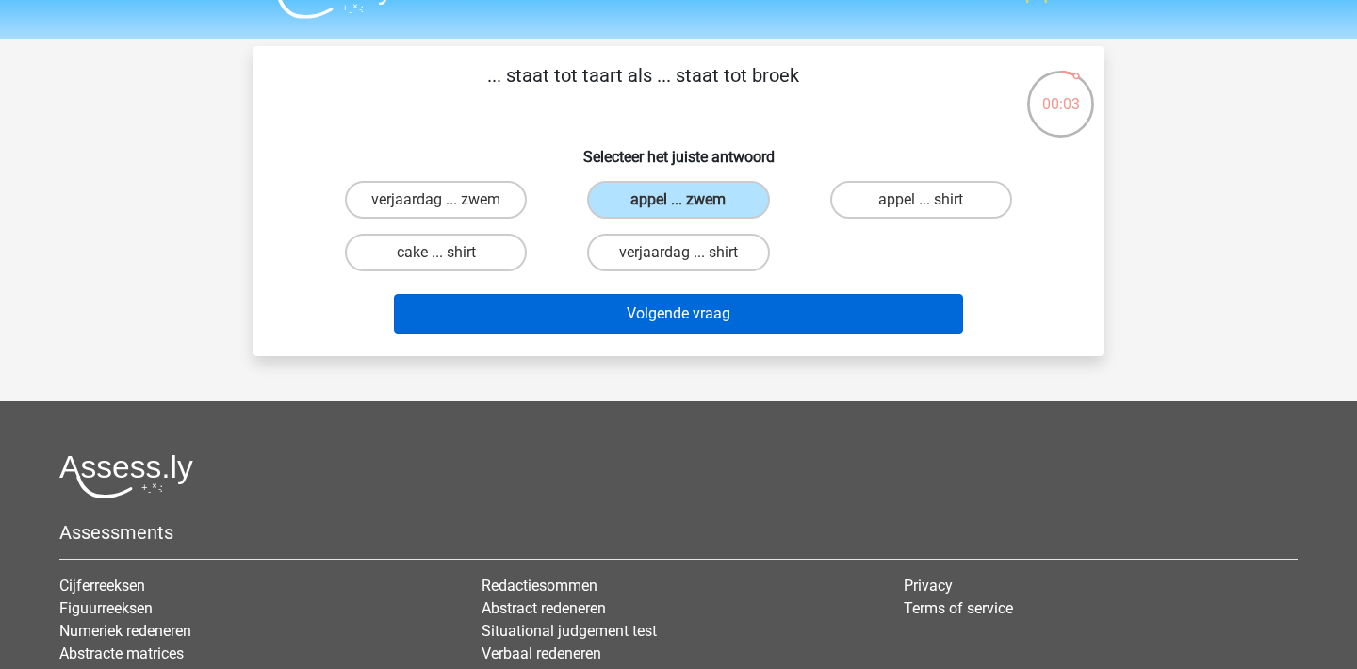
click at [724, 318] on button "Volgende vraag" at bounding box center [679, 314] width 570 height 40
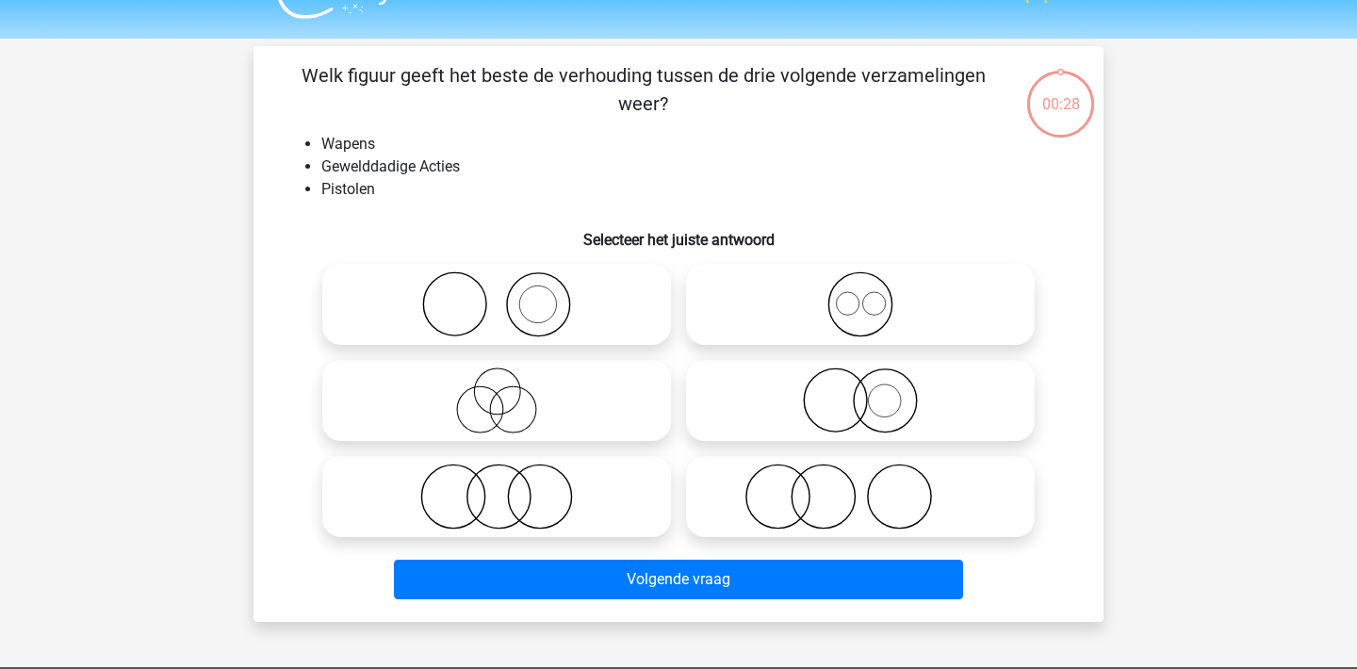
scroll to position [87, 0]
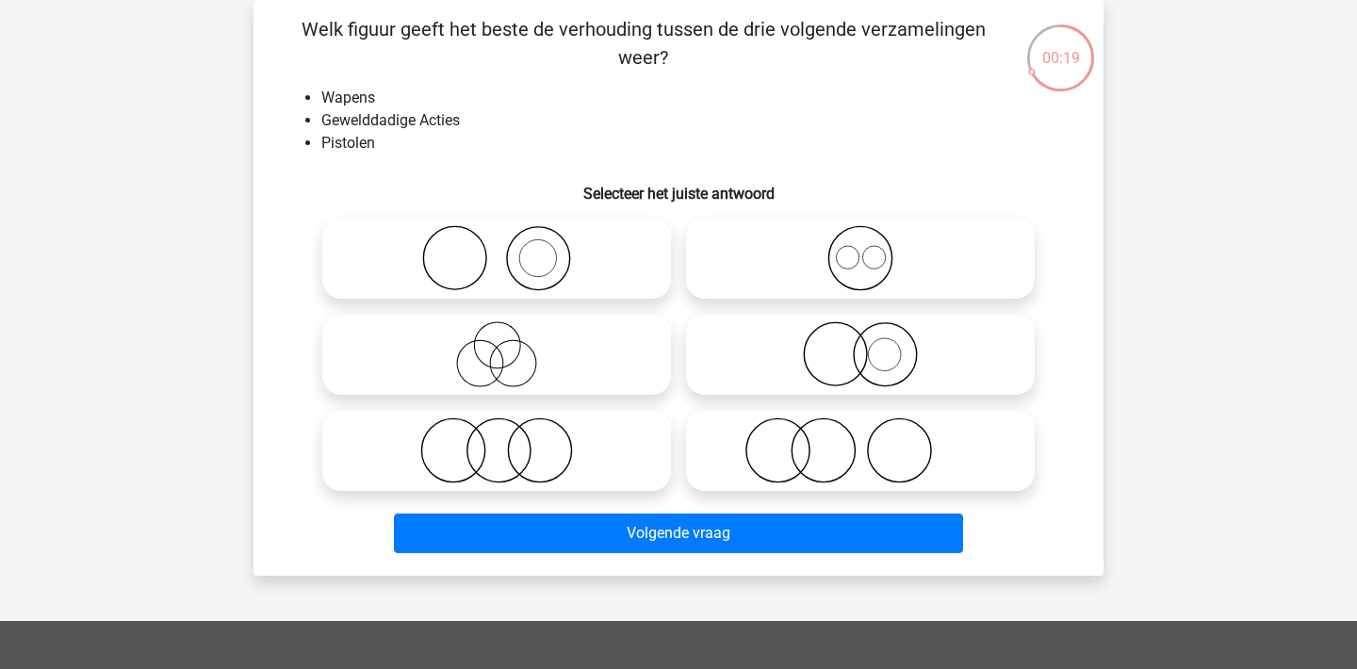
click at [594, 246] on icon at bounding box center [497, 258] width 334 height 66
click at [509, 246] on input "radio" at bounding box center [503, 242] width 12 height 12
radio input "true"
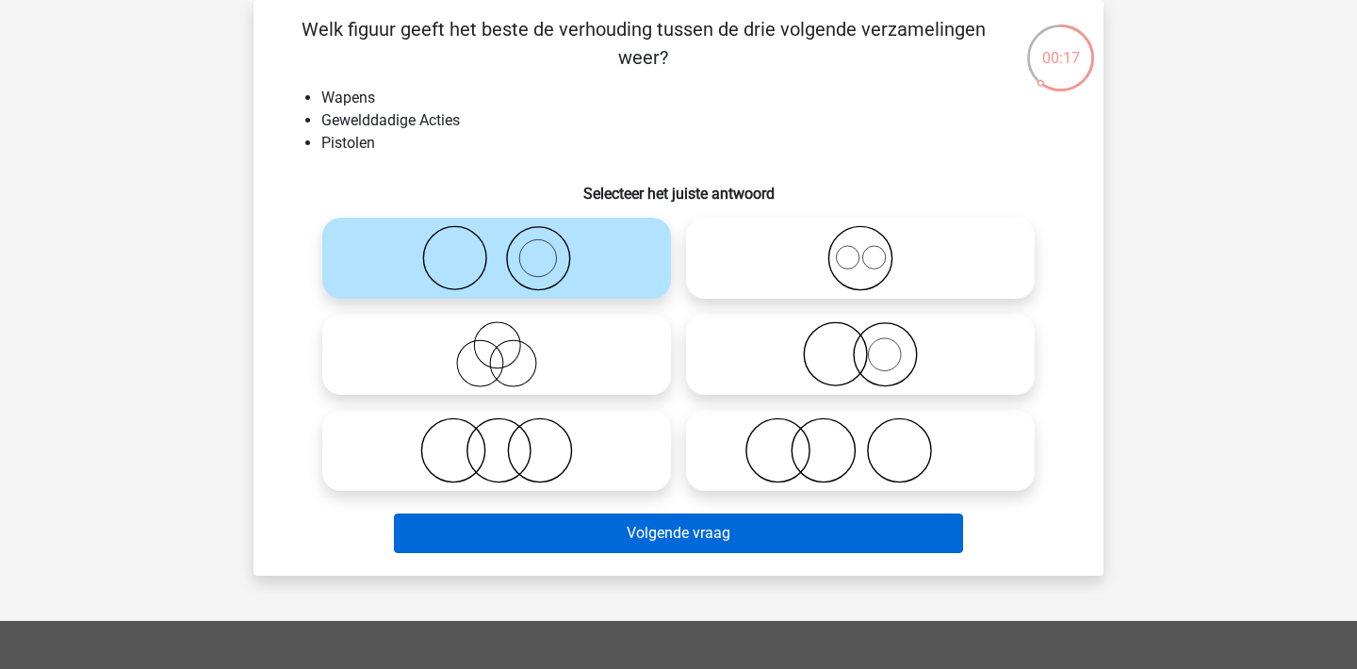
click at [671, 538] on button "Volgende vraag" at bounding box center [679, 534] width 570 height 40
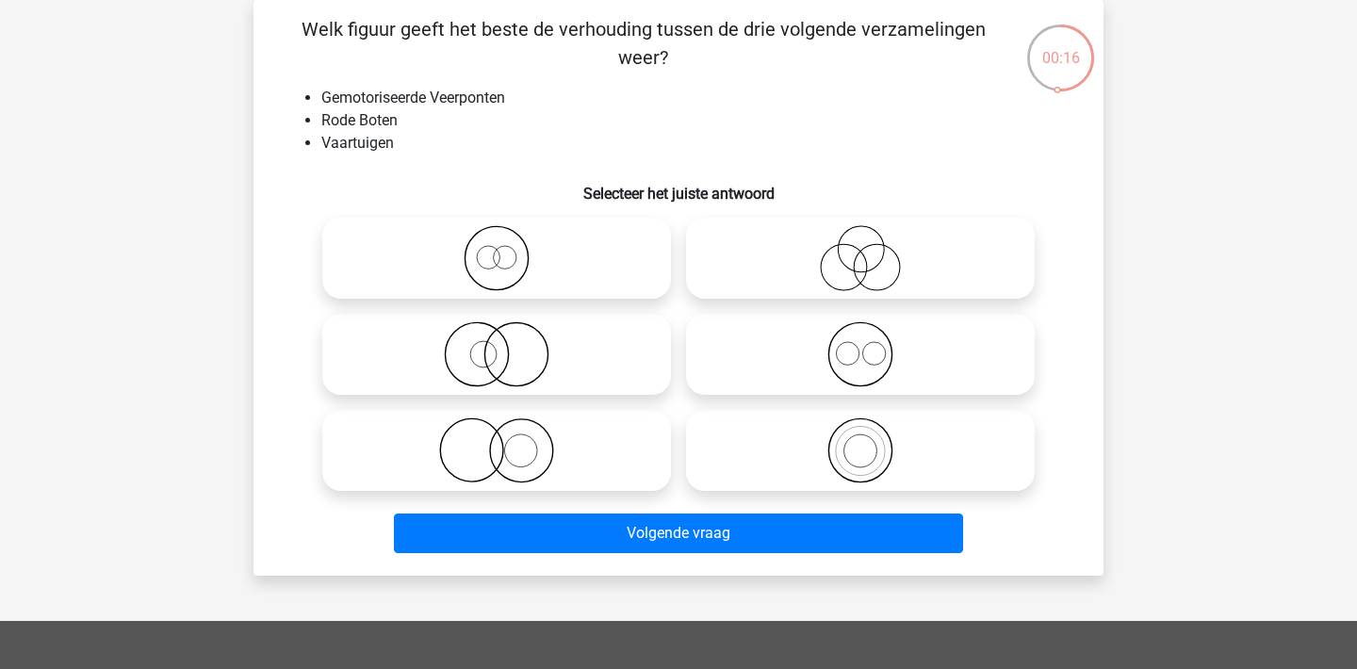
click at [809, 372] on icon at bounding box center [860, 354] width 334 height 66
click at [860, 345] on input "radio" at bounding box center [866, 339] width 12 height 12
radio input "true"
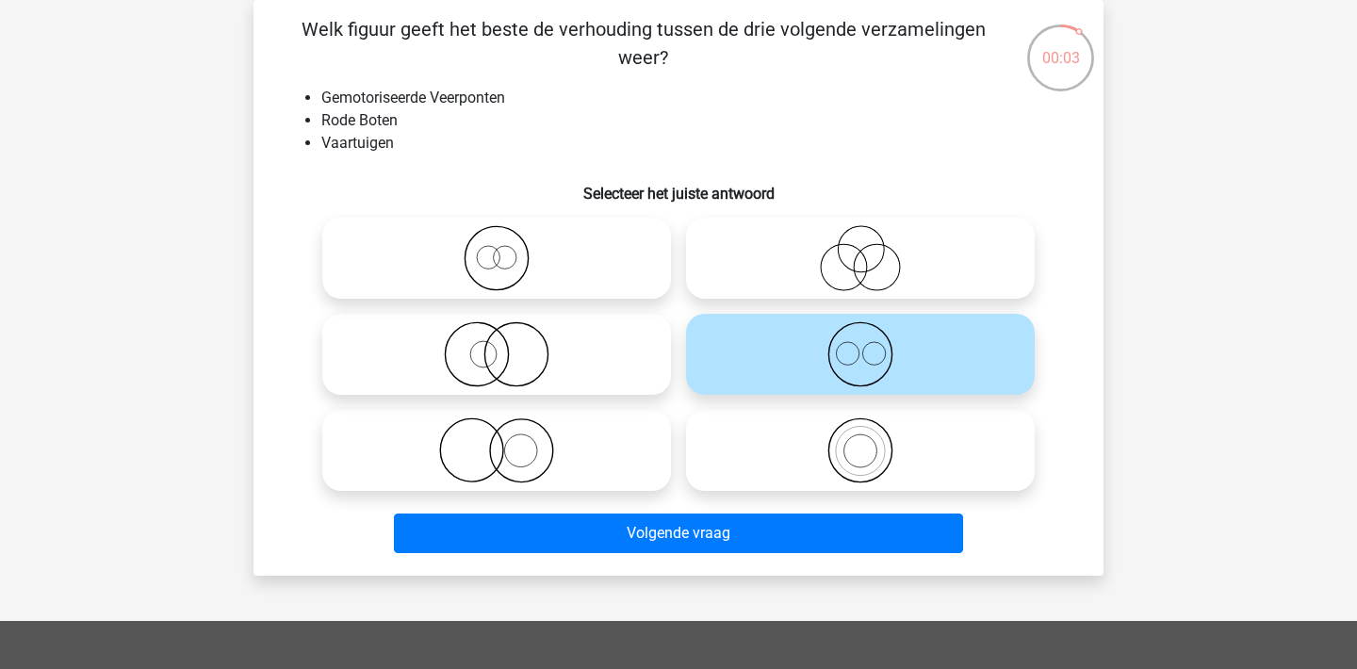
click at [514, 445] on icon at bounding box center [497, 450] width 334 height 66
click at [509, 441] on input "radio" at bounding box center [503, 435] width 12 height 12
radio input "true"
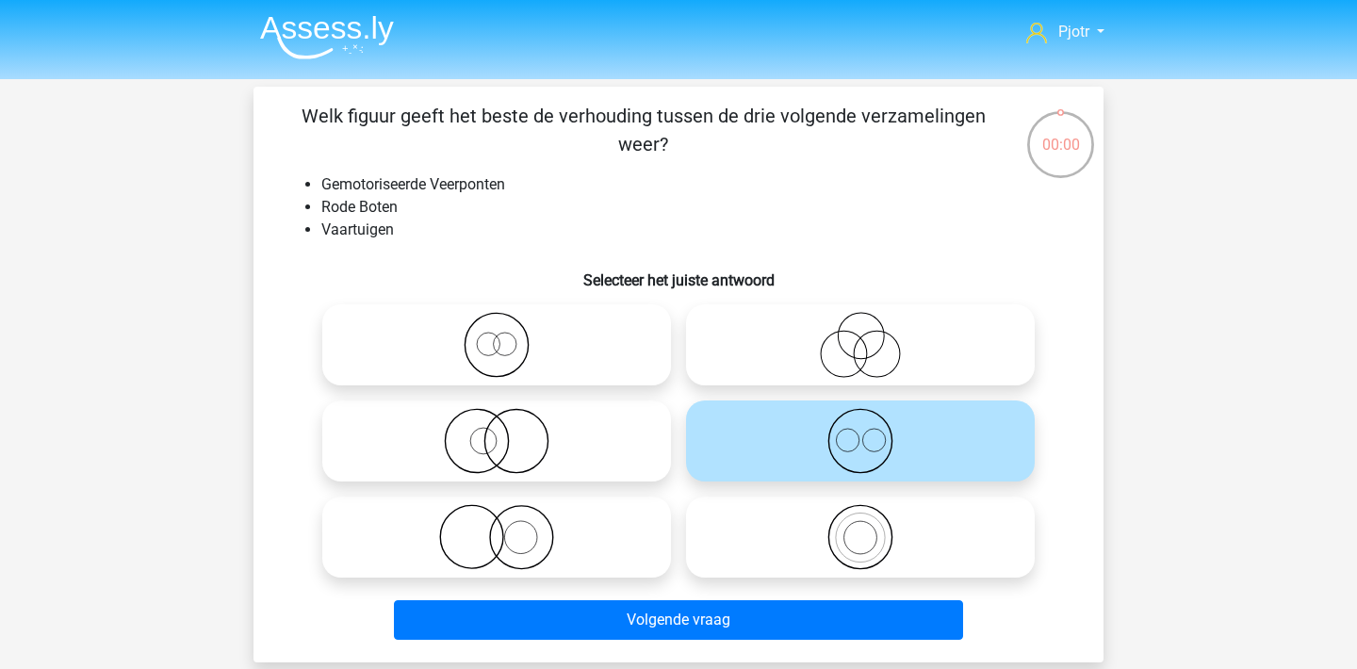
scroll to position [87, 0]
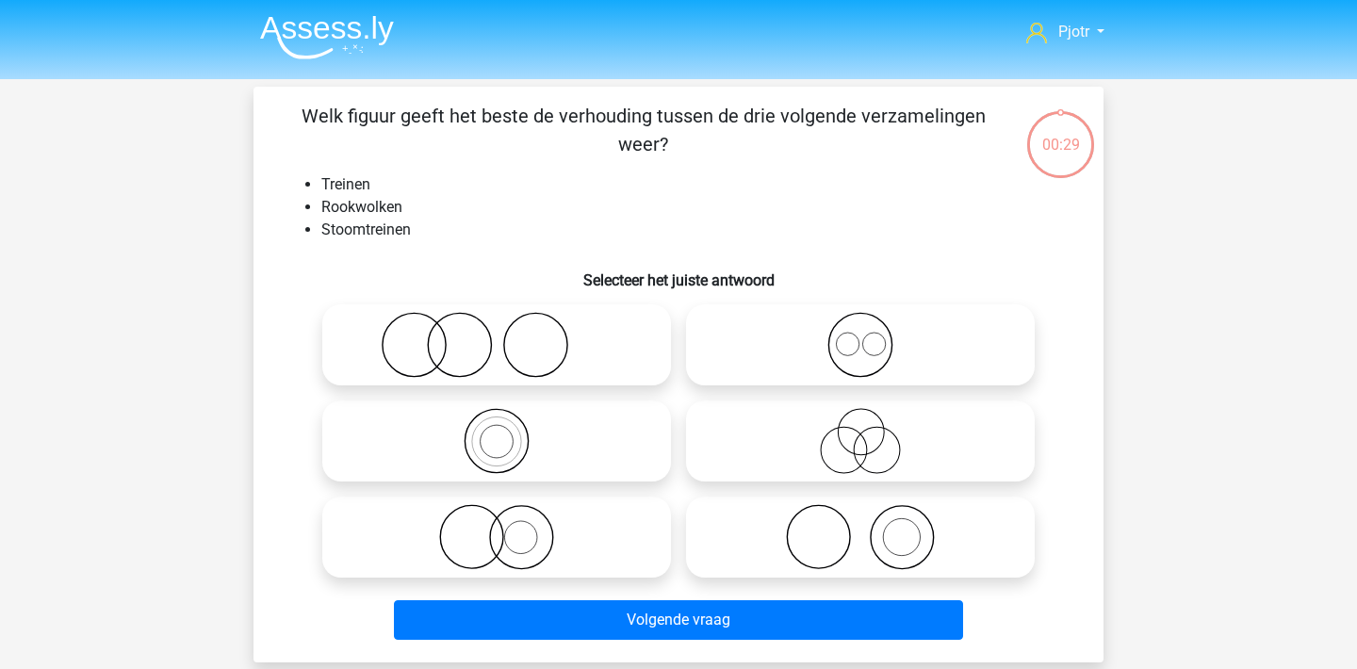
scroll to position [87, 0]
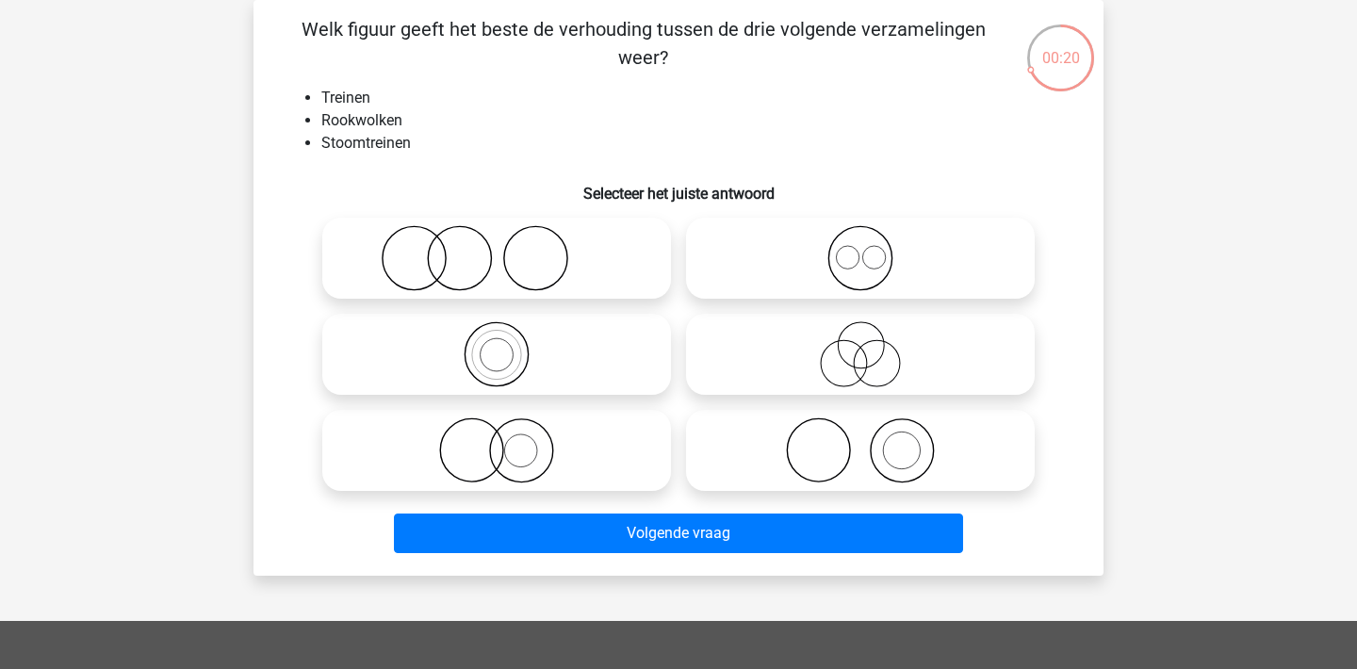
click at [938, 432] on icon at bounding box center [860, 450] width 334 height 66
click at [872, 432] on input "radio" at bounding box center [866, 435] width 12 height 12
radio input "true"
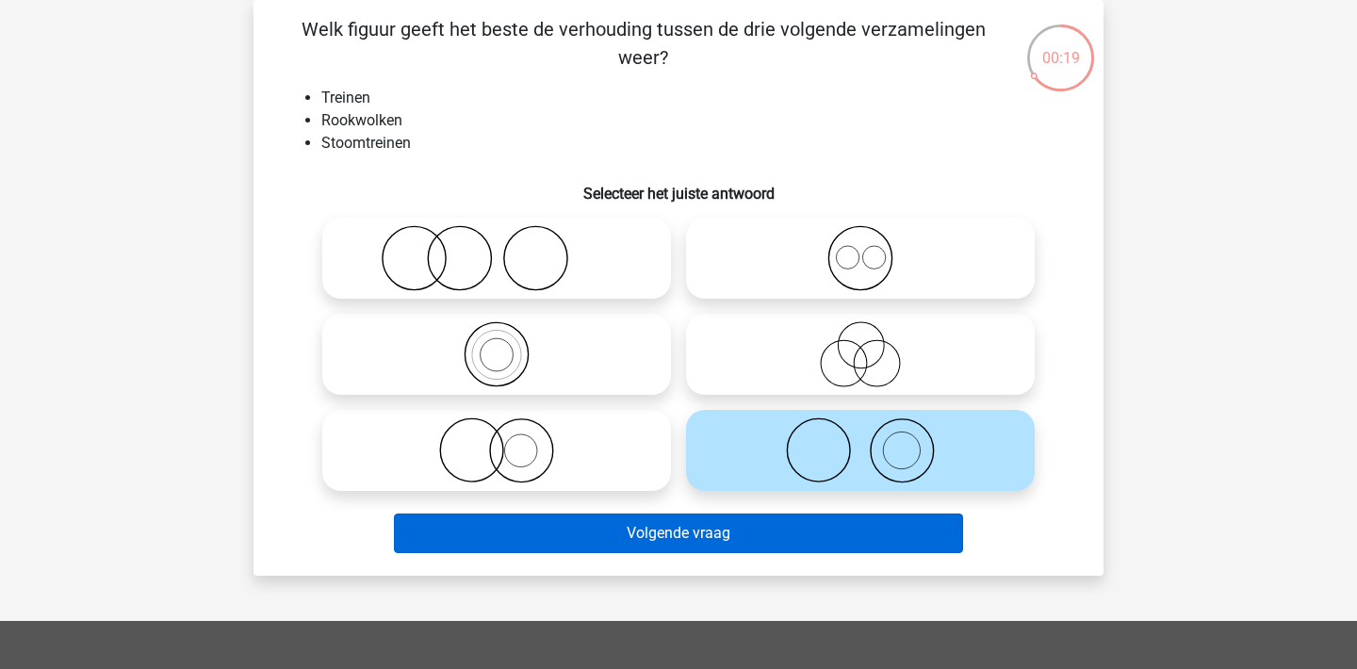
click at [743, 529] on button "Volgende vraag" at bounding box center [679, 534] width 570 height 40
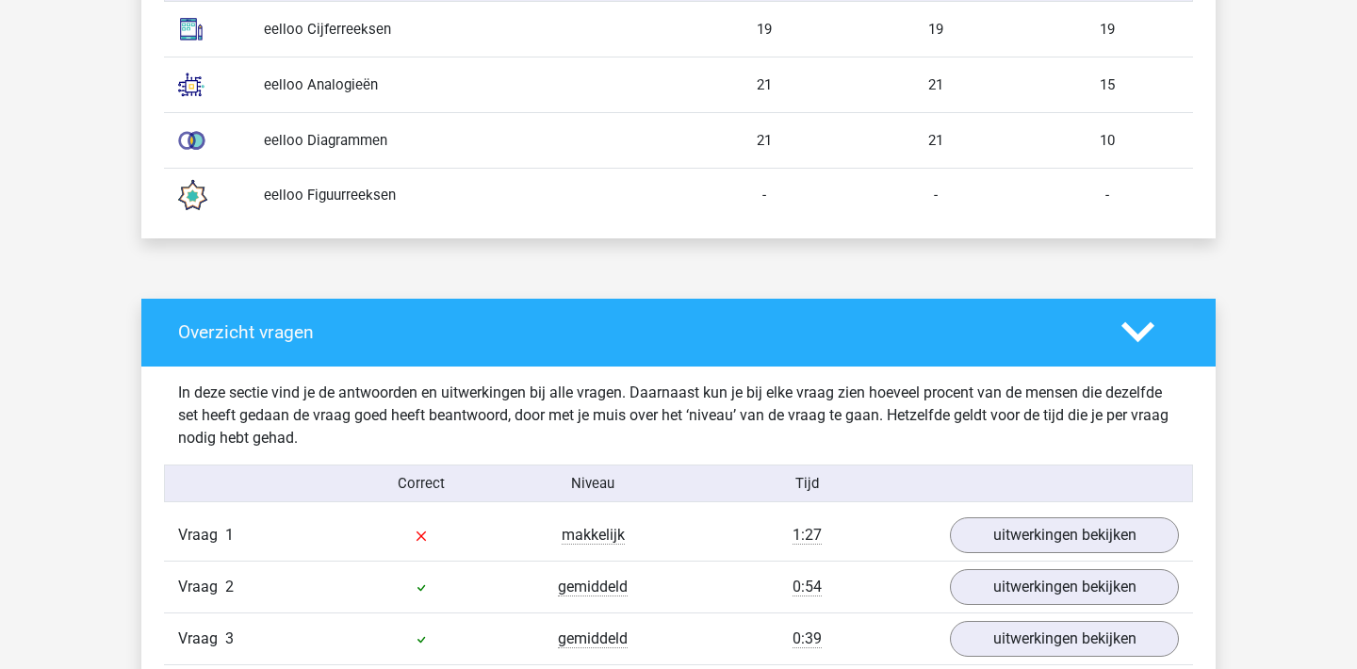
scroll to position [1205, 0]
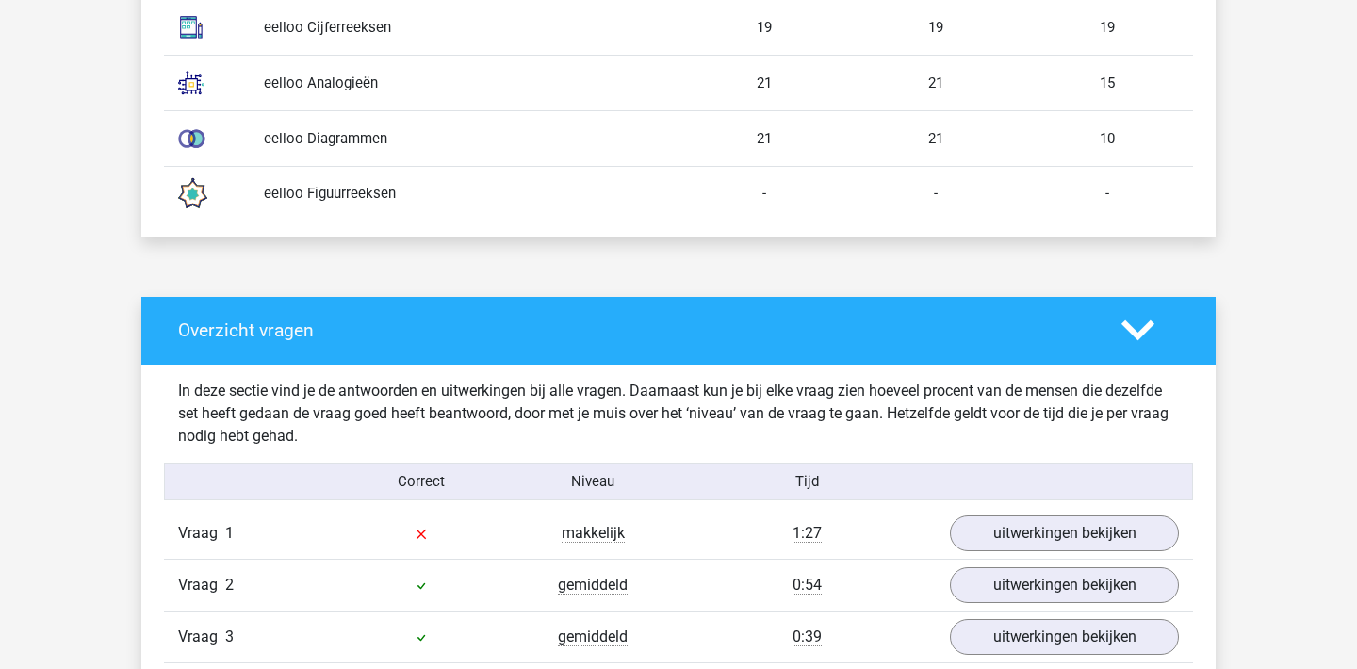
click at [1089, 189] on div "-" at bounding box center [1106, 193] width 171 height 21
click at [308, 197] on div "eelloo Figuurreeksen" at bounding box center [464, 193] width 429 height 21
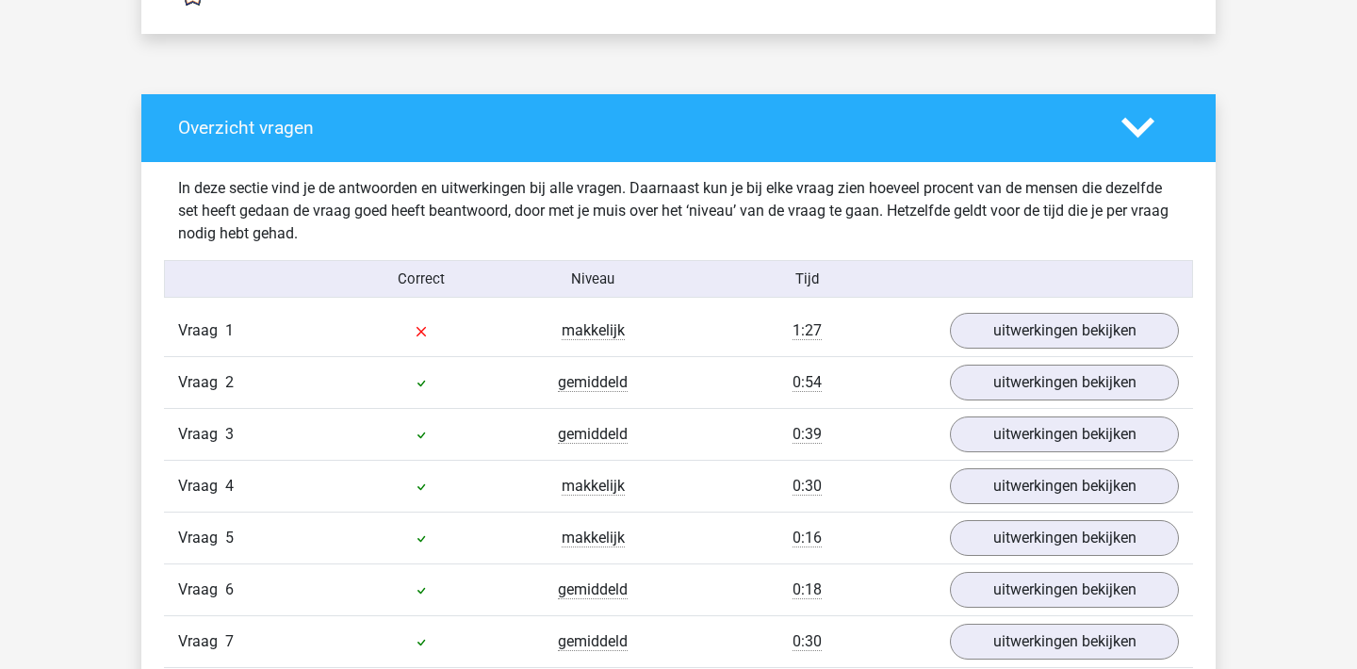
scroll to position [1454, 0]
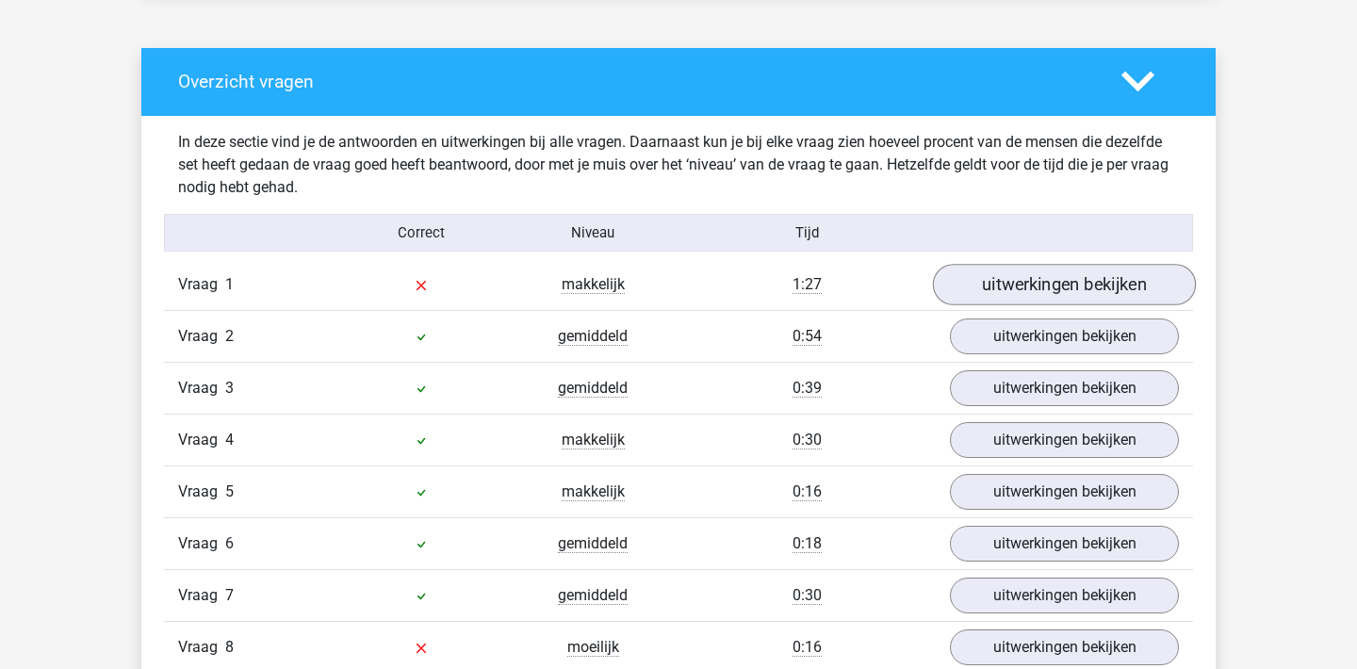
click at [1026, 279] on link "uitwerkingen bekijken" at bounding box center [1064, 284] width 263 height 41
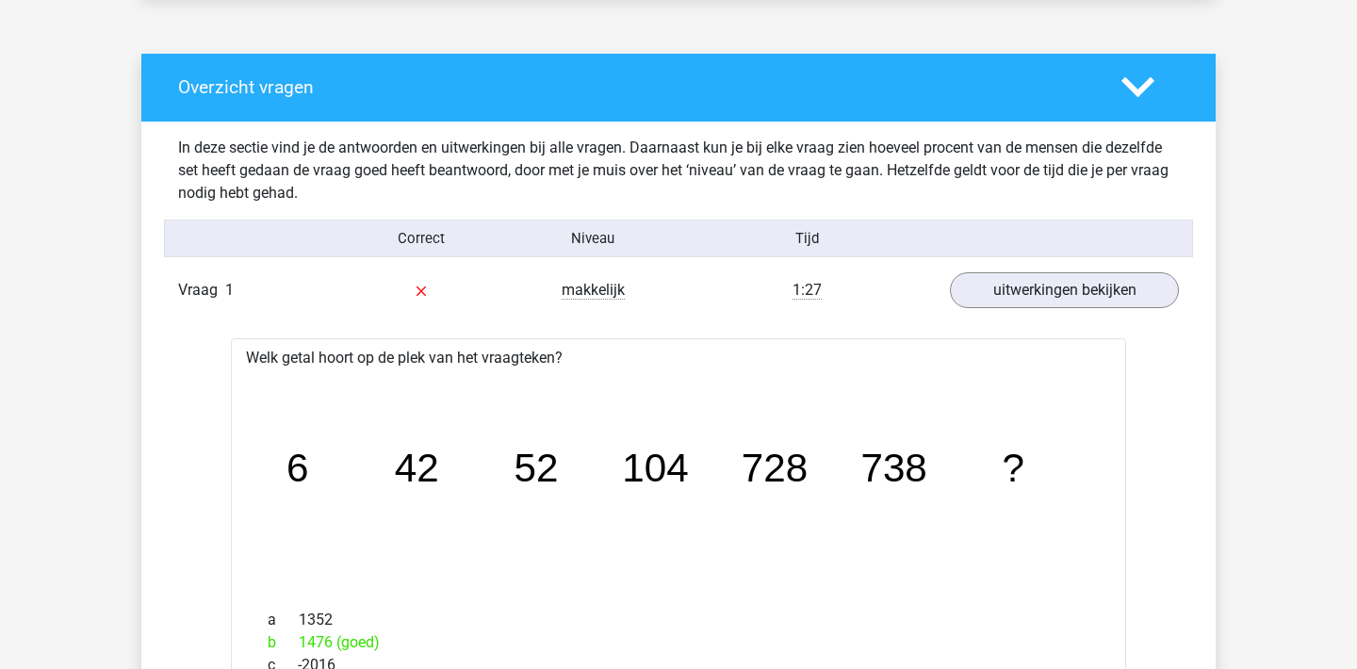
scroll to position [1457, 0]
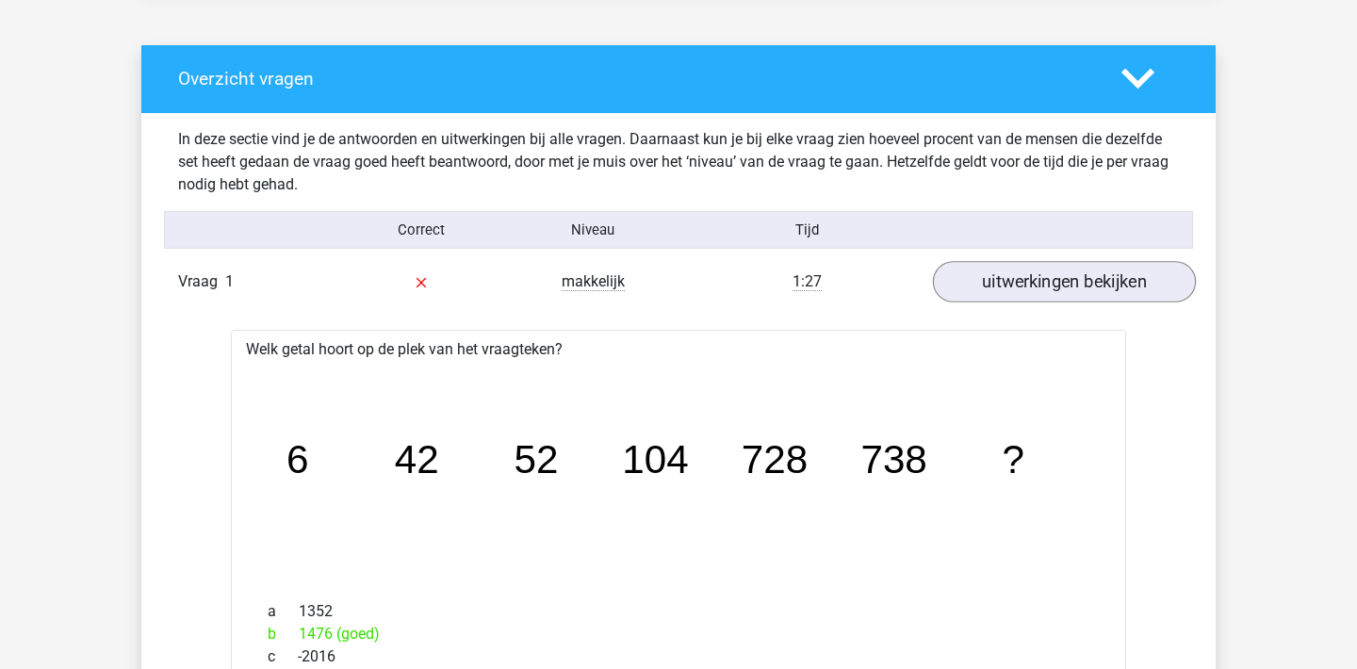
click at [1026, 279] on link "uitwerkingen bekijken" at bounding box center [1064, 281] width 263 height 41
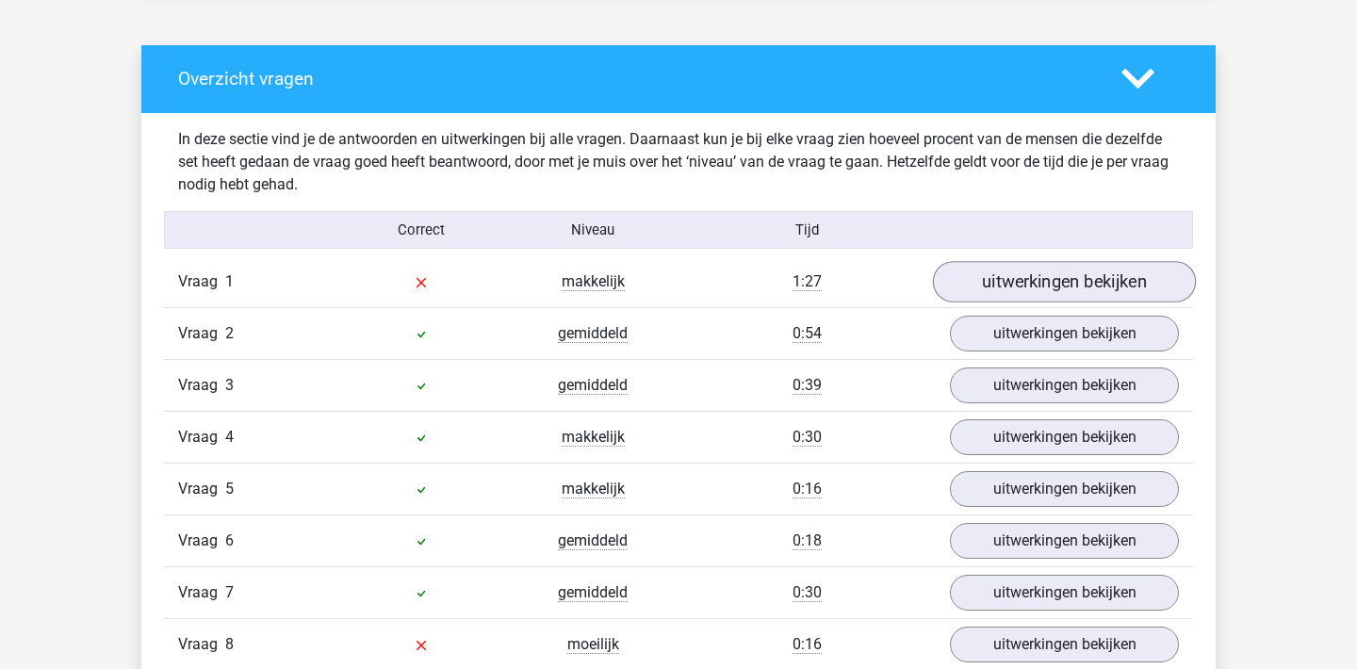
click at [1026, 279] on link "uitwerkingen bekijken" at bounding box center [1064, 281] width 263 height 41
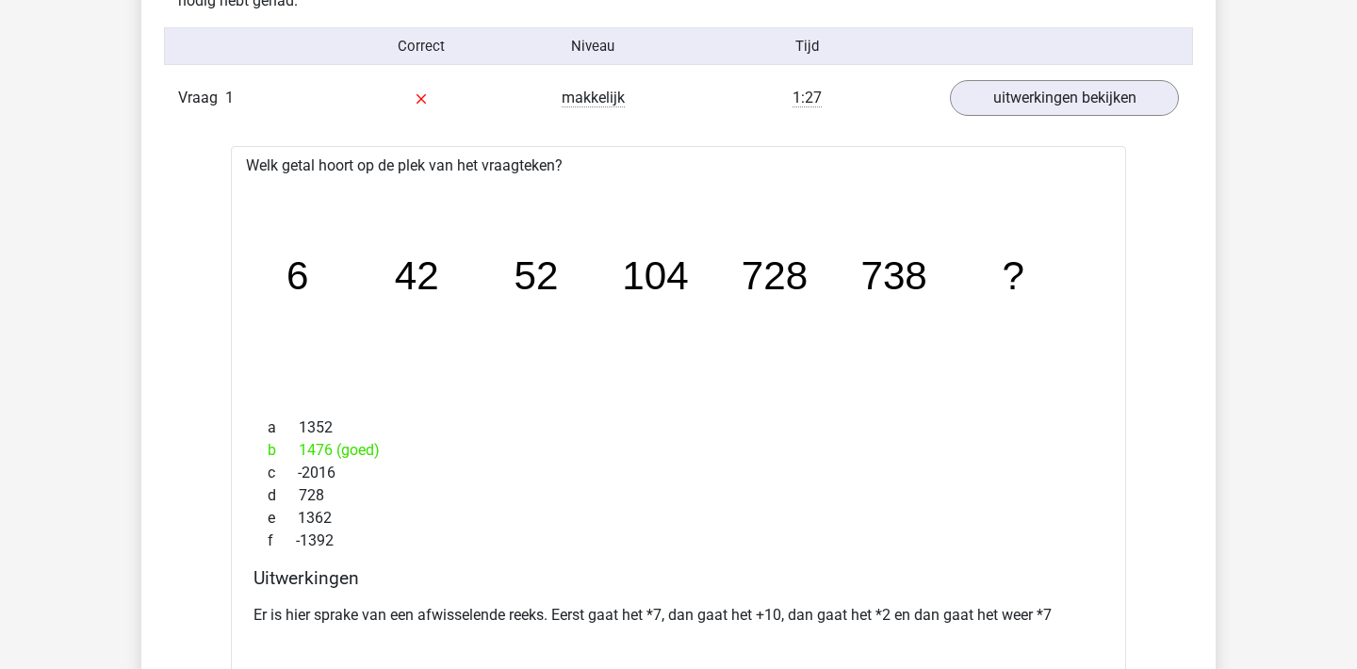
scroll to position [1640, 0]
click at [1059, 88] on link "uitwerkingen bekijken" at bounding box center [1064, 97] width 263 height 41
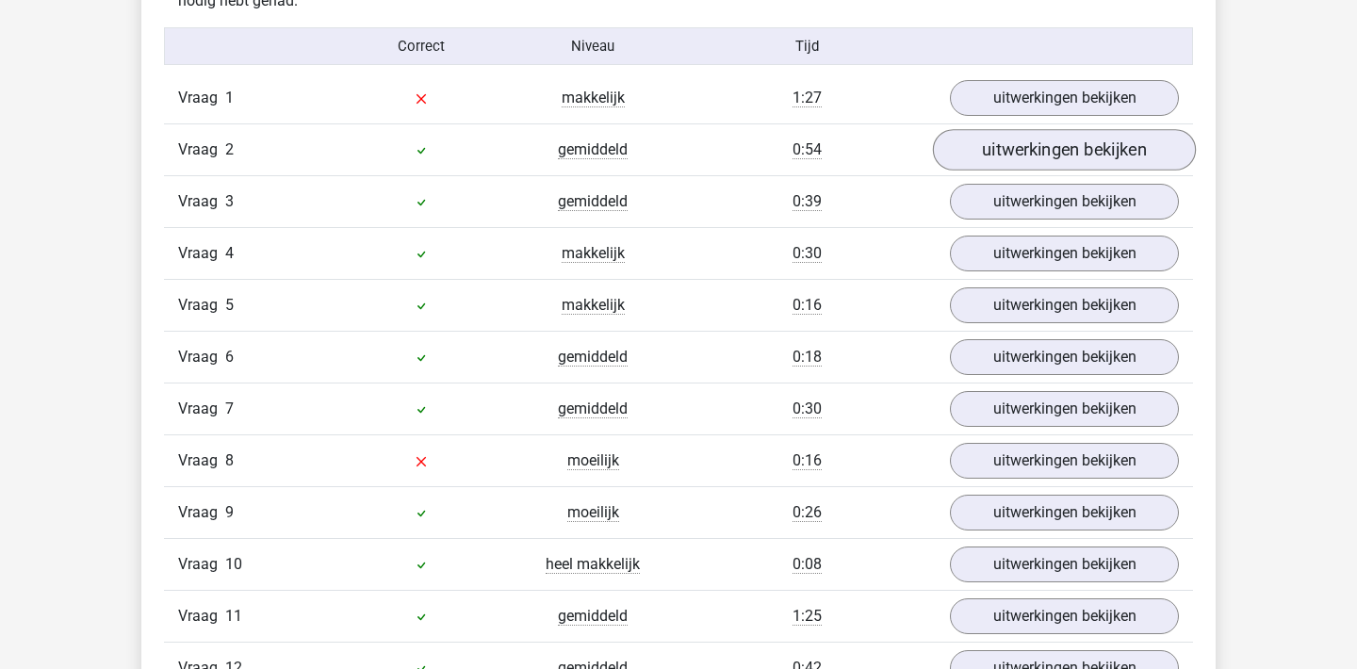
click at [1062, 145] on link "uitwerkingen bekijken" at bounding box center [1064, 149] width 263 height 41
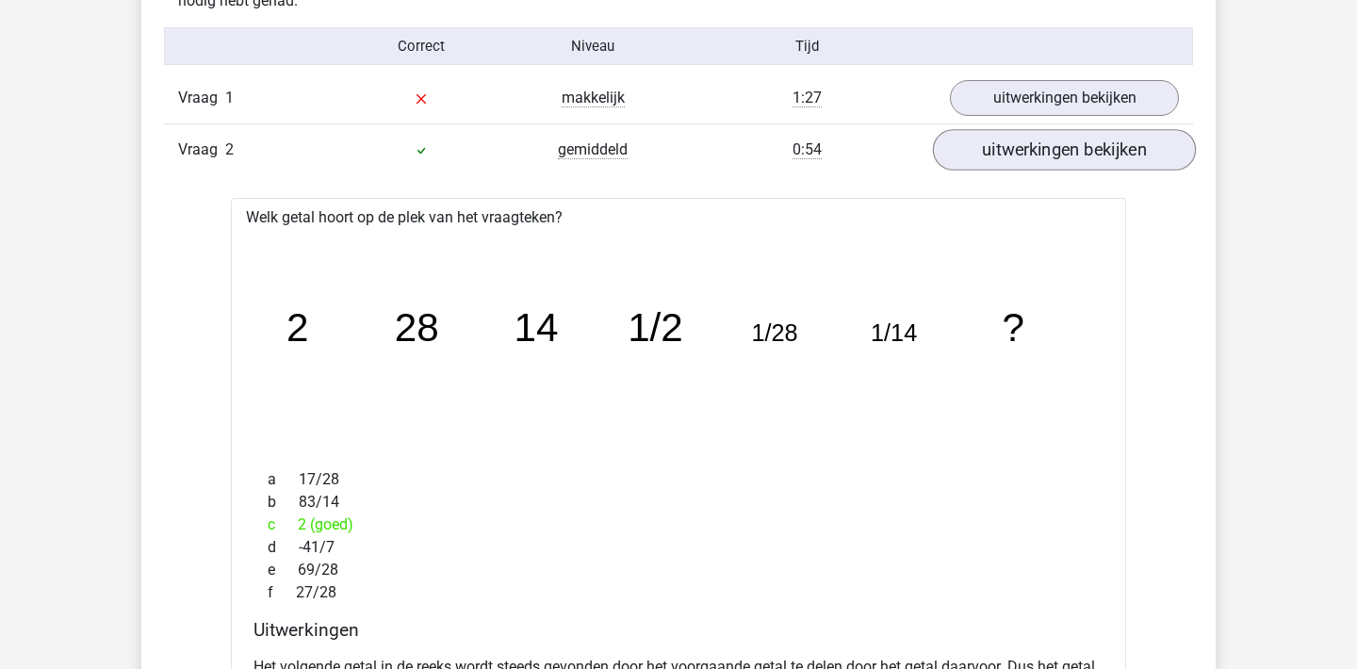
click at [1062, 145] on link "uitwerkingen bekijken" at bounding box center [1064, 149] width 263 height 41
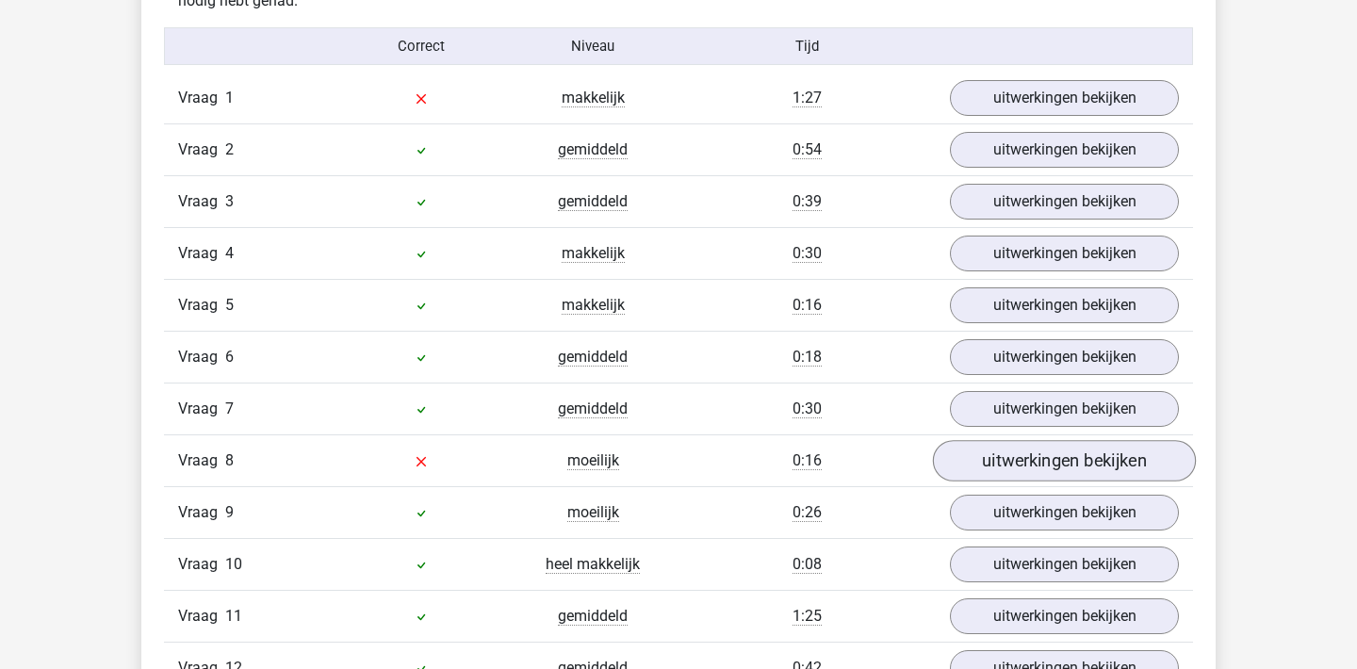
click at [1034, 465] on link "uitwerkingen bekijken" at bounding box center [1064, 460] width 263 height 41
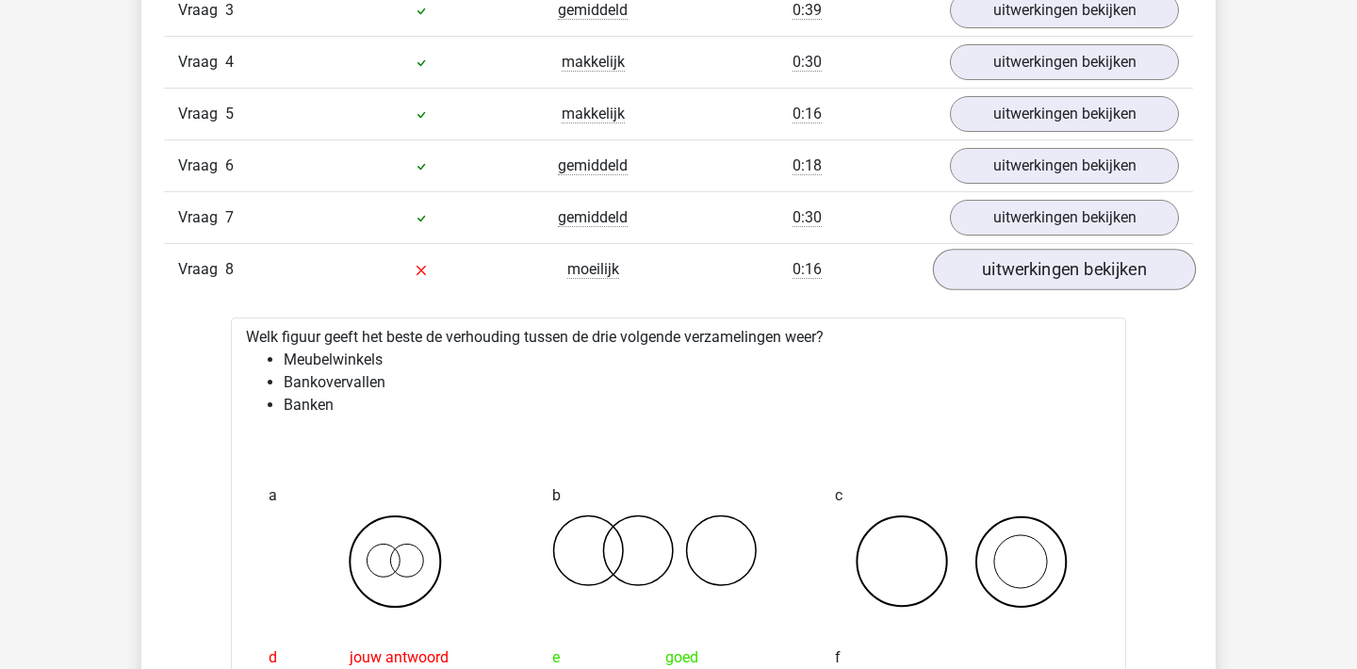
click at [1051, 269] on link "uitwerkingen bekijken" at bounding box center [1064, 269] width 263 height 41
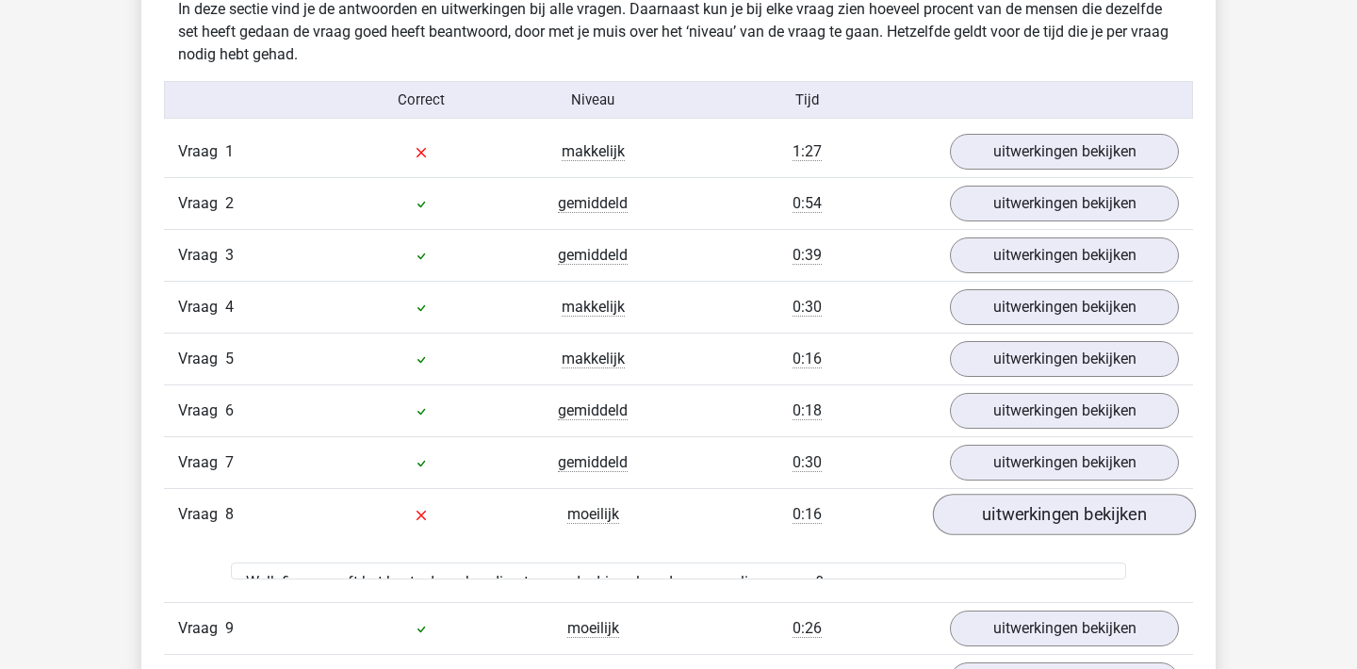
scroll to position [1430, 0]
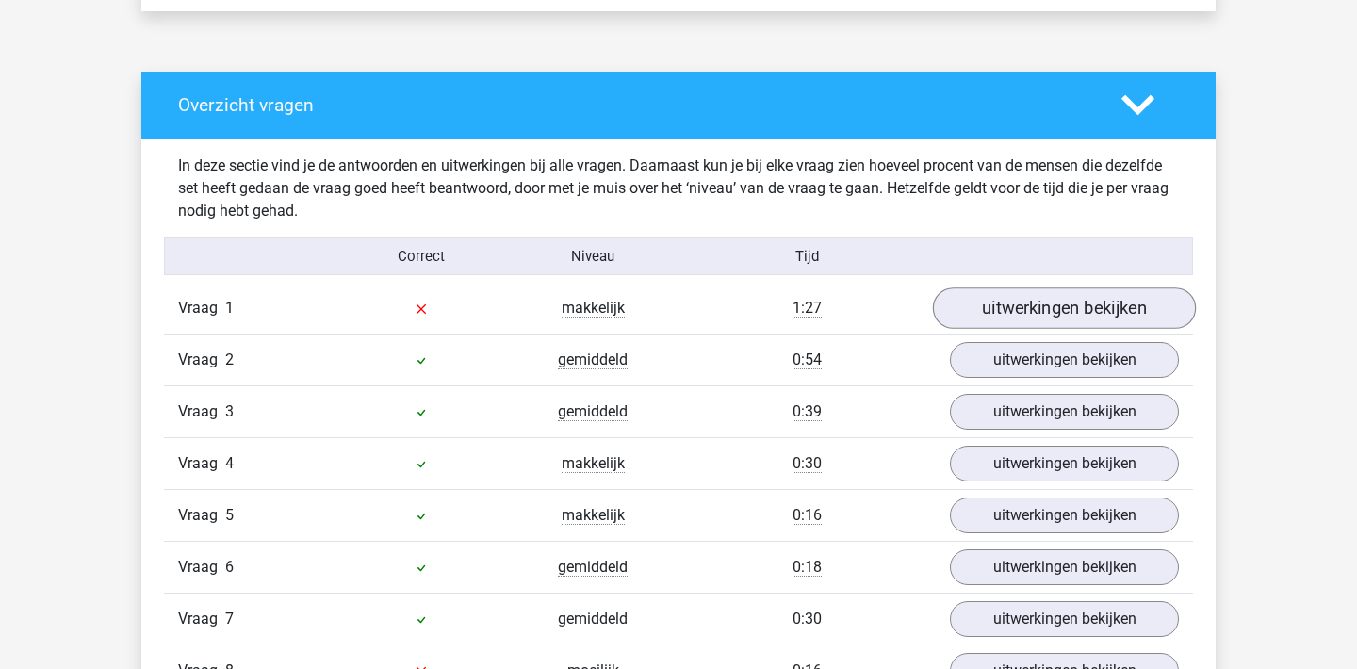
click at [1028, 302] on link "uitwerkingen bekijken" at bounding box center [1064, 307] width 263 height 41
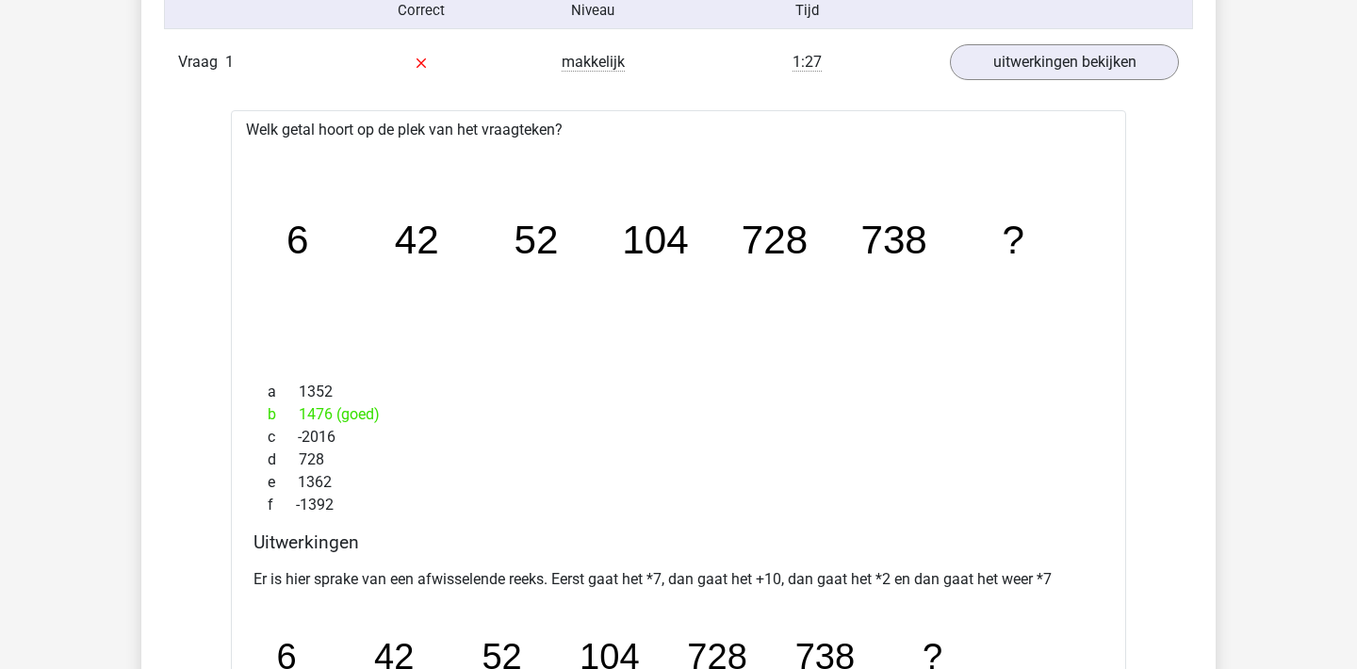
scroll to position [1668, 0]
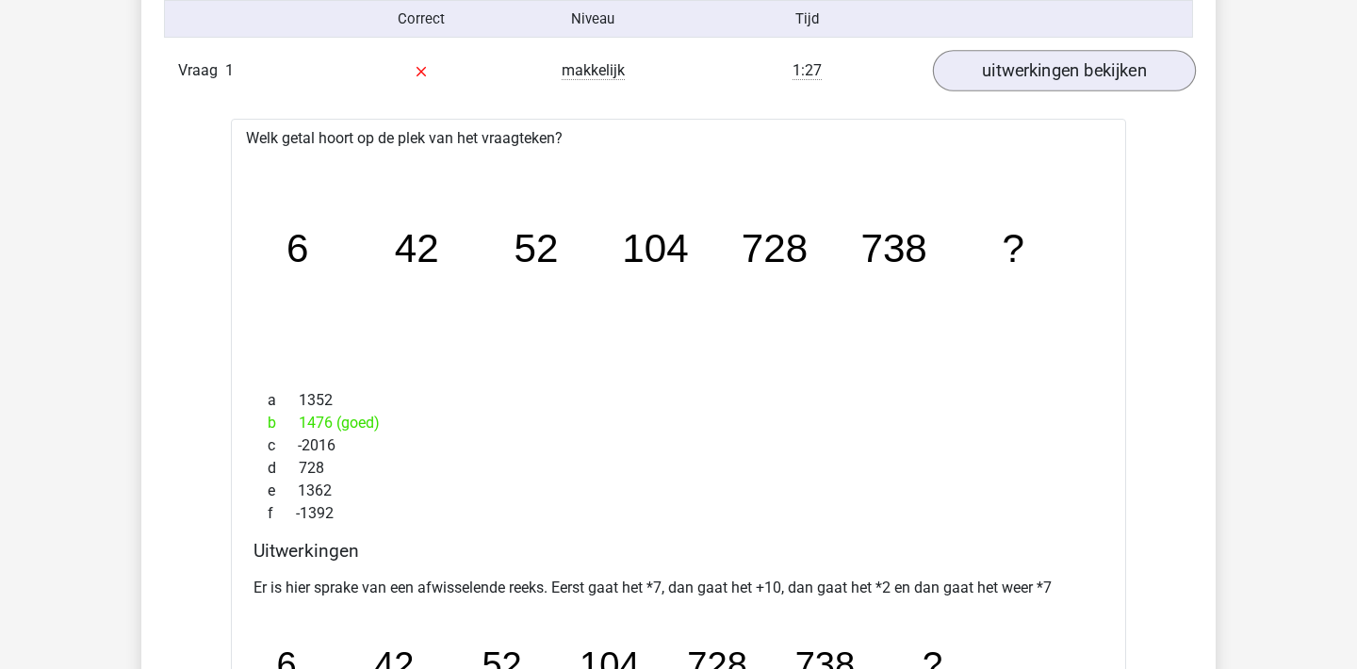
click at [1102, 87] on link "uitwerkingen bekijken" at bounding box center [1064, 70] width 263 height 41
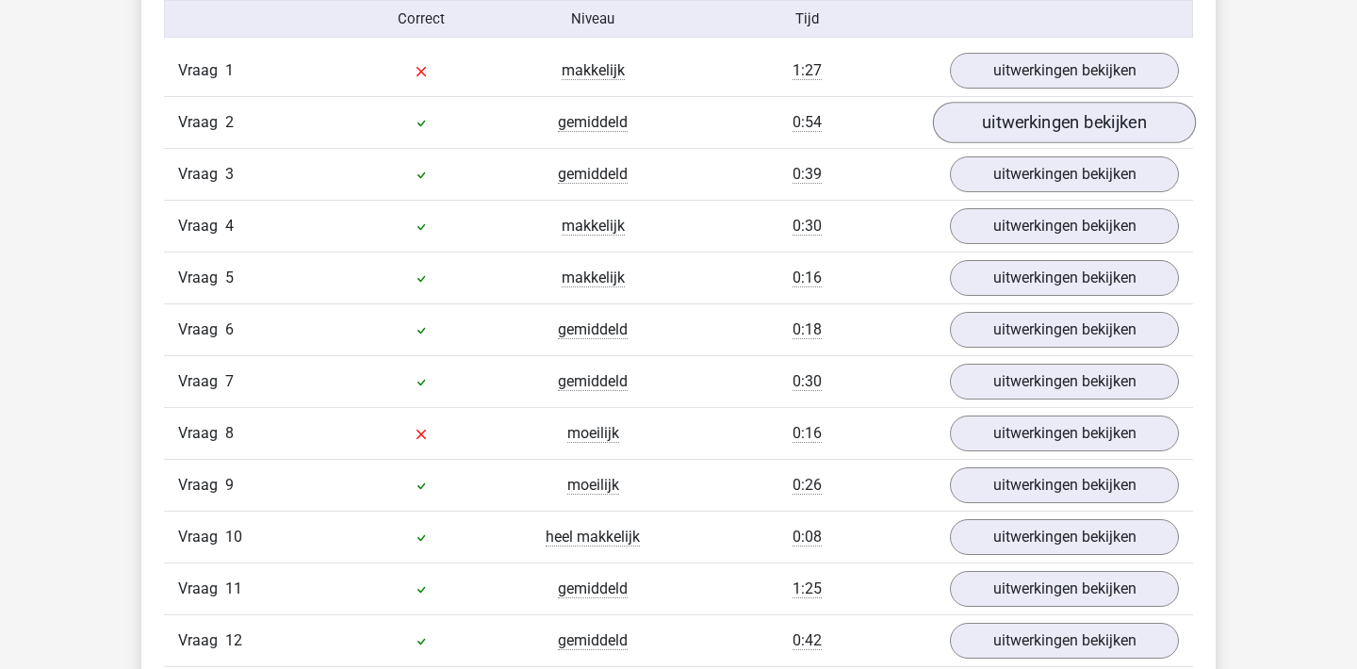
click at [1091, 111] on link "uitwerkingen bekijken" at bounding box center [1064, 122] width 263 height 41
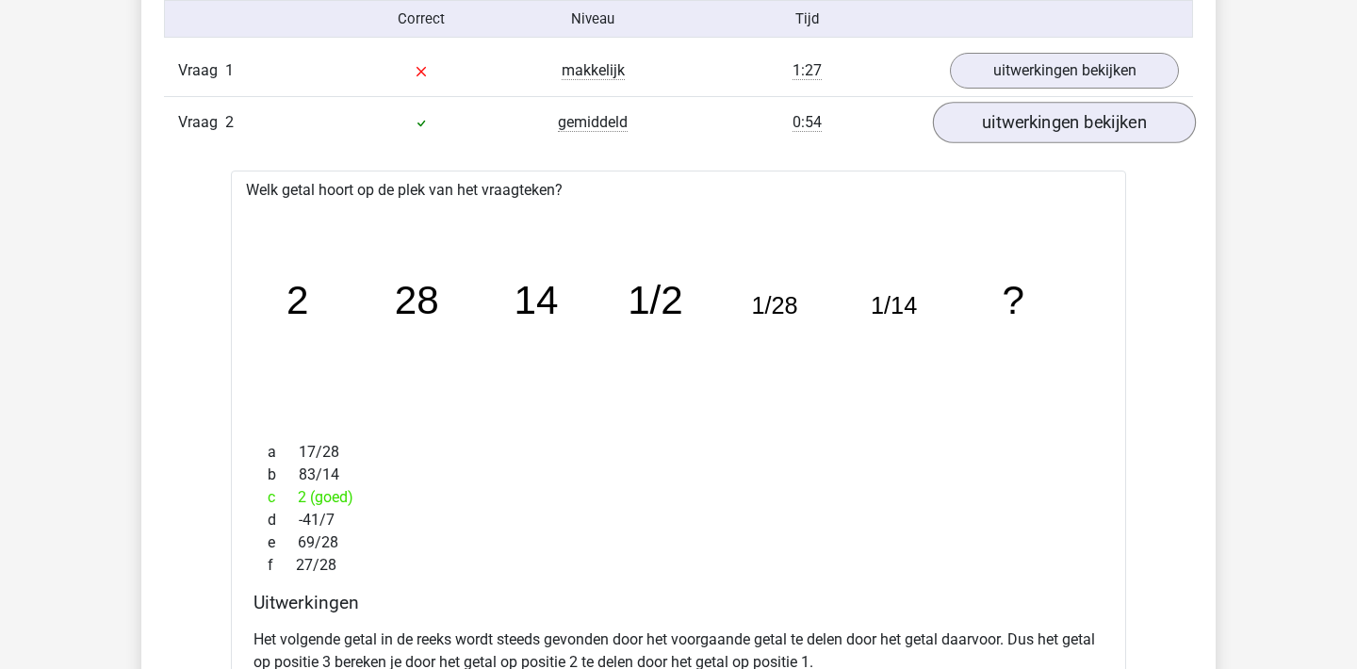
click at [1091, 111] on link "uitwerkingen bekijken" at bounding box center [1064, 122] width 263 height 41
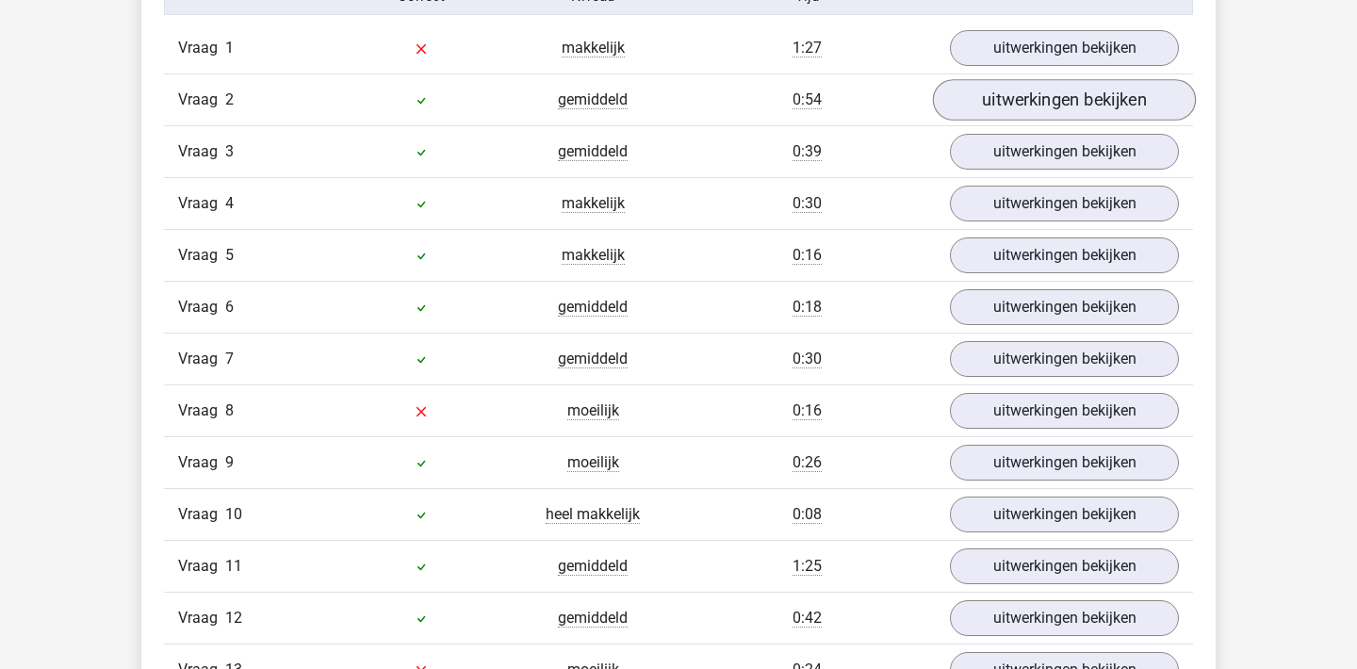
scroll to position [1708, 0]
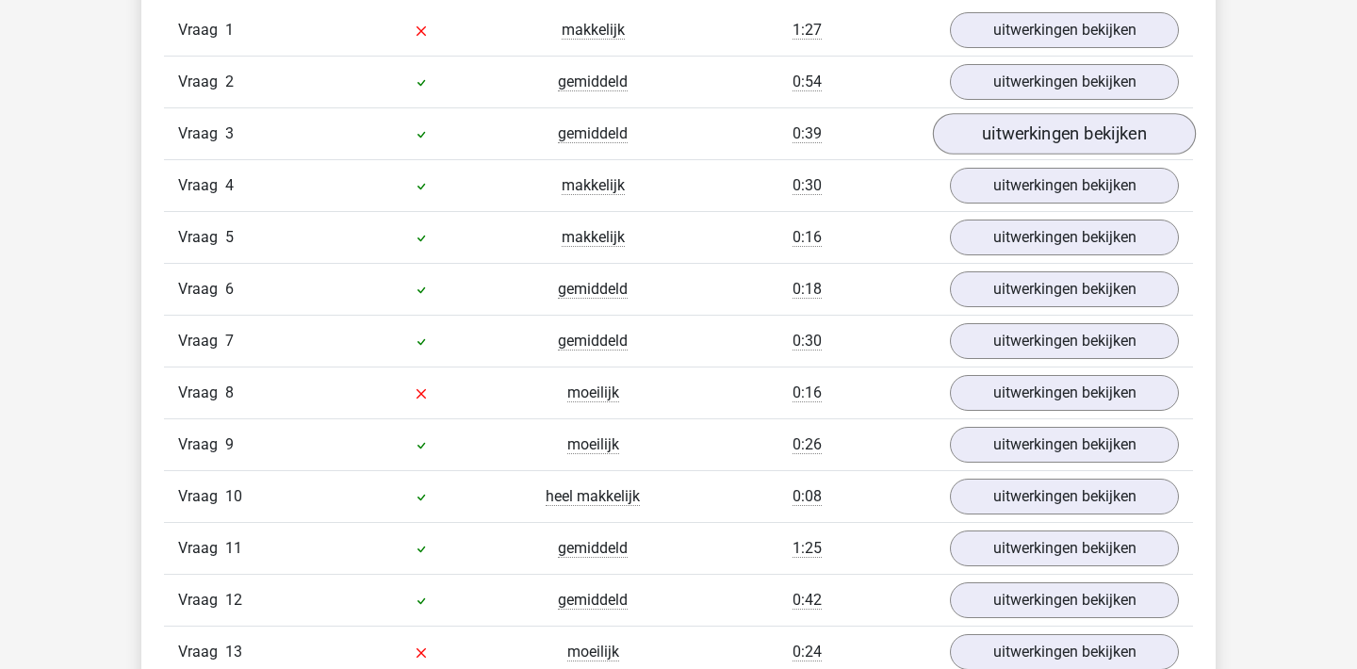
click at [1093, 126] on link "uitwerkingen bekijken" at bounding box center [1064, 133] width 263 height 41
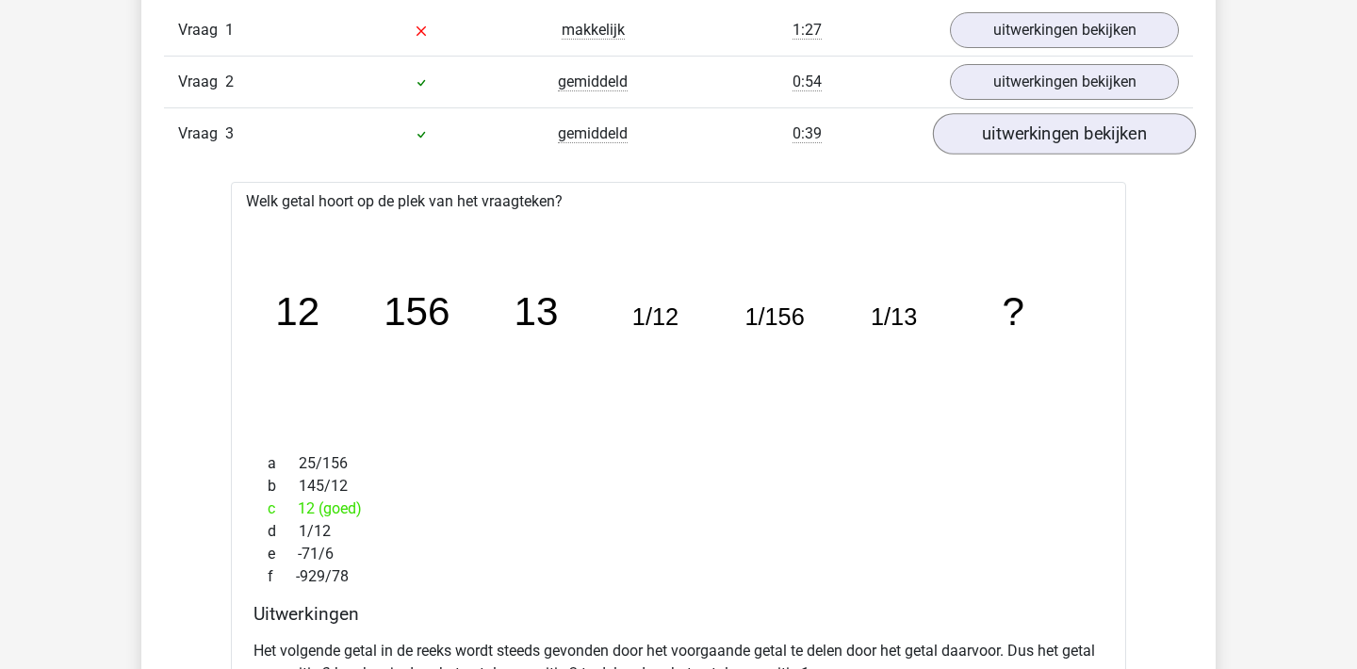
click at [1089, 139] on link "uitwerkingen bekijken" at bounding box center [1064, 133] width 263 height 41
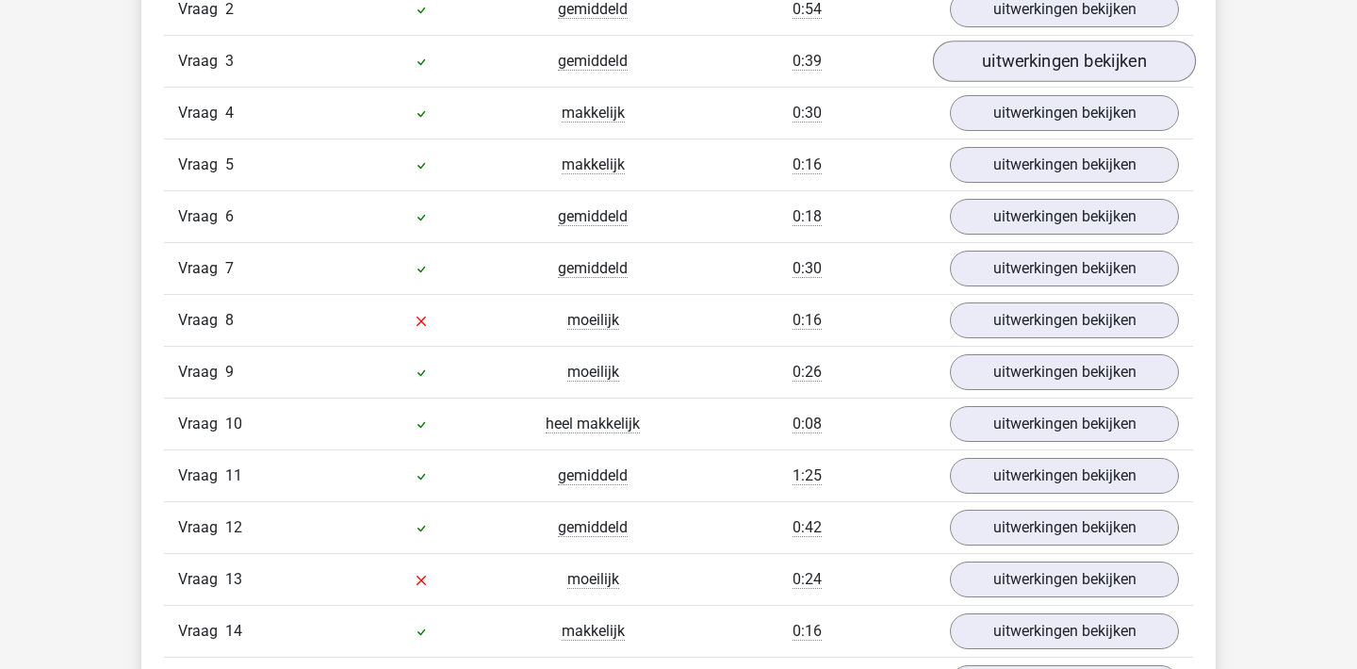
scroll to position [1779, 0]
click at [1059, 299] on div "Vraag 8 moeilijk 0:16 uitwerkingen bekijken" at bounding box center [678, 322] width 1029 height 52
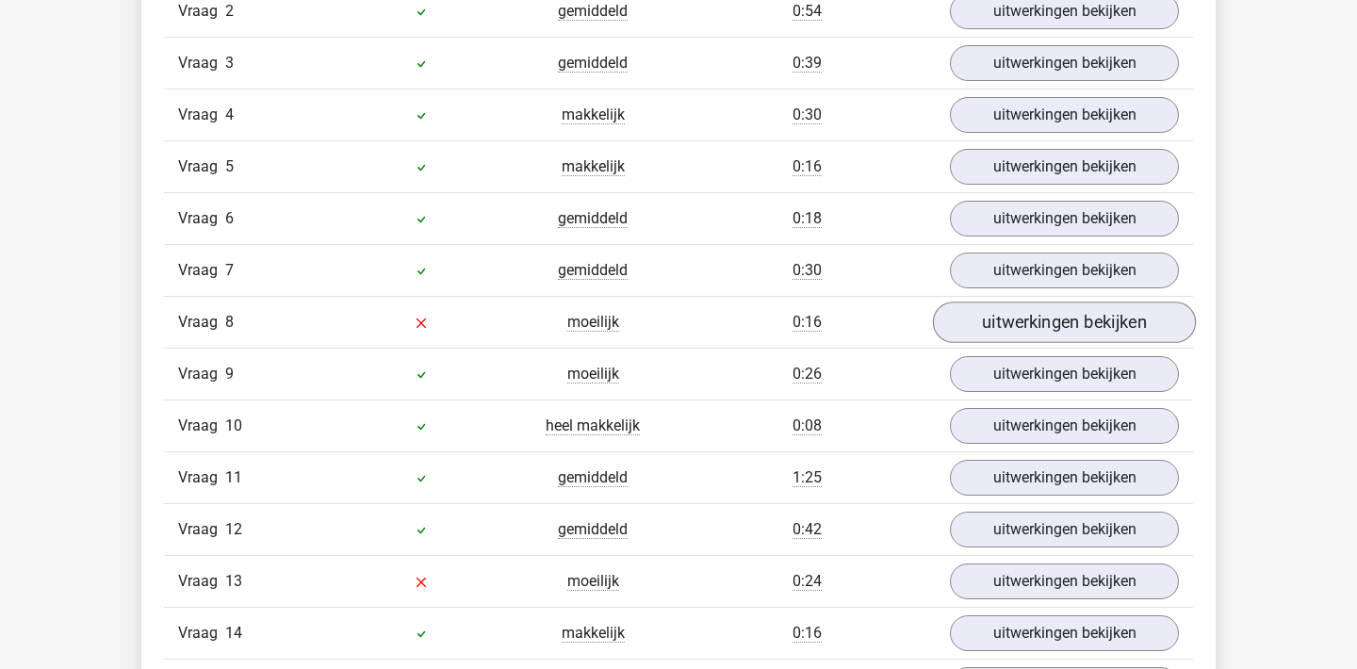
click at [1055, 331] on link "uitwerkingen bekijken" at bounding box center [1064, 322] width 263 height 41
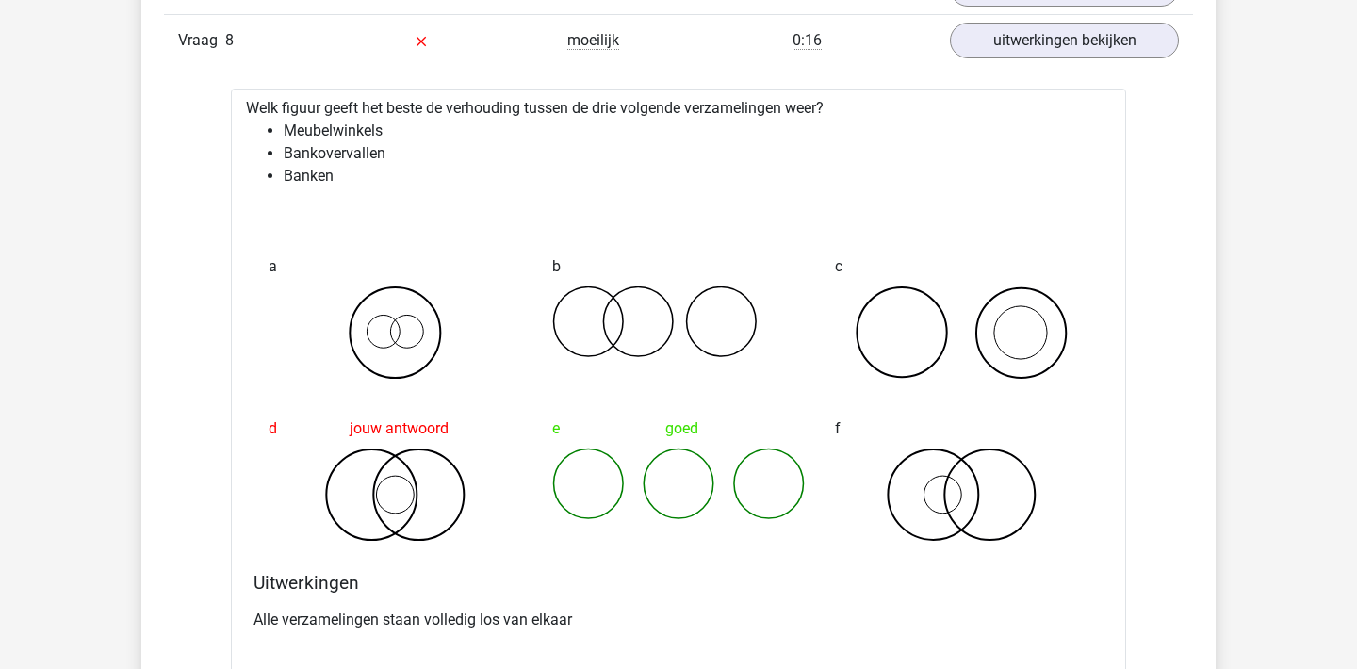
scroll to position [2057, 0]
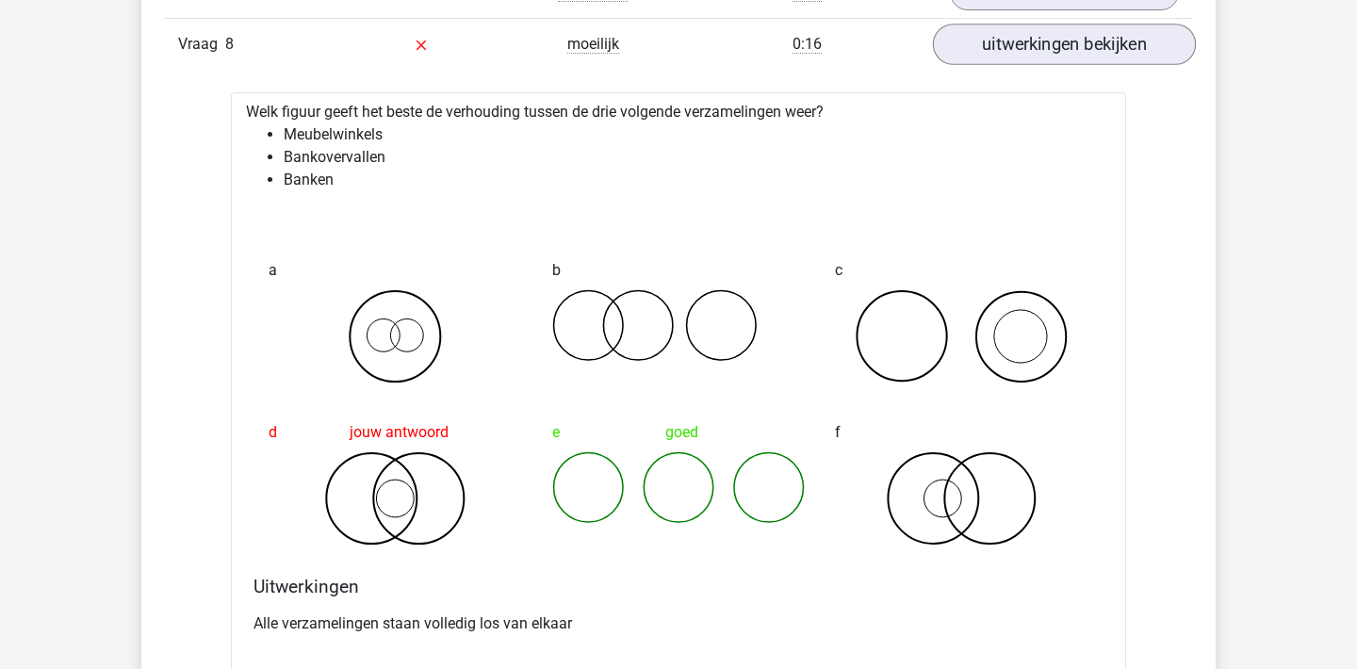
click at [1118, 44] on link "uitwerkingen bekijken" at bounding box center [1064, 44] width 263 height 41
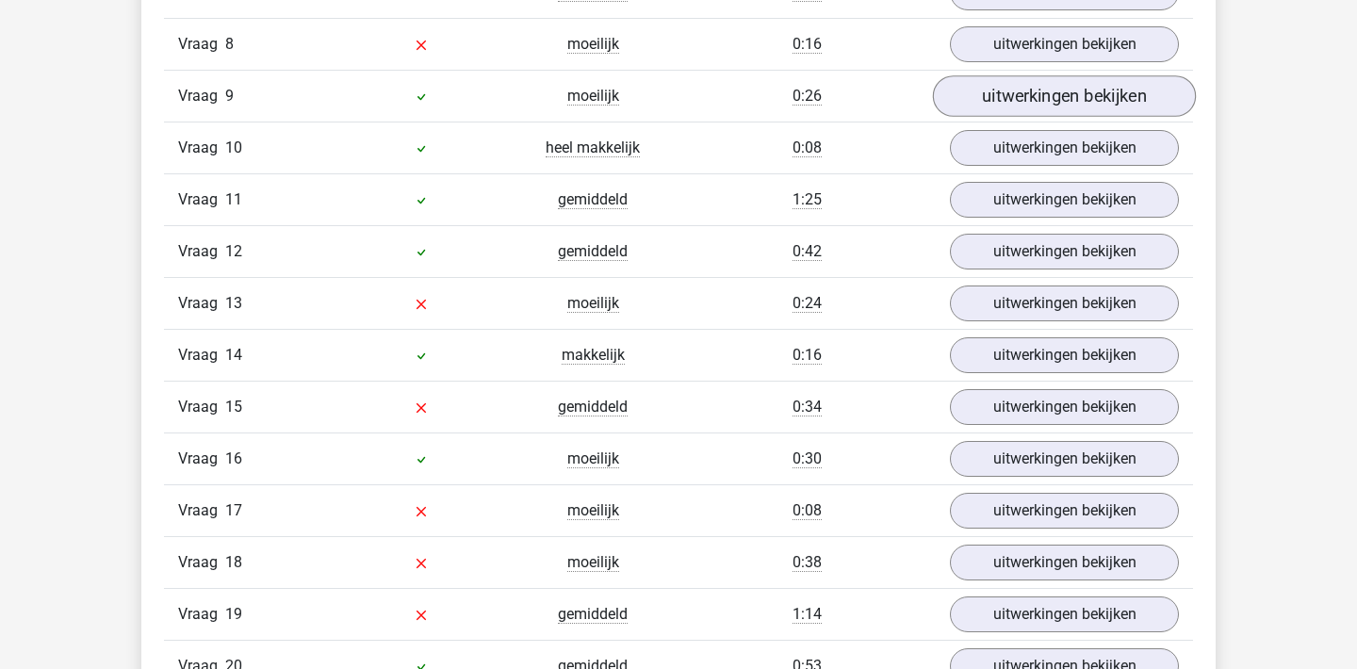
click at [1107, 97] on link "uitwerkingen bekijken" at bounding box center [1064, 95] width 263 height 41
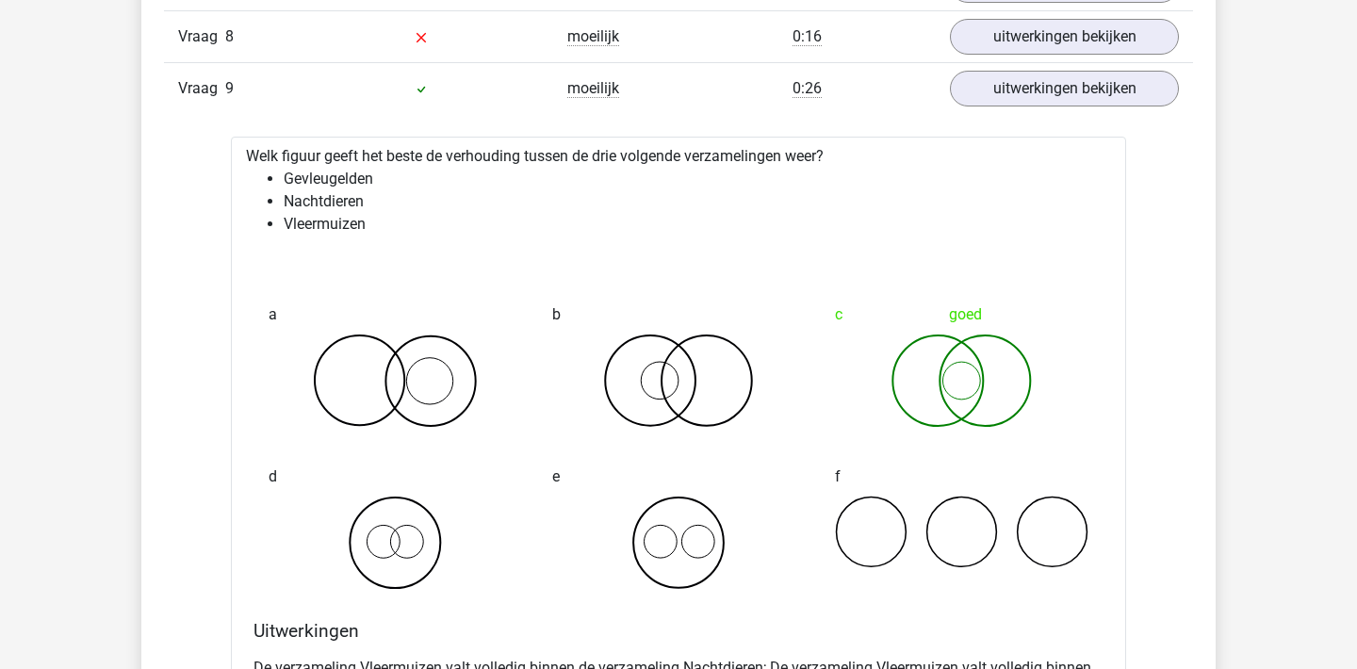
scroll to position [2058, 0]
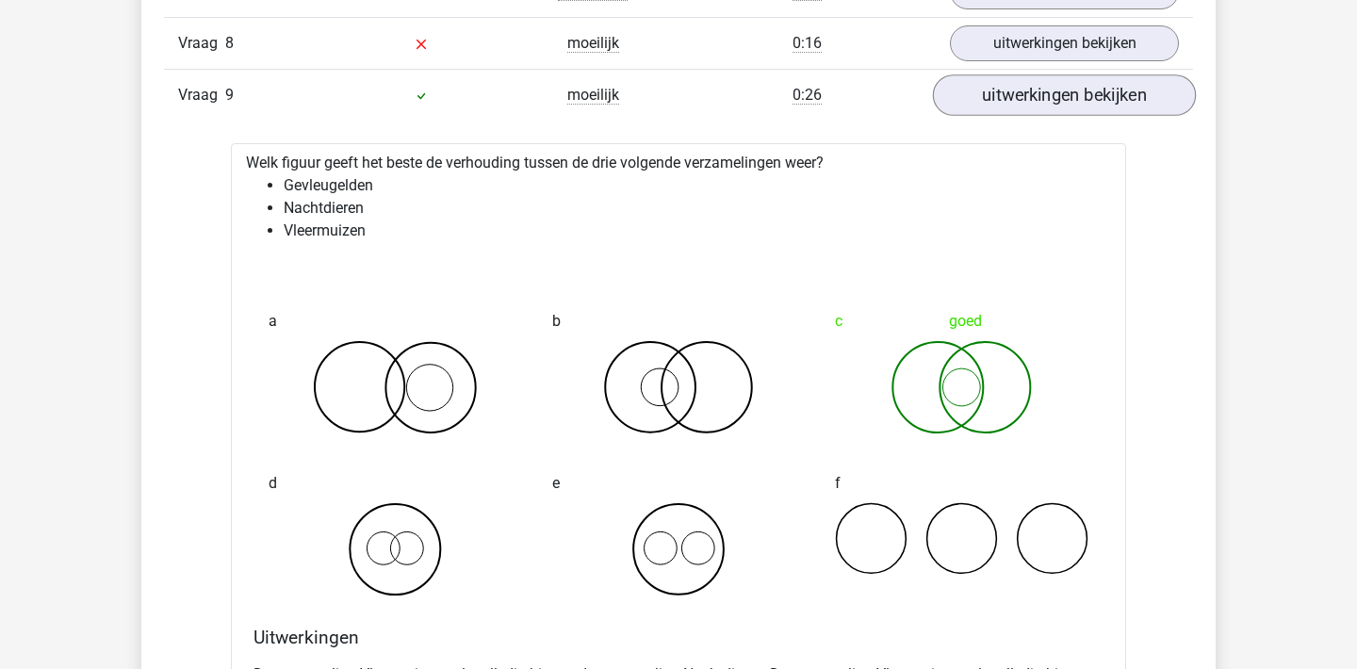
click at [1107, 97] on link "uitwerkingen bekijken" at bounding box center [1064, 94] width 263 height 41
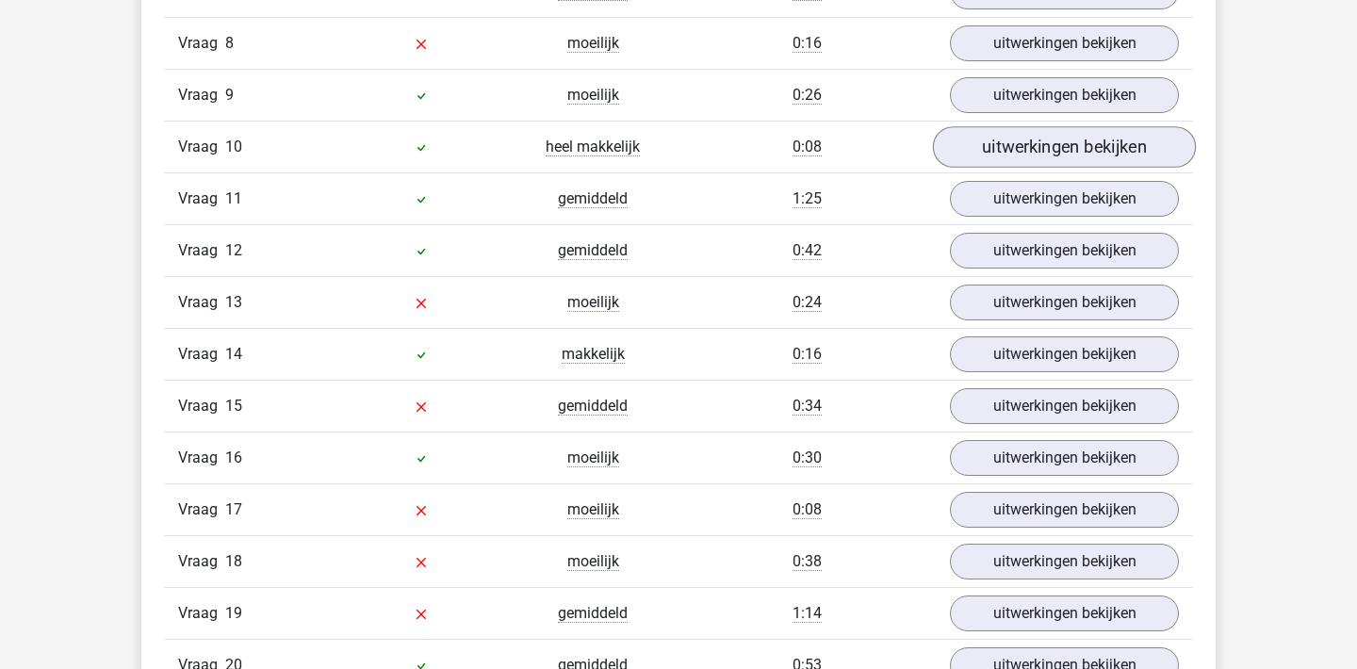
click at [1091, 138] on link "uitwerkingen bekijken" at bounding box center [1064, 146] width 263 height 41
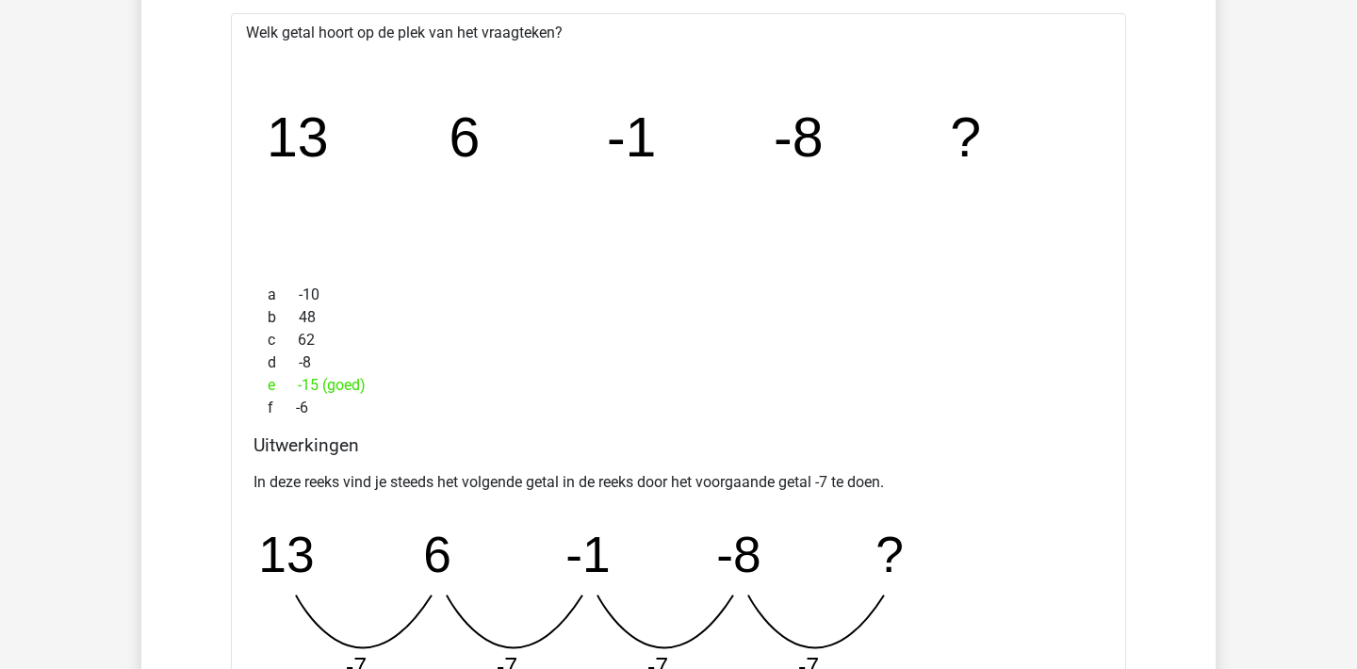
scroll to position [2103, 0]
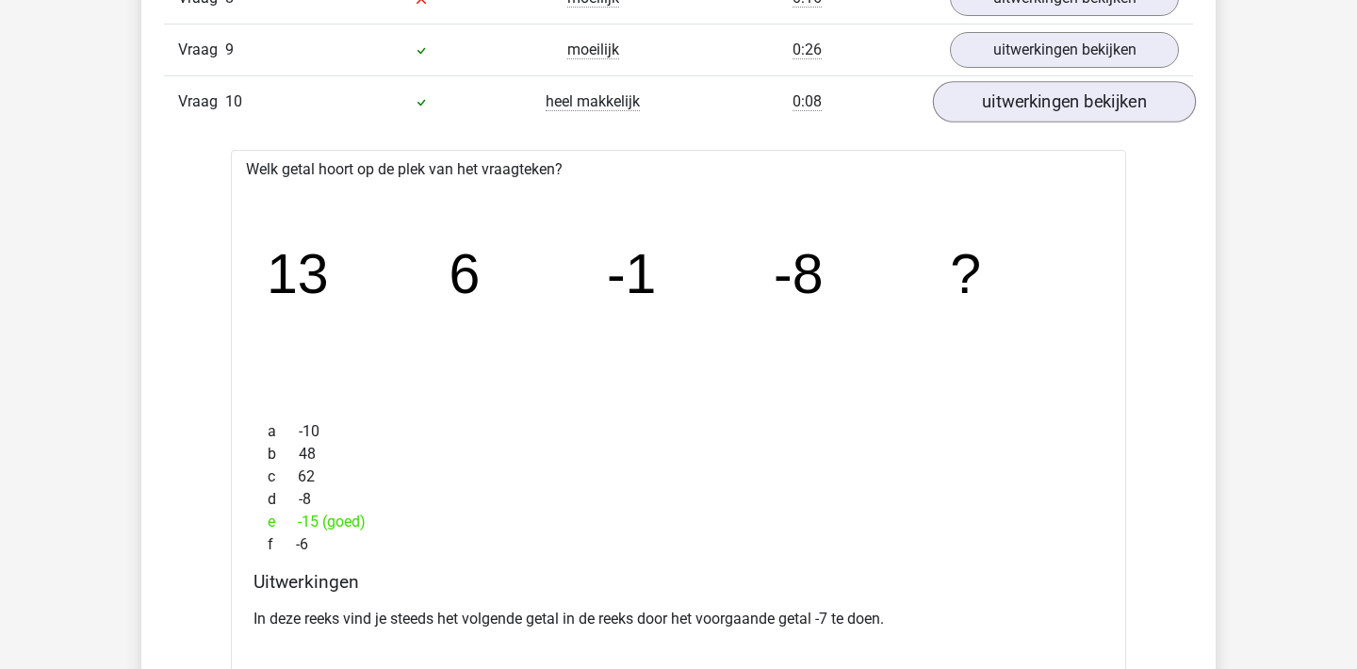
click at [1101, 110] on link "uitwerkingen bekijken" at bounding box center [1064, 101] width 263 height 41
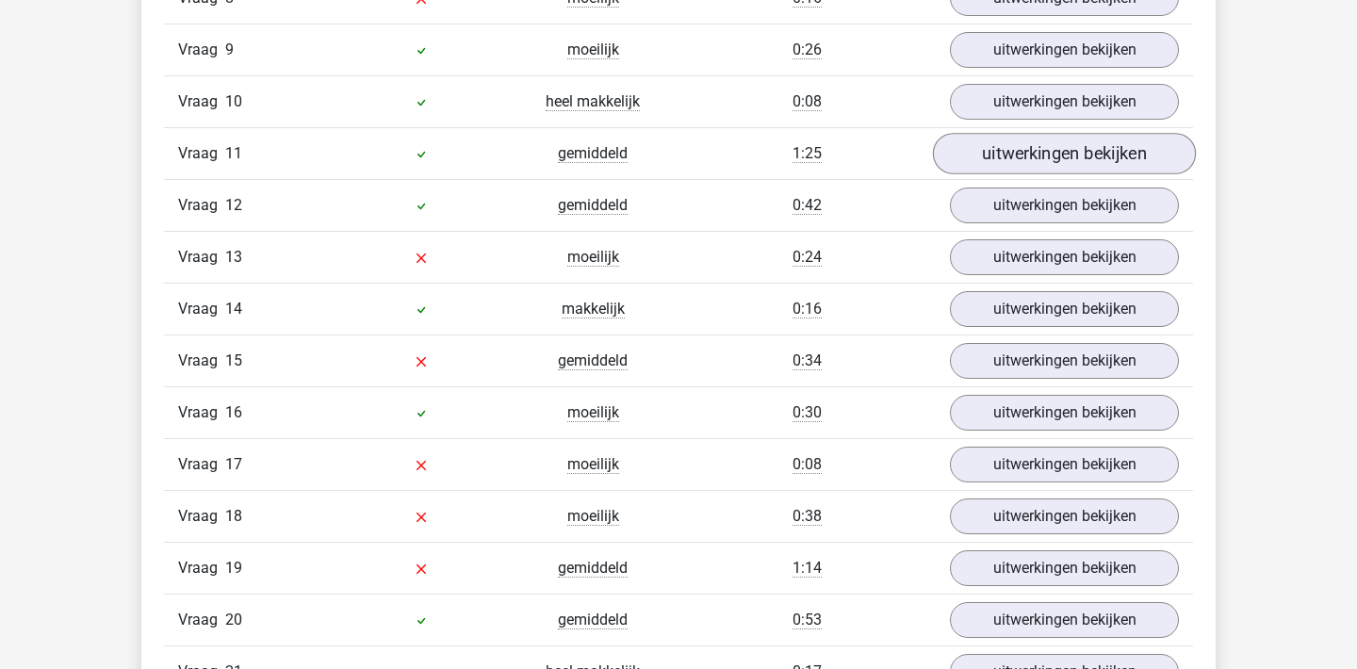
click at [1094, 147] on link "uitwerkingen bekijken" at bounding box center [1064, 153] width 263 height 41
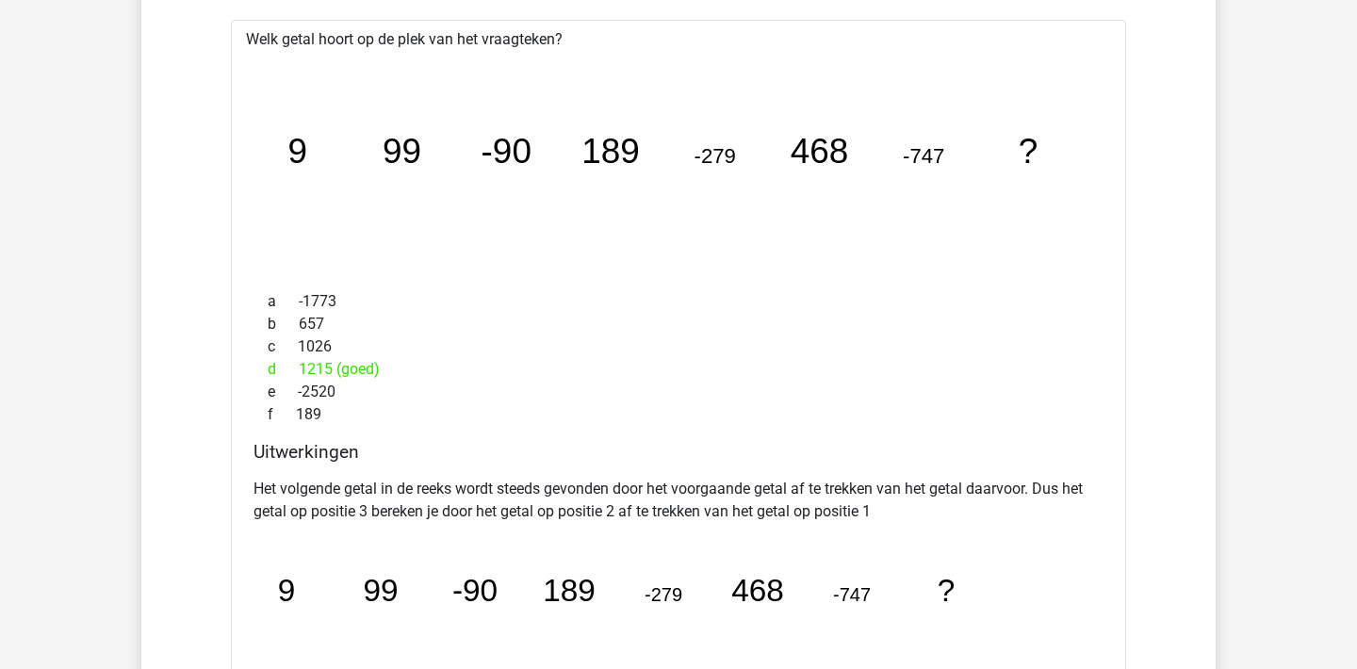
scroll to position [2278, 0]
